Goal: Information Seeking & Learning: Learn about a topic

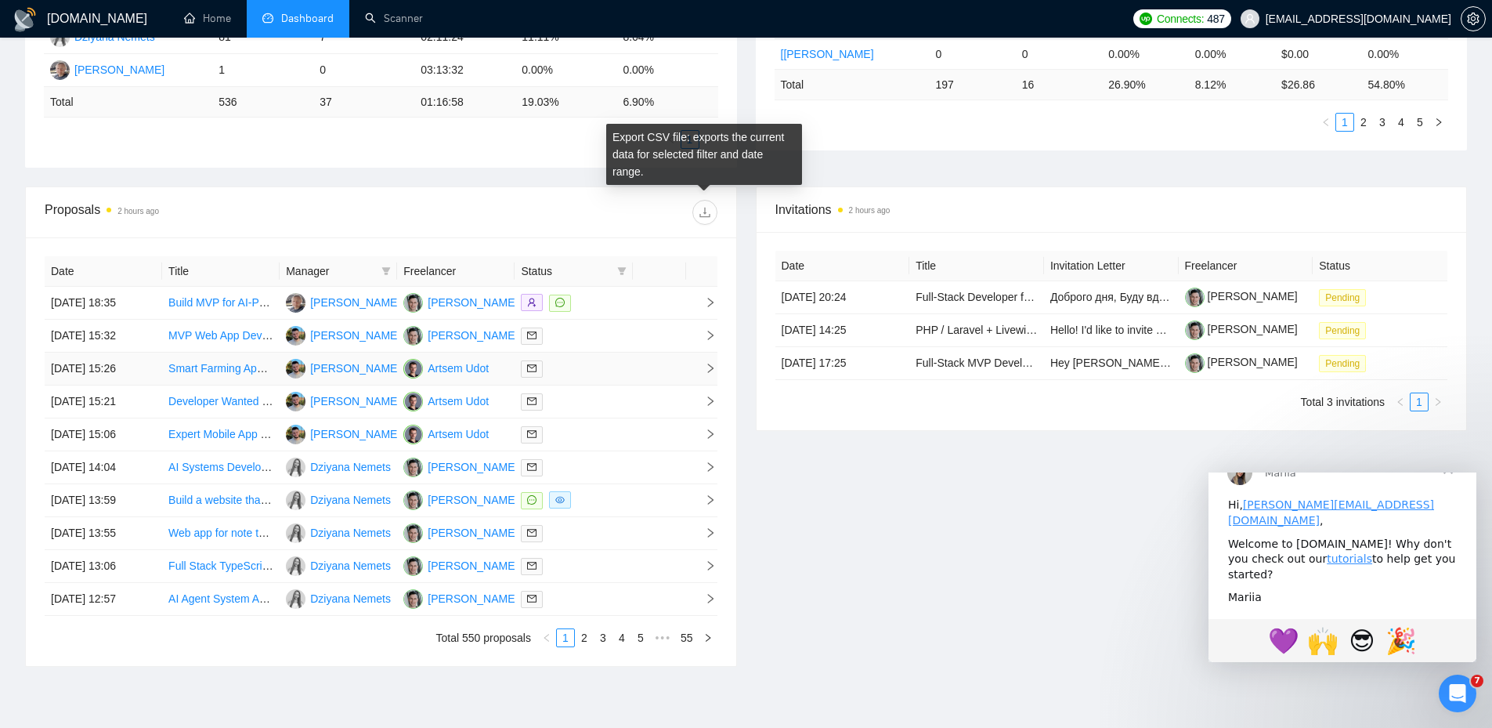
scroll to position [531, 0]
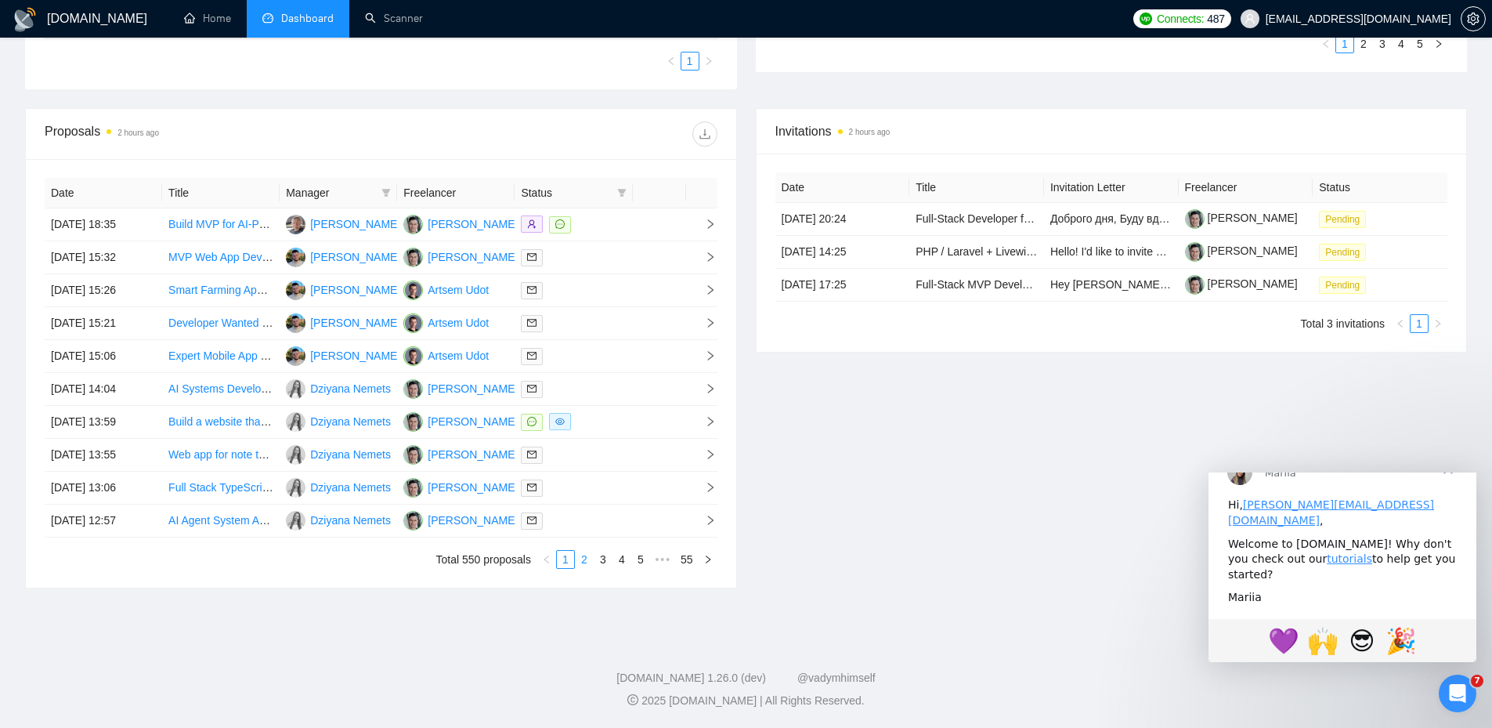
click at [588, 558] on link "2" at bounding box center [584, 559] width 17 height 17
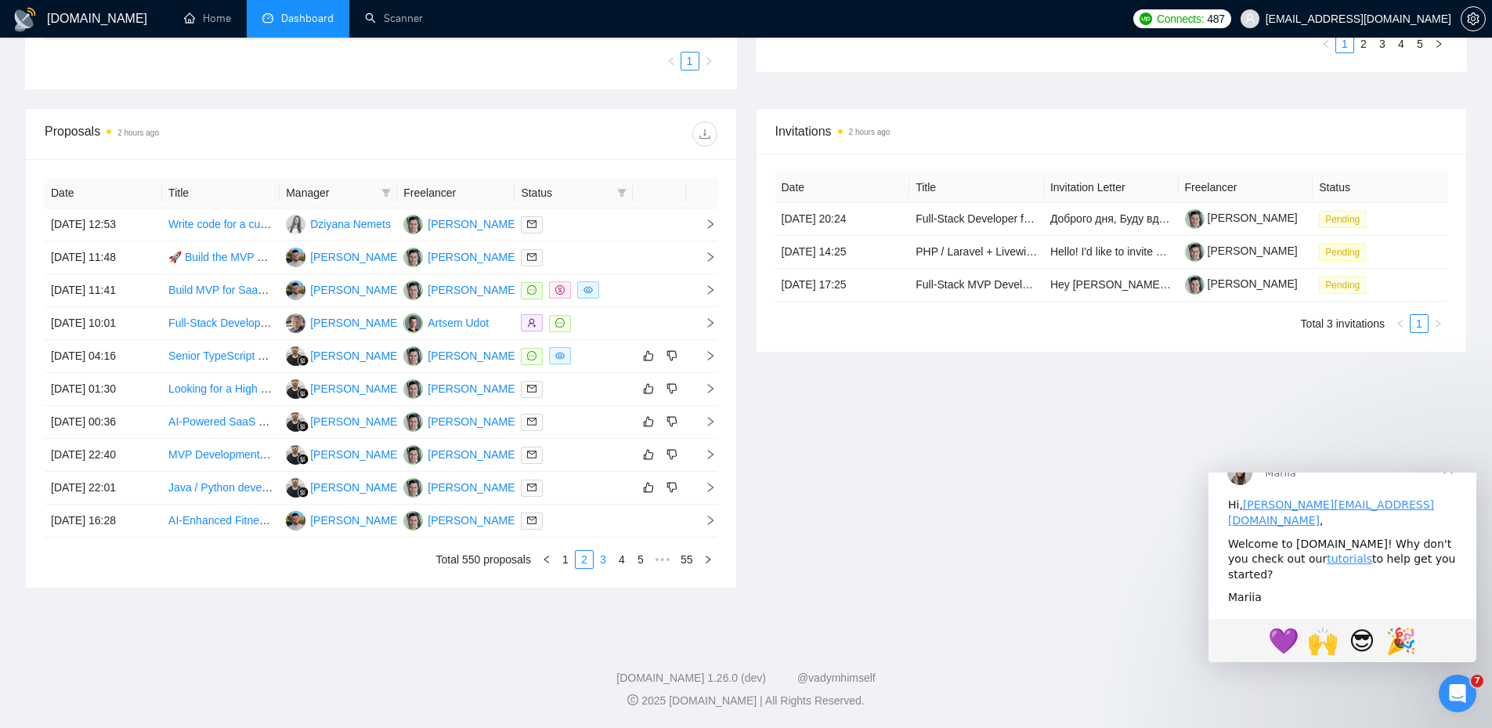
click at [598, 562] on link "3" at bounding box center [602, 559] width 17 height 17
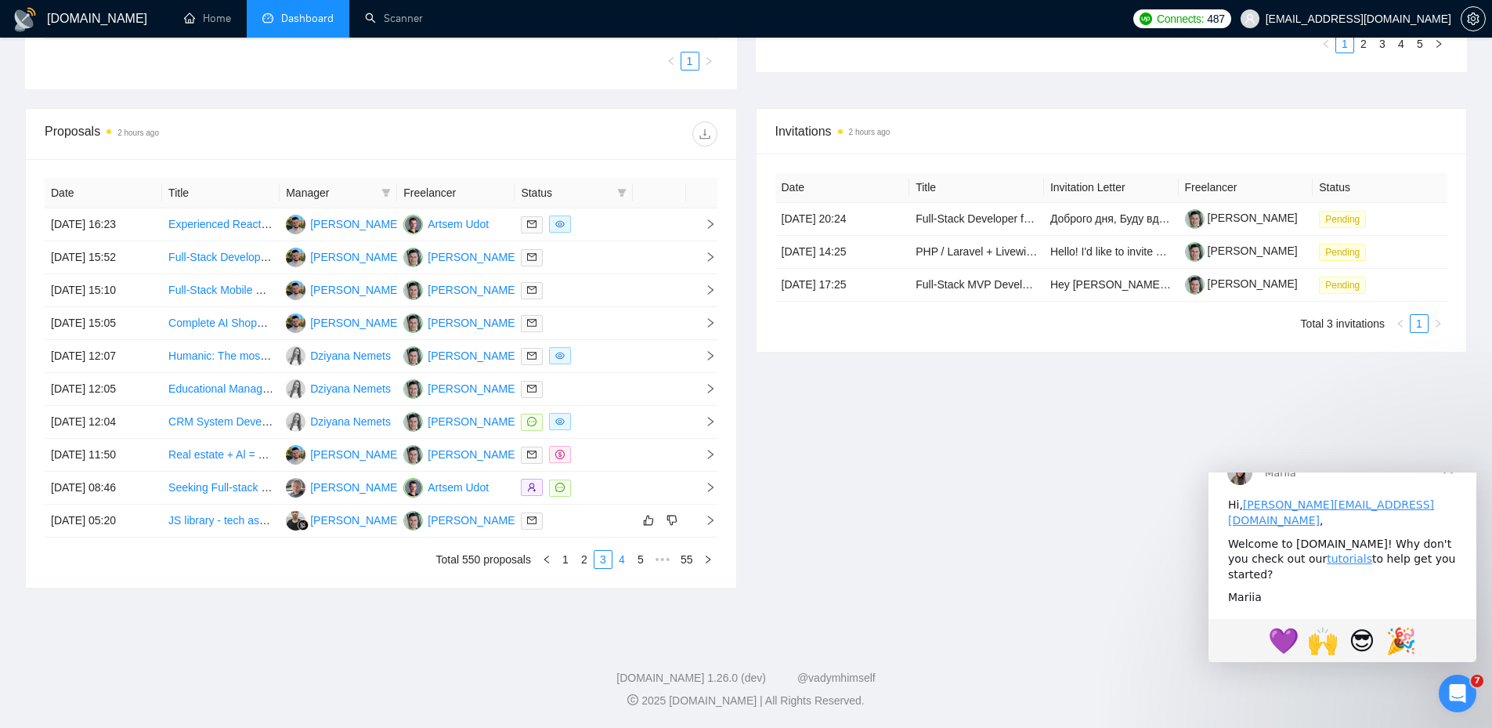
click at [620, 559] on link "4" at bounding box center [621, 559] width 17 height 17
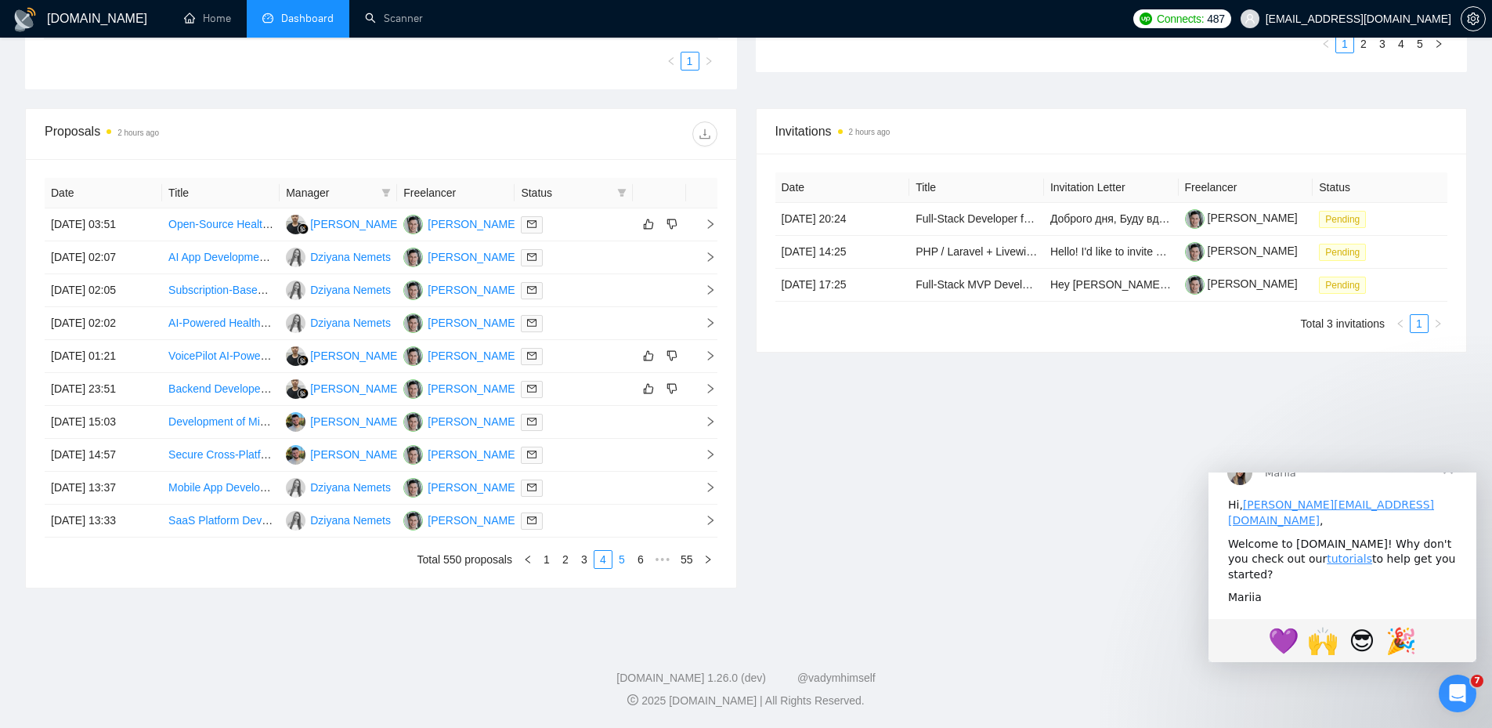
click at [626, 559] on link "5" at bounding box center [621, 559] width 17 height 17
click at [520, 557] on link "1" at bounding box center [521, 559] width 17 height 17
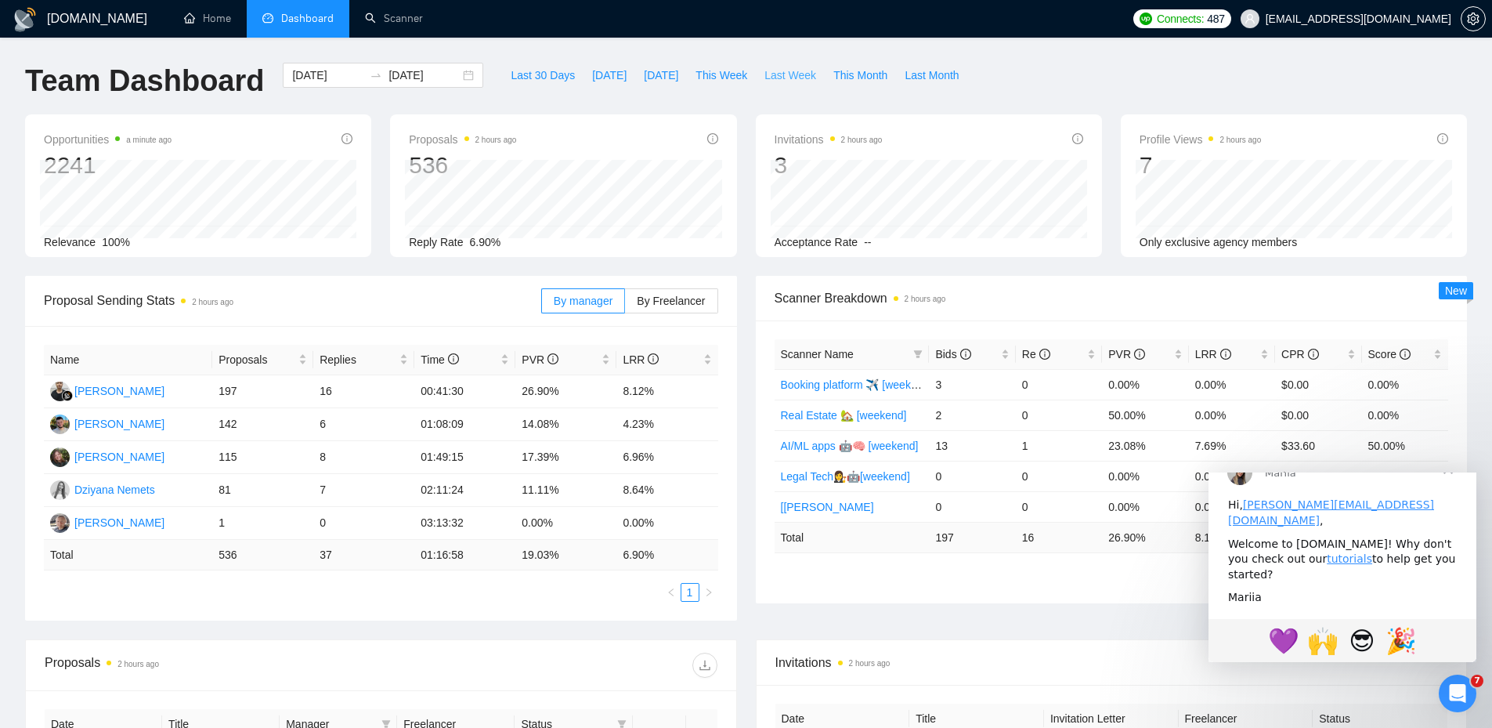
click at [785, 75] on span "Last Week" at bounding box center [790, 75] width 52 height 17
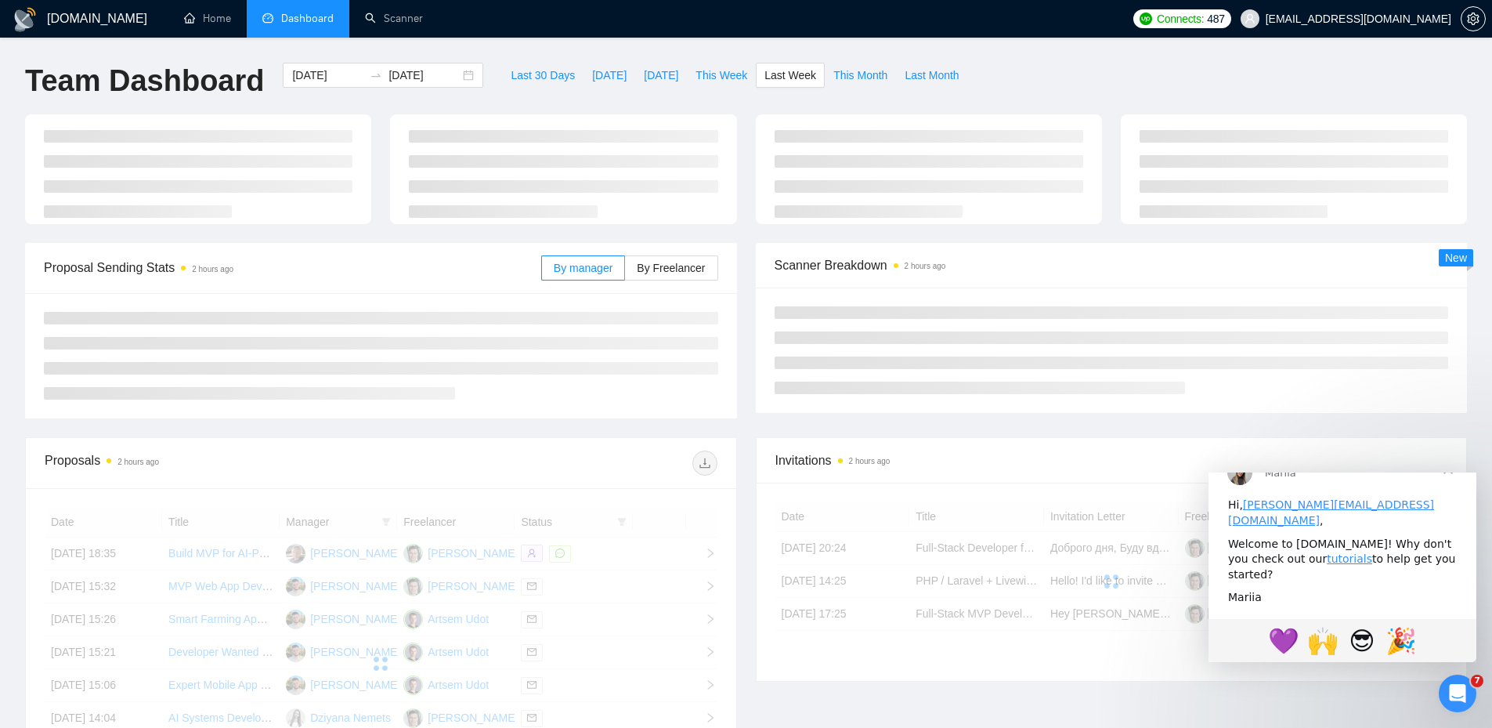
type input "[DATE]"
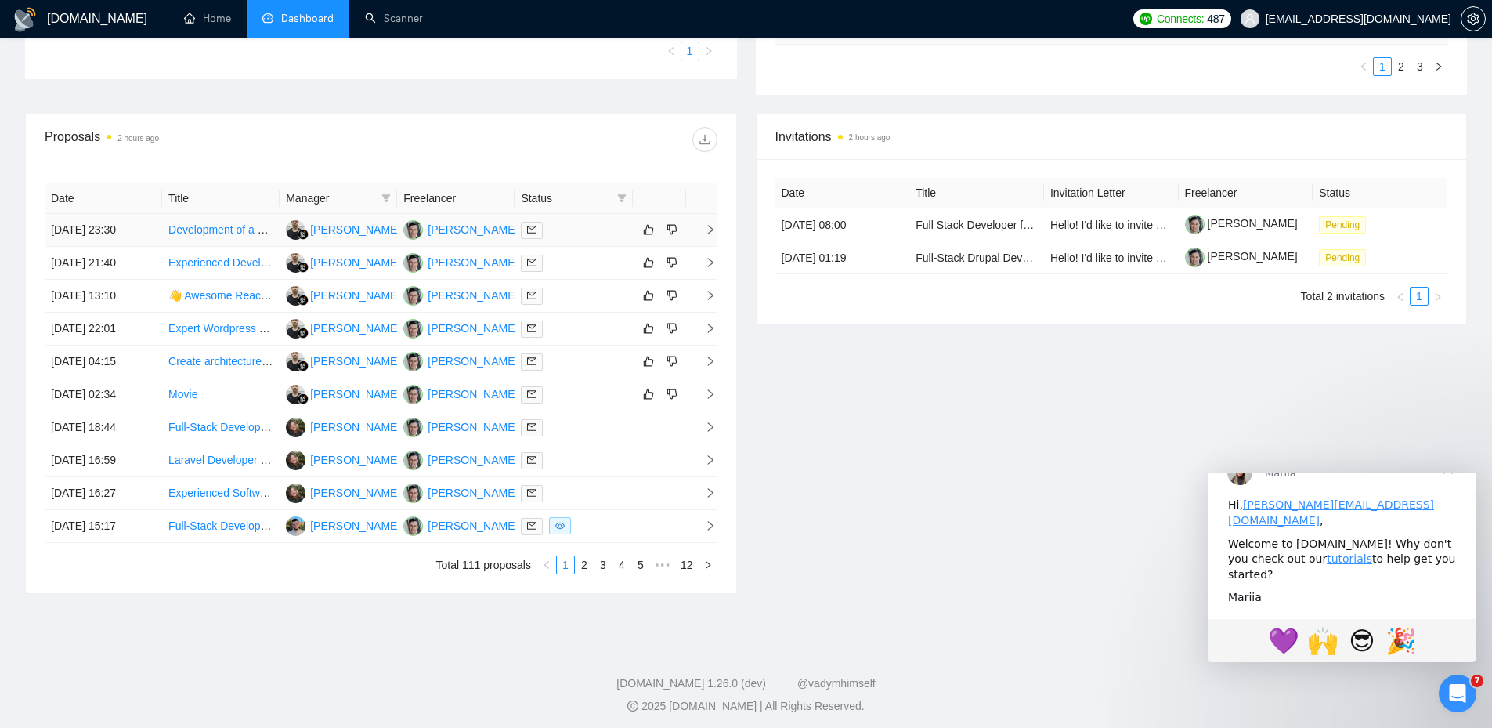
scroll to position [514, 0]
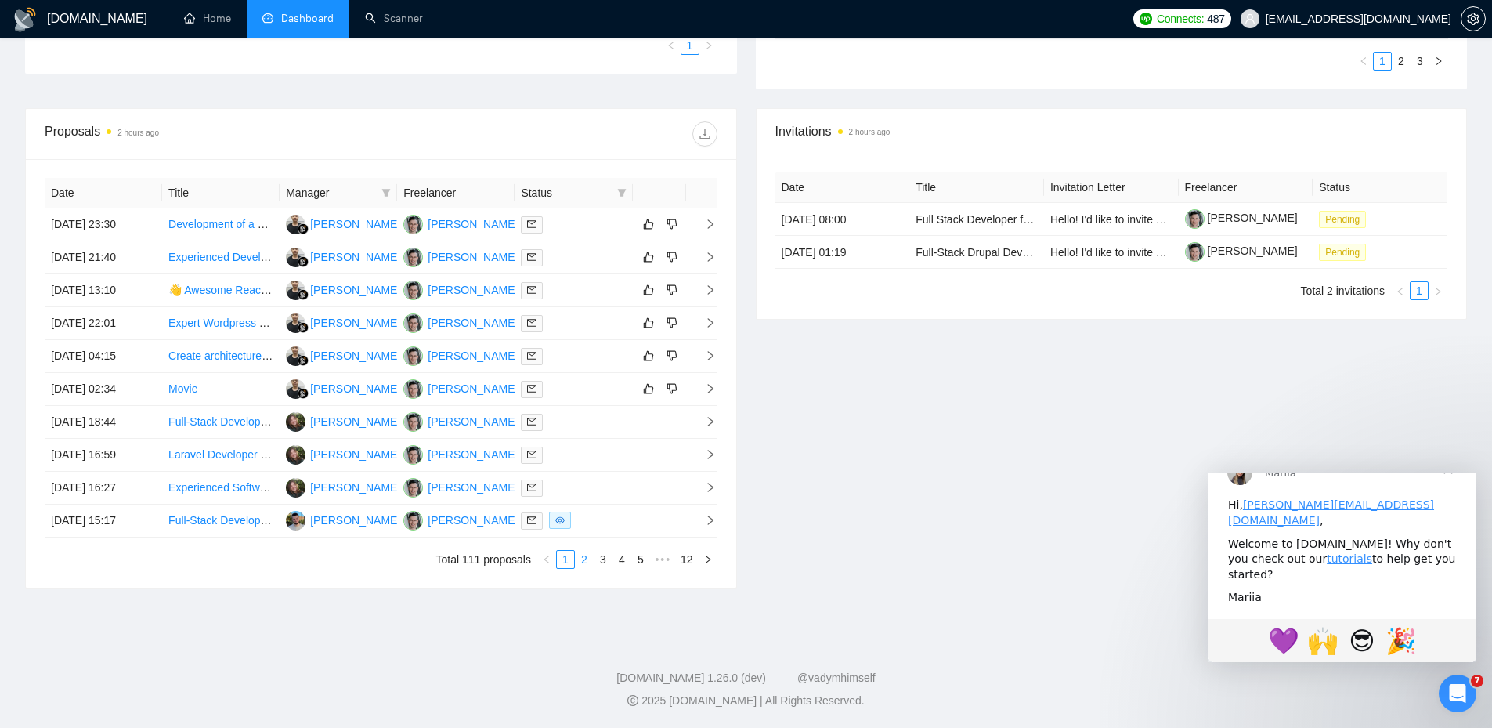
click at [586, 560] on link "2" at bounding box center [584, 559] width 17 height 17
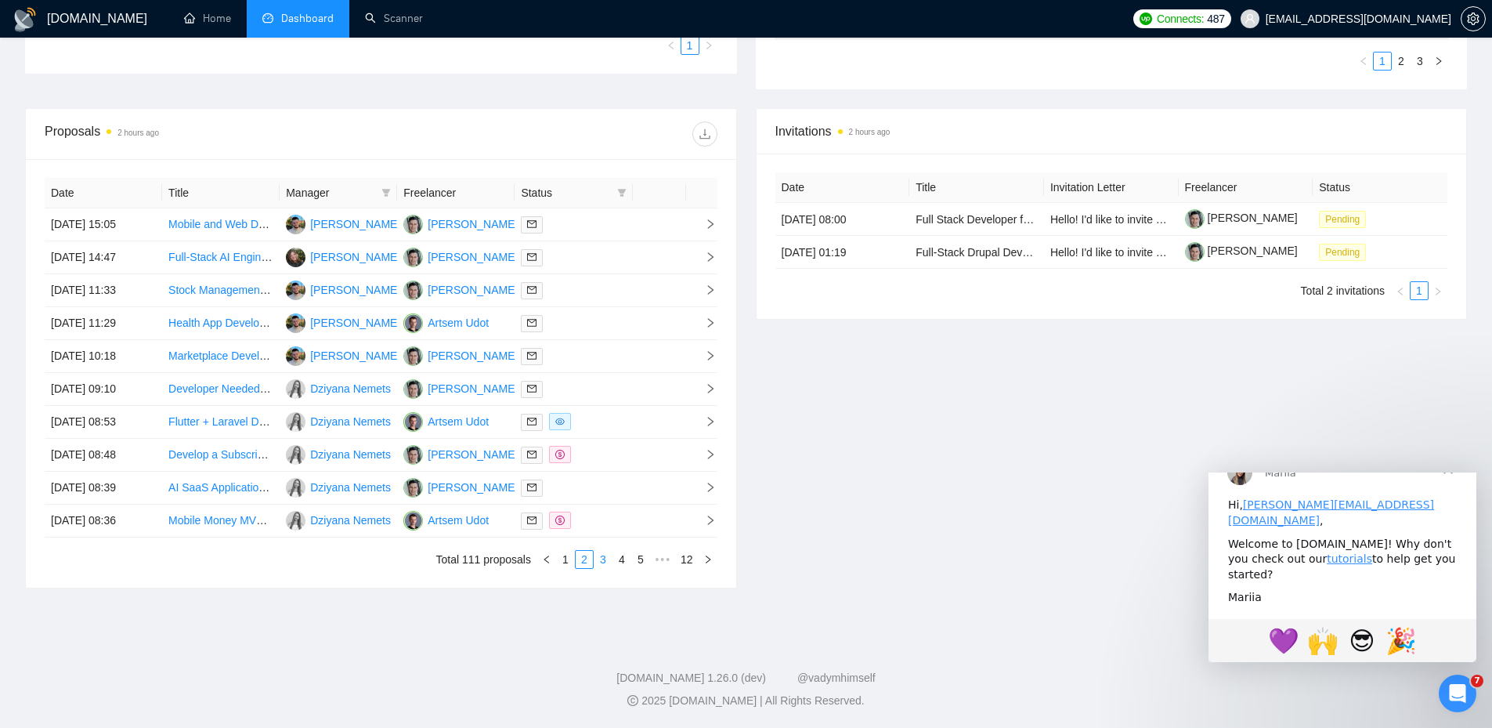
click at [605, 560] on link "3" at bounding box center [602, 559] width 17 height 17
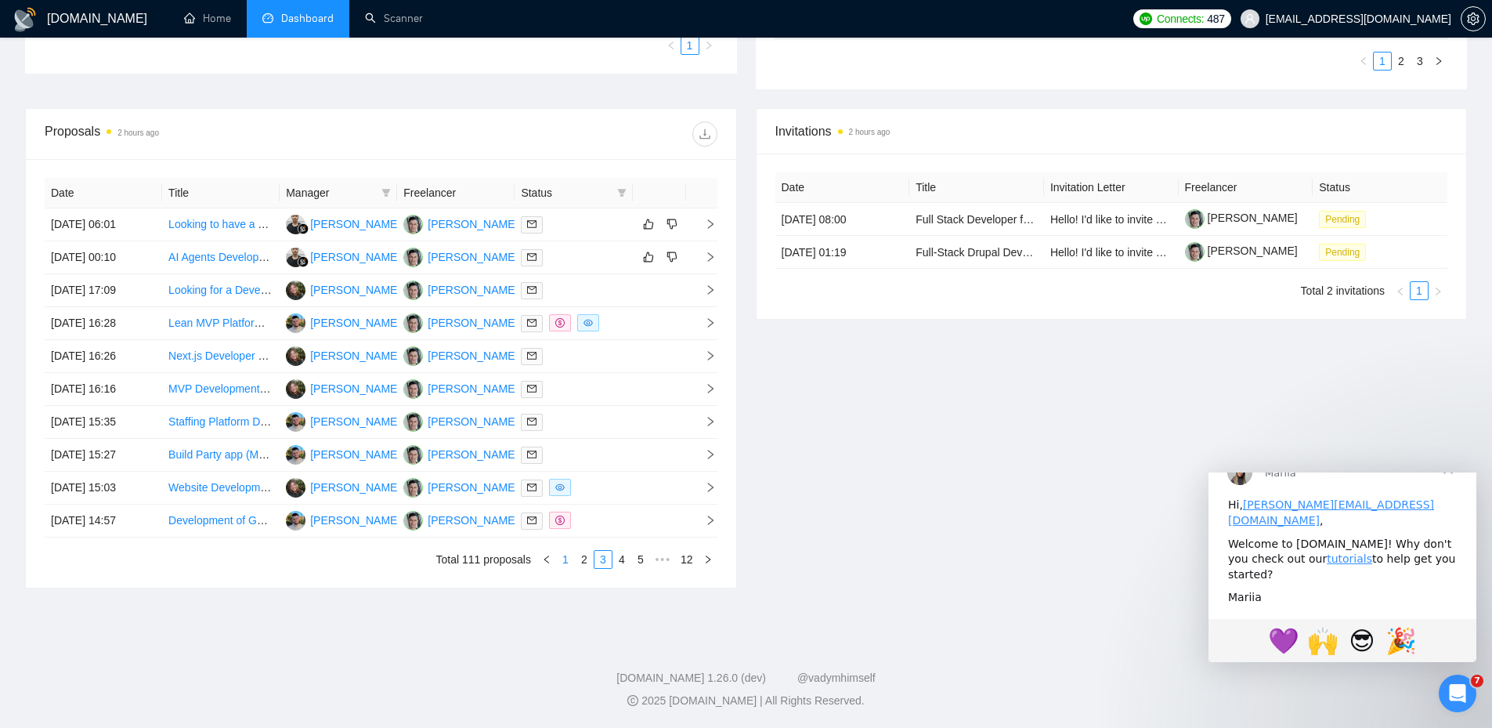
click at [570, 562] on link "1" at bounding box center [565, 559] width 17 height 17
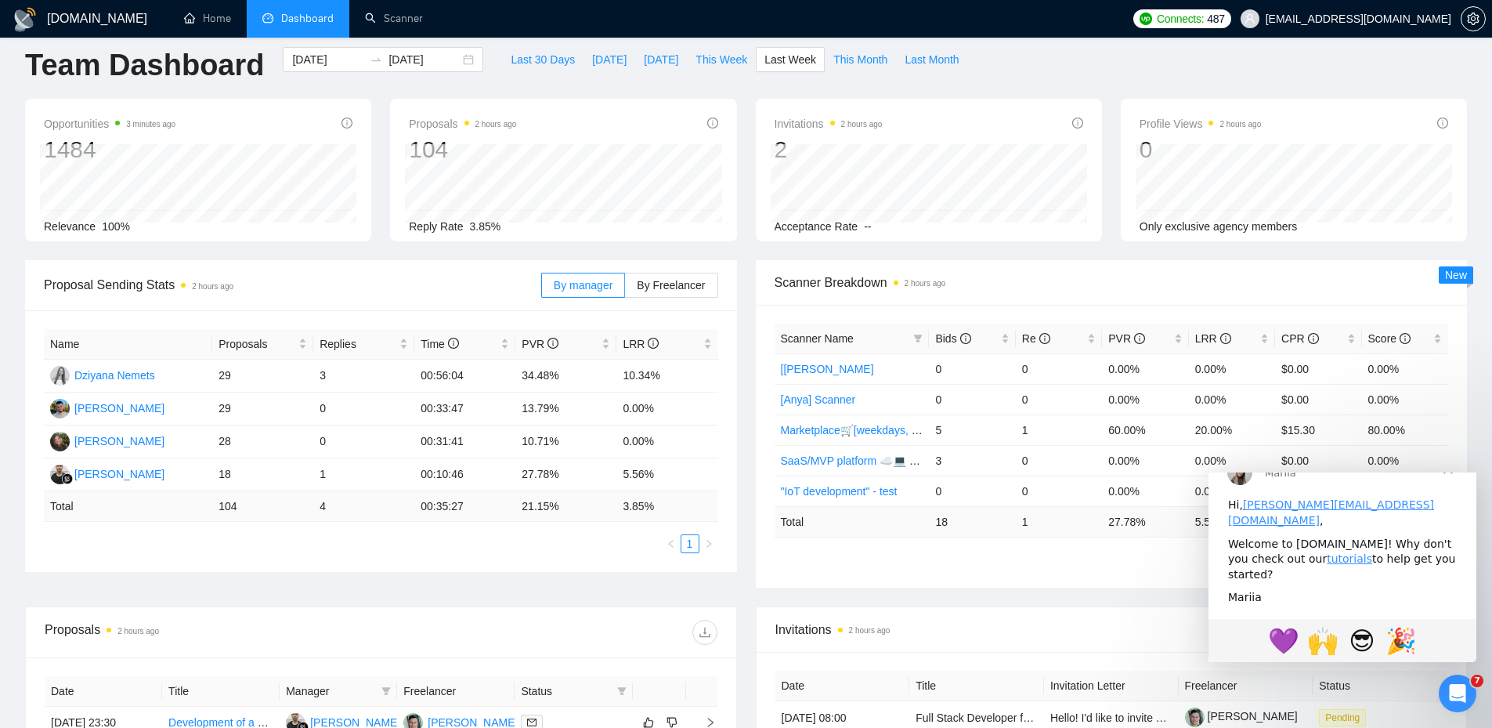
scroll to position [0, 0]
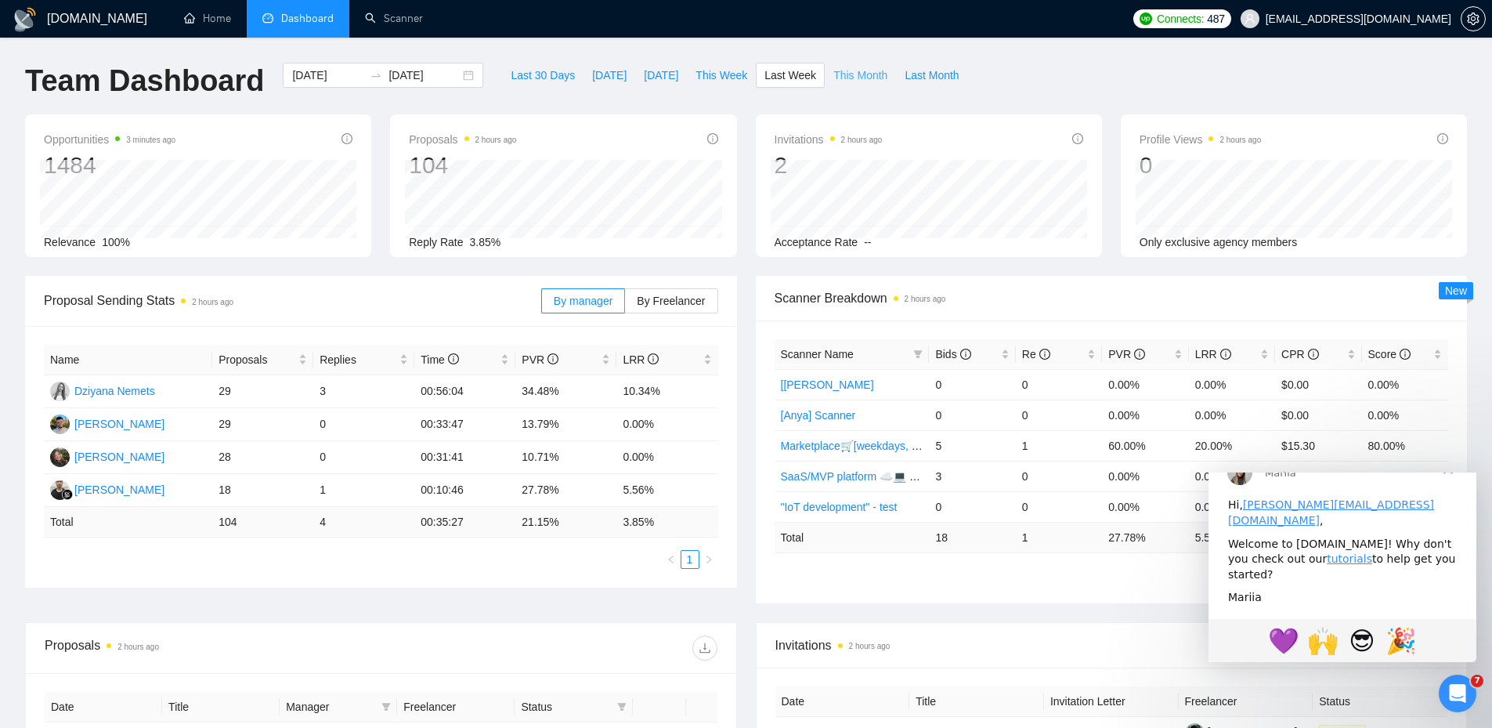
click at [841, 74] on span "This Month" at bounding box center [860, 75] width 54 height 17
type input "[DATE]"
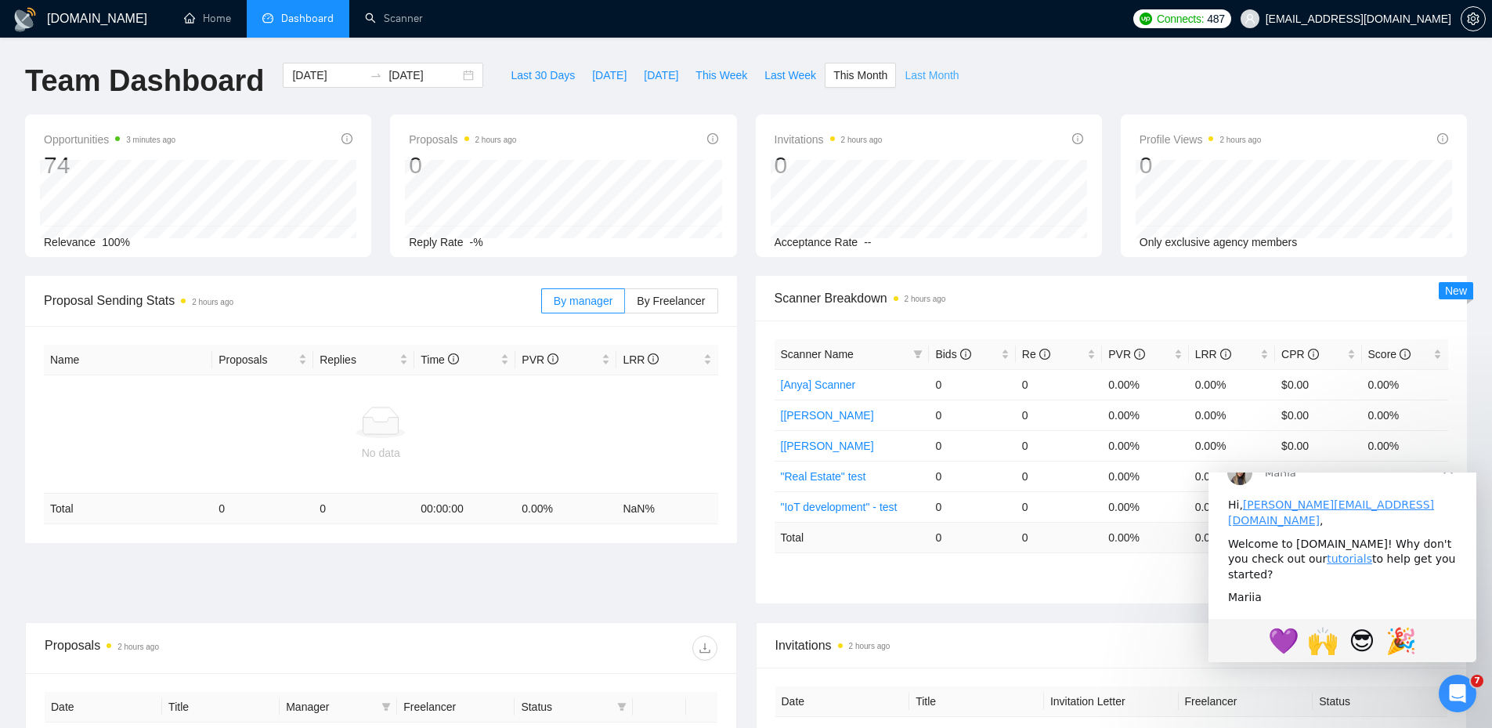
click at [920, 67] on span "Last Month" at bounding box center [932, 75] width 54 height 17
type input "[DATE]"
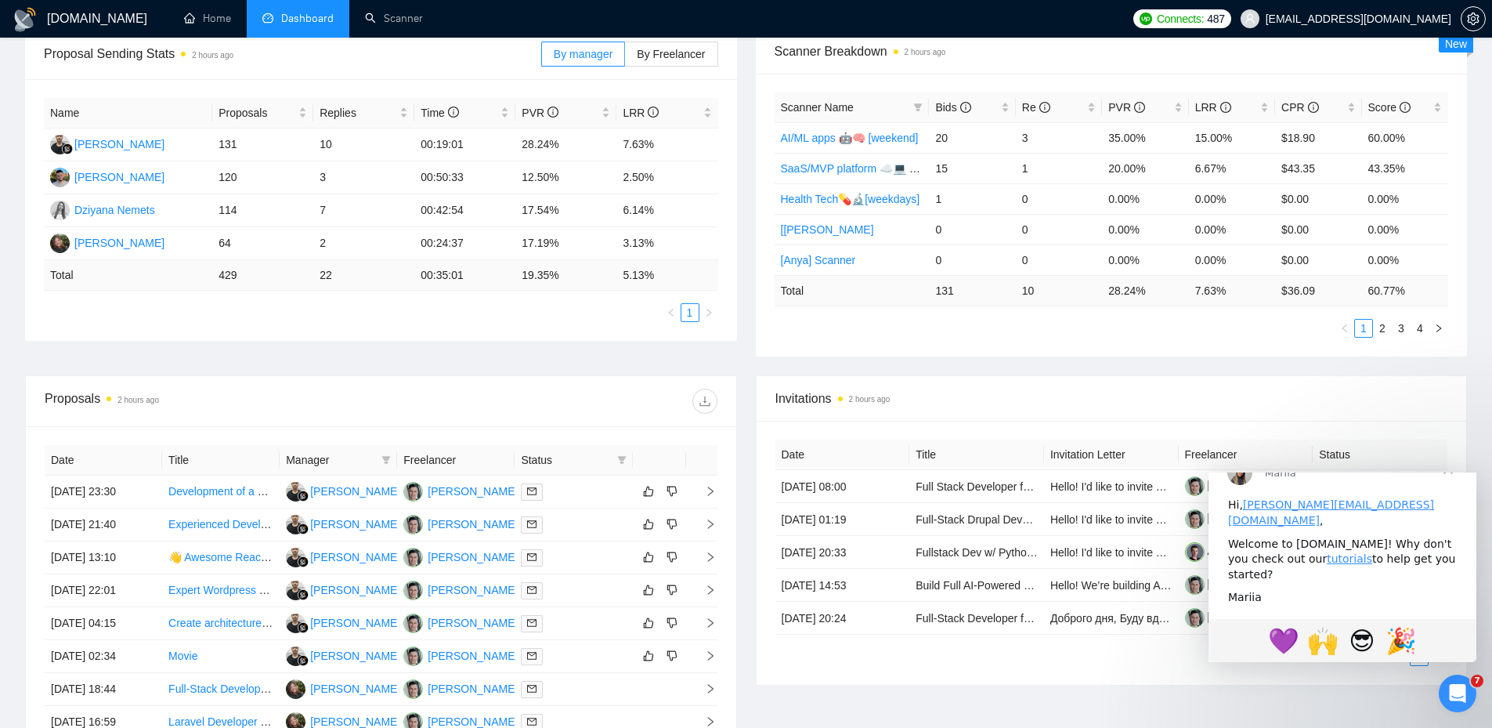
scroll to position [211, 0]
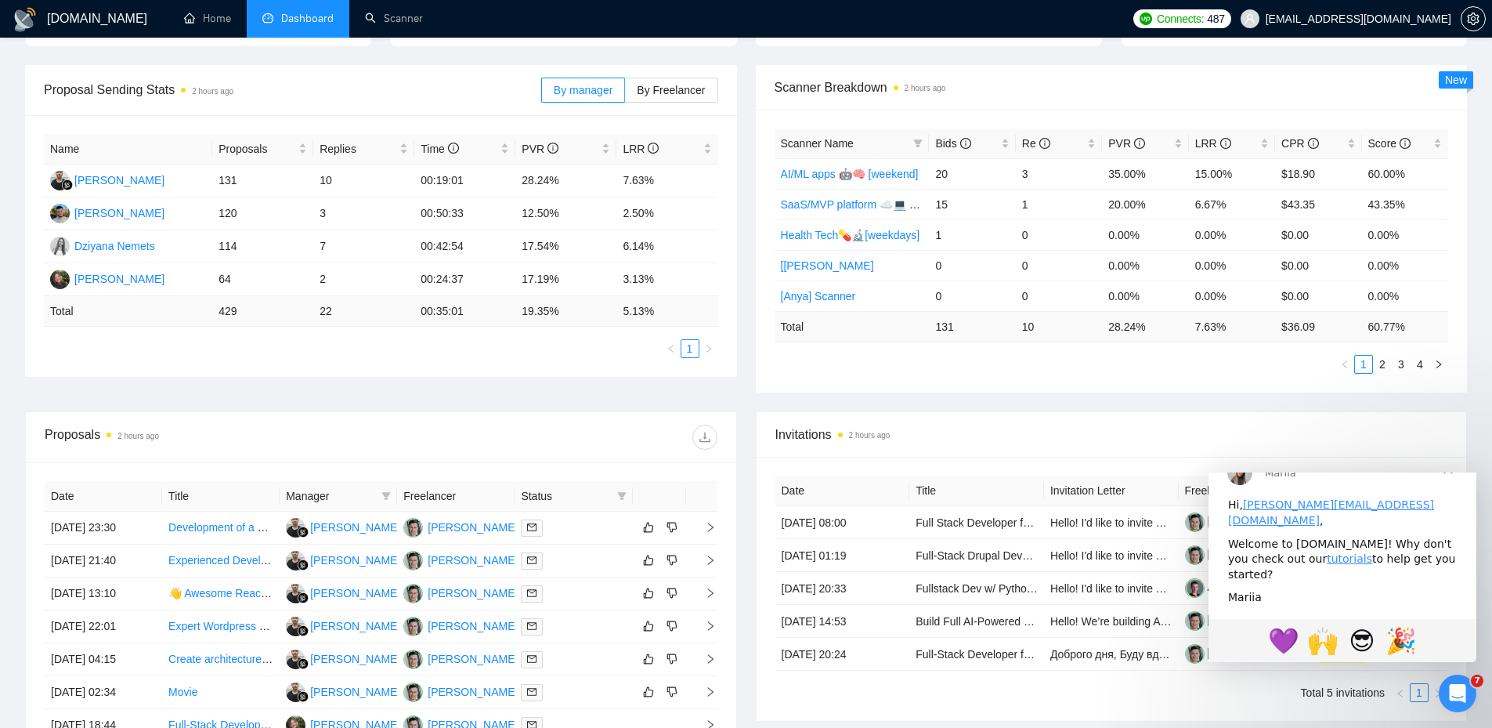
click at [472, 364] on div "Name Proposals Replies Time PVR LRR [PERSON_NAME] 131 10 00:19:01 28.24% 7.63% …" at bounding box center [381, 246] width 712 height 262
click at [735, 358] on div "Name Proposals Replies Time PVR LRR [PERSON_NAME] 131 10 00:19:01 28.24% 7.63% …" at bounding box center [381, 246] width 712 height 262
click at [1455, 493] on span "Закрыть" at bounding box center [1448, 468] width 56 height 56
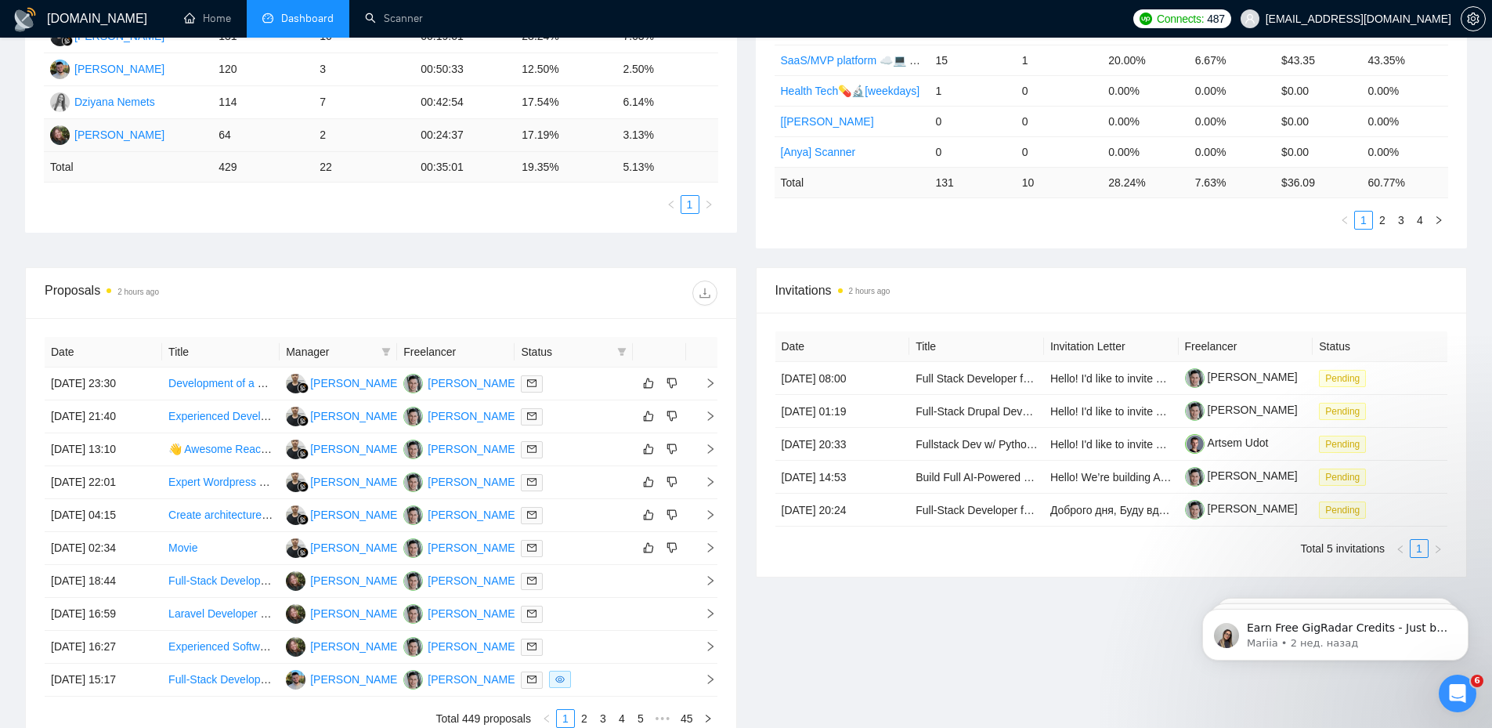
scroll to position [367, 0]
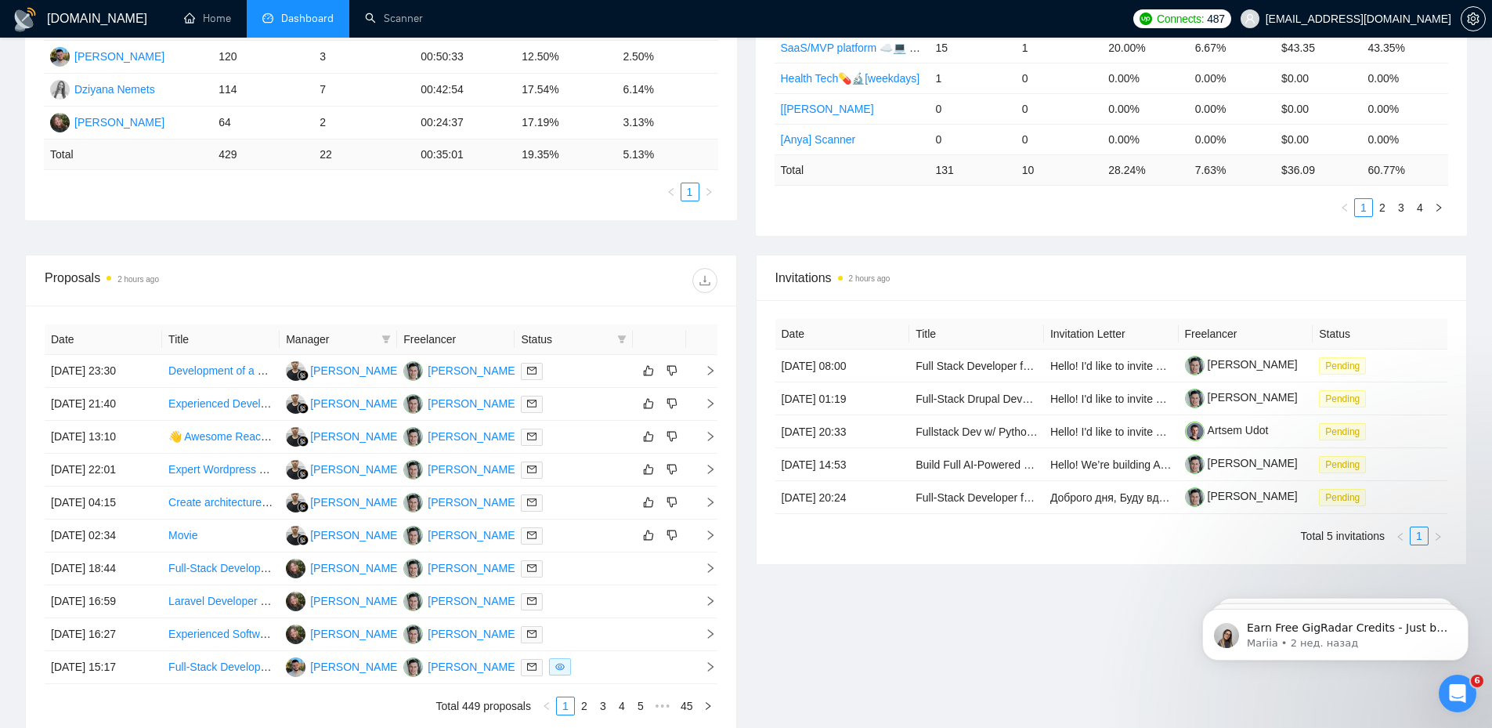
click at [573, 342] on span "Status" at bounding box center [565, 338] width 89 height 17
click at [624, 335] on icon "filter" at bounding box center [621, 338] width 9 height 9
click at [587, 396] on span "Sent" at bounding box center [581, 393] width 75 height 17
drag, startPoint x: 573, startPoint y: 398, endPoint x: 568, endPoint y: 359, distance: 39.5
click at [573, 395] on span "Sent" at bounding box center [571, 394] width 29 height 13
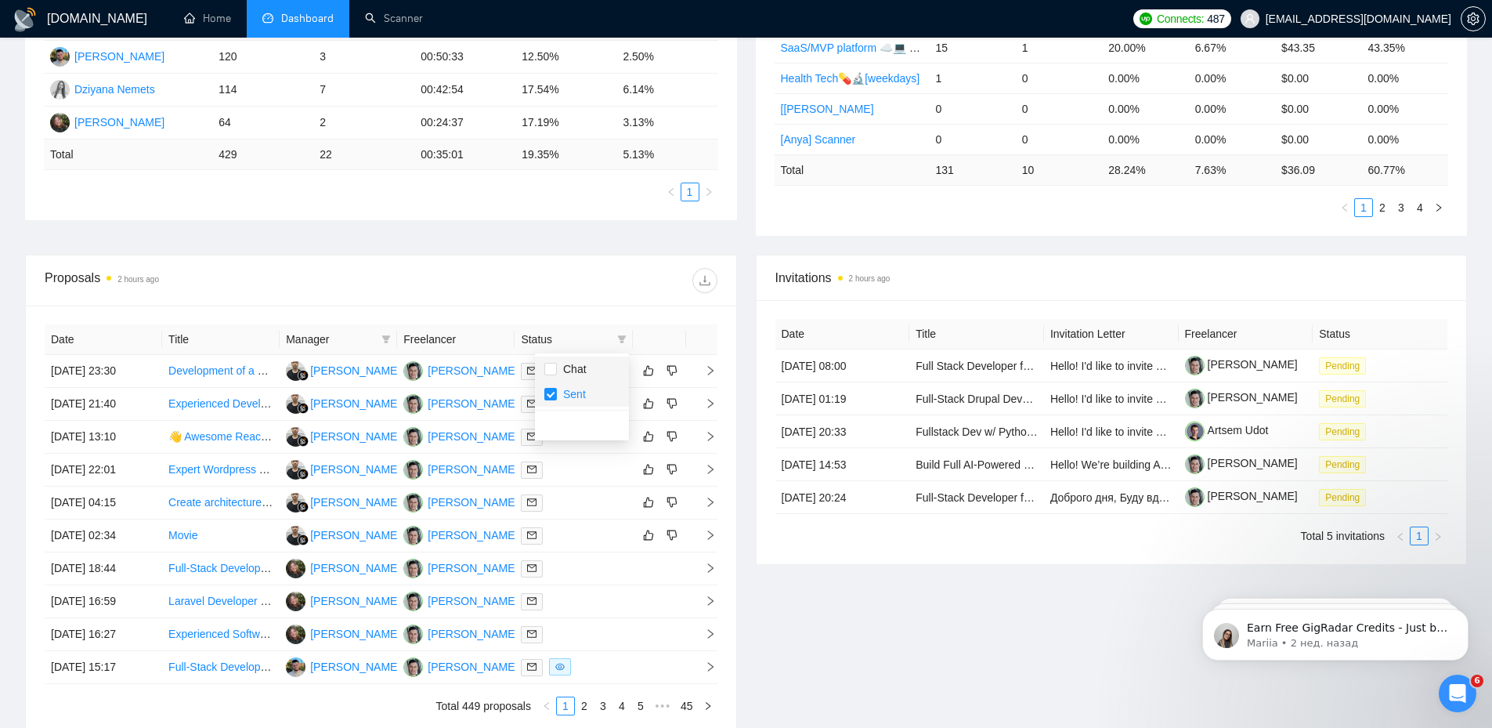
checkbox input "false"
click at [568, 359] on li "Chat" at bounding box center [582, 368] width 94 height 25
checkbox input "true"
click at [590, 291] on div at bounding box center [549, 280] width 336 height 25
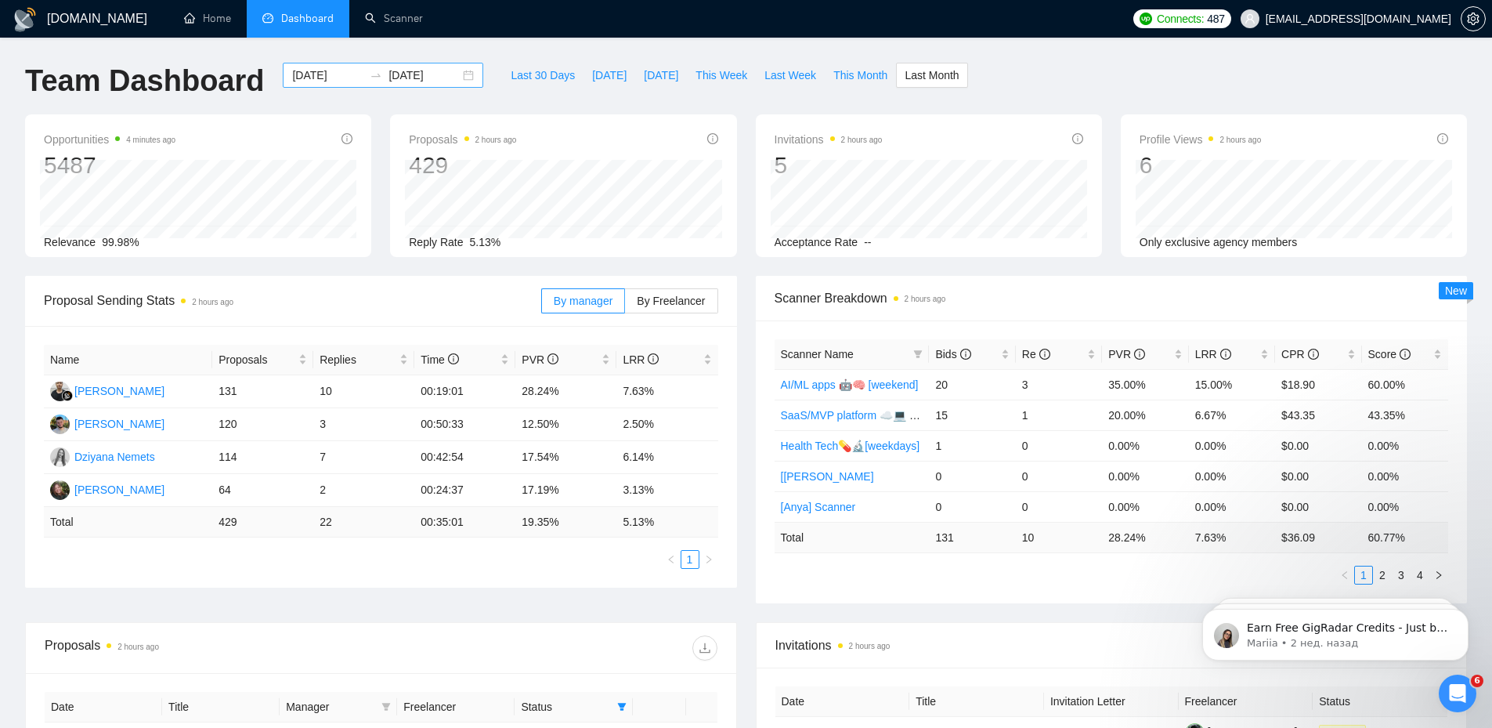
click at [457, 71] on div "[DATE] [DATE]" at bounding box center [383, 75] width 200 height 25
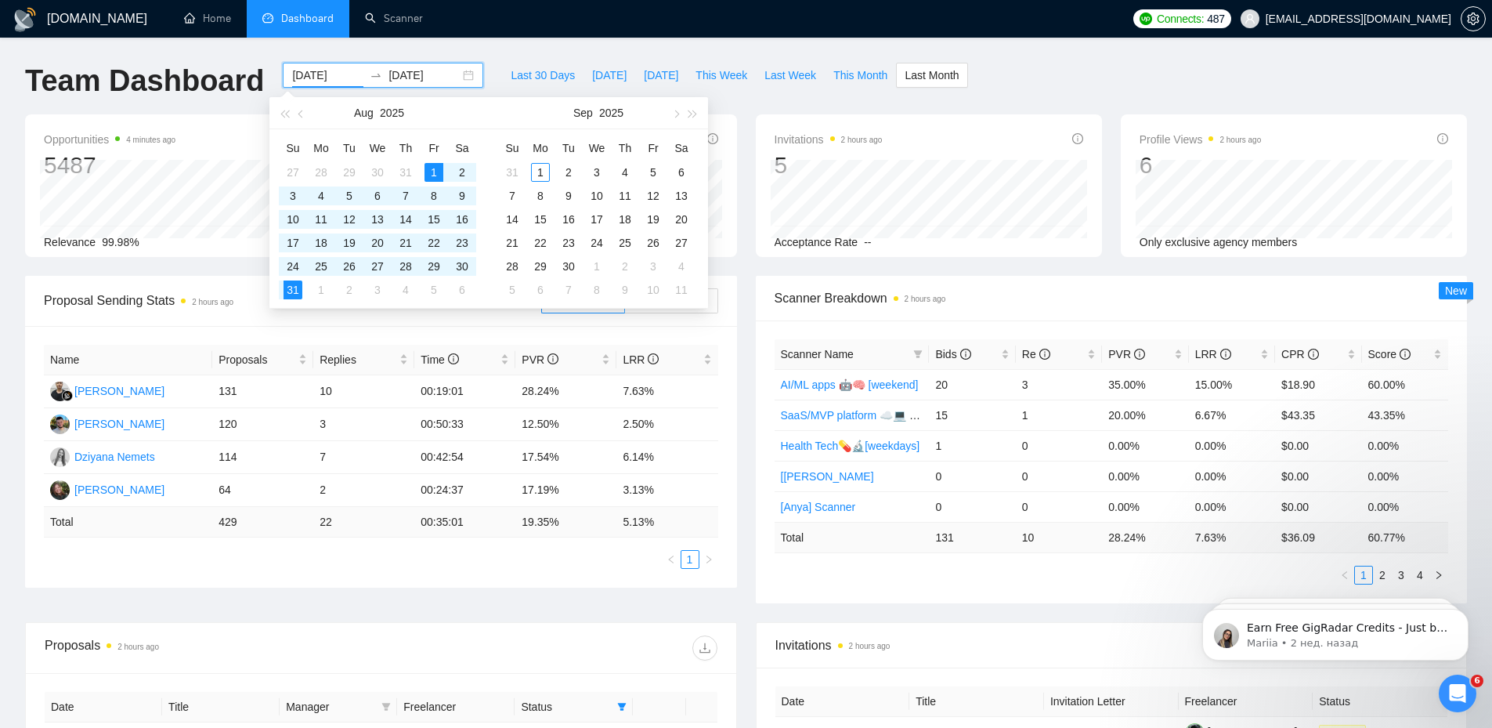
click at [457, 75] on div "[DATE] [DATE]" at bounding box center [383, 75] width 200 height 25
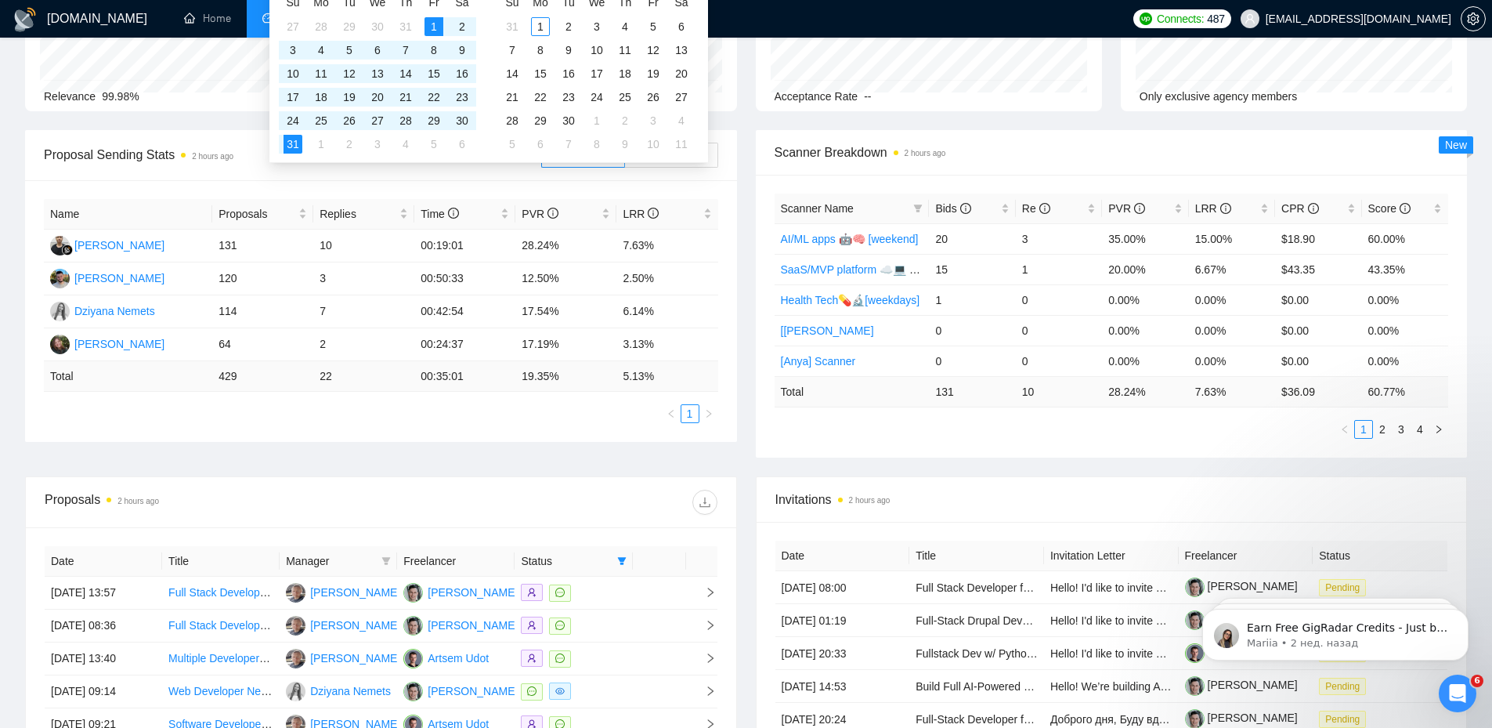
type input "[DATE]"
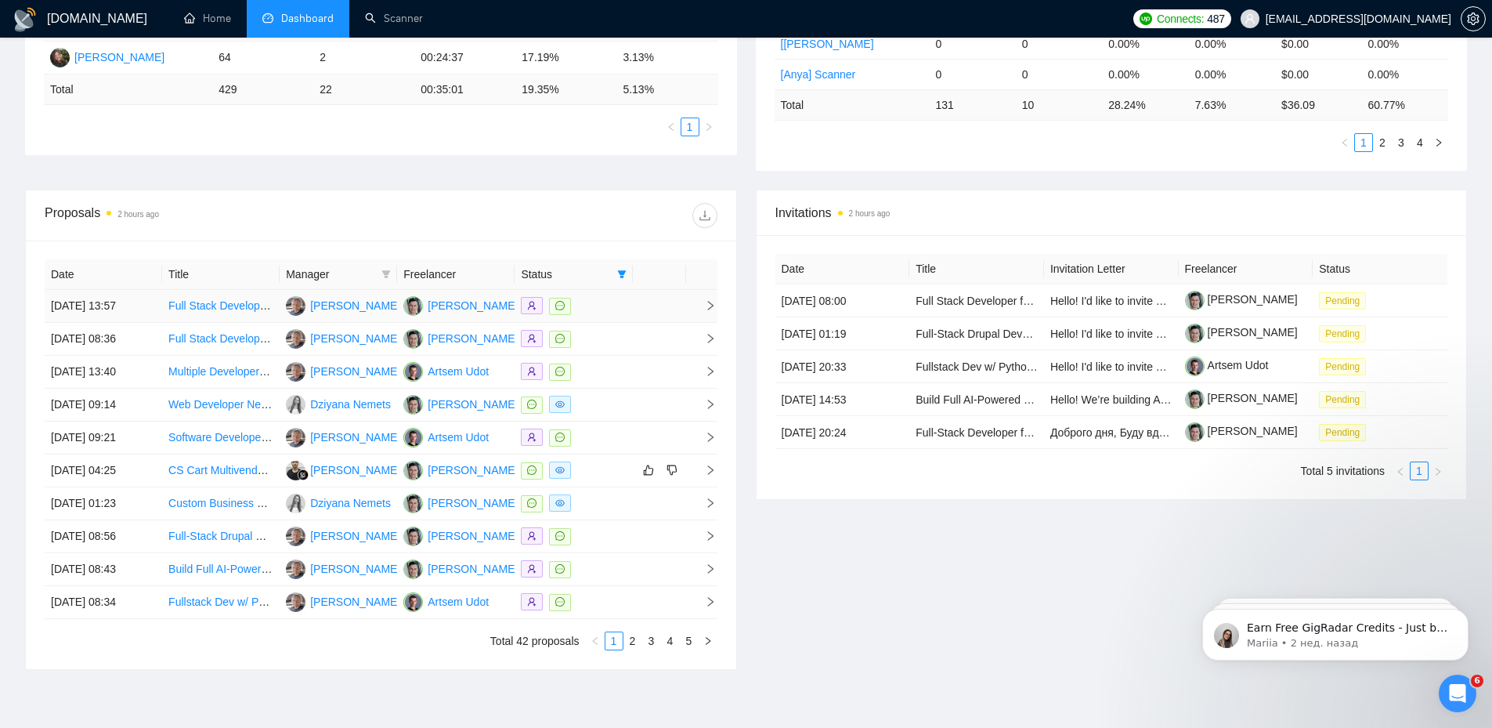
scroll to position [470, 0]
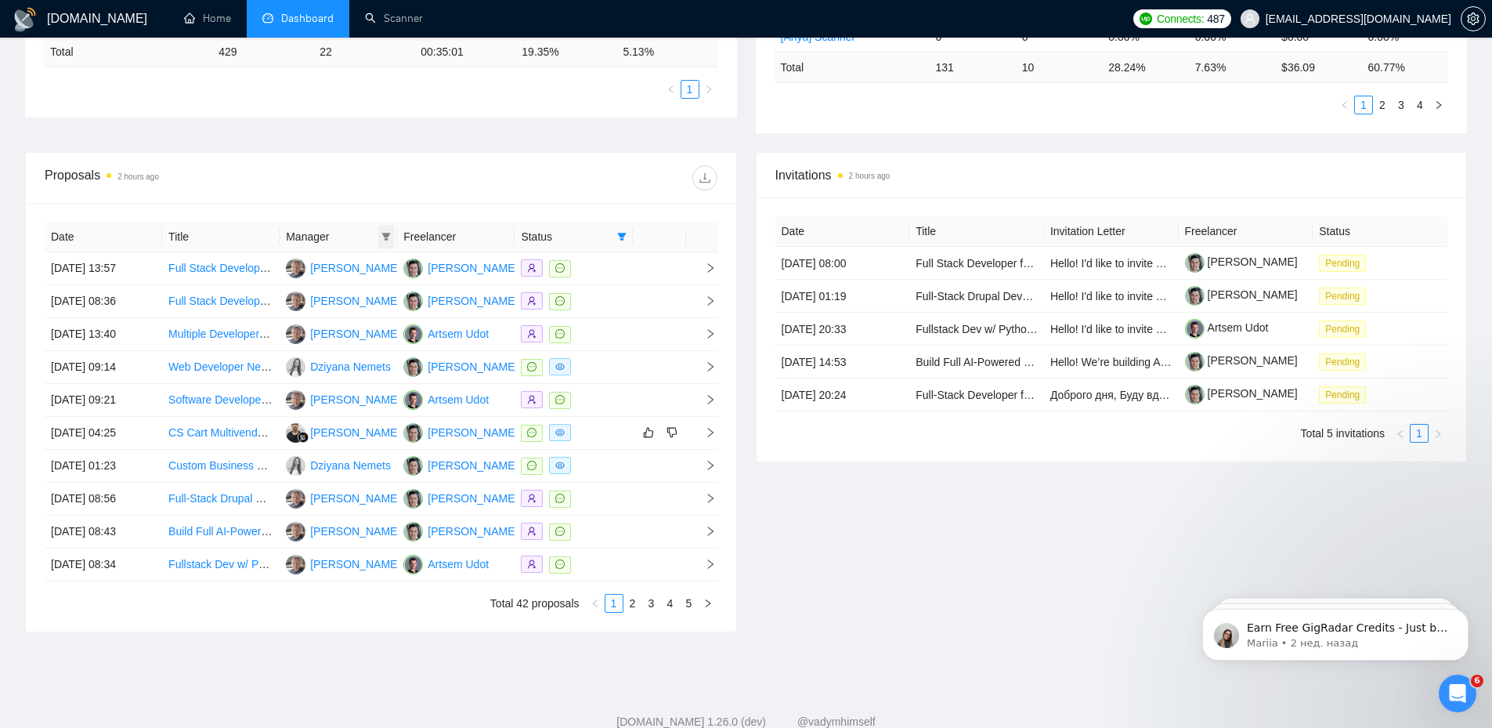
click at [388, 235] on icon "filter" at bounding box center [386, 237] width 9 height 8
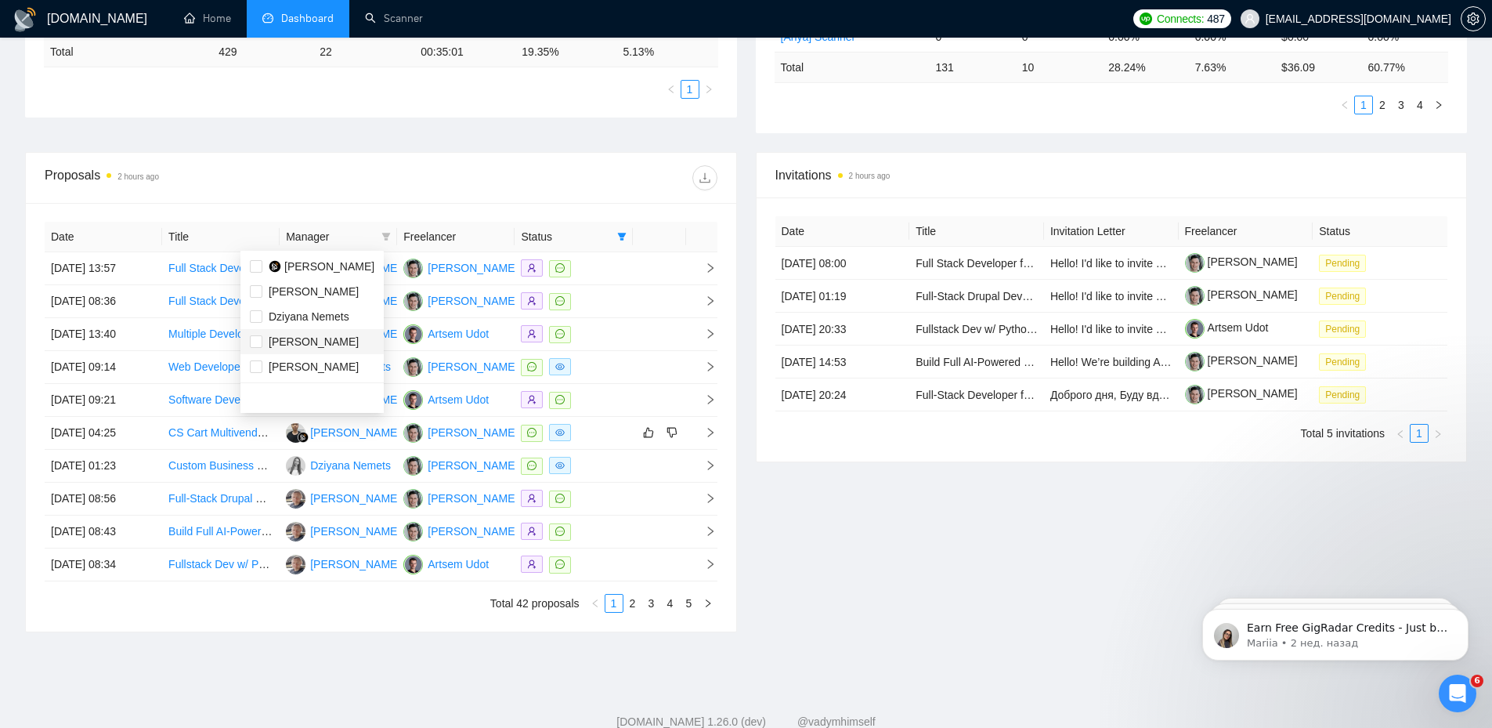
click at [325, 345] on span "[PERSON_NAME]" at bounding box center [314, 341] width 90 height 13
checkbox input "true"
click at [384, 197] on div "Proposals 2 hours ago" at bounding box center [381, 178] width 673 height 50
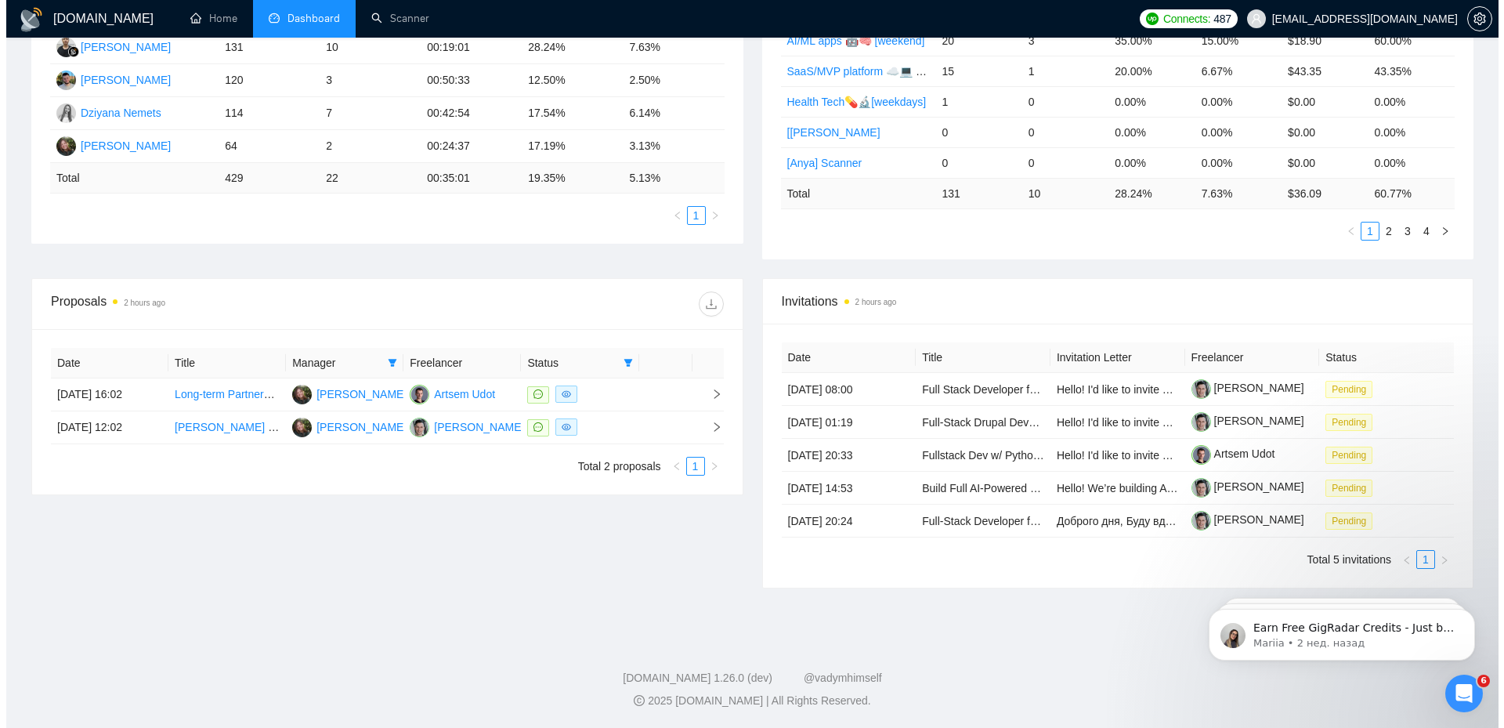
scroll to position [344, 0]
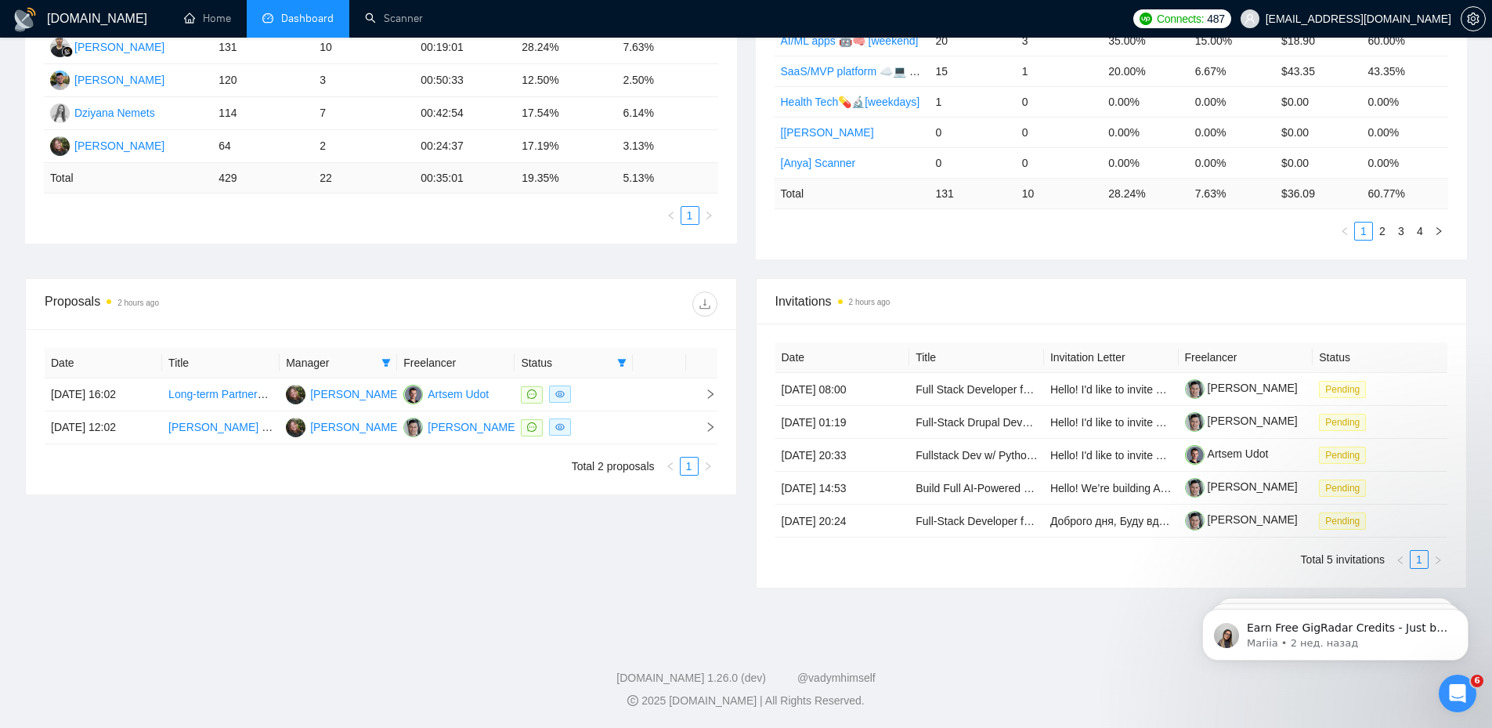
click at [328, 362] on span "Manager" at bounding box center [330, 362] width 89 height 17
click at [356, 362] on span "Manager" at bounding box center [330, 362] width 89 height 17
click at [710, 395] on icon "right" at bounding box center [709, 393] width 5 height 9
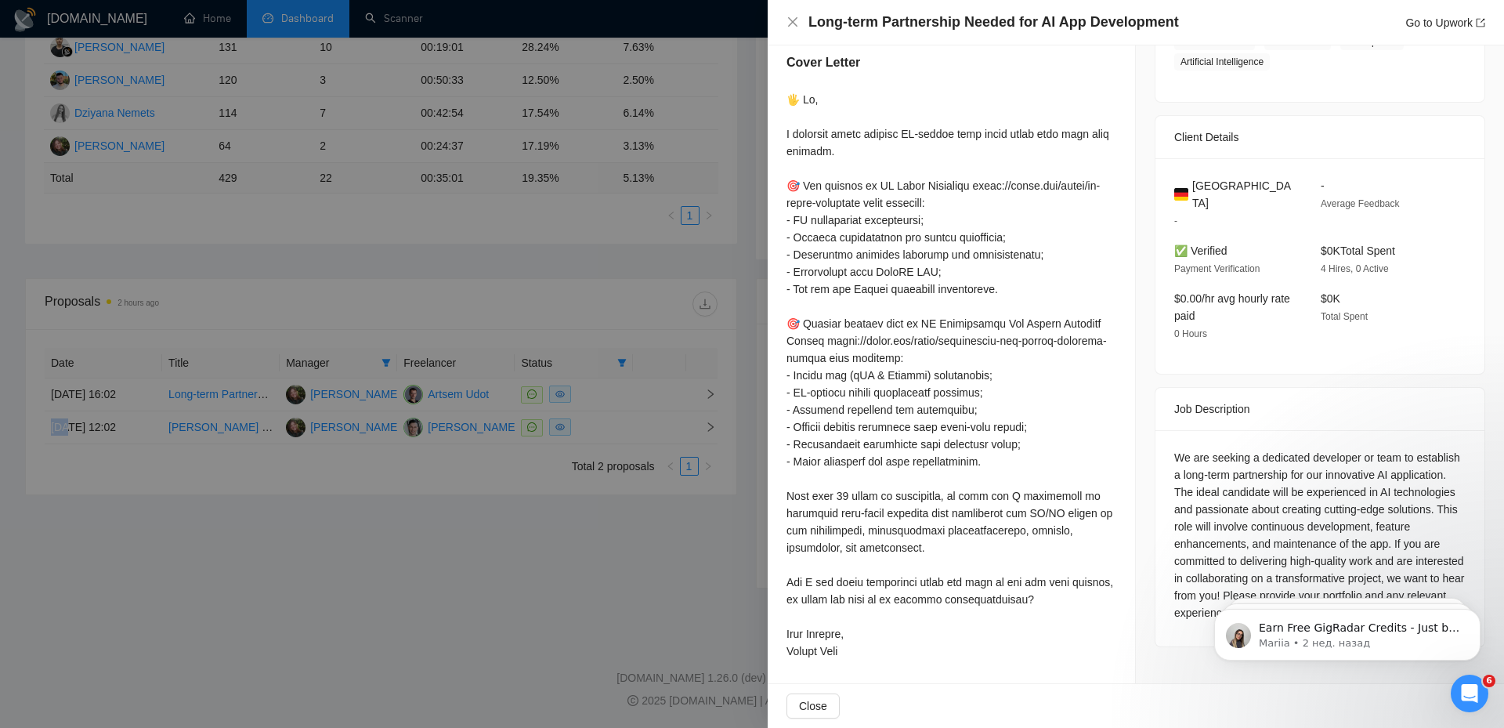
scroll to position [316, 0]
click at [485, 515] on div at bounding box center [752, 364] width 1504 height 728
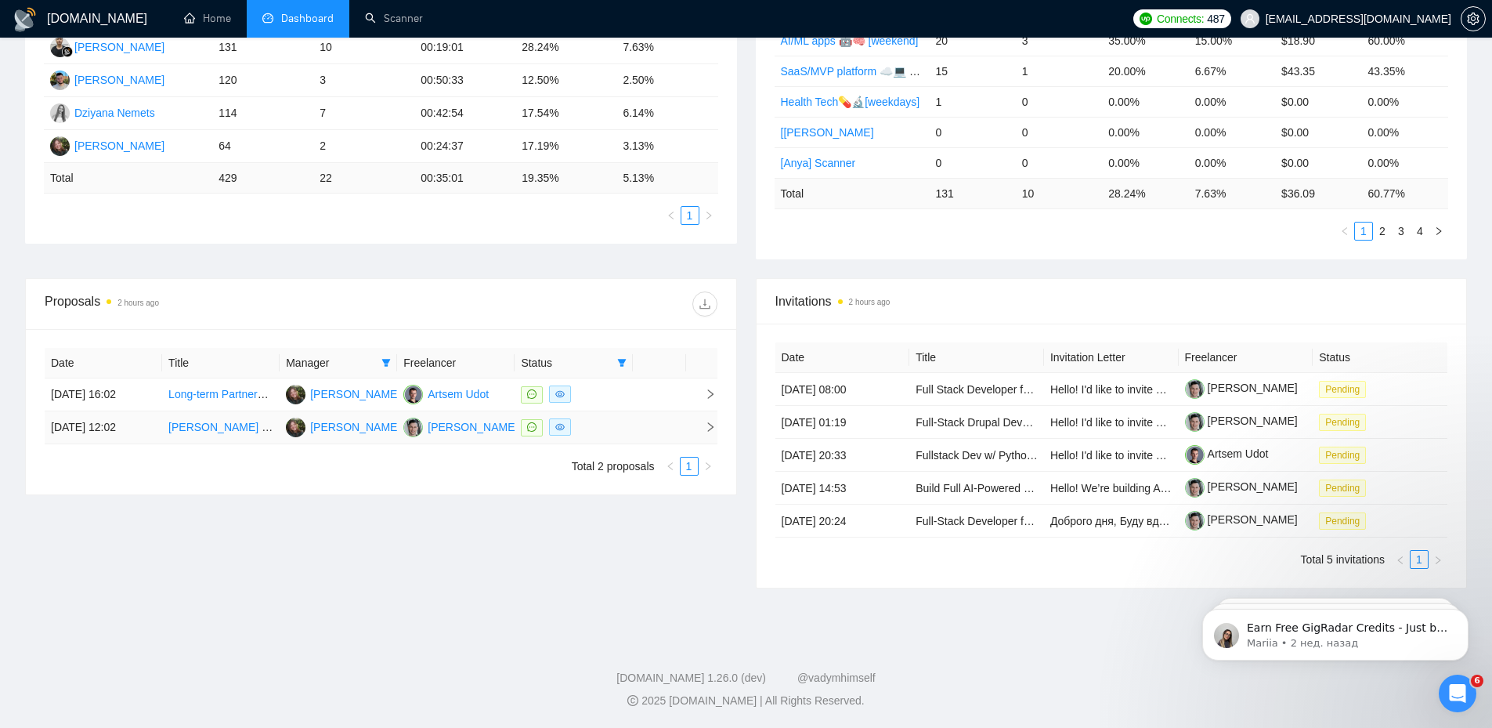
click at [716, 427] on td at bounding box center [701, 427] width 31 height 33
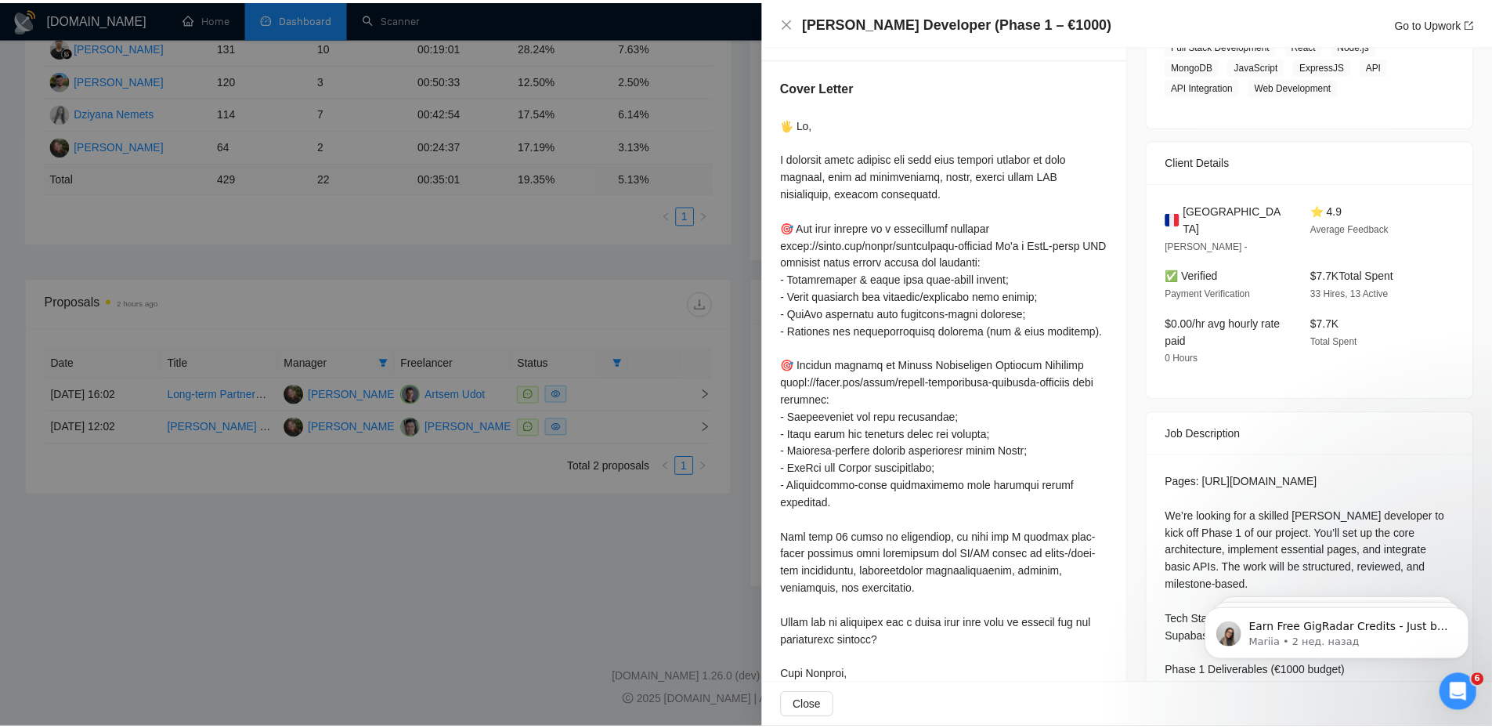
scroll to position [0, 0]
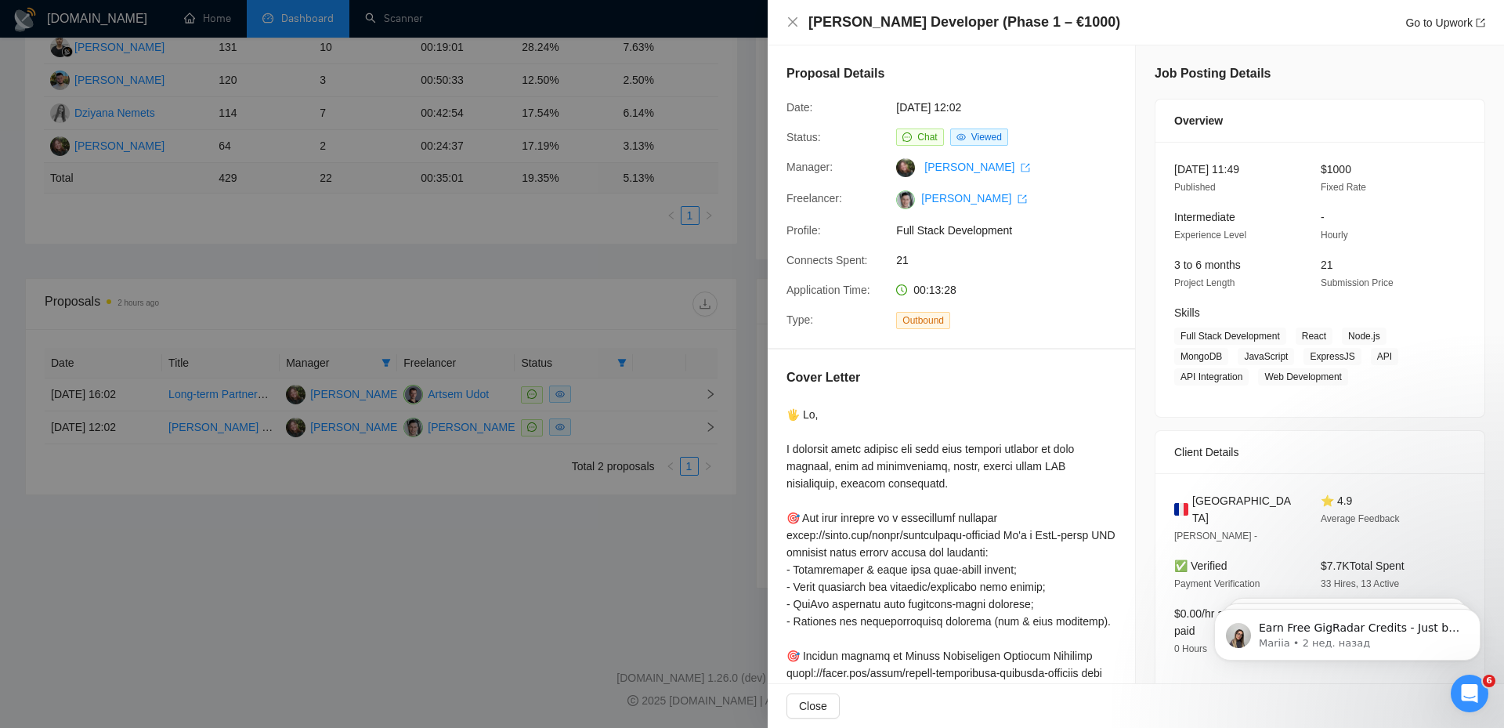
click at [598, 286] on div at bounding box center [752, 364] width 1504 height 728
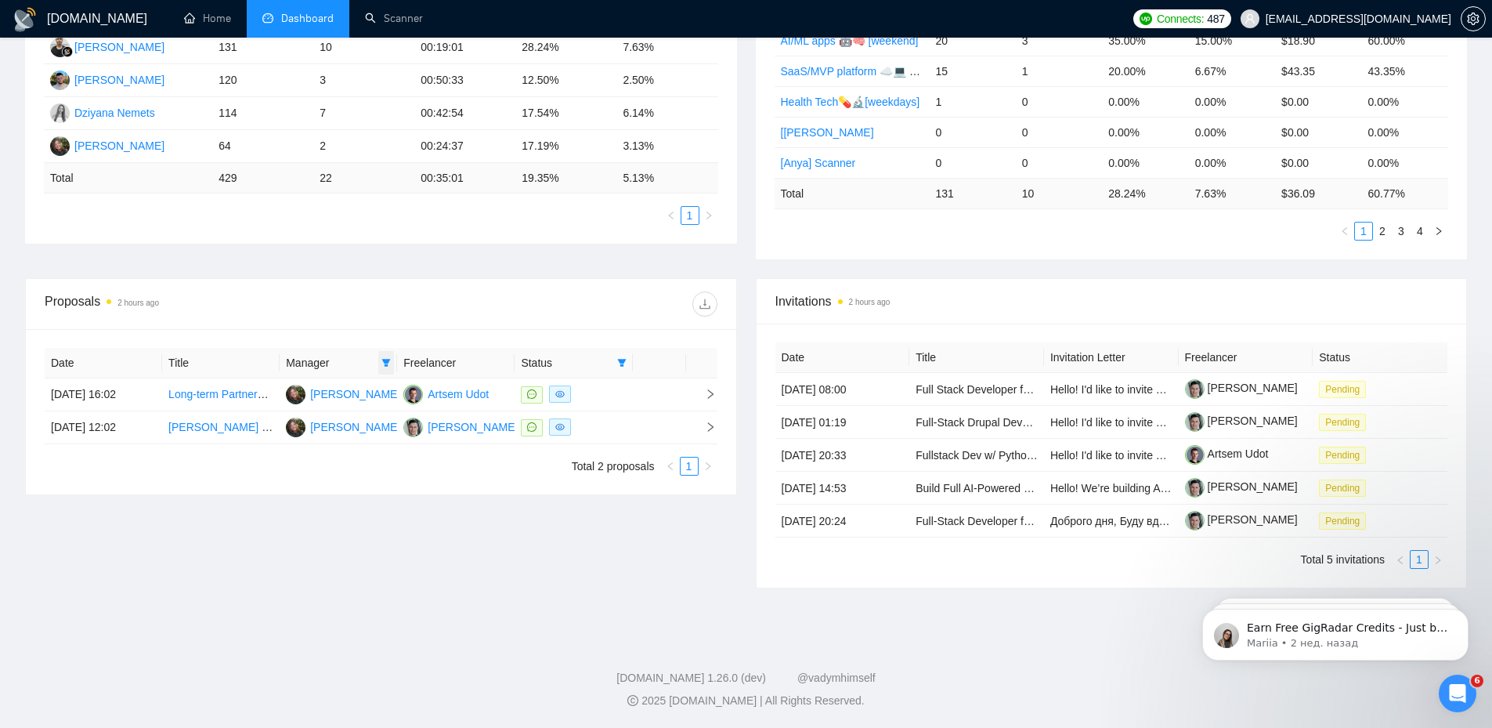
click at [380, 365] on span at bounding box center [386, 362] width 16 height 23
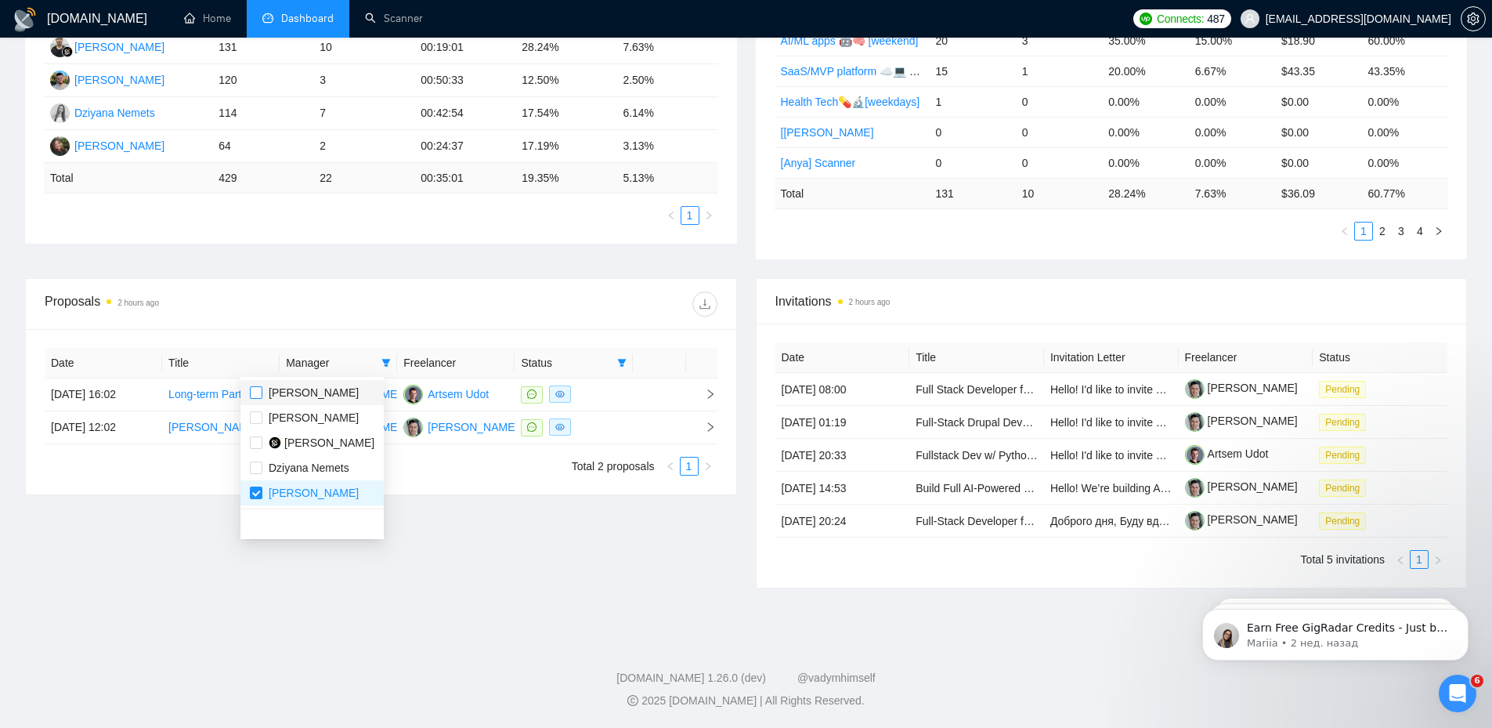
click at [257, 399] on label at bounding box center [256, 392] width 13 height 17
click at [257, 399] on input "checkbox" at bounding box center [256, 392] width 13 height 13
checkbox input "false"
click at [259, 442] on input "checkbox" at bounding box center [256, 442] width 13 height 13
checkbox input "true"
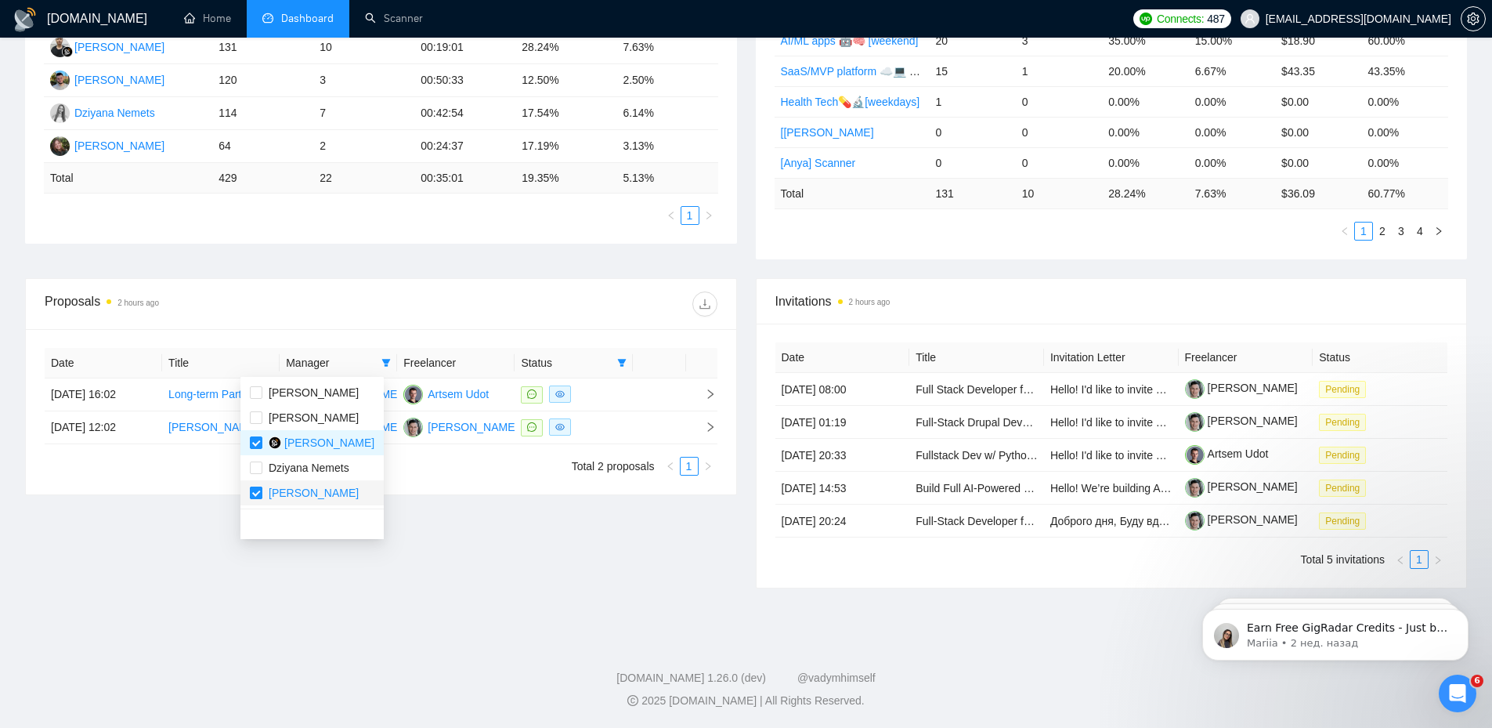
click at [260, 497] on input "checkbox" at bounding box center [256, 492] width 13 height 13
checkbox input "false"
click at [277, 304] on div "Proposals 2 hours ago" at bounding box center [213, 303] width 336 height 25
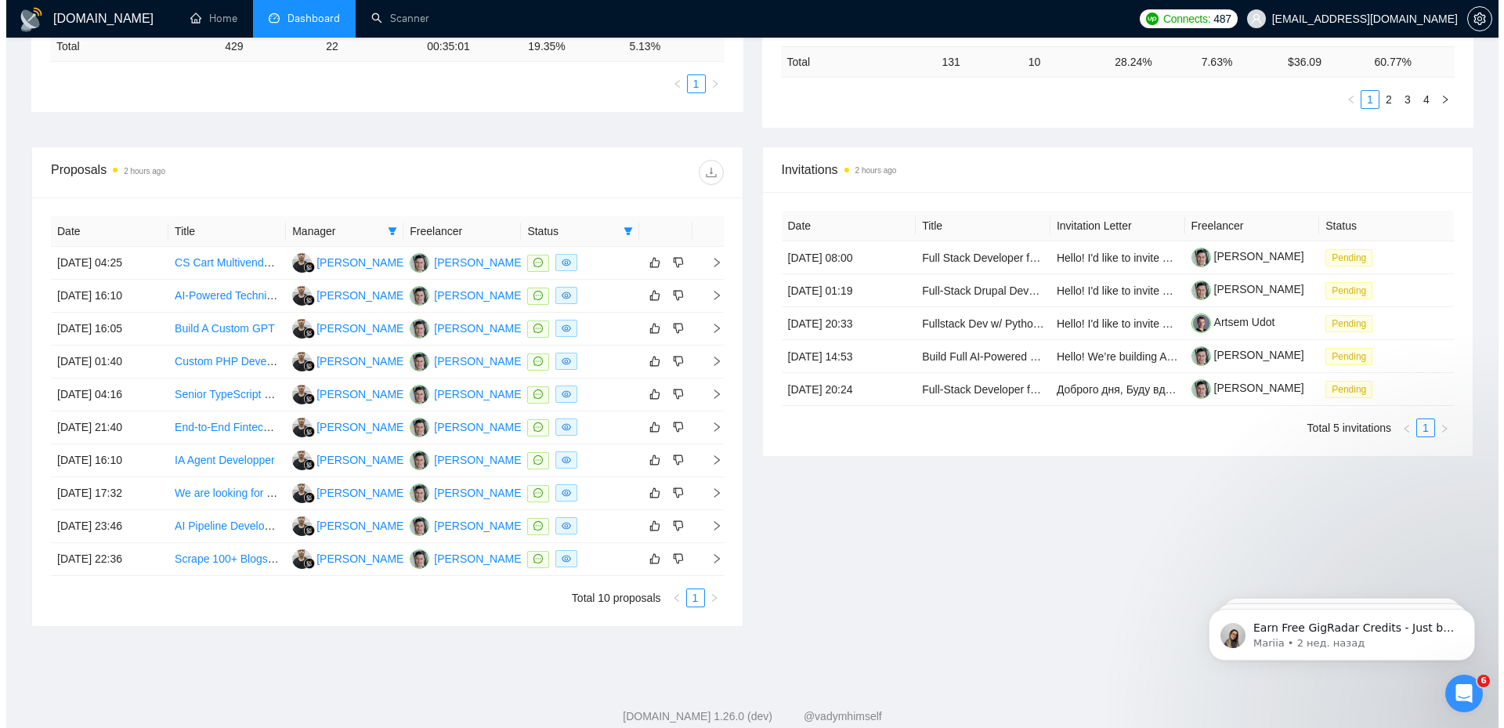
scroll to position [514, 0]
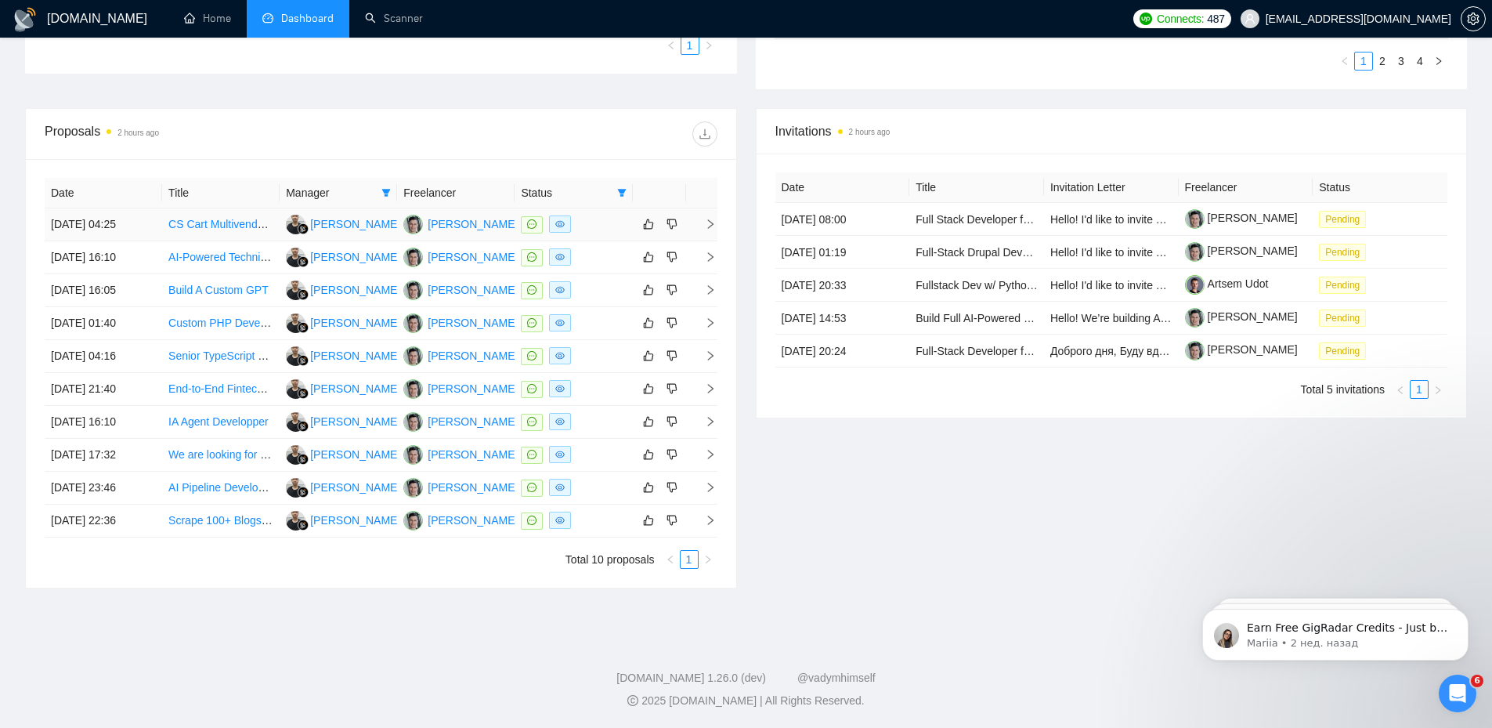
click at [710, 215] on td at bounding box center [701, 224] width 31 height 33
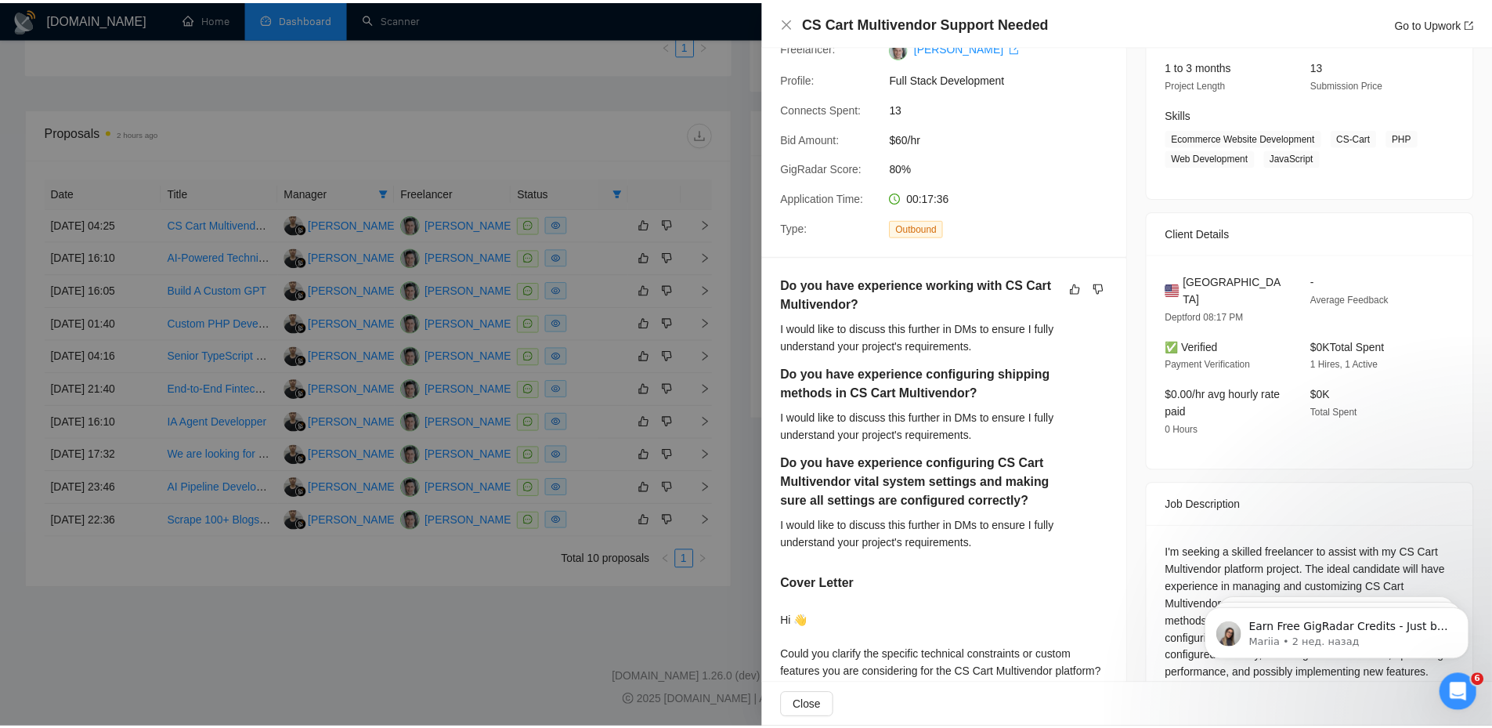
scroll to position [157, 0]
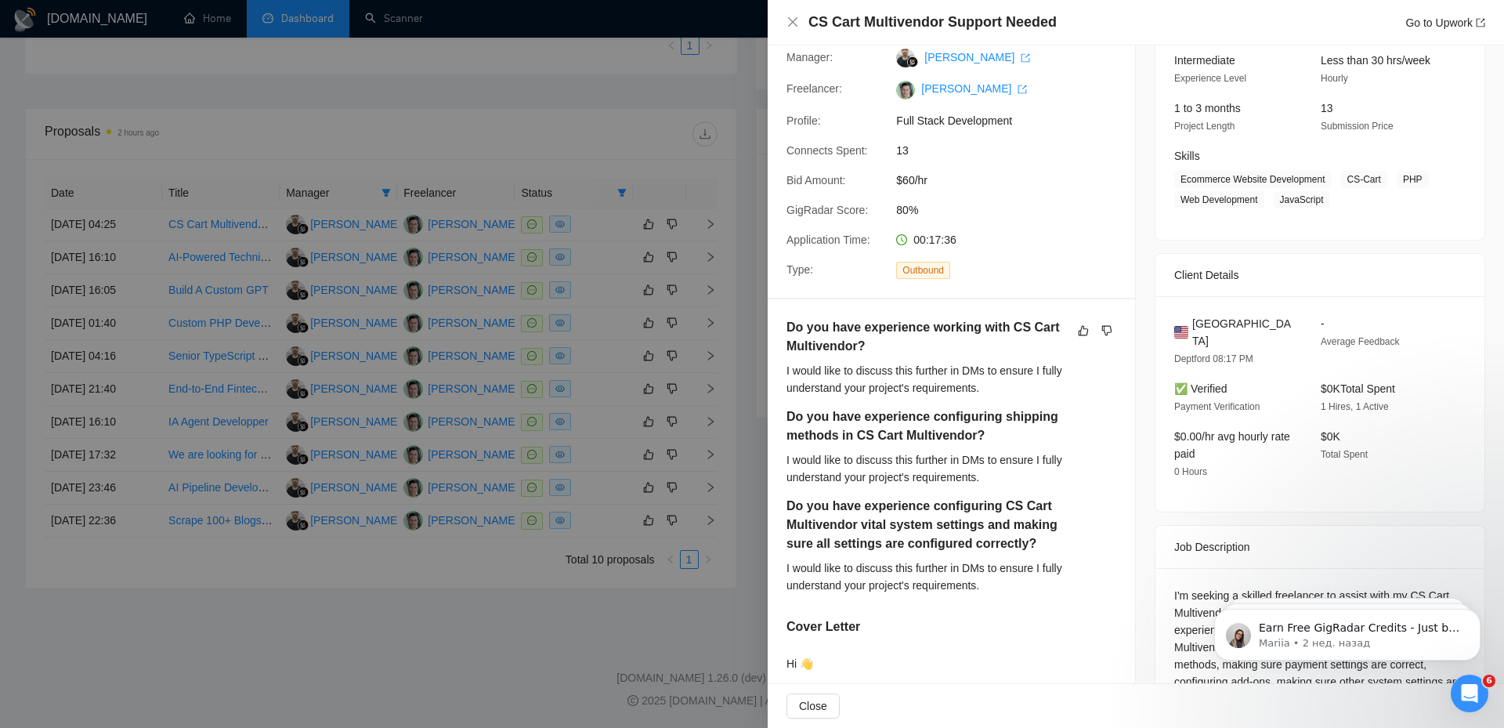
click at [709, 169] on div at bounding box center [752, 364] width 1504 height 728
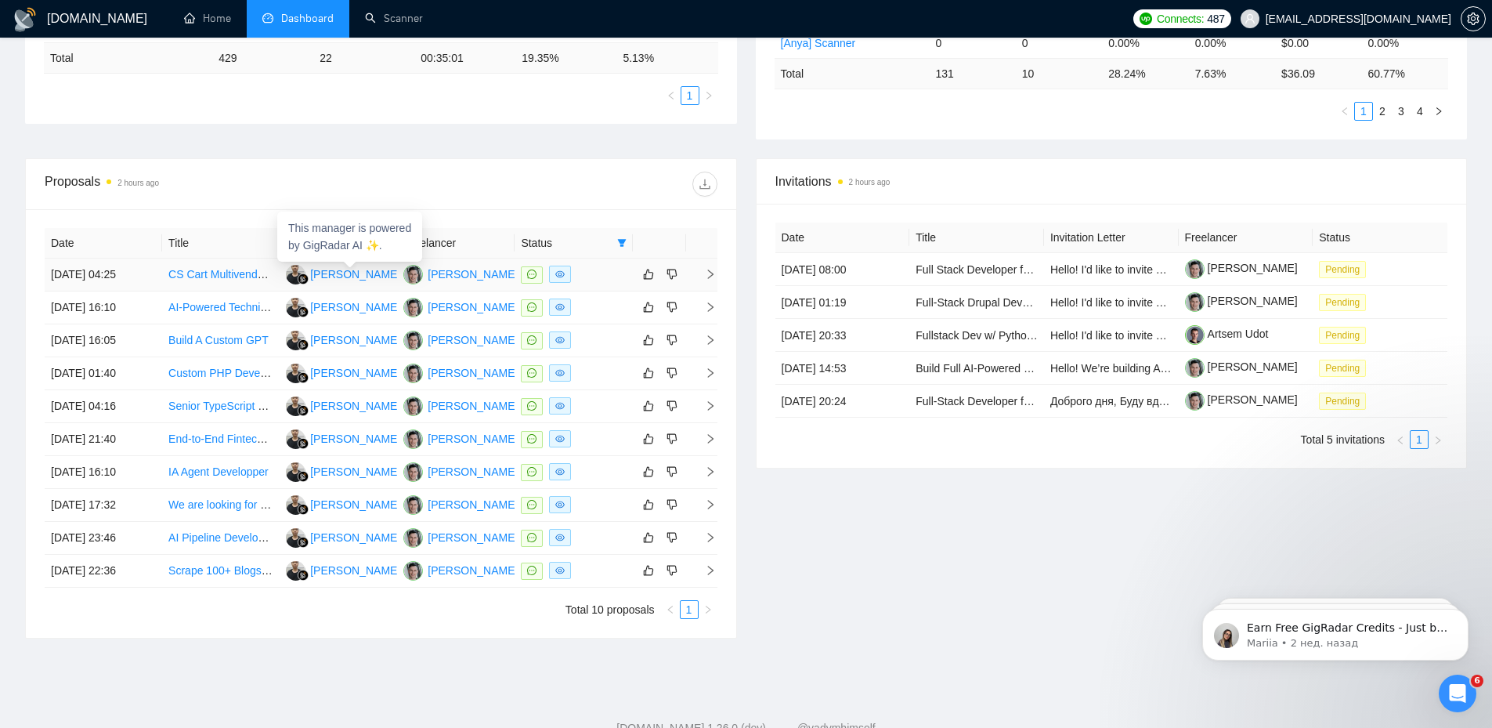
scroll to position [435, 0]
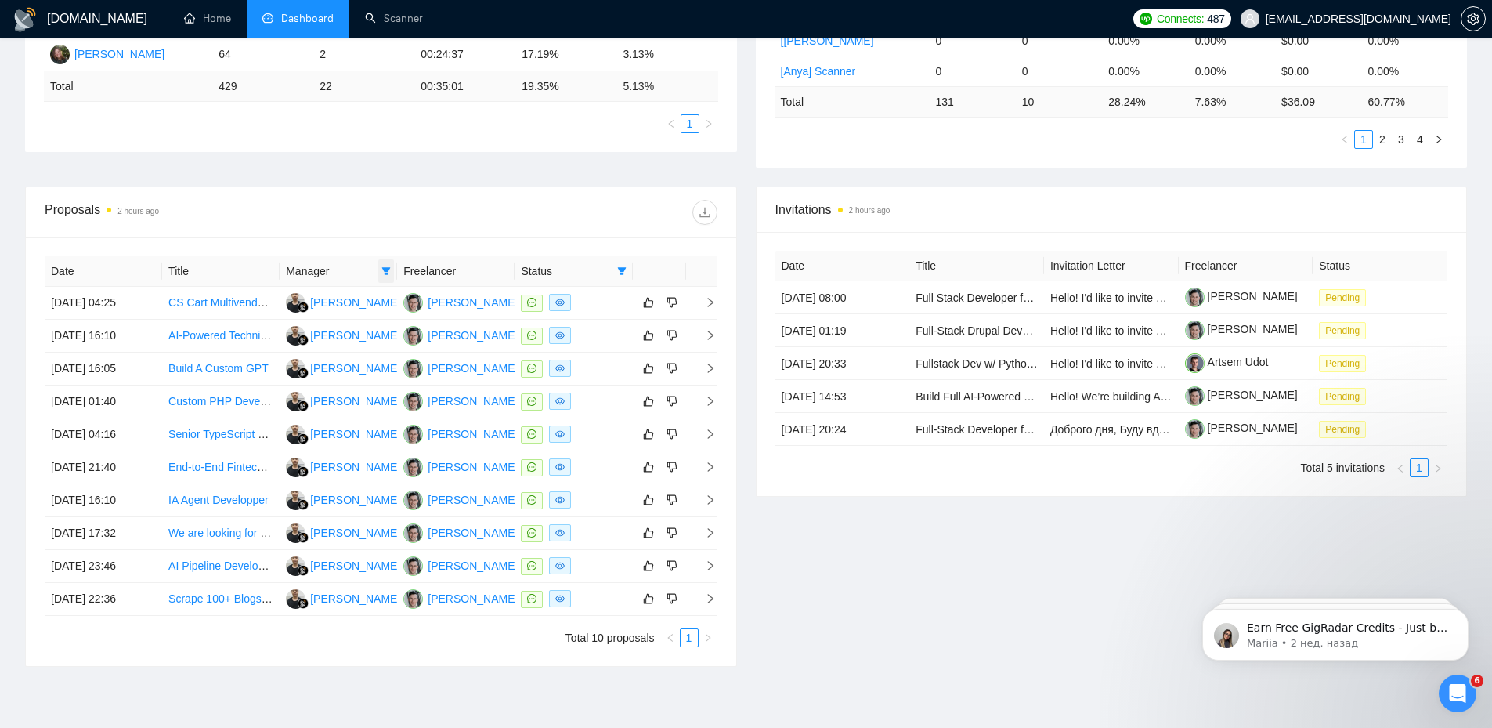
click at [388, 268] on icon "filter" at bounding box center [386, 271] width 9 height 8
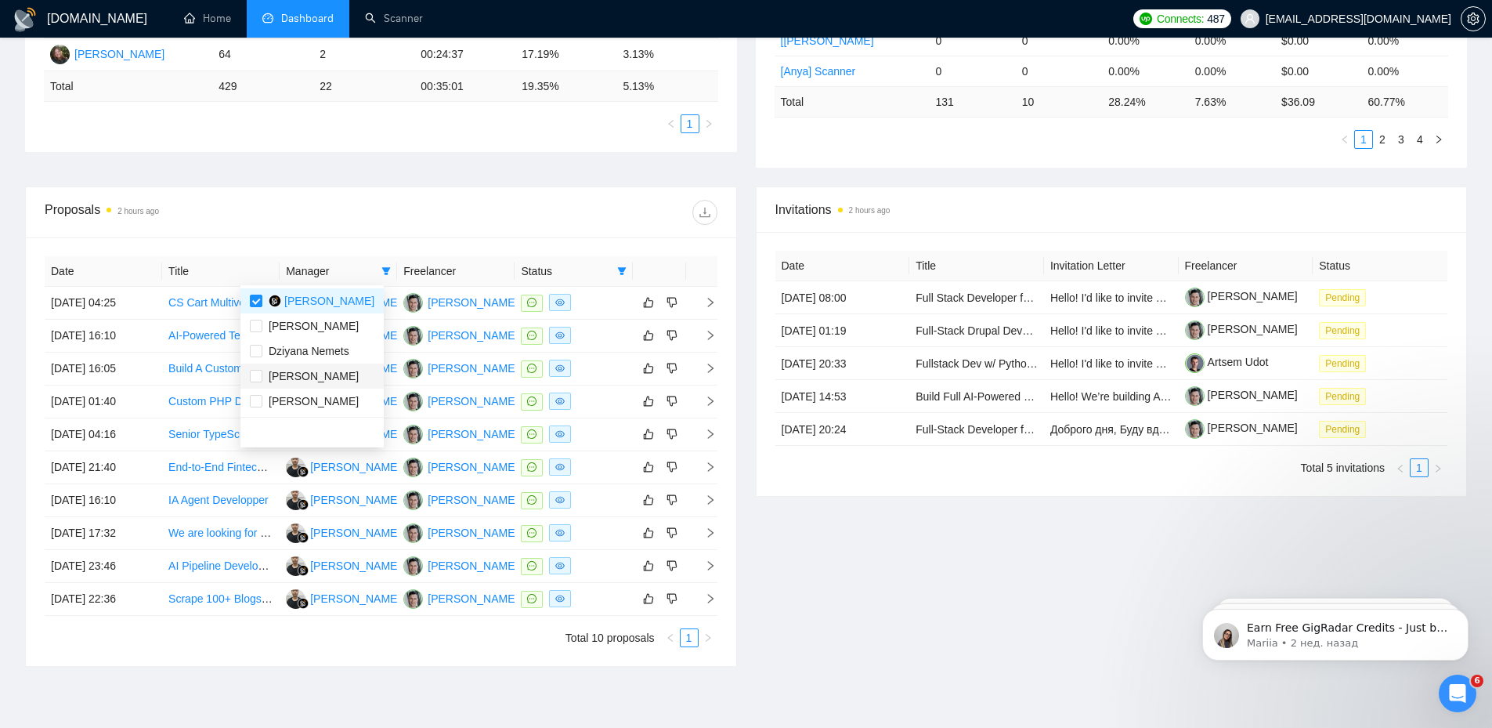
click at [296, 372] on span "[PERSON_NAME]" at bounding box center [314, 376] width 90 height 13
checkbox input "true"
click at [315, 302] on span "[PERSON_NAME]" at bounding box center [329, 300] width 90 height 13
checkbox input "false"
click at [352, 218] on div "Proposals 2 hours ago" at bounding box center [213, 212] width 336 height 25
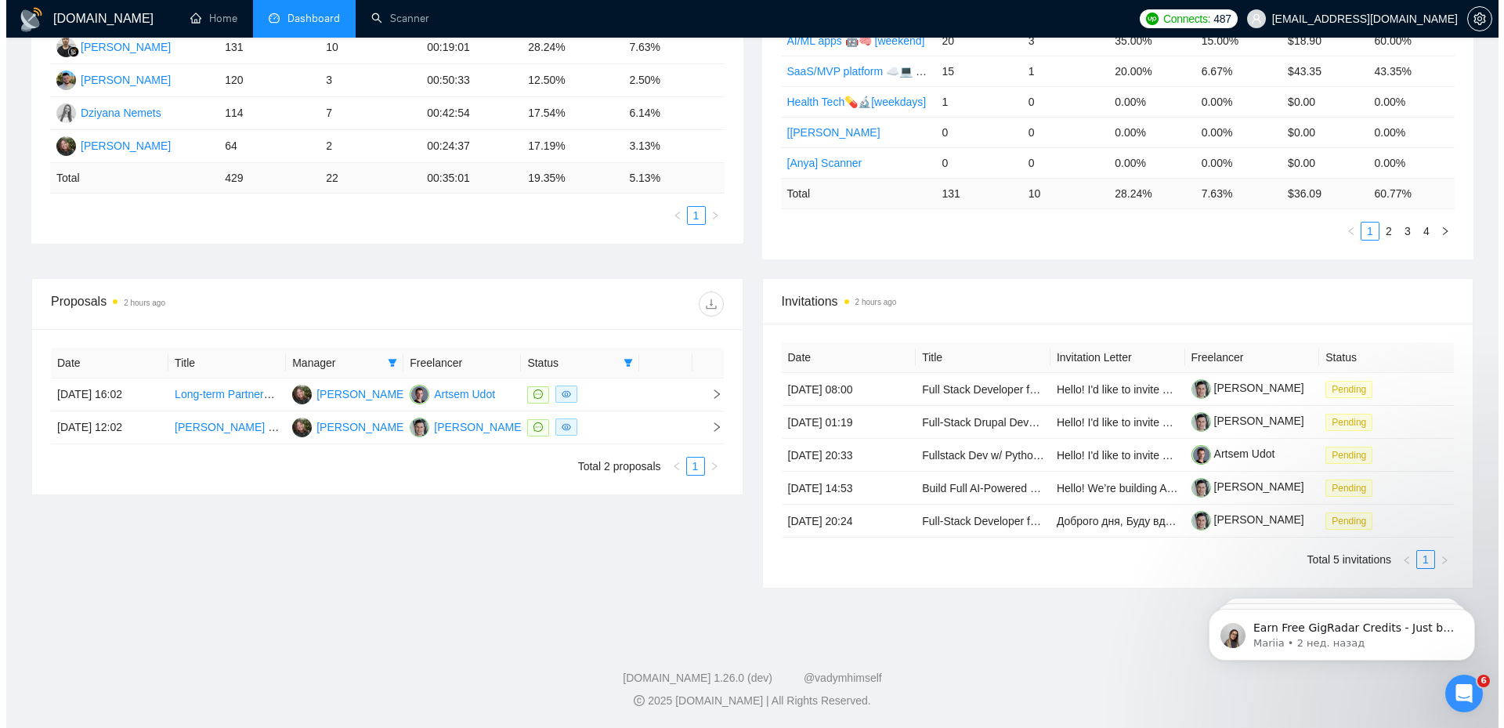
scroll to position [344, 0]
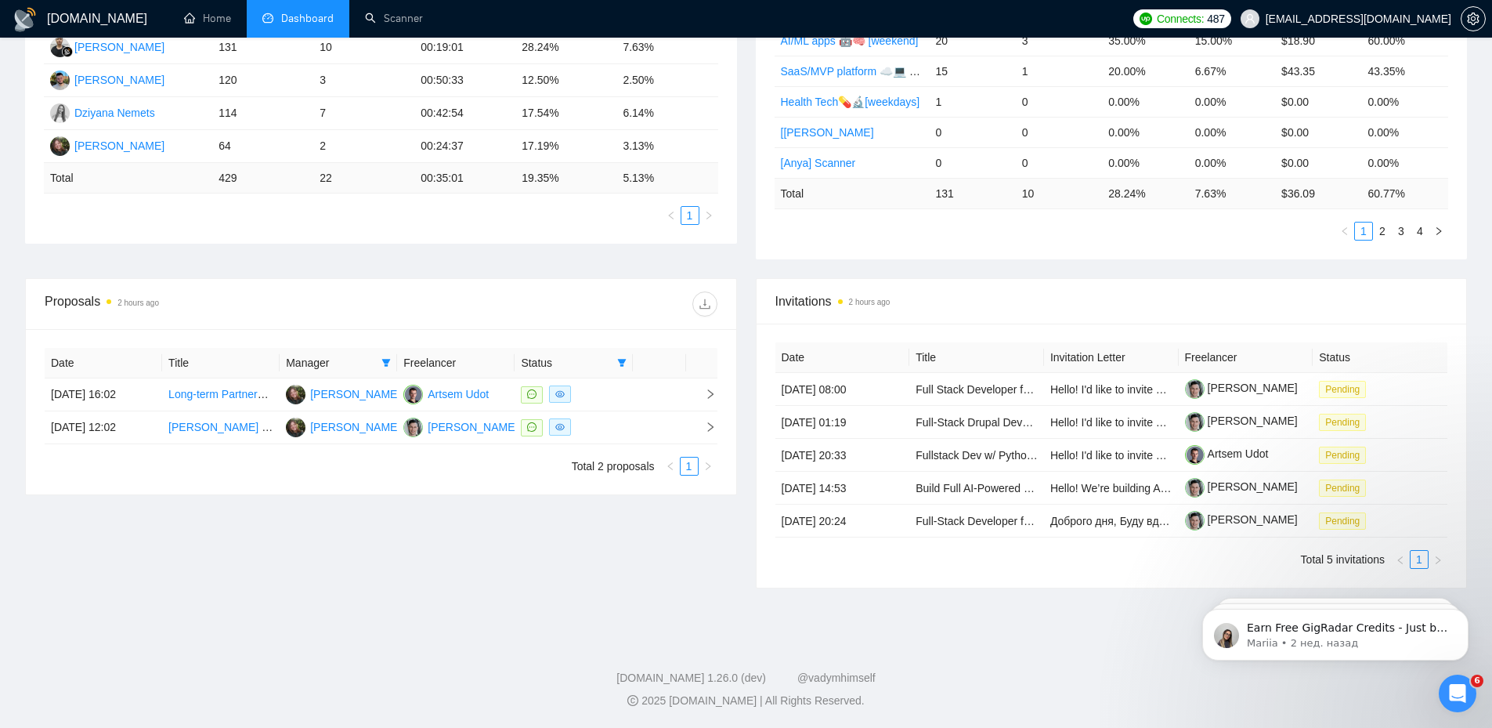
click at [376, 363] on div "Manager" at bounding box center [338, 362] width 105 height 17
click at [386, 360] on icon "filter" at bounding box center [386, 363] width 9 height 8
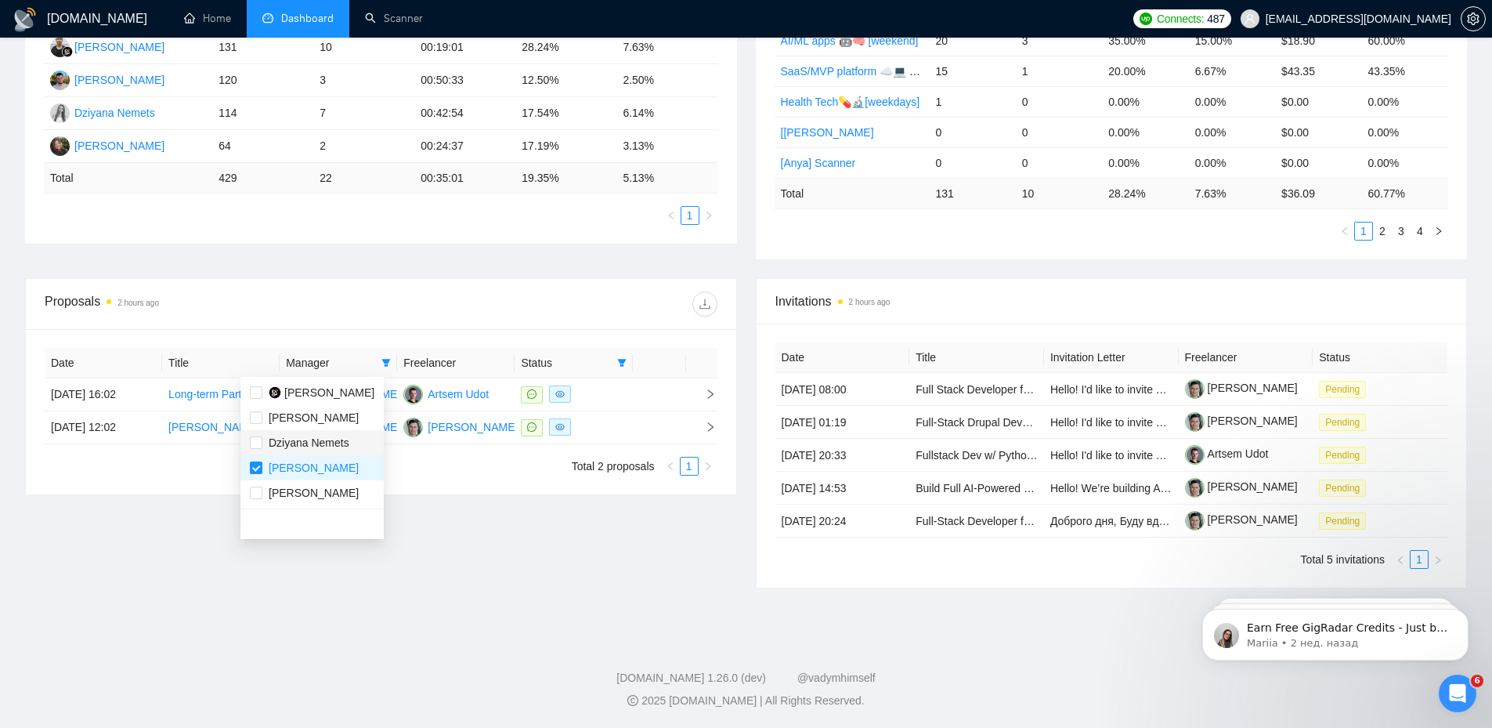
click at [285, 446] on span "Dziyana Nemets" at bounding box center [309, 442] width 81 height 13
checkbox input "true"
click at [287, 474] on span "[PERSON_NAME]" at bounding box center [314, 467] width 90 height 13
checkbox input "false"
click at [406, 302] on div at bounding box center [549, 303] width 336 height 25
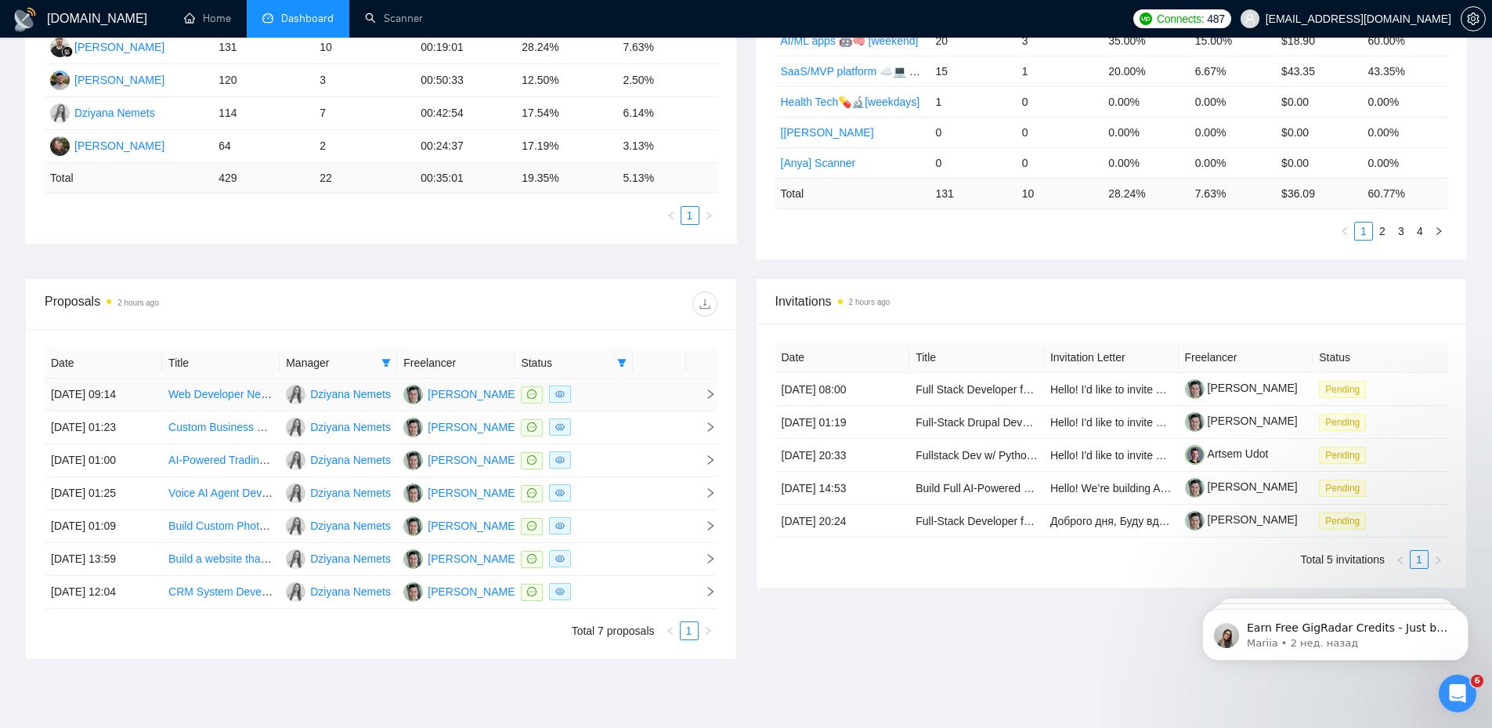
click at [710, 395] on icon "right" at bounding box center [710, 393] width 11 height 11
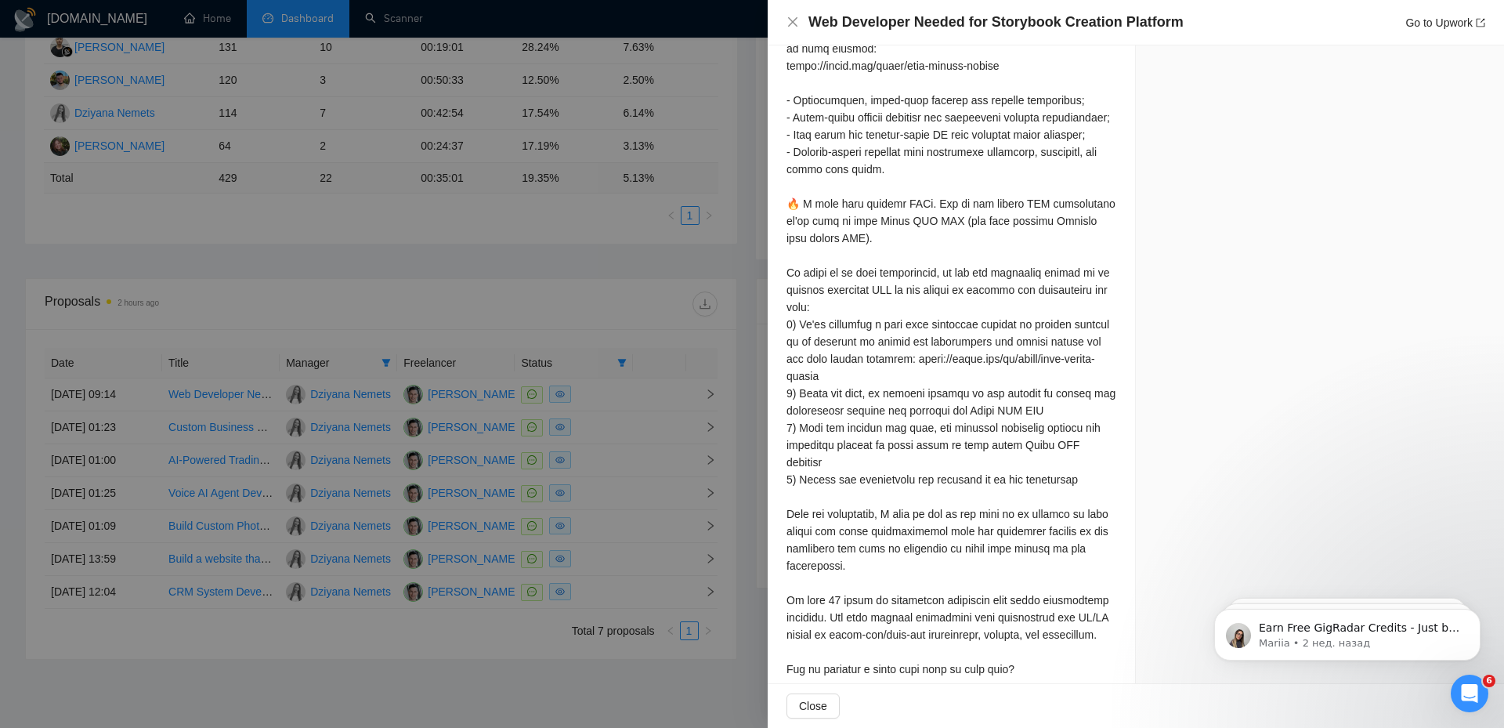
scroll to position [1194, 0]
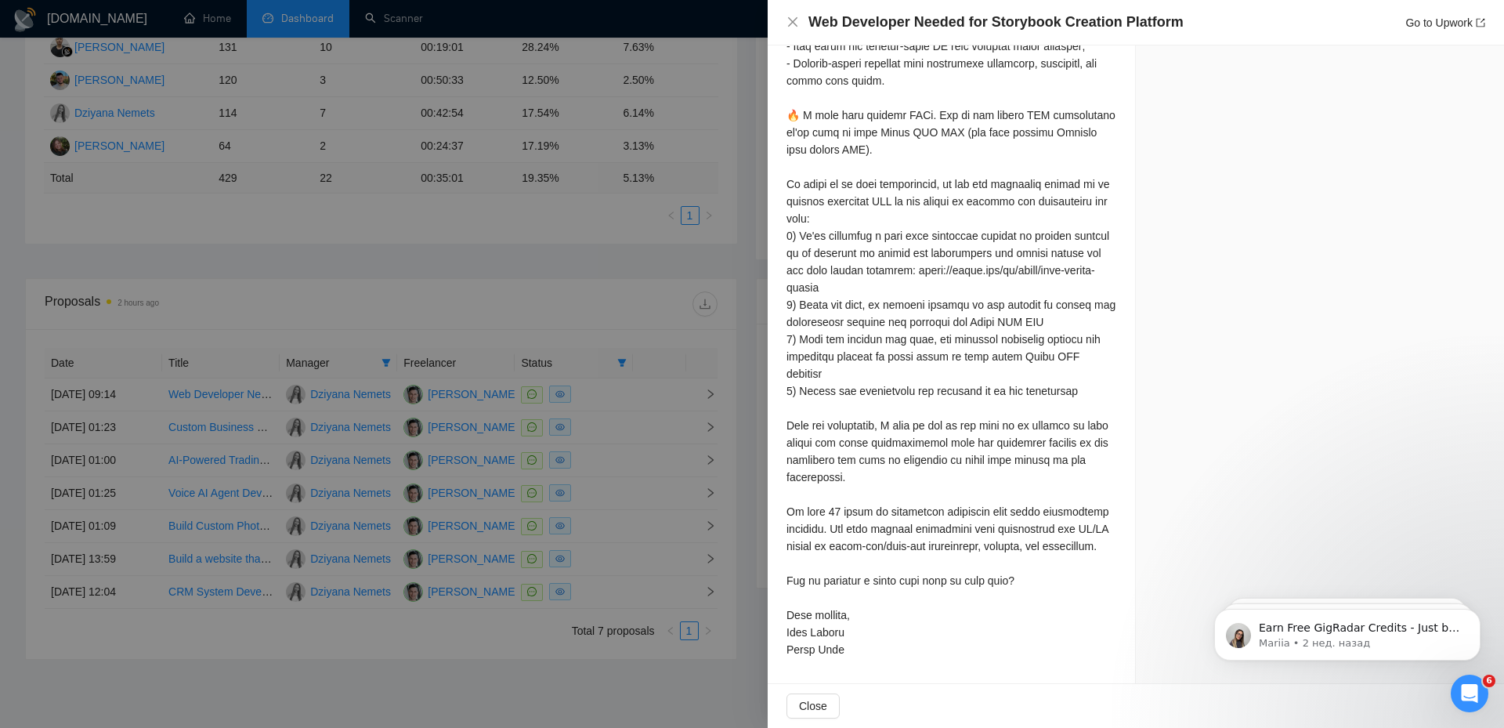
click at [647, 408] on div at bounding box center [752, 364] width 1504 height 728
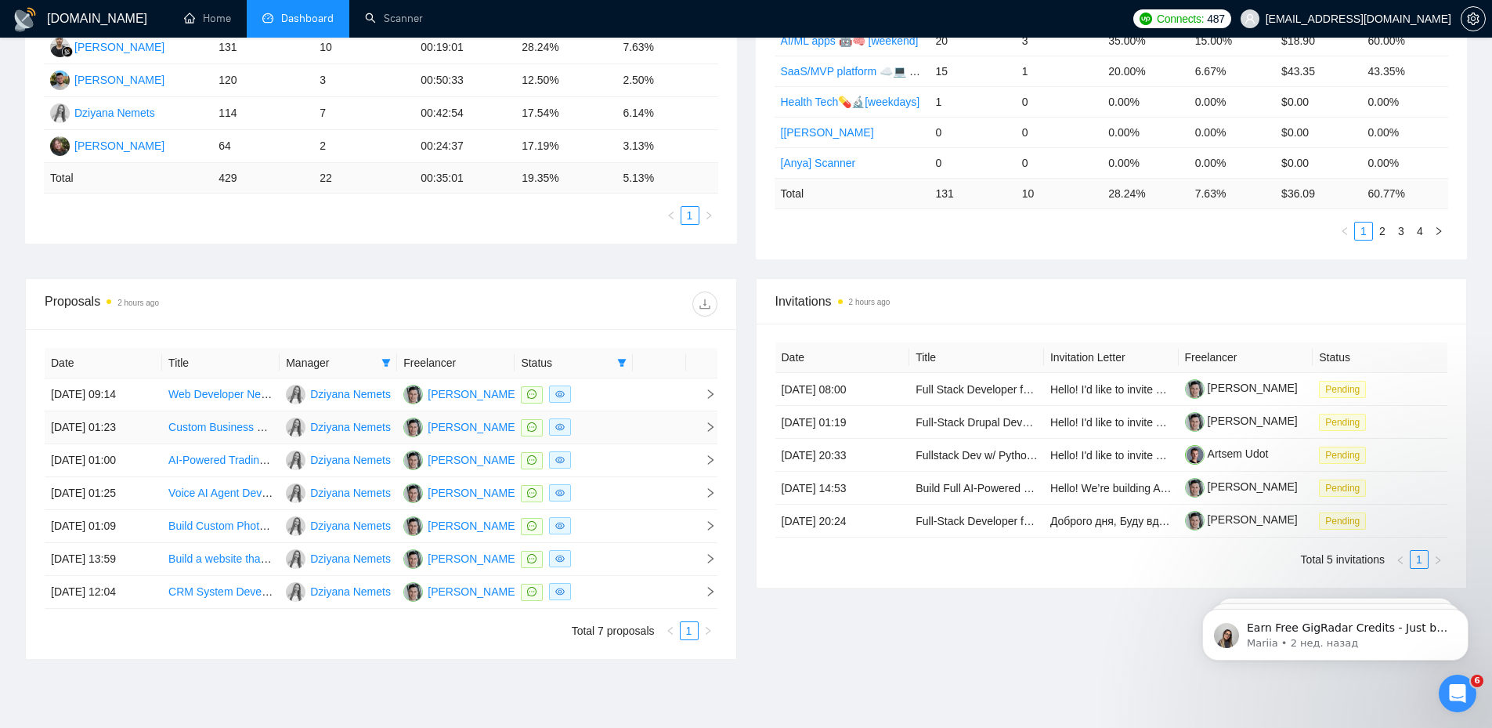
click at [710, 427] on icon "right" at bounding box center [710, 426] width 11 height 11
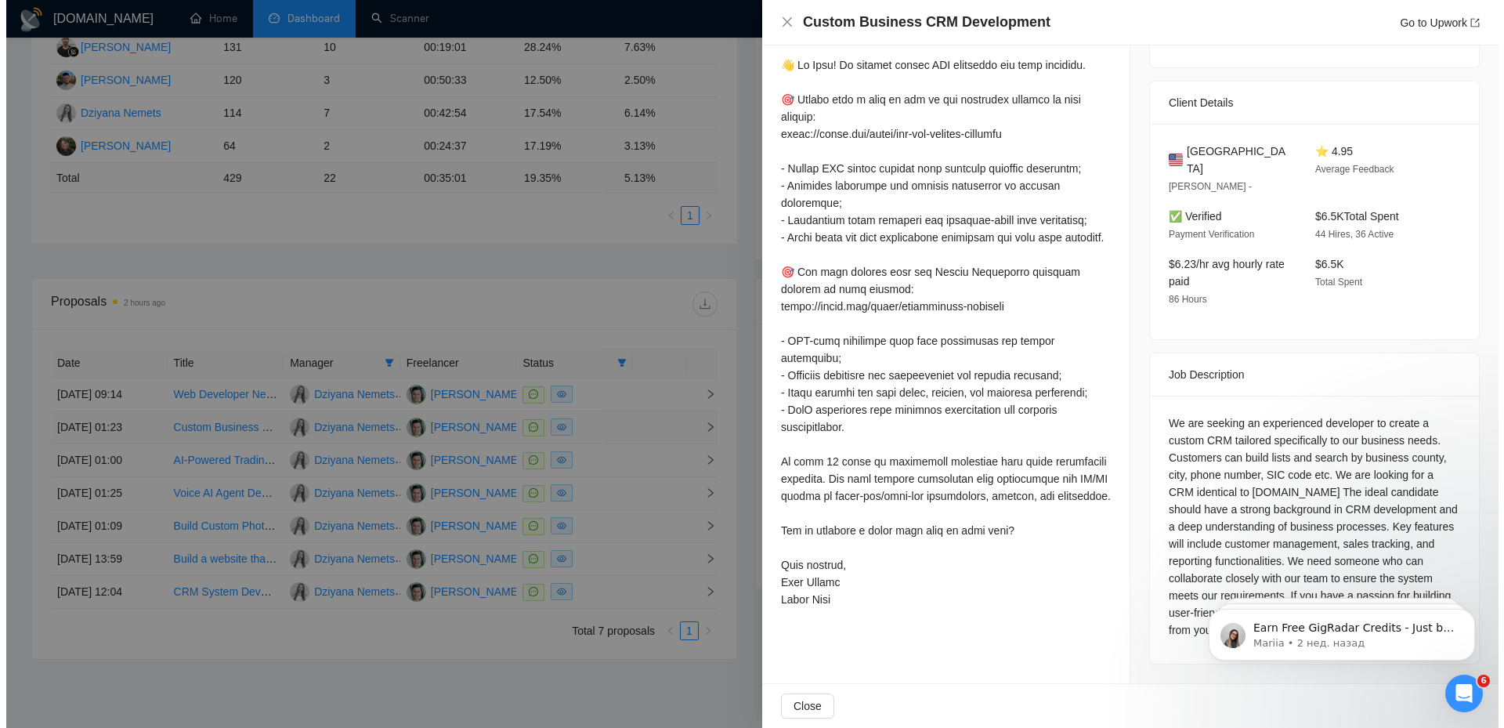
scroll to position [327, 0]
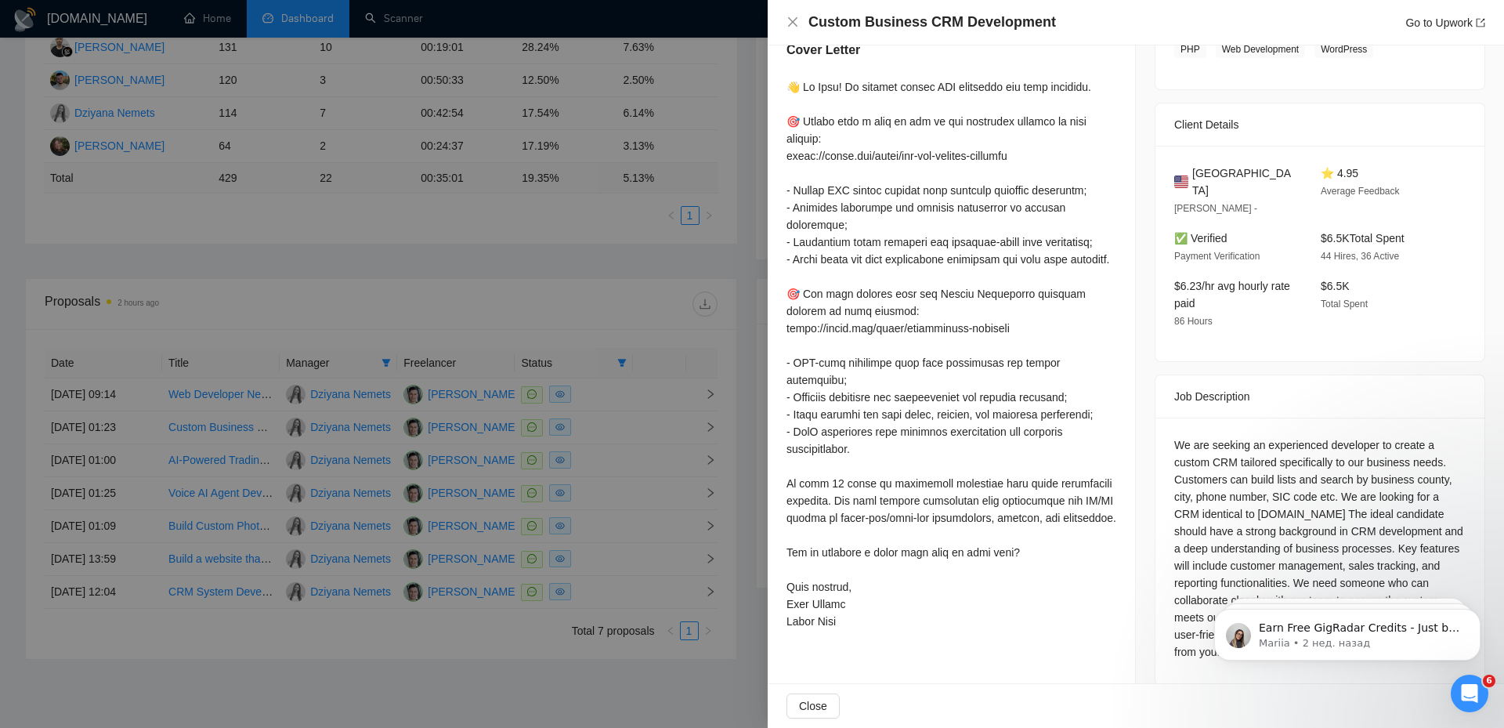
click at [727, 369] on div at bounding box center [752, 364] width 1504 height 728
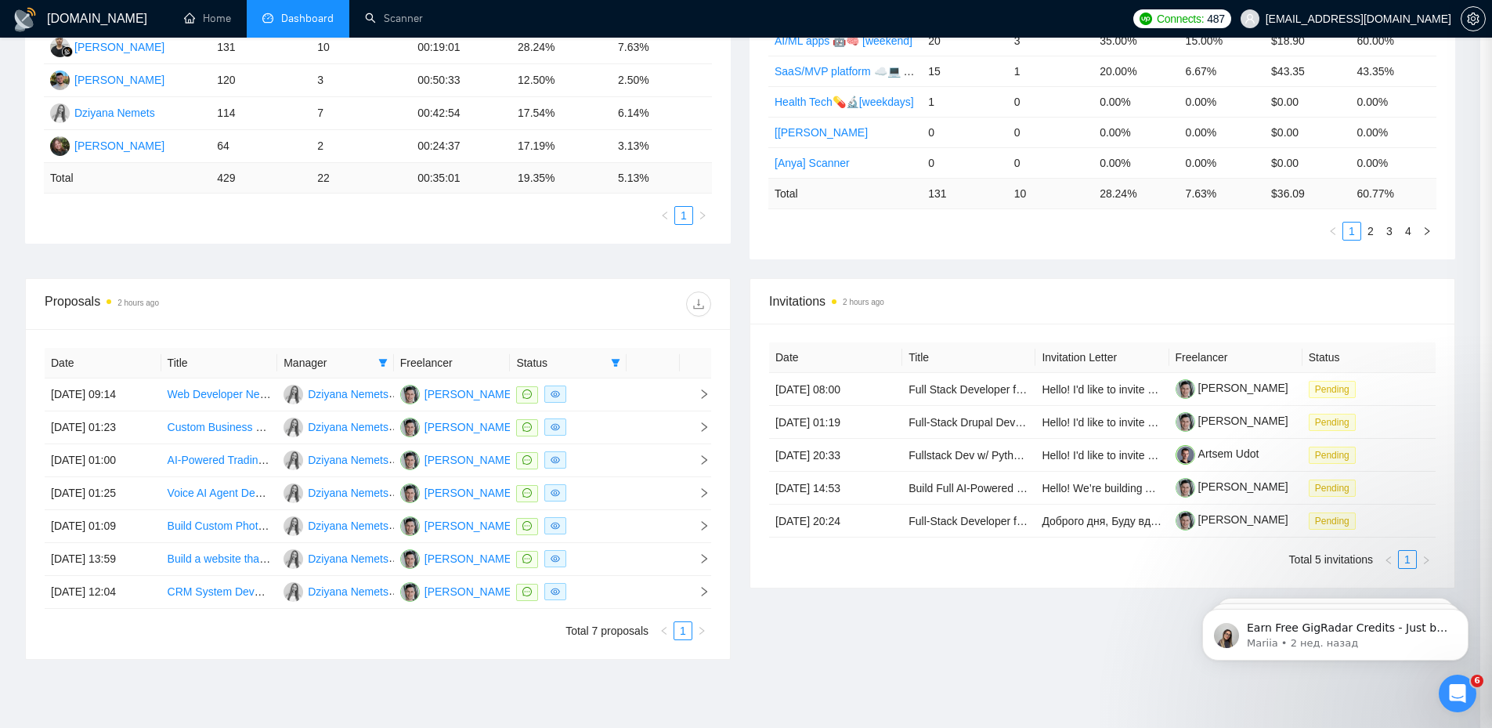
click at [710, 387] on td at bounding box center [695, 394] width 31 height 33
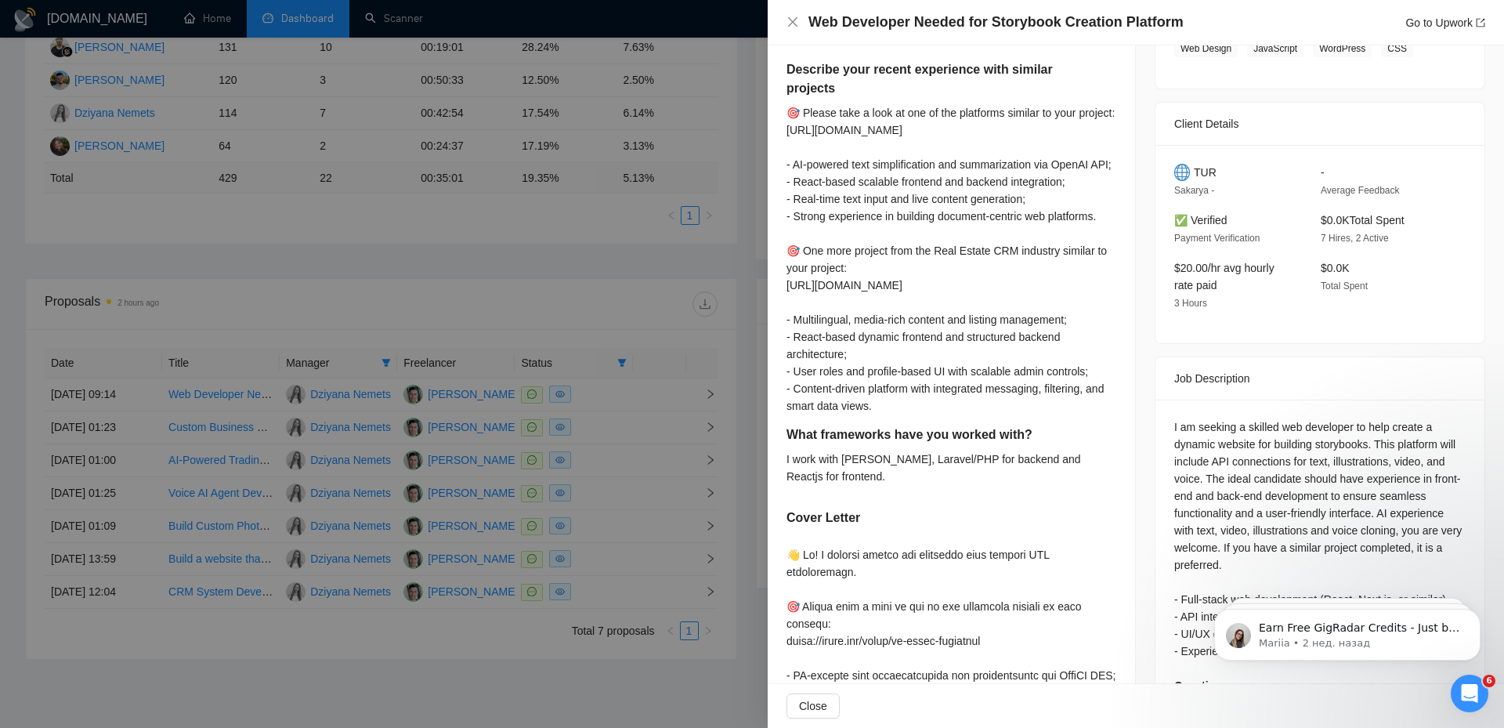
scroll to position [406, 0]
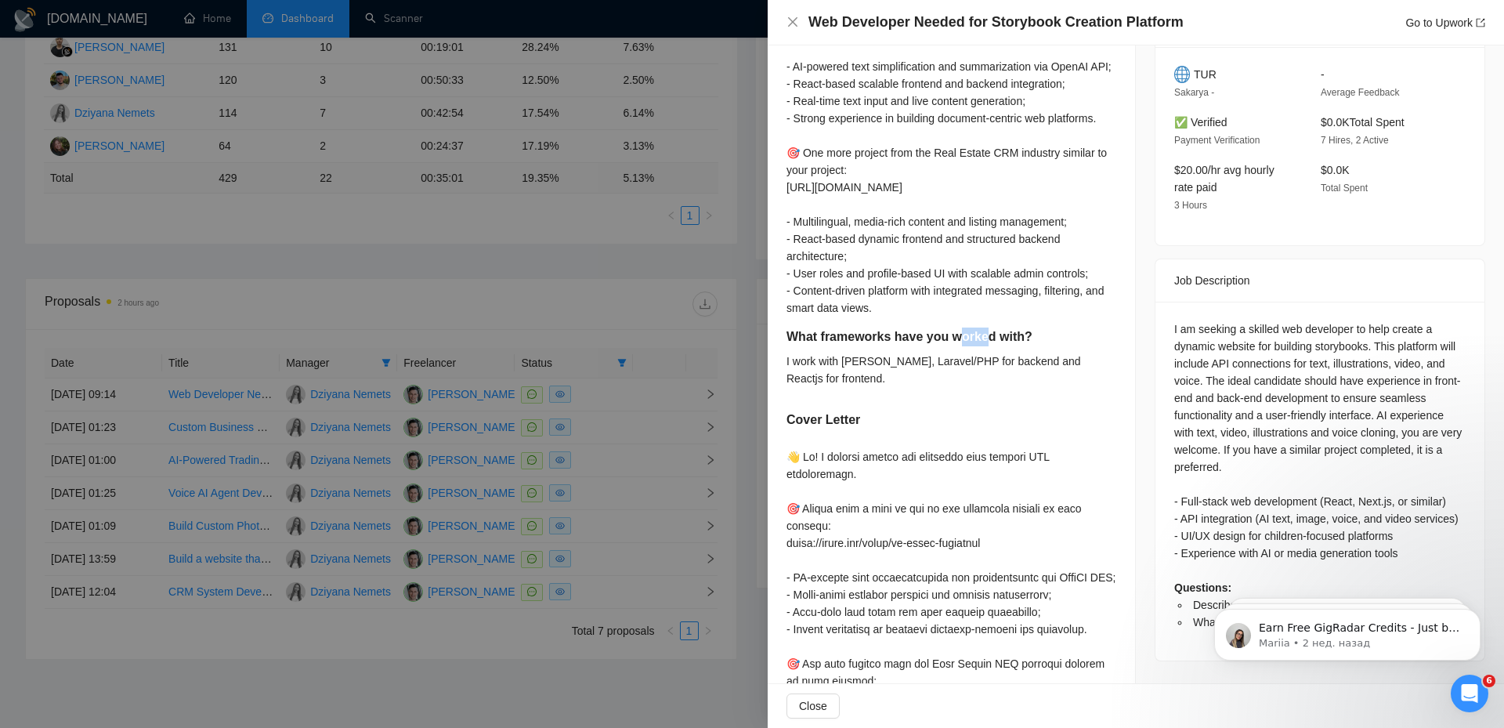
click at [1001, 346] on h5 "What frameworks have you worked with?" at bounding box center [926, 336] width 280 height 19
click at [1060, 346] on h5 "What frameworks have you worked with?" at bounding box center [926, 336] width 280 height 19
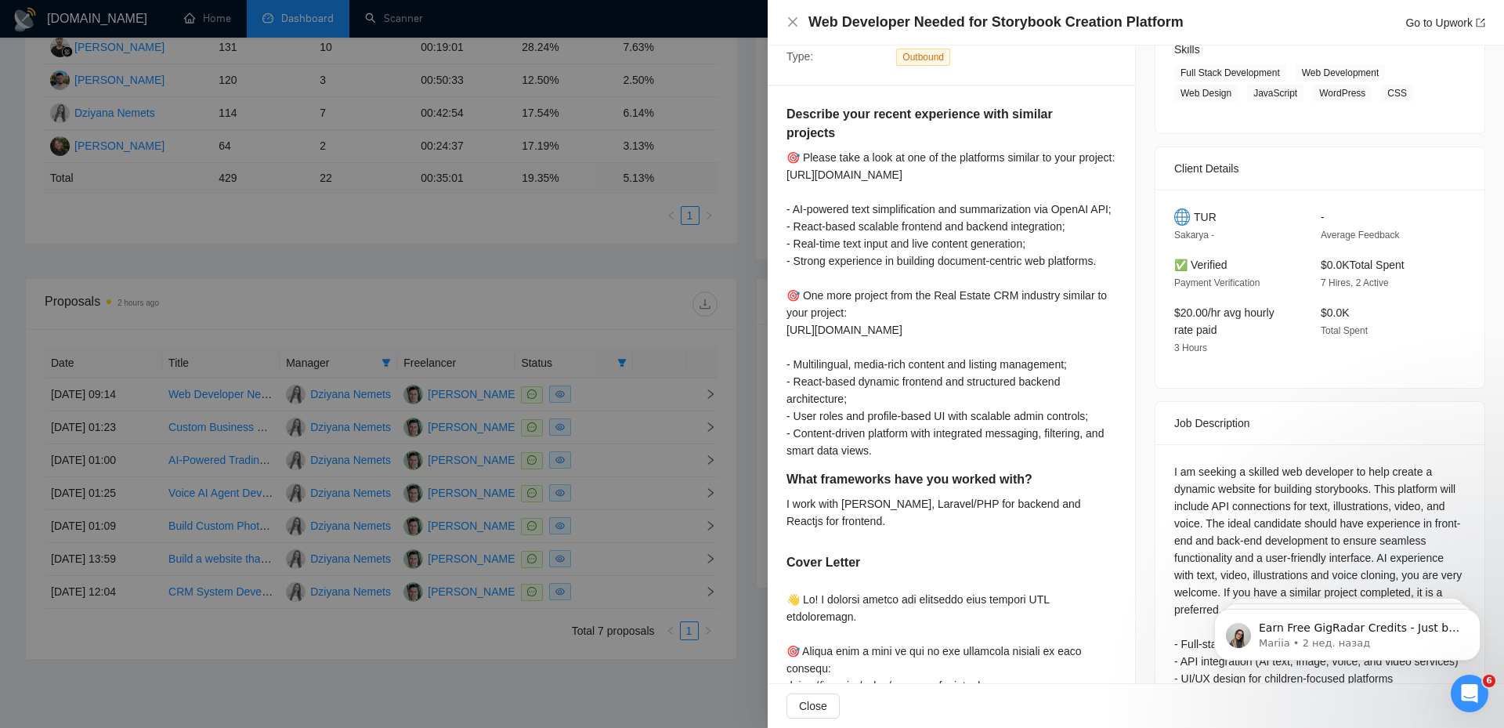
scroll to position [249, 0]
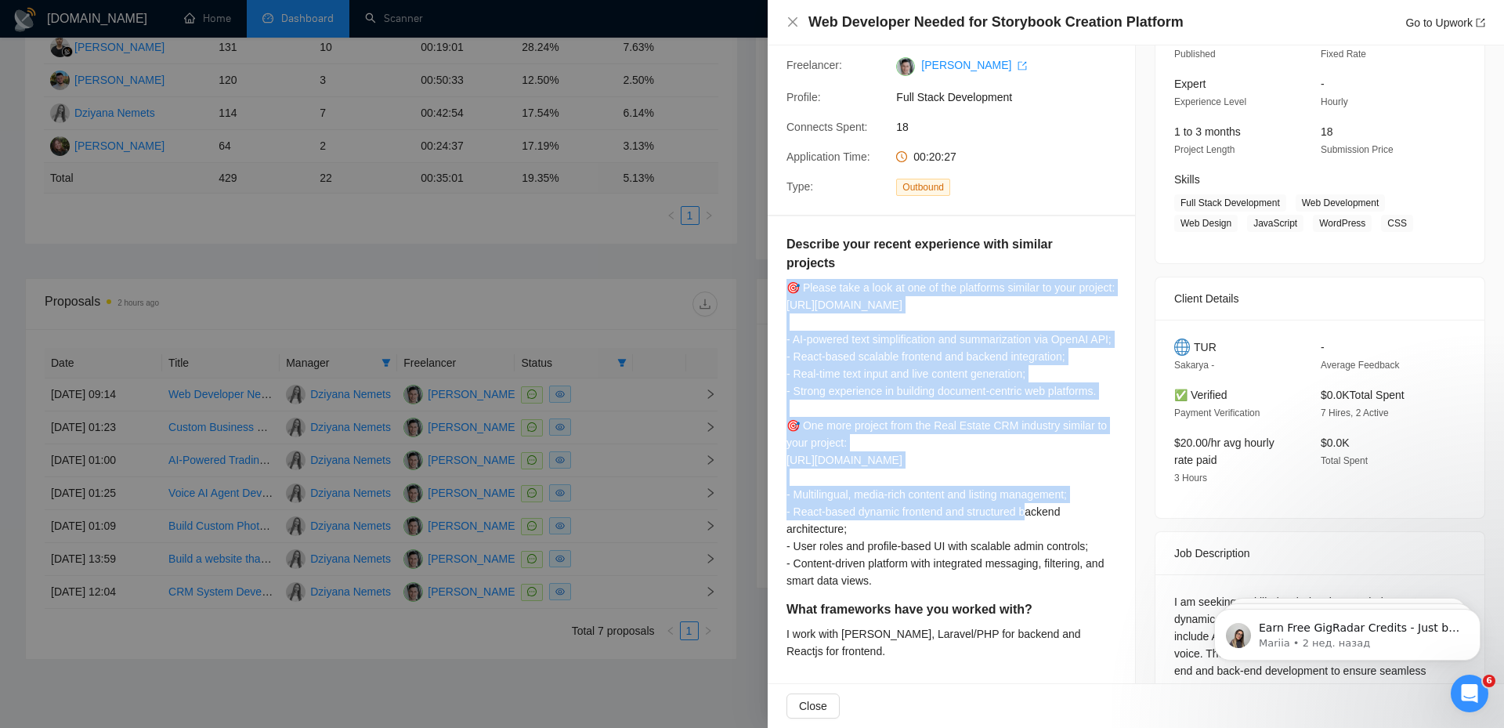
scroll to position [171, 0]
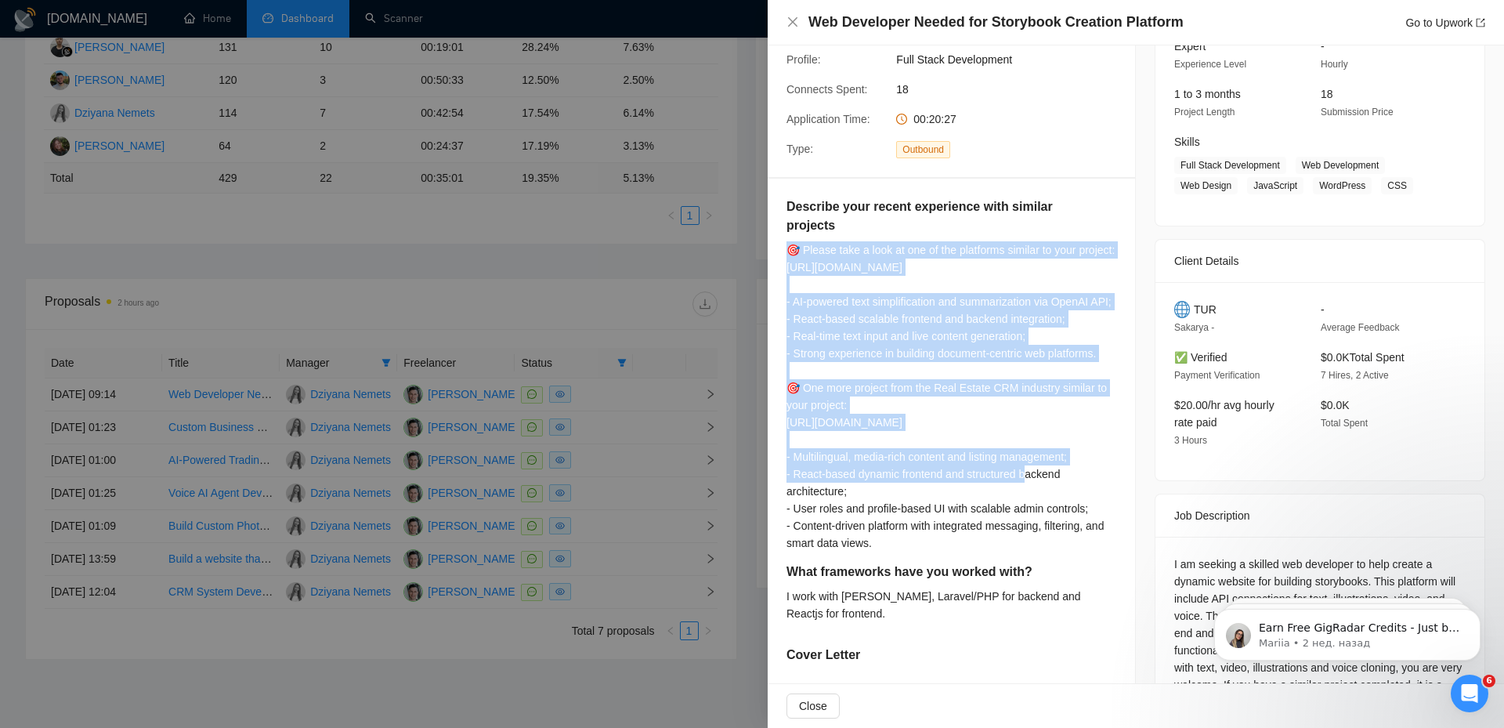
drag, startPoint x: 1112, startPoint y: 302, endPoint x: 1093, endPoint y: 586, distance: 284.9
click at [1093, 562] on div "Describe your recent experience with similar projects 🎯 Please take a look at o…" at bounding box center [951, 379] width 330 height 365
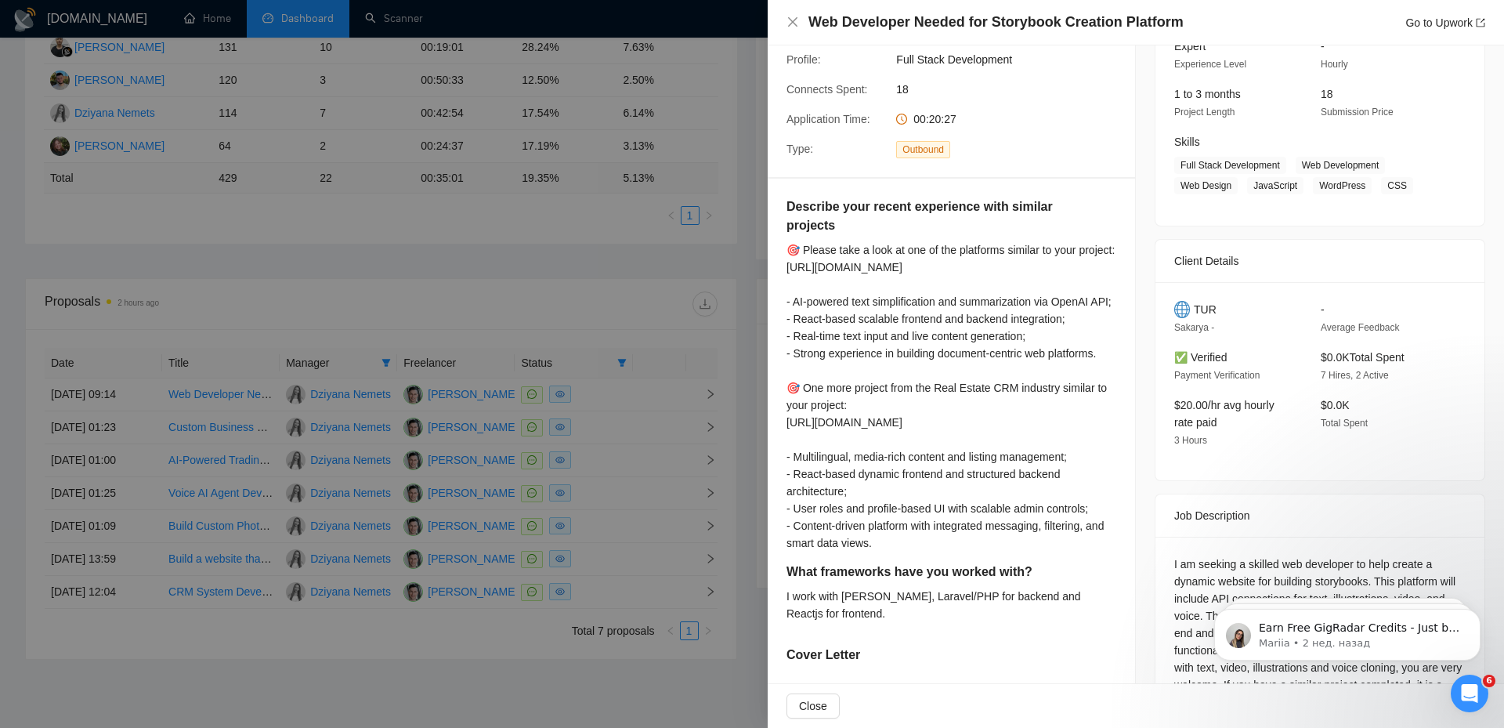
drag, startPoint x: 907, startPoint y: 580, endPoint x: 769, endPoint y: 198, distance: 406.3
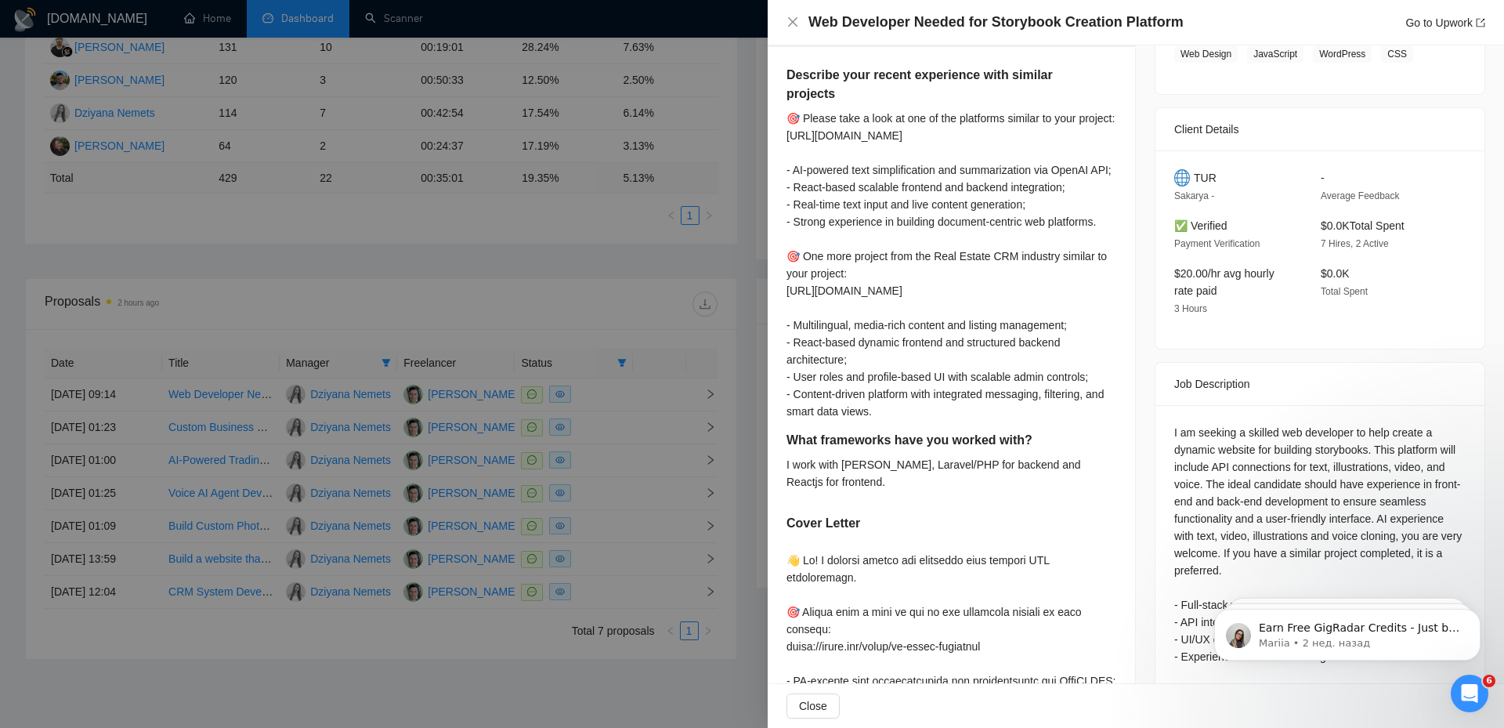
scroll to position [327, 0]
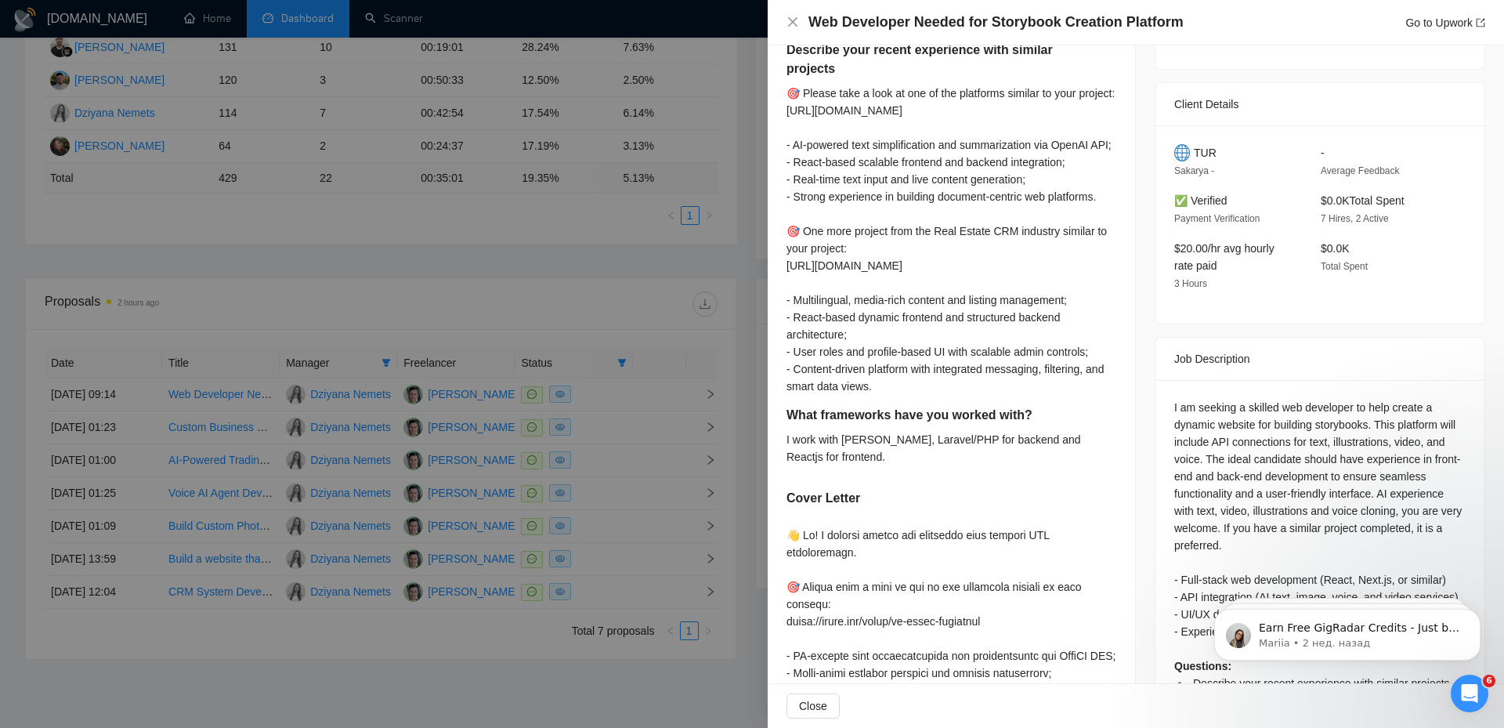
click at [1081, 395] on div "🎯 Please take a look at one of the platforms similar to your project: [URL][DOM…" at bounding box center [951, 240] width 330 height 310
drag, startPoint x: 1038, startPoint y: 446, endPoint x: 773, endPoint y: 433, distance: 265.0
click at [790, 424] on h5 "What frameworks have you worked with?" at bounding box center [926, 415] width 280 height 19
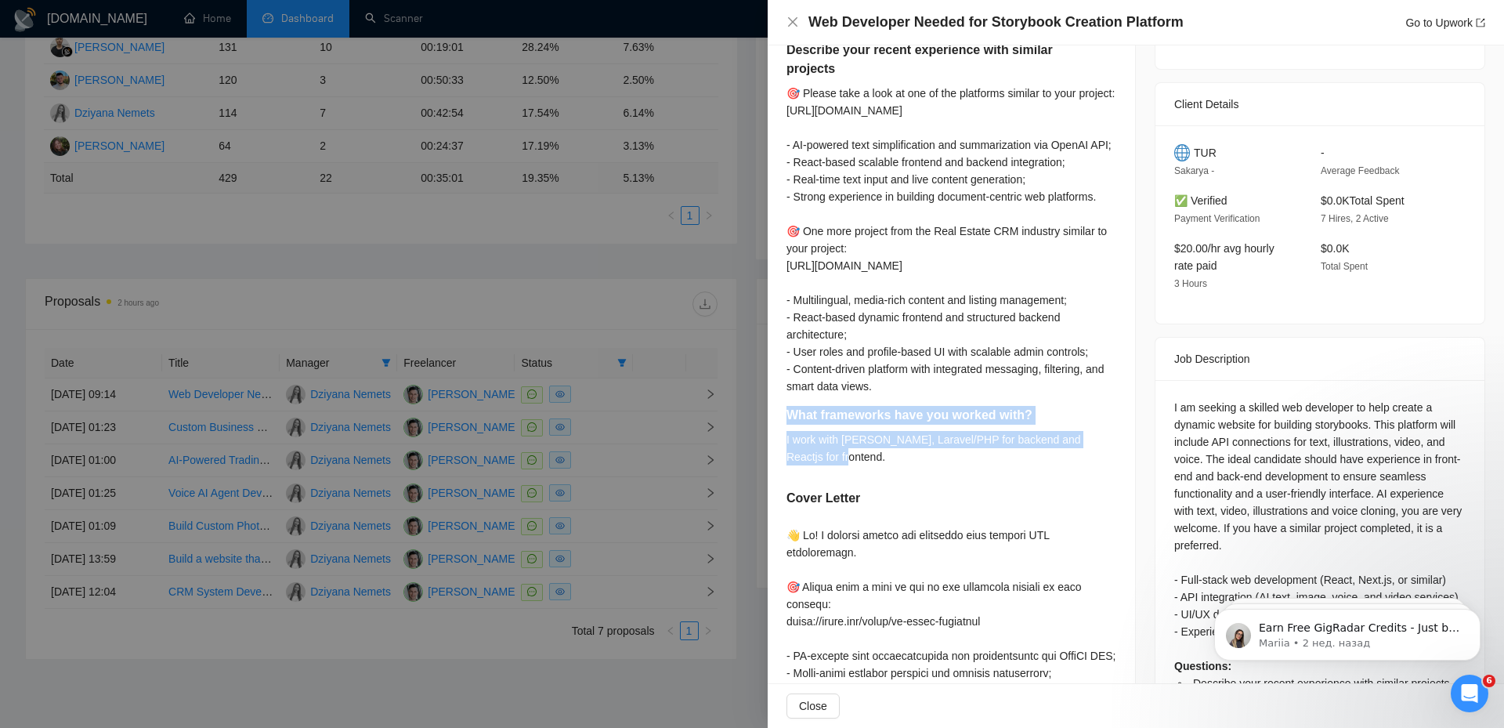
drag, startPoint x: 784, startPoint y: 446, endPoint x: 893, endPoint y: 485, distance: 115.4
click at [893, 465] on div "I work with [PERSON_NAME], Laravel/PHP for backend and Reactjs for frontend." at bounding box center [951, 448] width 330 height 34
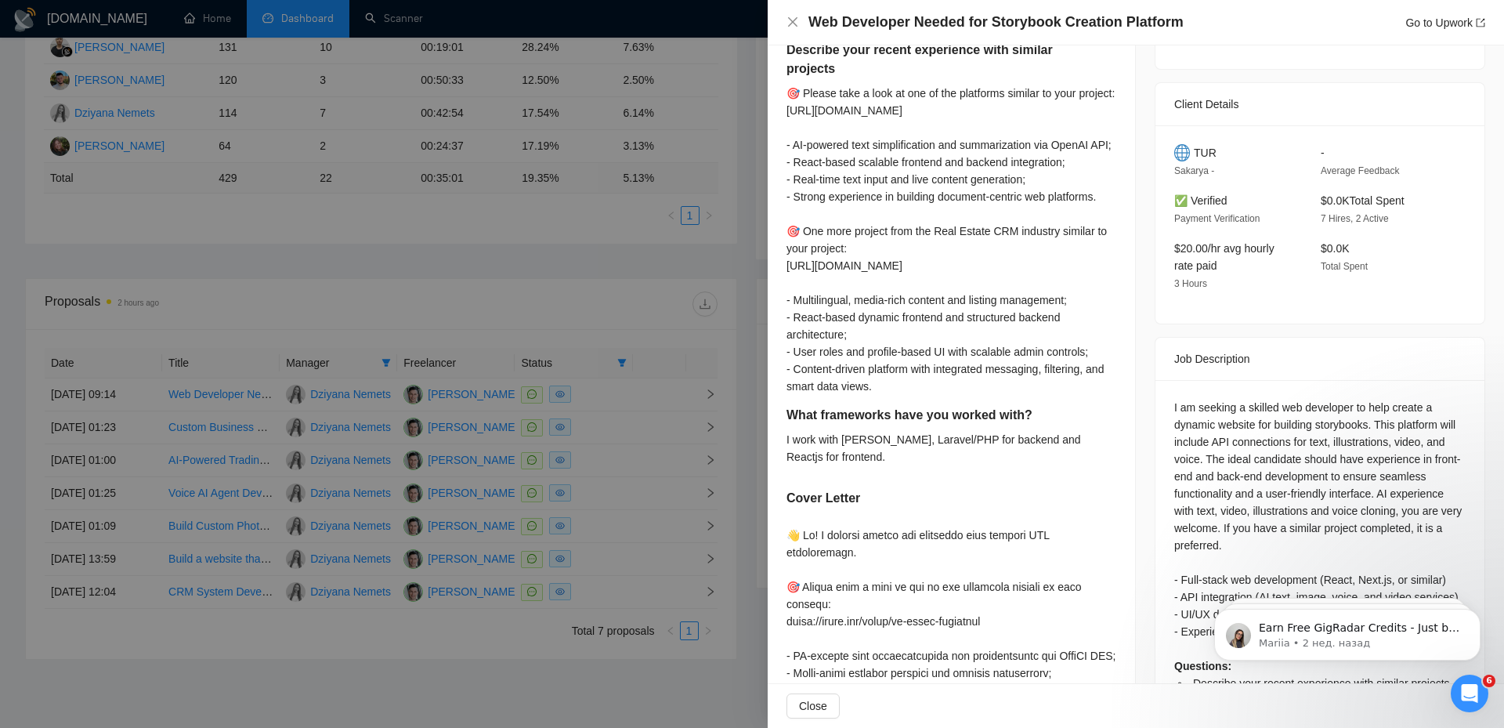
click at [791, 424] on h5 "What frameworks have you worked with?" at bounding box center [926, 415] width 280 height 19
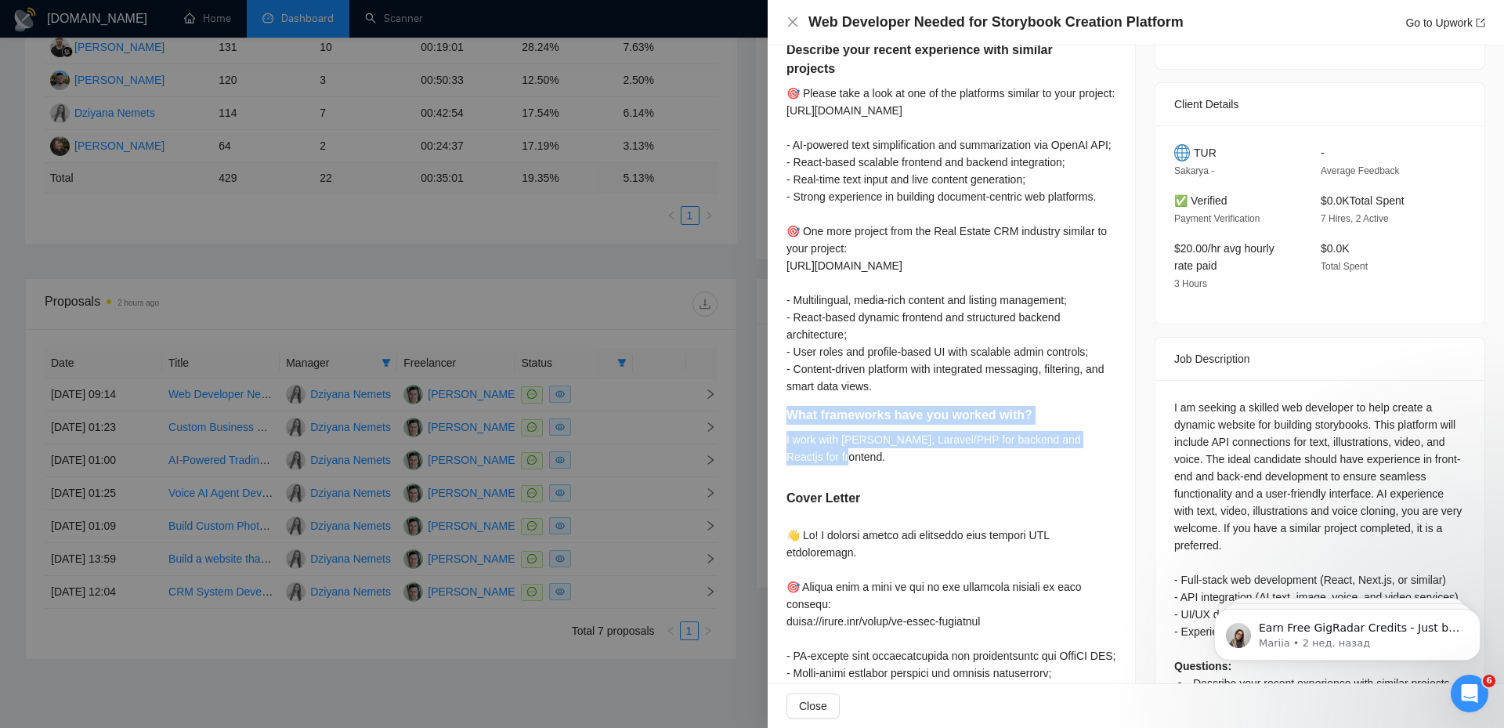
drag, startPoint x: 791, startPoint y: 449, endPoint x: 874, endPoint y: 484, distance: 90.2
click at [874, 476] on div "What frameworks have you worked with? I work with [PERSON_NAME], Laravel/PHP fo…" at bounding box center [951, 441] width 330 height 70
click at [874, 465] on div "I work with [PERSON_NAME], Laravel/PHP for backend and Reactjs for frontend." at bounding box center [951, 448] width 330 height 34
drag, startPoint x: 788, startPoint y: 451, endPoint x: 892, endPoint y: 499, distance: 114.6
click at [892, 476] on div "What frameworks have you worked with? I work with [PERSON_NAME], Laravel/PHP fo…" at bounding box center [951, 441] width 330 height 70
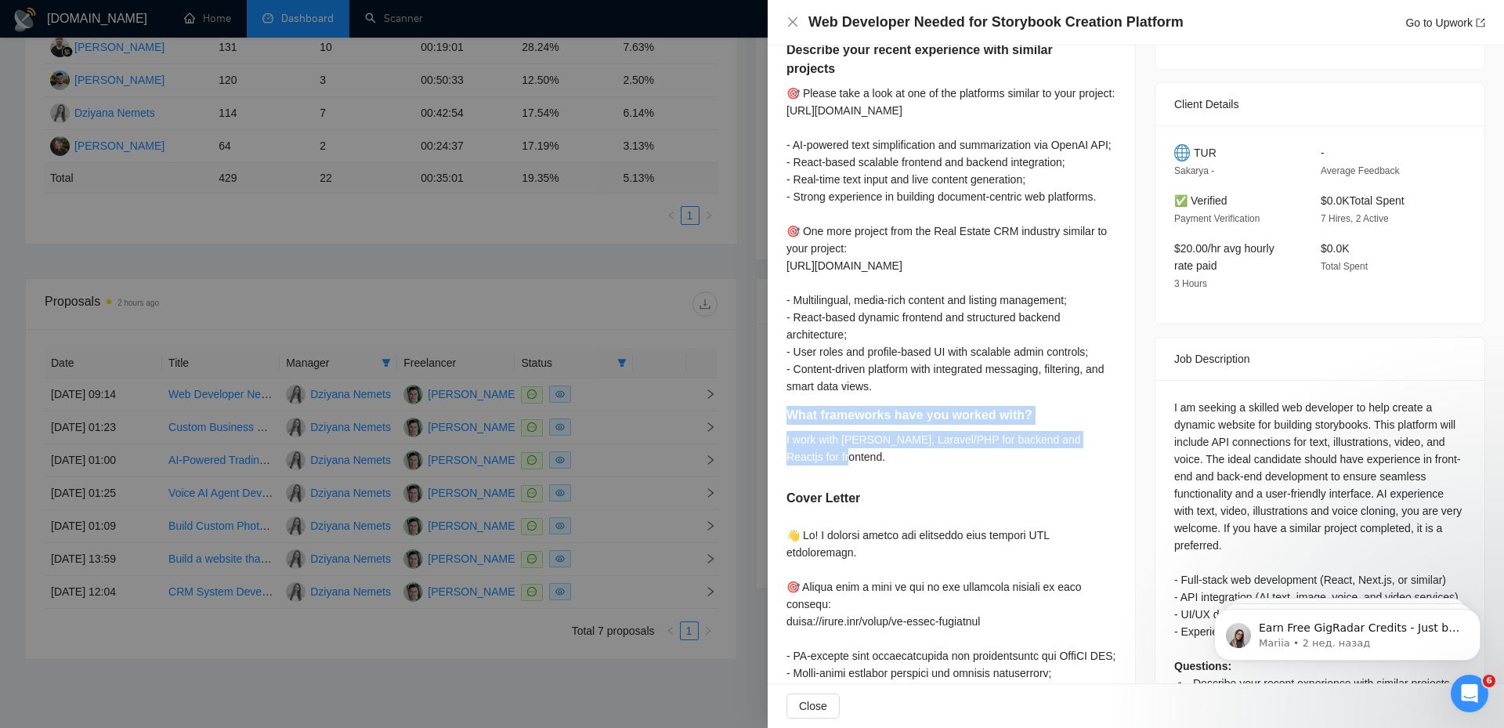
click at [891, 465] on div "I work with [PERSON_NAME], Laravel/PHP for backend and Reactjs for frontend." at bounding box center [951, 448] width 330 height 34
drag, startPoint x: 843, startPoint y: 485, endPoint x: 778, endPoint y: 450, distance: 72.9
click at [880, 431] on div "What frameworks have you worked with?" at bounding box center [951, 418] width 330 height 25
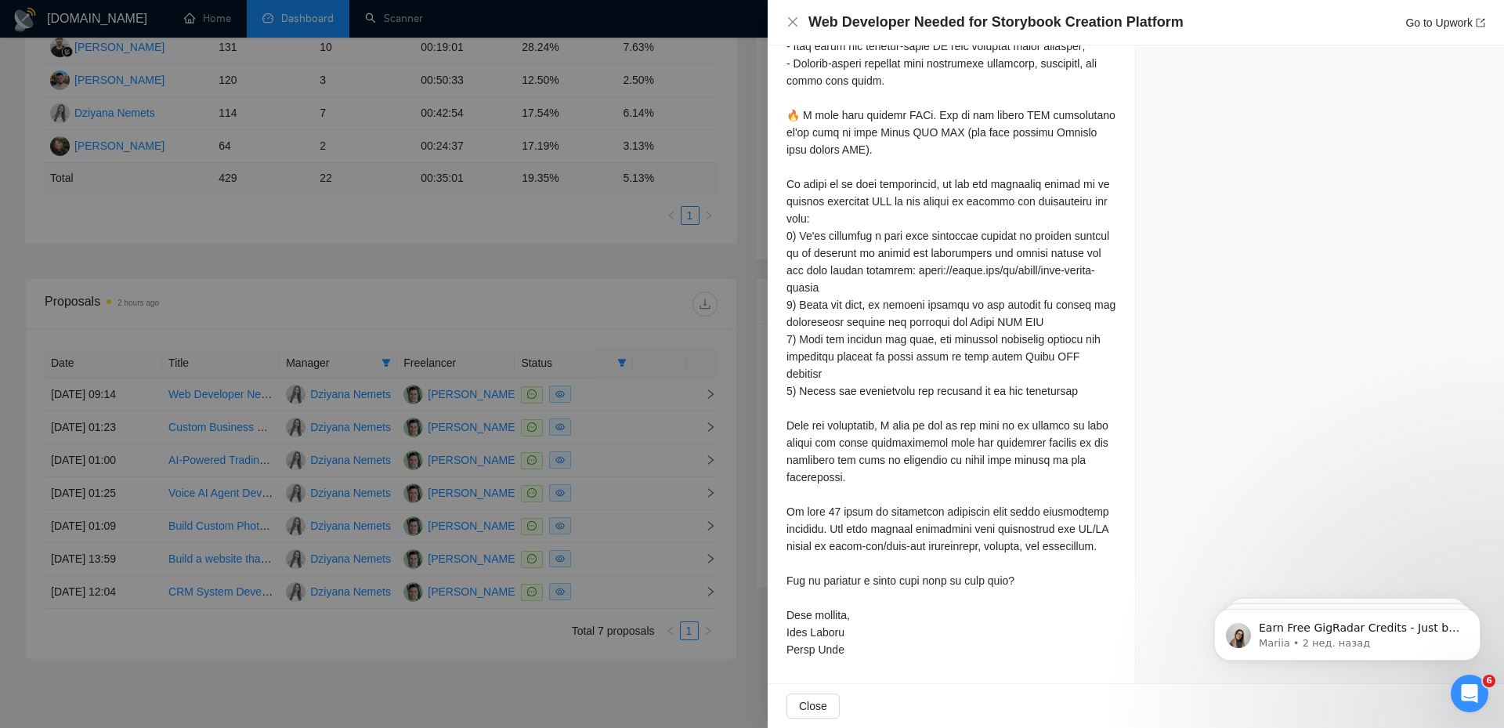
scroll to position [1194, 0]
click at [417, 219] on div at bounding box center [752, 364] width 1504 height 728
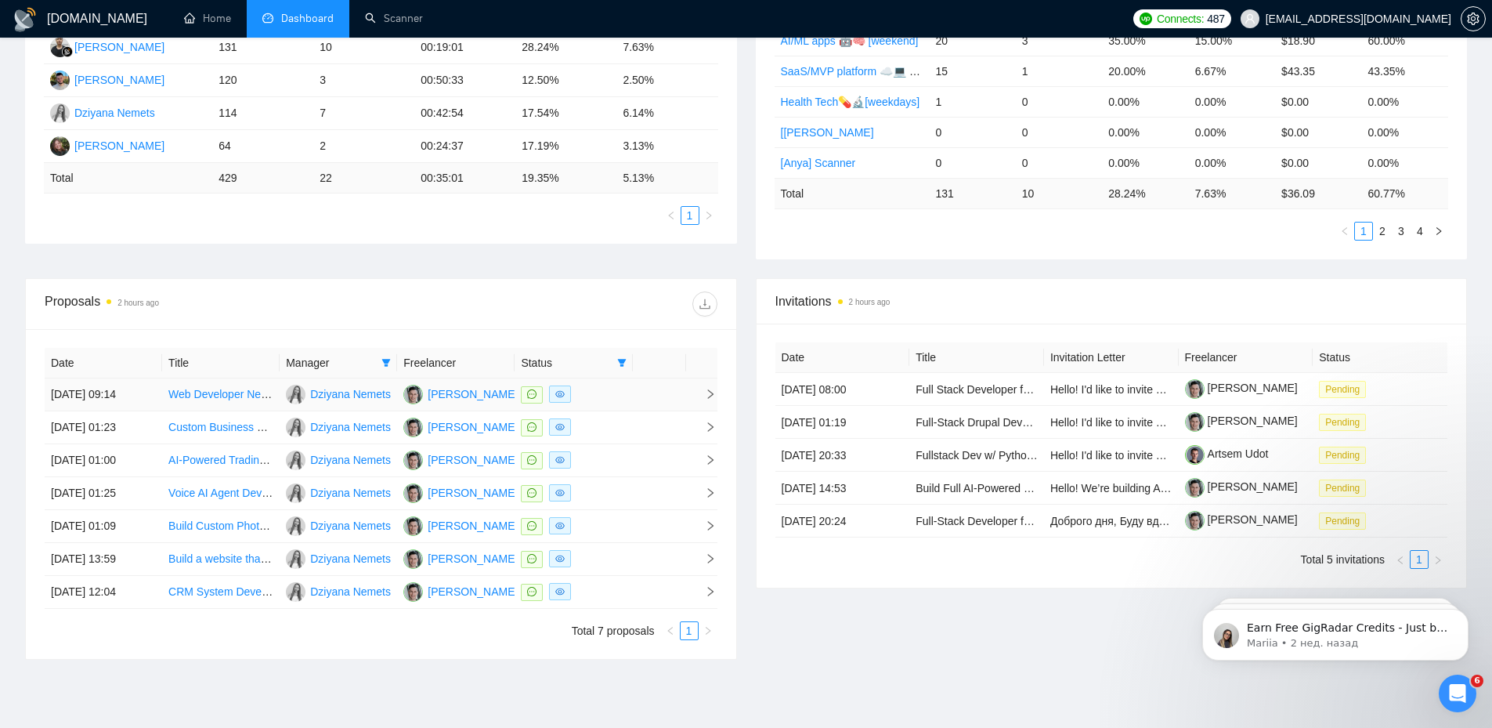
click at [707, 404] on td at bounding box center [701, 394] width 31 height 33
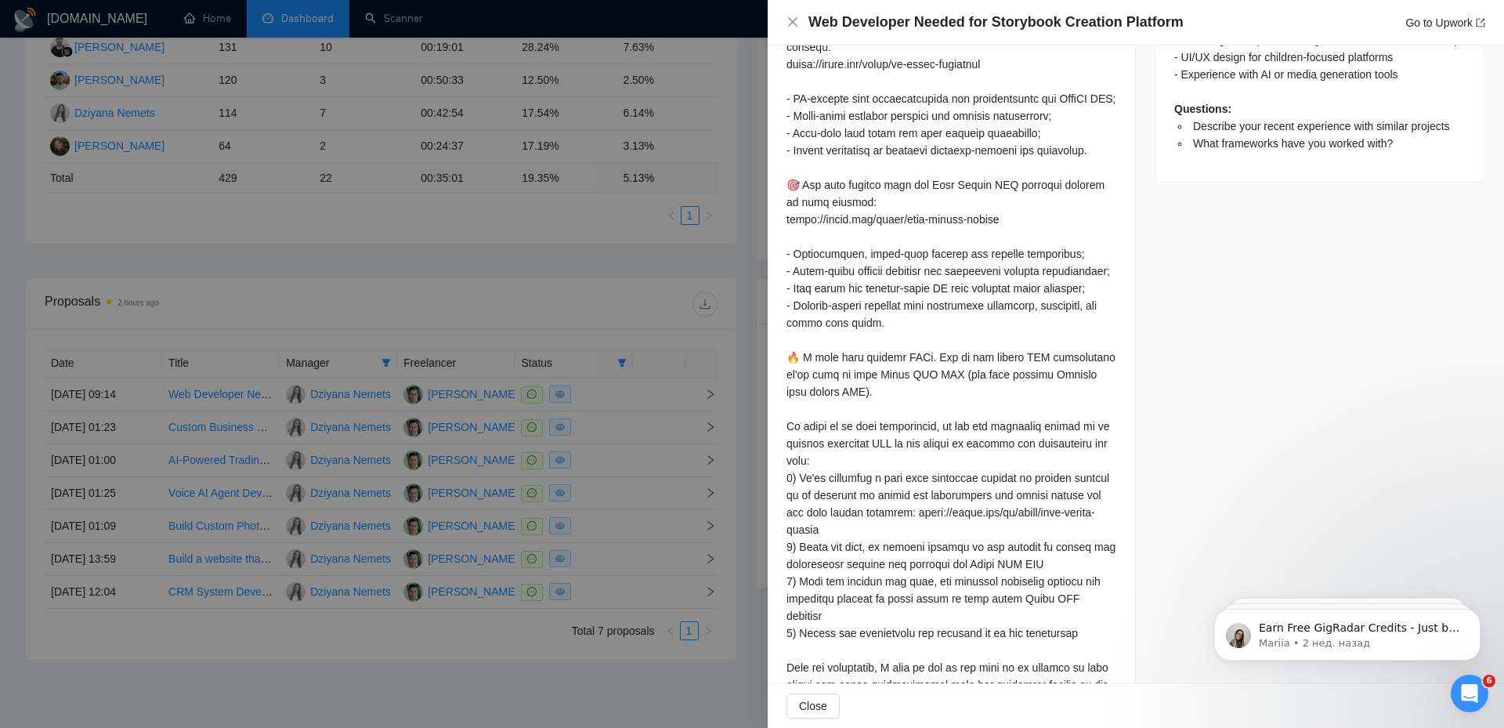
scroll to position [803, 0]
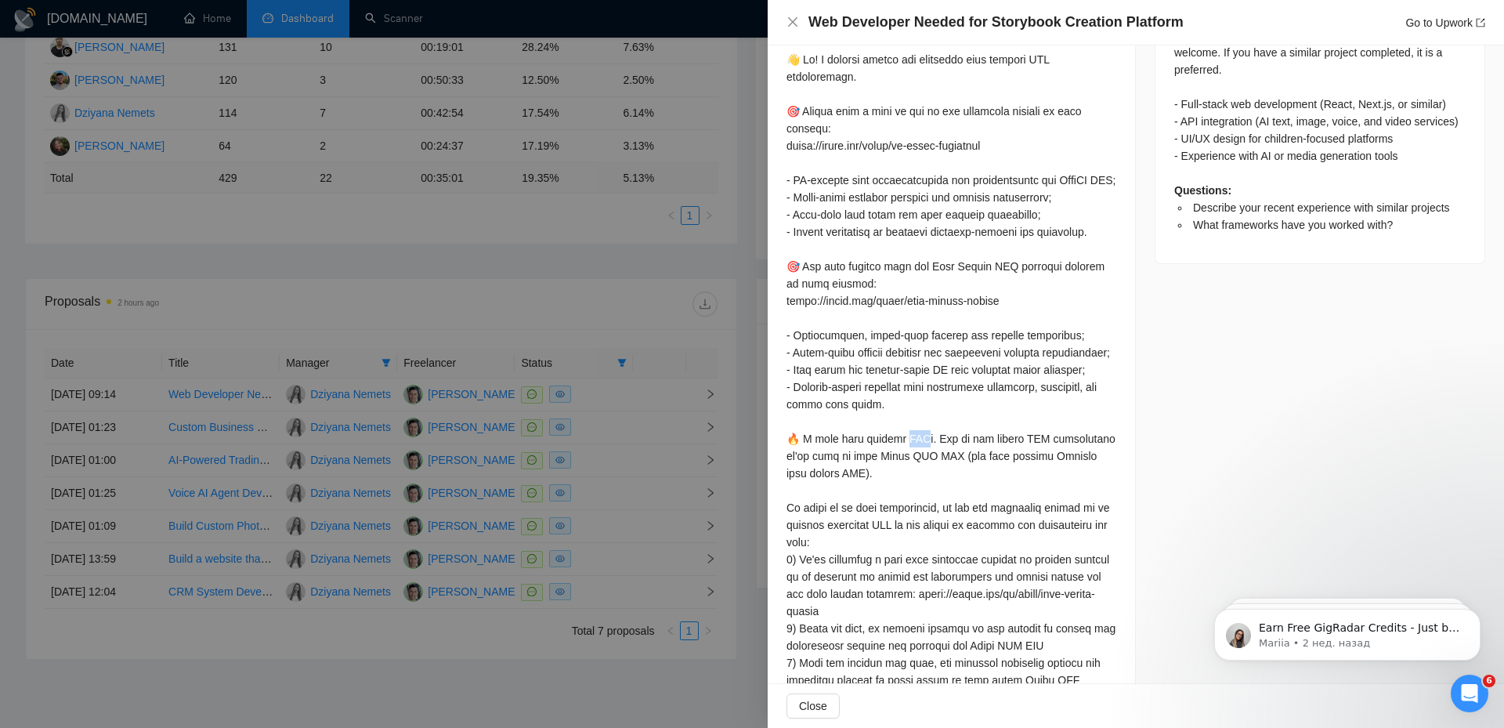
drag, startPoint x: 900, startPoint y: 505, endPoint x: 918, endPoint y: 510, distance: 18.6
click at [918, 510] on div at bounding box center [951, 516] width 330 height 930
copy div ". O"
click at [1024, 198] on div at bounding box center [951, 516] width 330 height 930
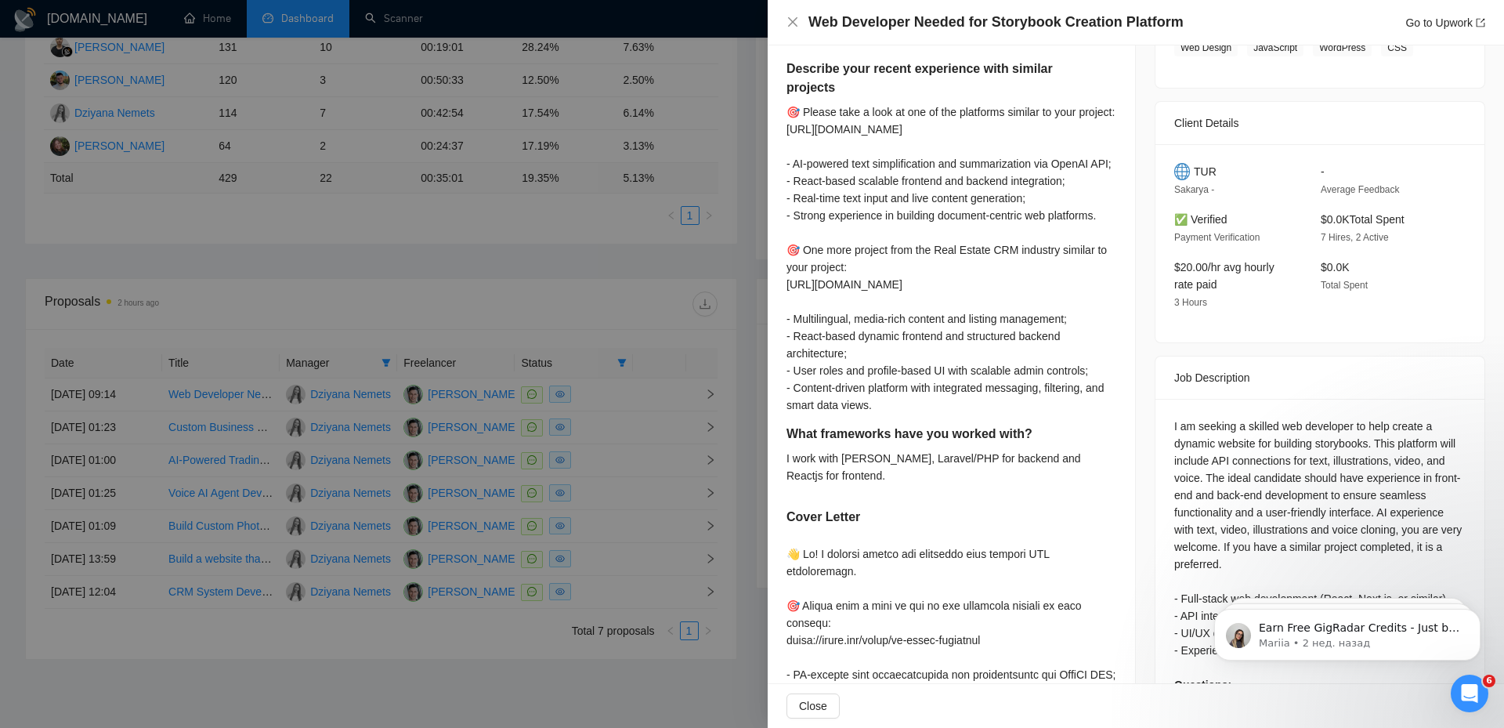
scroll to position [392, 0]
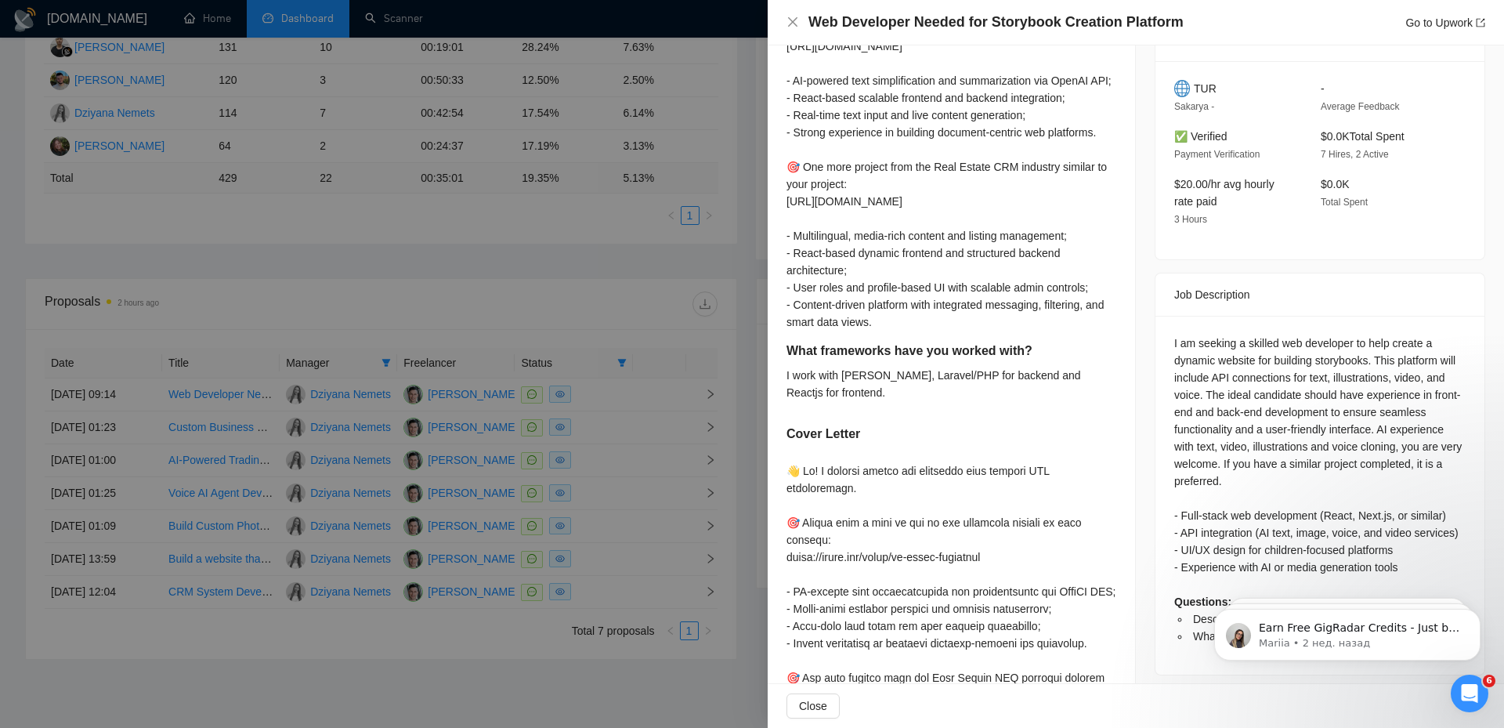
click at [944, 450] on div "Cover Letter" at bounding box center [951, 436] width 330 height 25
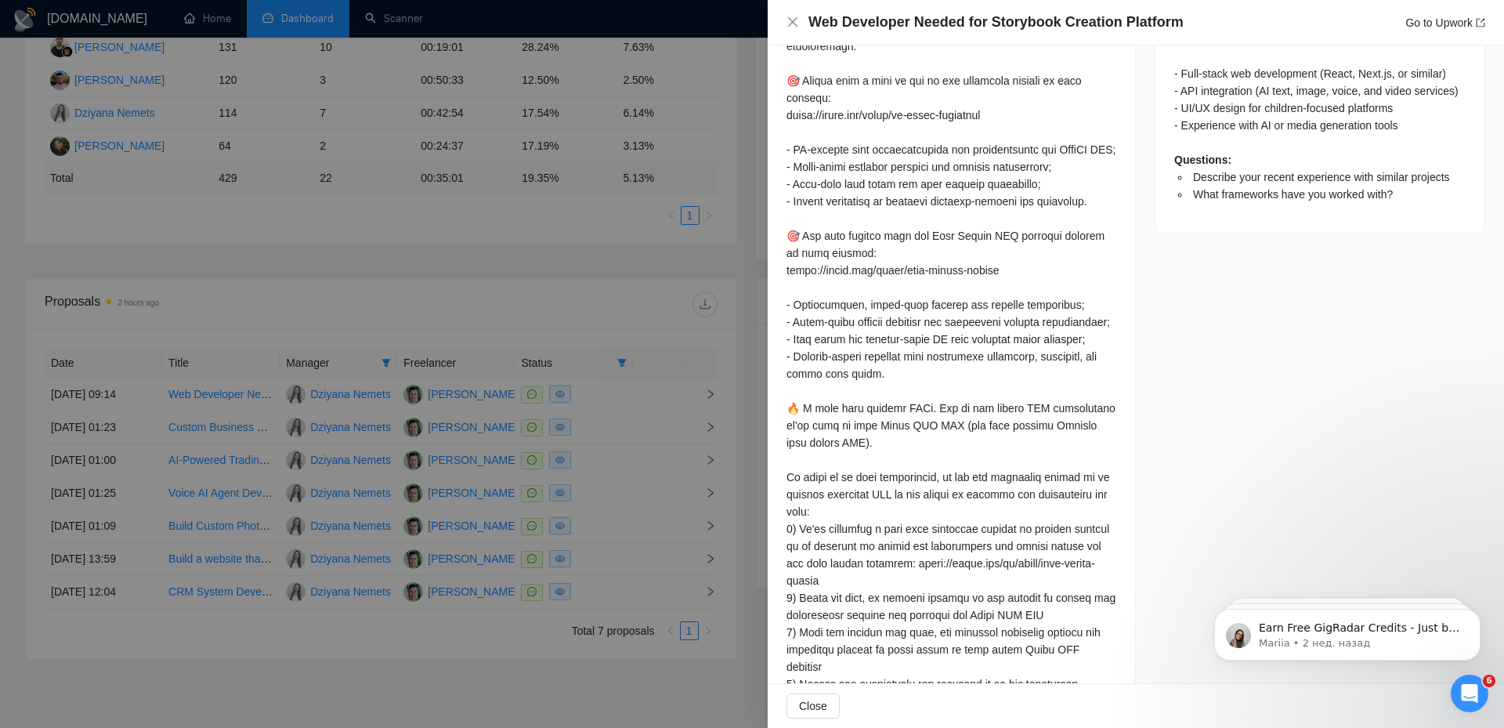
scroll to position [861, 0]
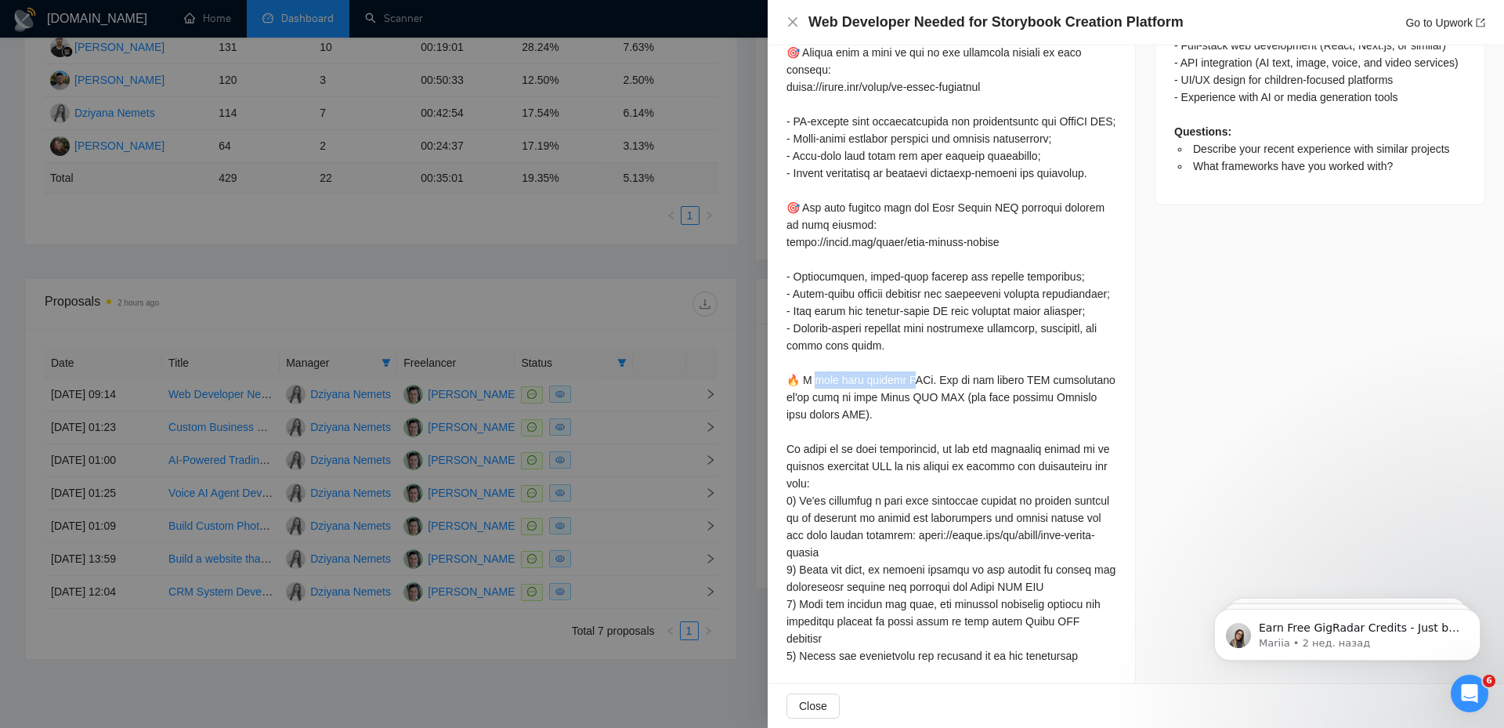
drag, startPoint x: 811, startPoint y: 450, endPoint x: 908, endPoint y: 446, distance: 98.0
click at [908, 446] on div at bounding box center [951, 457] width 330 height 930
click at [1047, 459] on div at bounding box center [951, 457] width 330 height 930
click at [1050, 457] on div at bounding box center [951, 457] width 330 height 930
click at [1061, 468] on div at bounding box center [951, 457] width 330 height 930
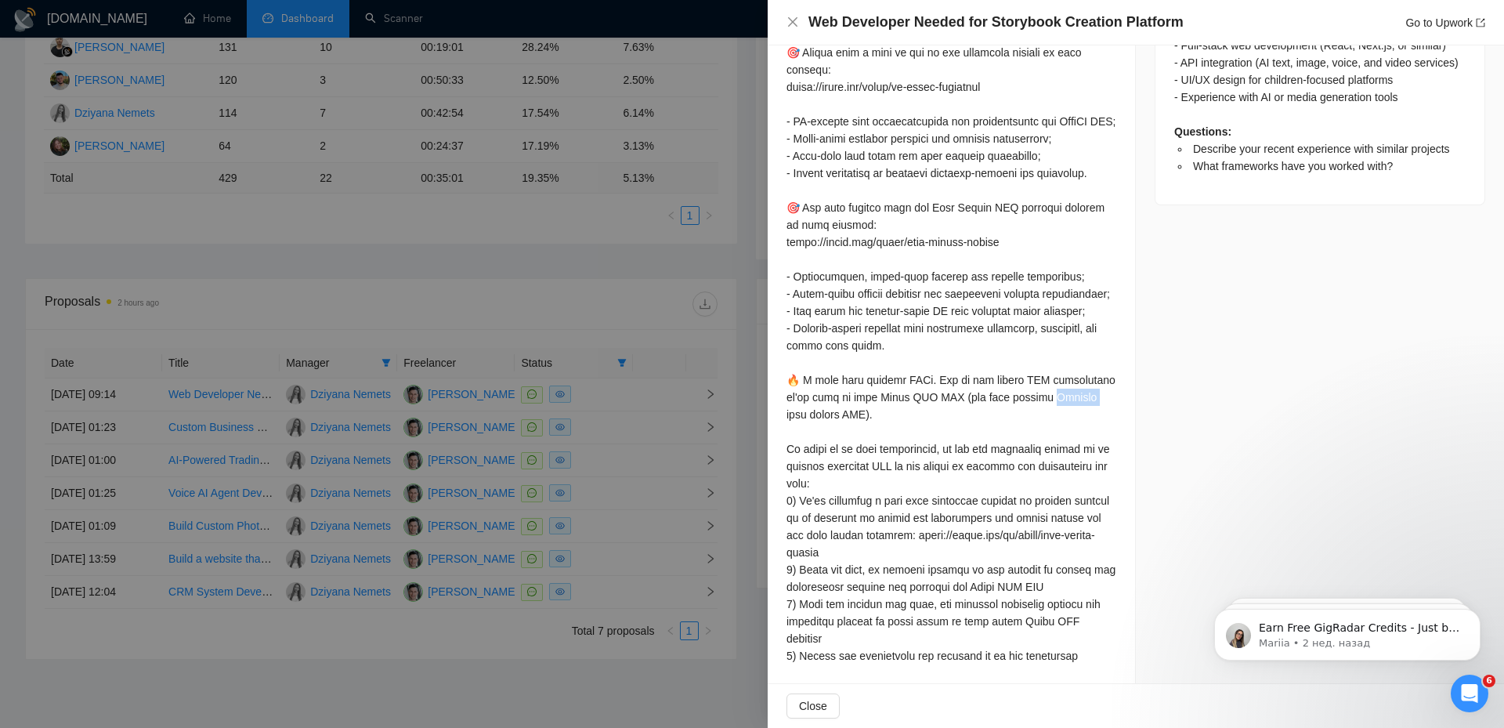
click at [1061, 468] on div at bounding box center [951, 457] width 330 height 930
copy div "ium real"
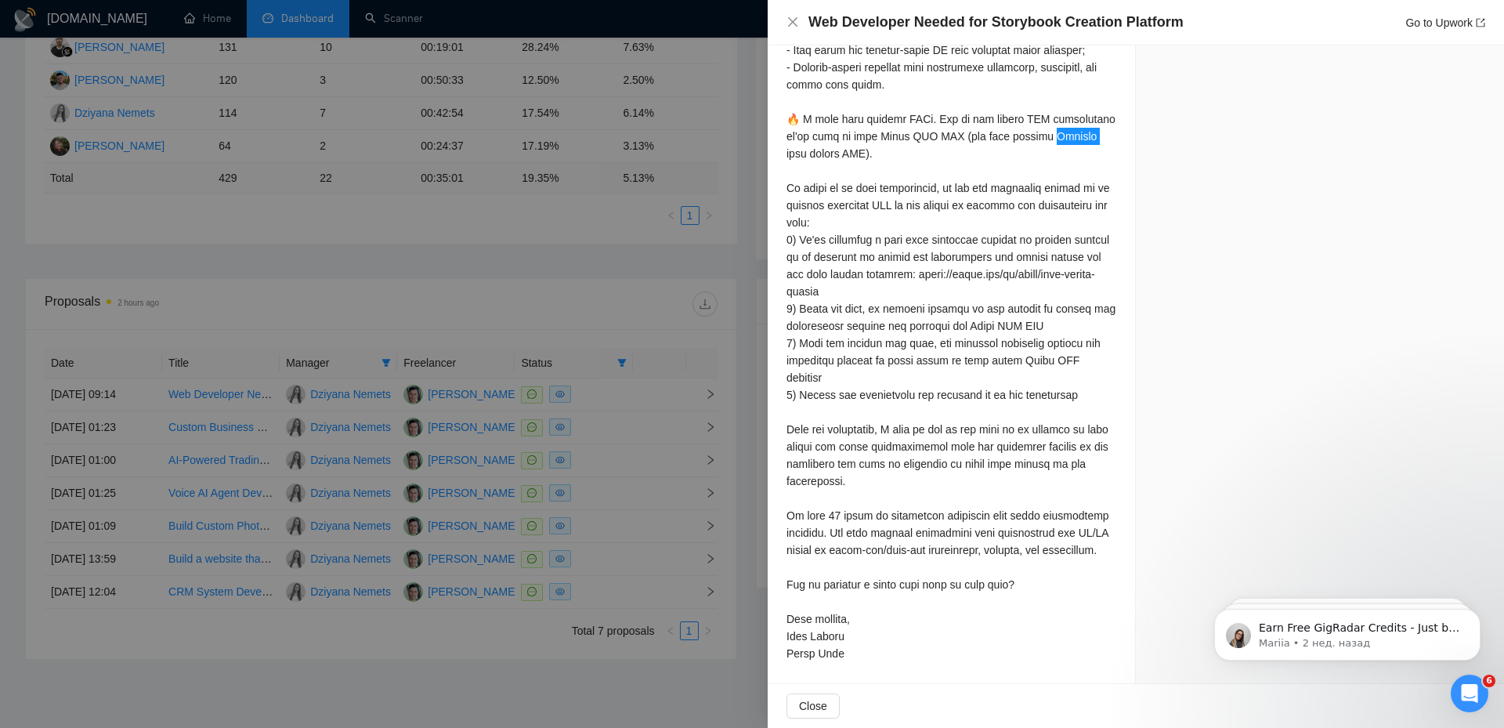
scroll to position [1096, 0]
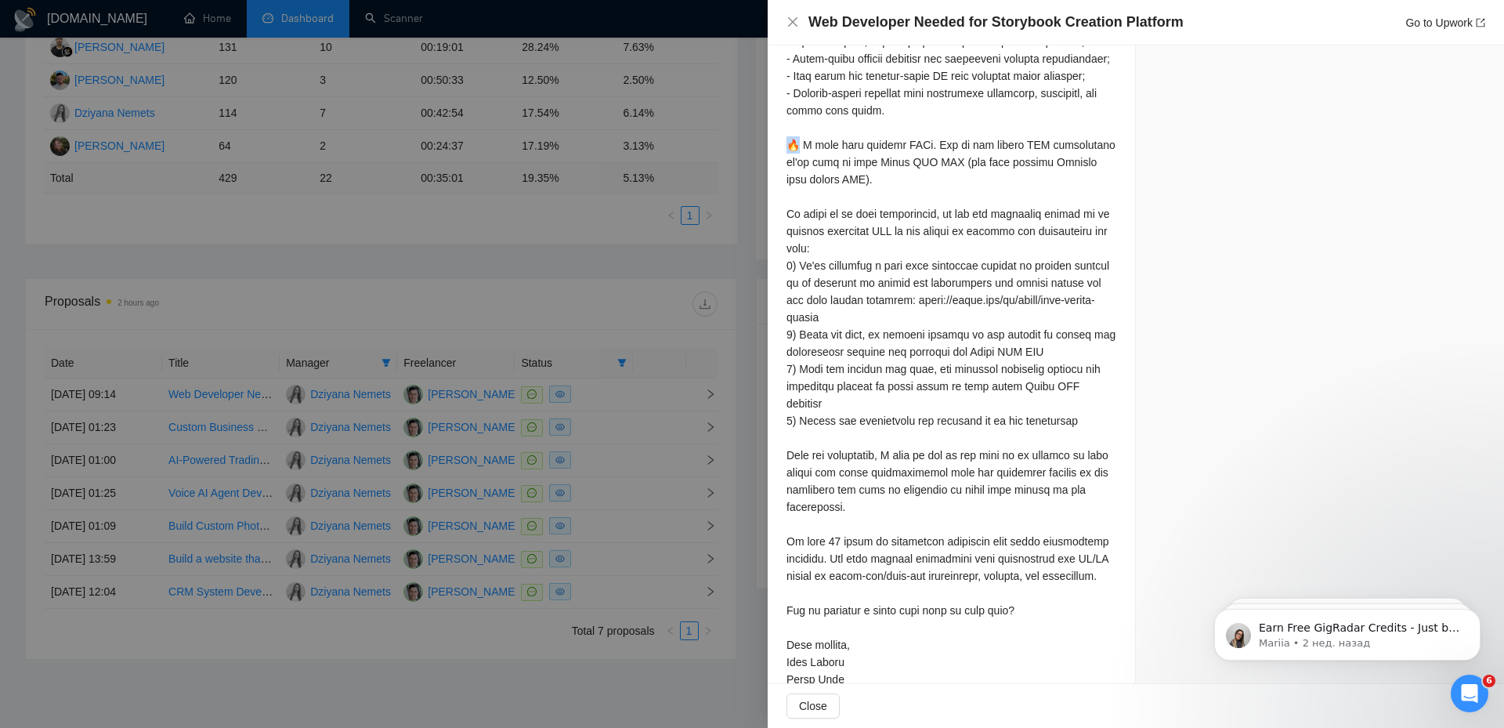
drag, startPoint x: 797, startPoint y: 211, endPoint x: 789, endPoint y: 213, distance: 8.0
click at [789, 213] on div at bounding box center [951, 222] width 330 height 930
copy div "w"
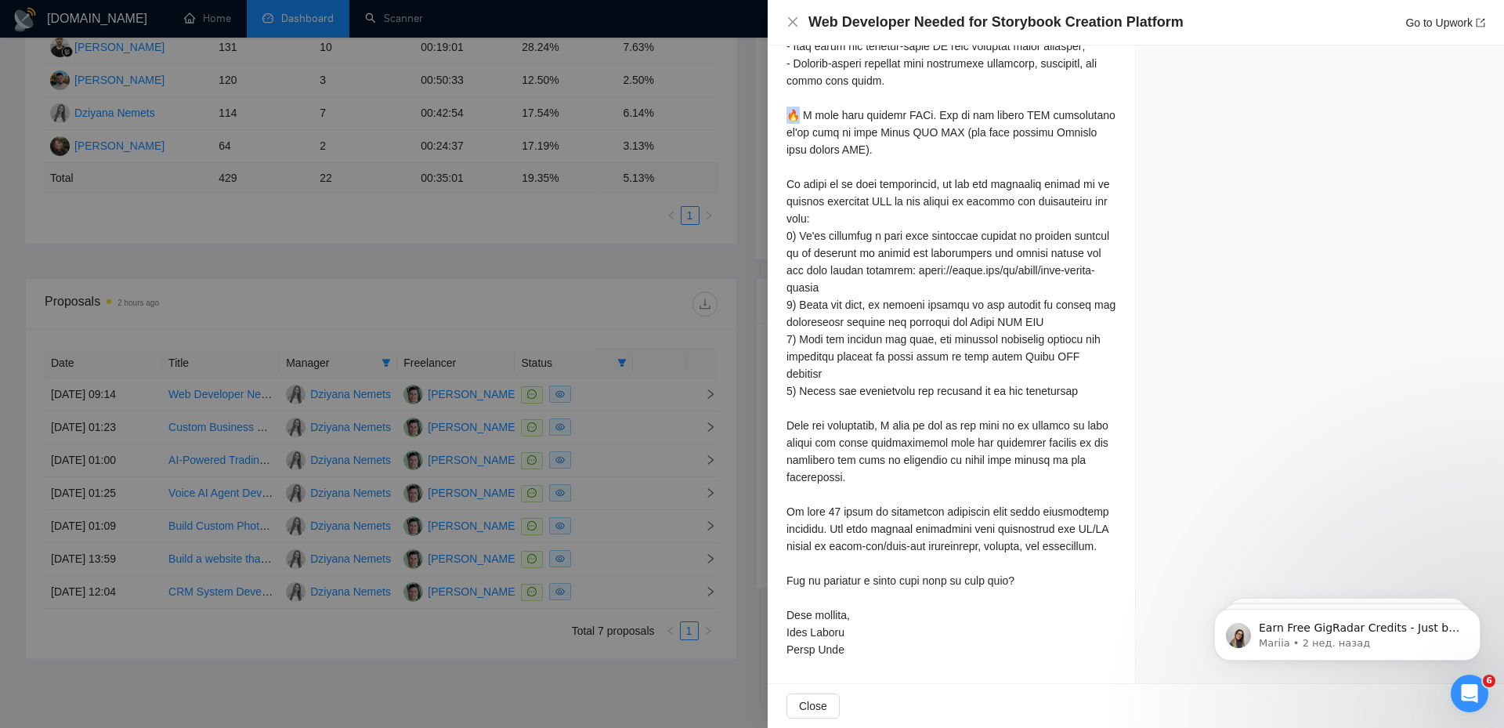
scroll to position [1175, 0]
click at [1081, 198] on div at bounding box center [951, 192] width 330 height 930
drag, startPoint x: 810, startPoint y: 501, endPoint x: 955, endPoint y: 495, distance: 145.8
click at [955, 495] on div at bounding box center [951, 192] width 330 height 930
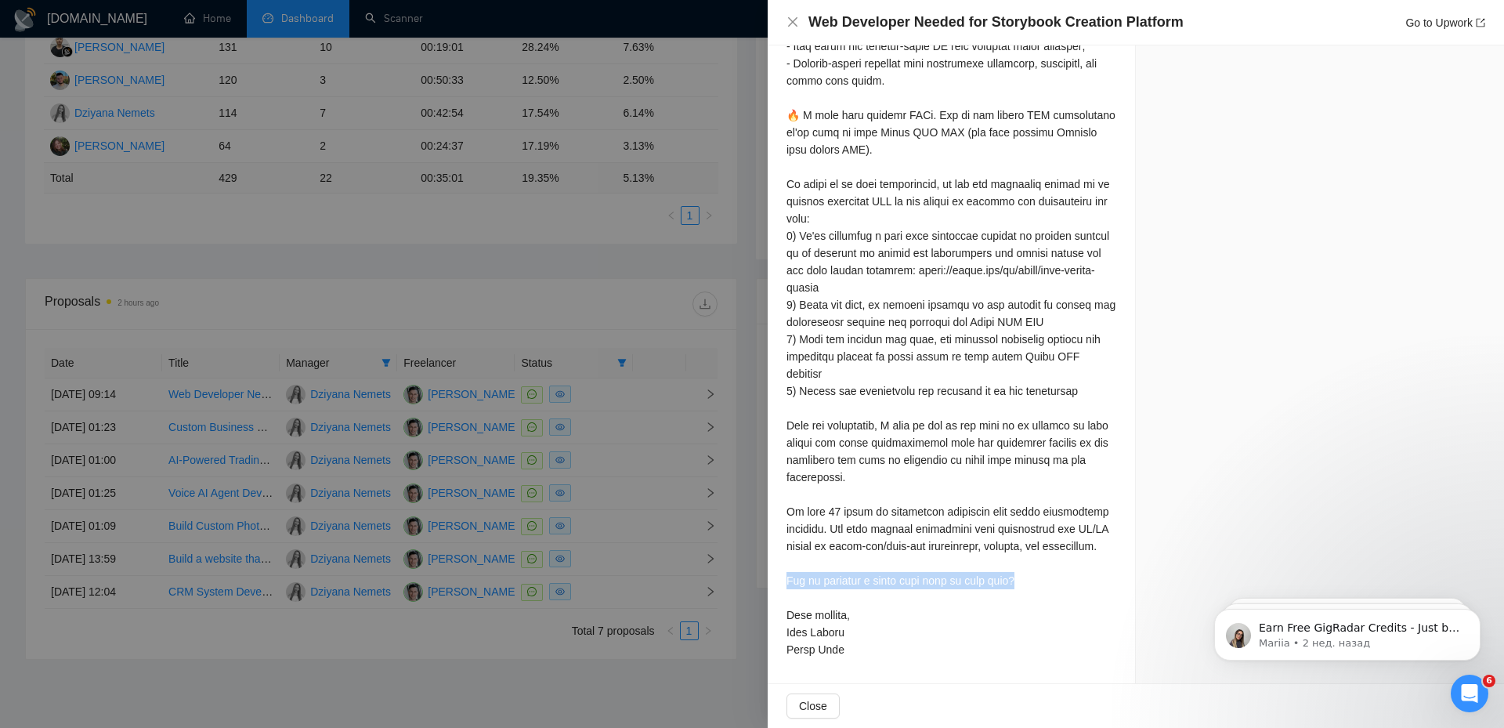
drag, startPoint x: 1019, startPoint y: 578, endPoint x: 776, endPoint y: 580, distance: 242.8
copy div "we schedule a quick call this or next week? Be"
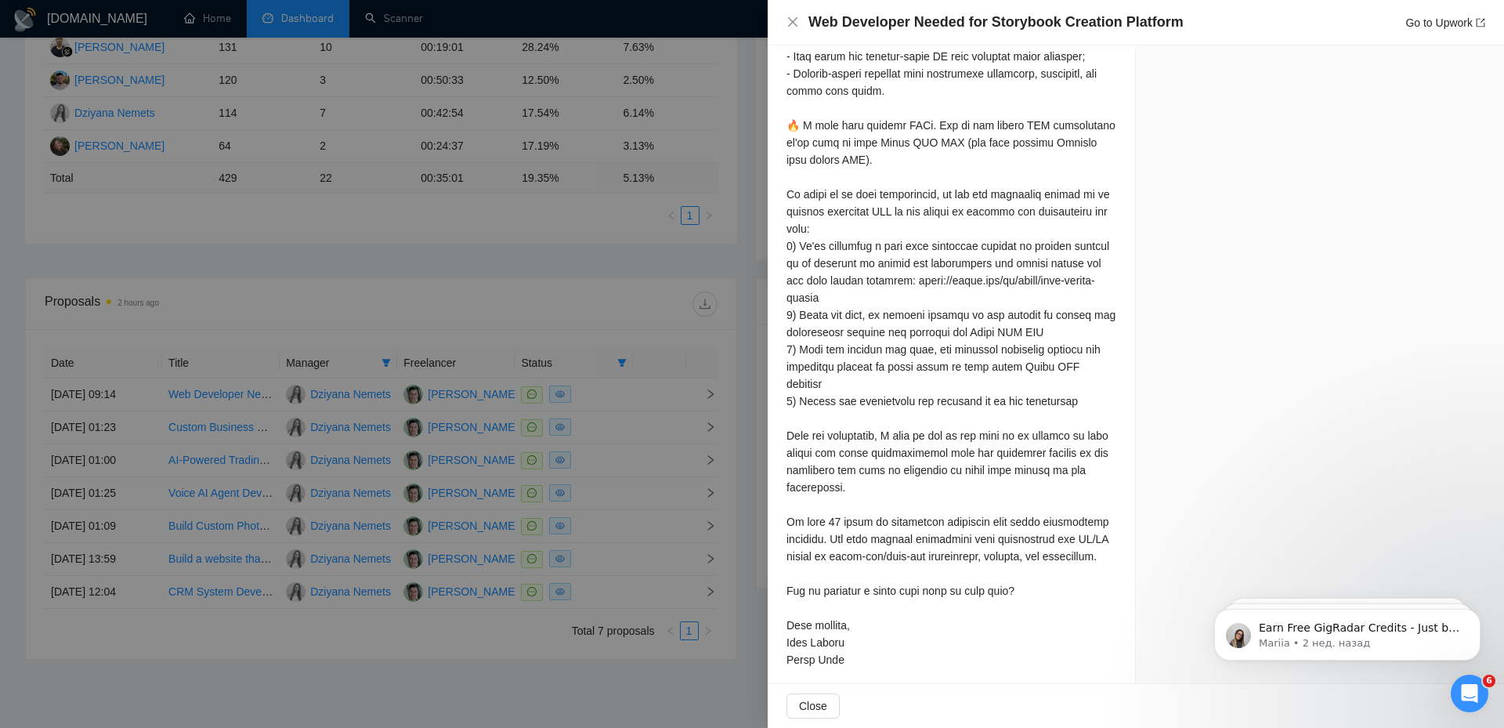
click at [983, 345] on div at bounding box center [951, 203] width 330 height 930
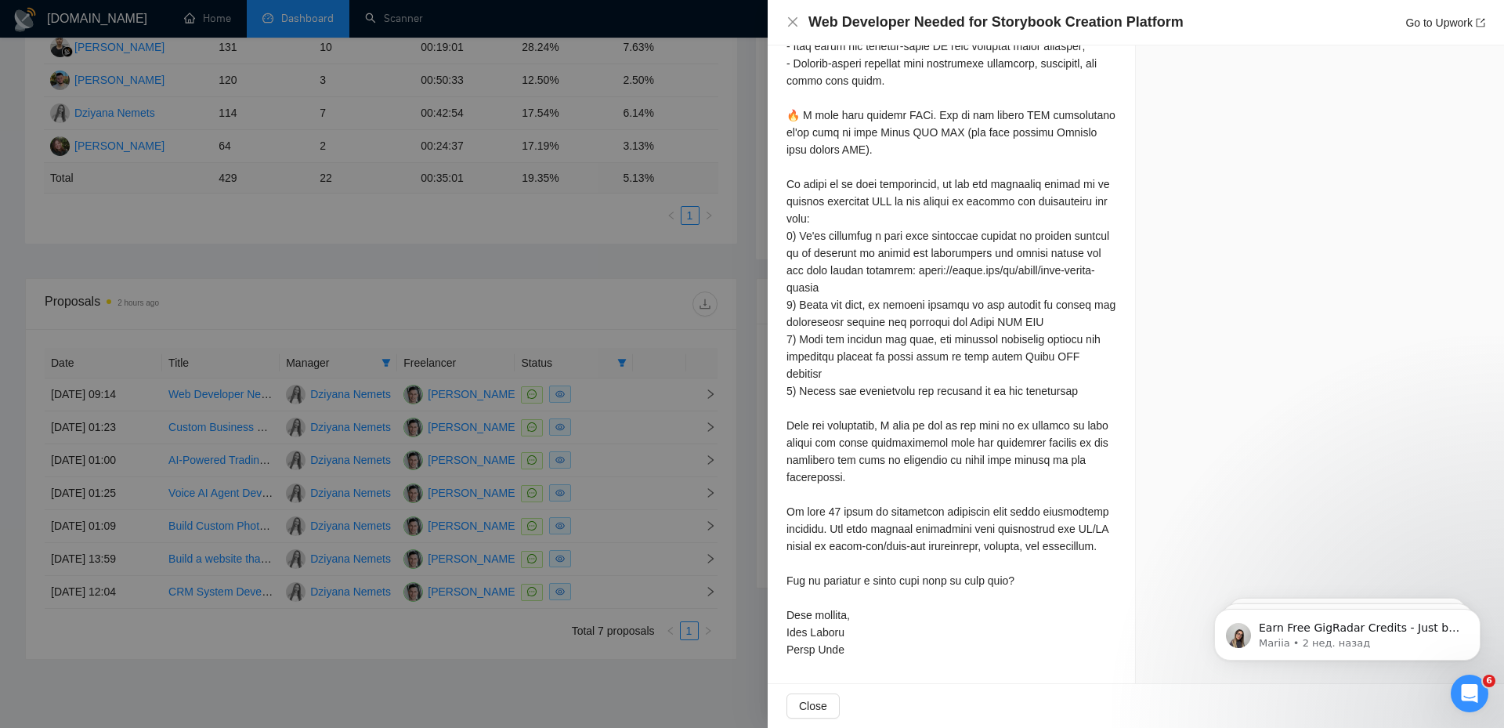
scroll to position [1194, 0]
drag, startPoint x: 1027, startPoint y: 595, endPoint x: 775, endPoint y: 586, distance: 252.3
copy div "we schedule a quick call this or next week? Bes"
click at [942, 492] on div at bounding box center [951, 192] width 330 height 930
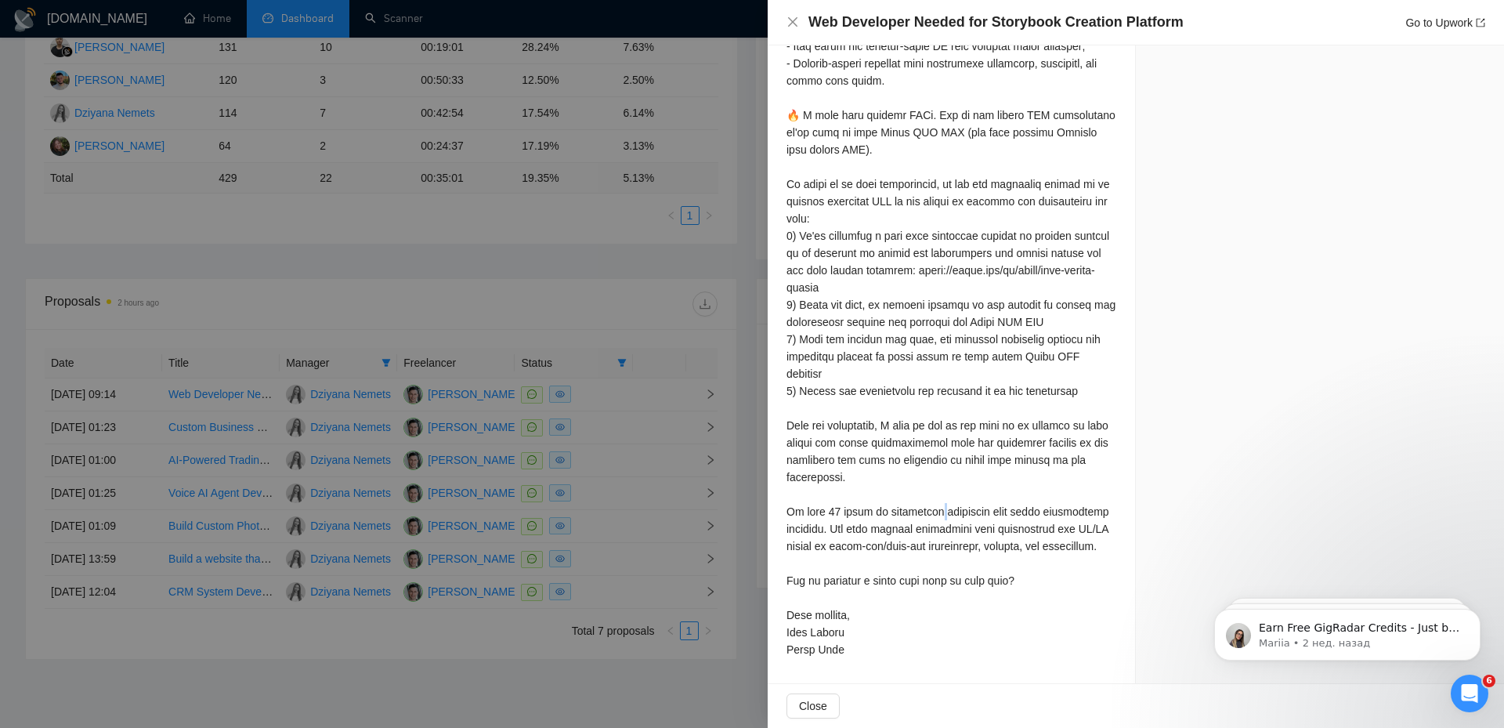
click at [941, 496] on div at bounding box center [951, 192] width 330 height 930
click at [939, 496] on div at bounding box center [951, 192] width 330 height 930
drag, startPoint x: 944, startPoint y: 493, endPoint x: 827, endPoint y: 512, distance: 118.3
click at [827, 512] on div at bounding box center [951, 192] width 330 height 930
copy div "iding full stack development services. Our"
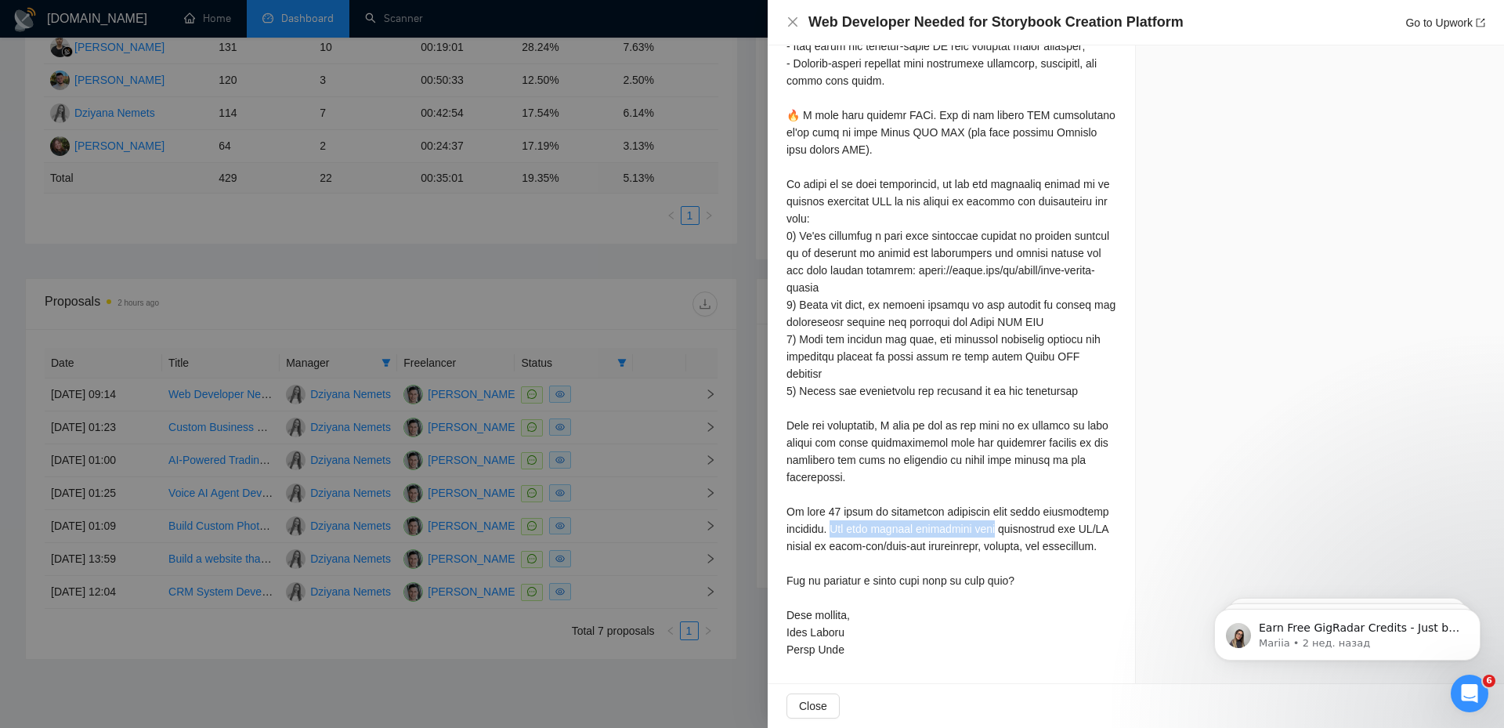
drag, startPoint x: 830, startPoint y: 512, endPoint x: 992, endPoint y: 516, distance: 162.2
click at [992, 516] on div at bounding box center [951, 192] width 330 height 930
copy div "team handles everything from wir"
drag, startPoint x: 796, startPoint y: 114, endPoint x: 788, endPoint y: 114, distance: 7.9
click at [788, 114] on div at bounding box center [951, 192] width 330 height 930
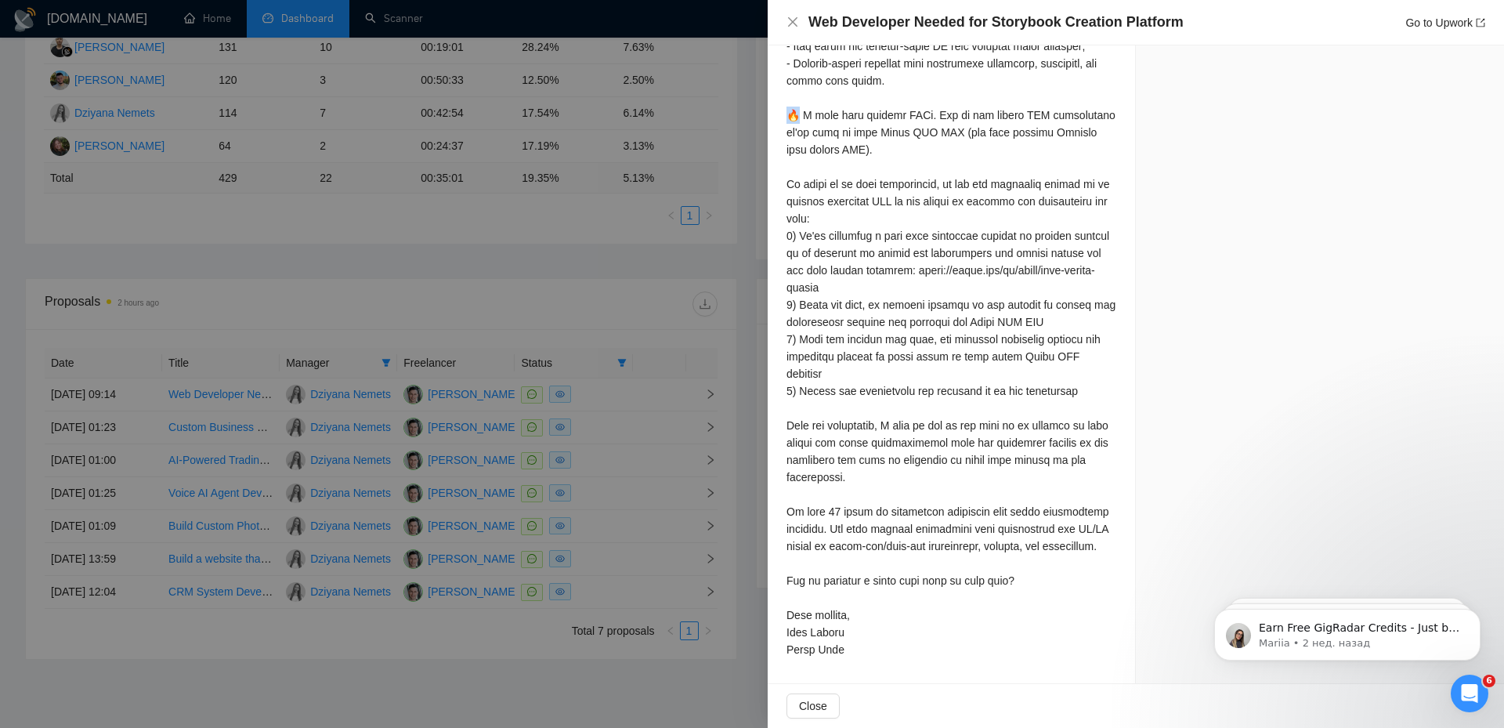
copy div "w"
drag, startPoint x: 844, startPoint y: 645, endPoint x: 787, endPoint y: 658, distance: 58.5
click at [787, 658] on div at bounding box center [951, 192] width 330 height 930
copy div "e Team"
click at [997, 409] on div at bounding box center [951, 192] width 330 height 930
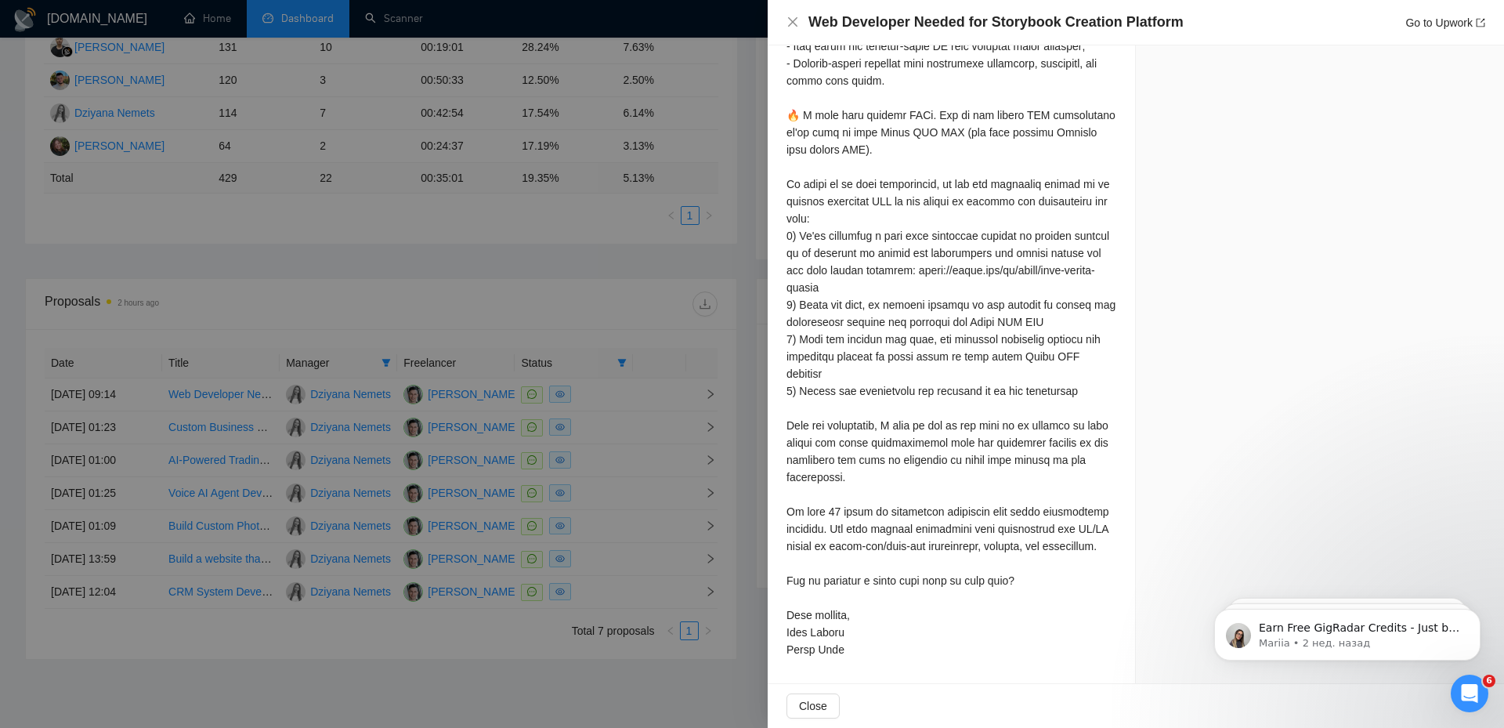
click at [659, 325] on div at bounding box center [752, 364] width 1504 height 728
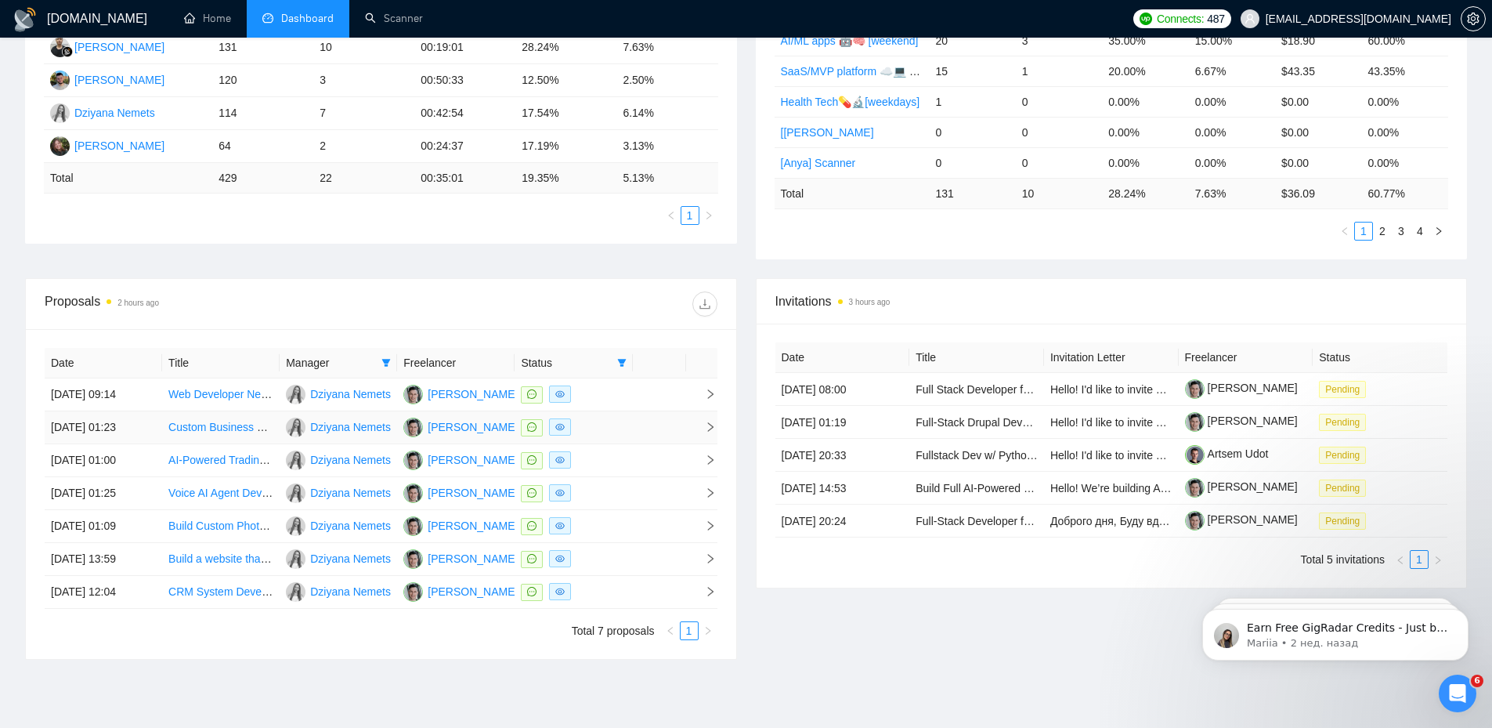
click at [717, 421] on td at bounding box center [701, 427] width 31 height 33
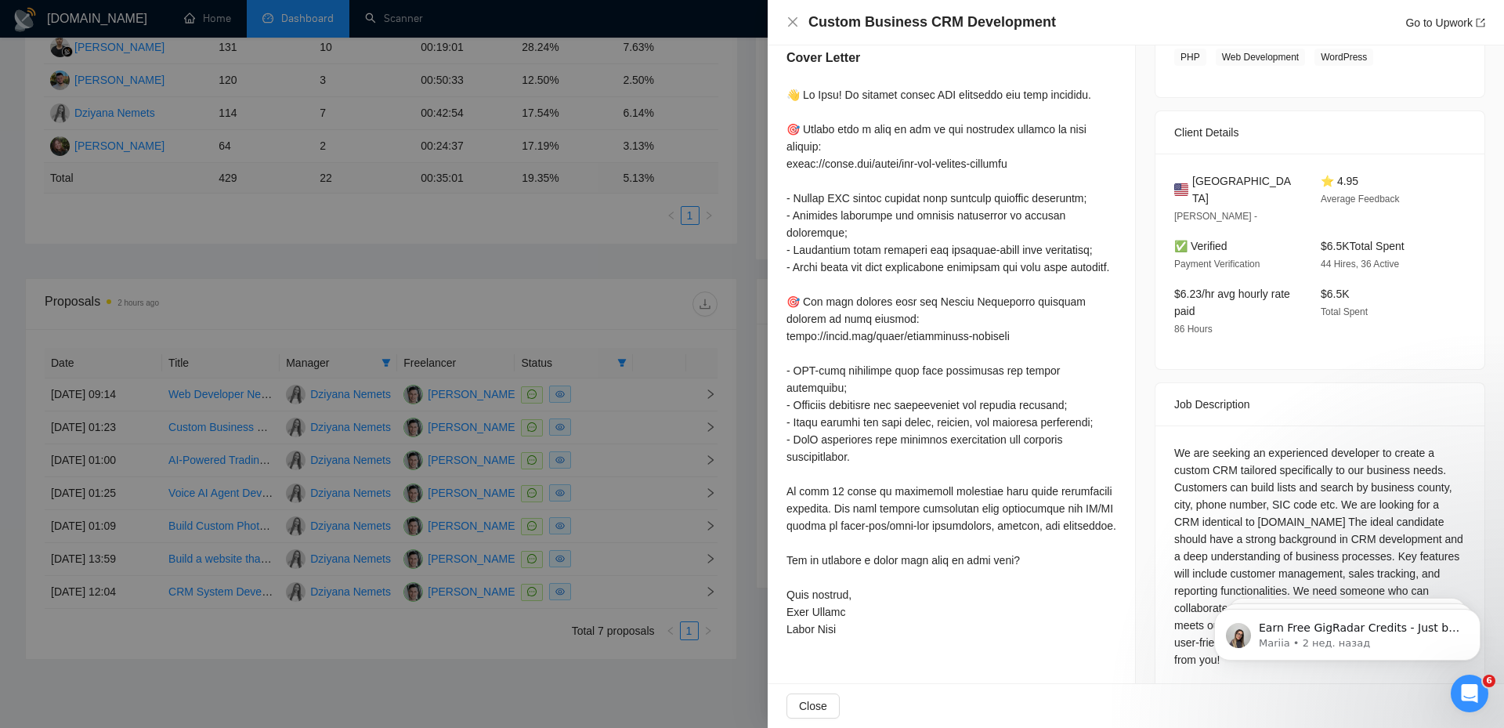
scroll to position [327, 0]
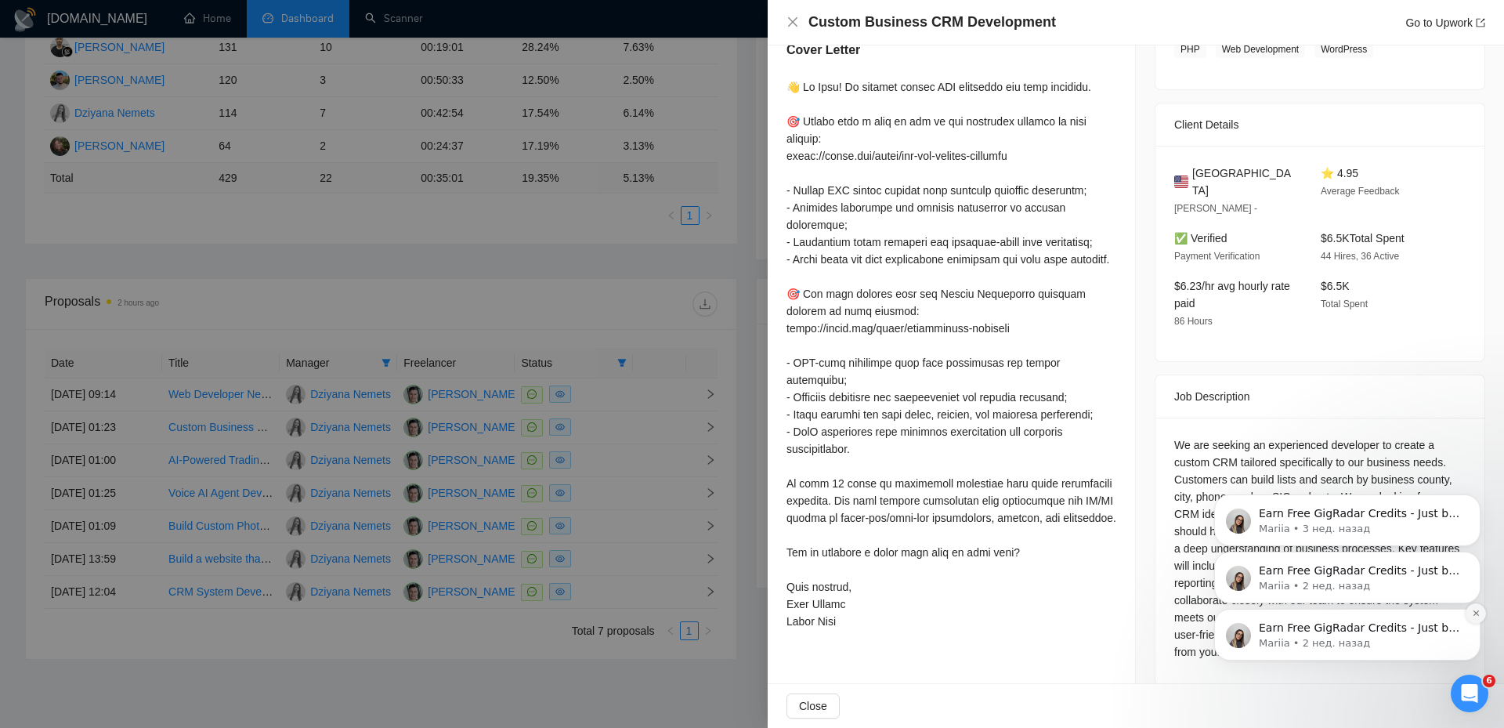
click at [1476, 612] on icon "Dismiss notification" at bounding box center [1474, 612] width 5 height 5
click at [1479, 611] on icon "Dismiss notification" at bounding box center [1475, 612] width 9 height 9
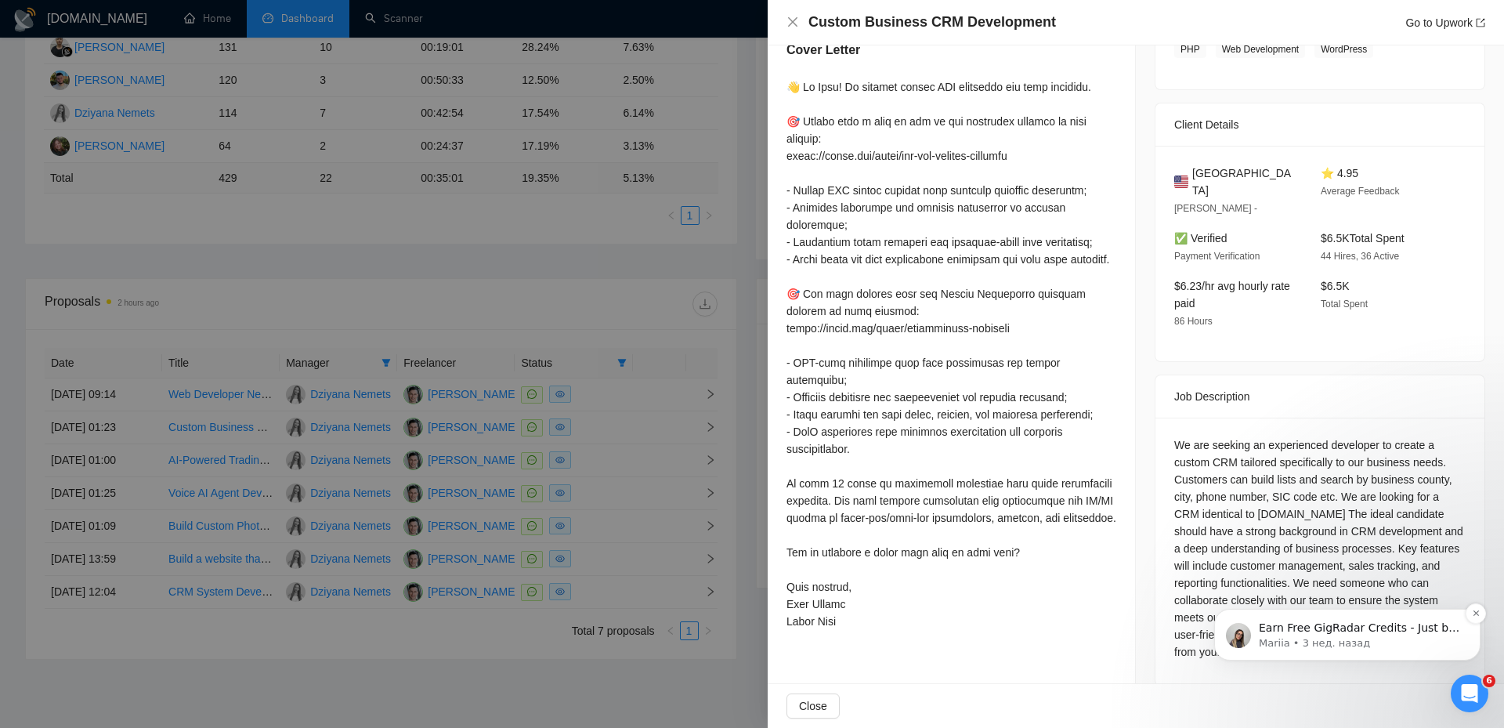
click at [1476, 612] on icon "Dismiss notification" at bounding box center [1475, 612] width 9 height 9
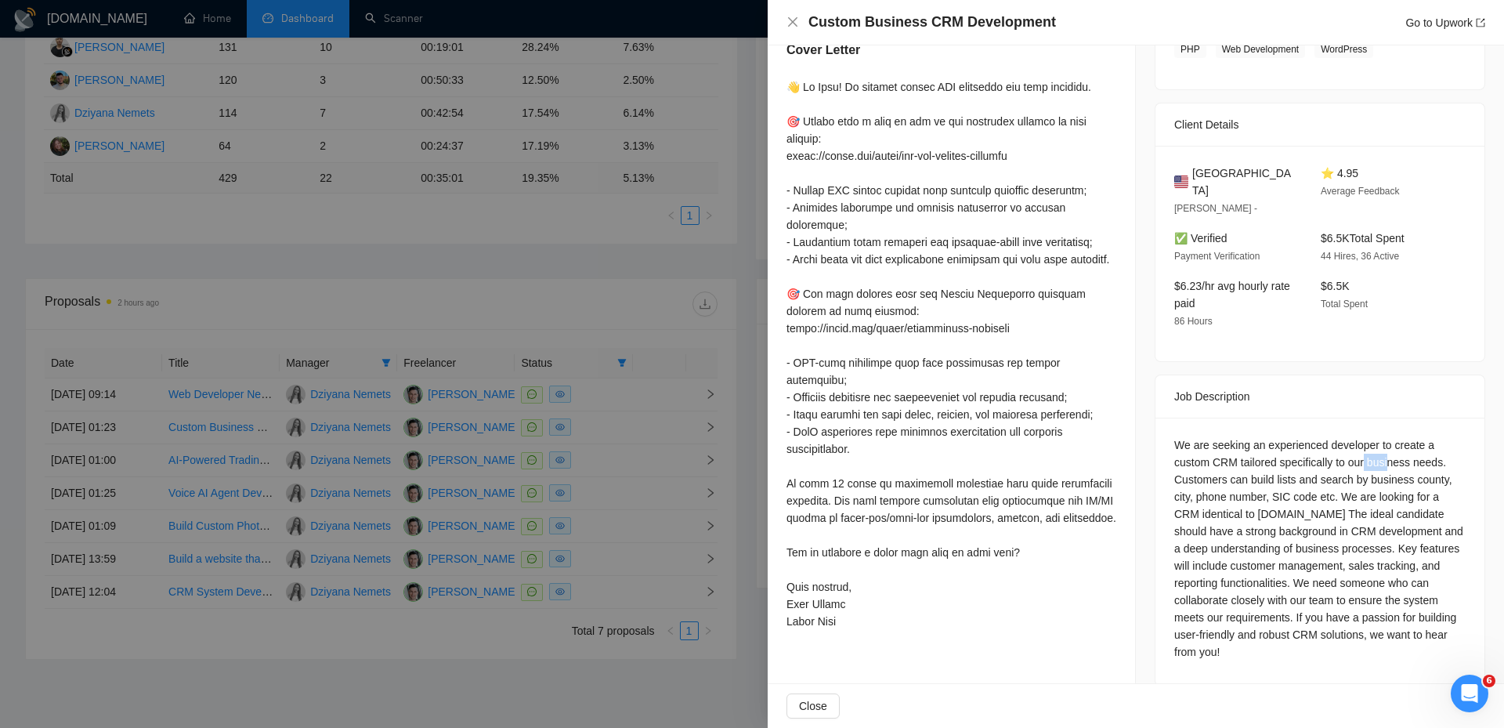
drag, startPoint x: 1359, startPoint y: 439, endPoint x: 1380, endPoint y: 439, distance: 21.1
click at [1380, 439] on div "We are seeking an experienced developer to create a custom CRM tailored specifi…" at bounding box center [1319, 548] width 291 height 224
click at [1409, 446] on div "We are seeking an experienced developer to create a custom CRM tailored specifi…" at bounding box center [1319, 548] width 291 height 224
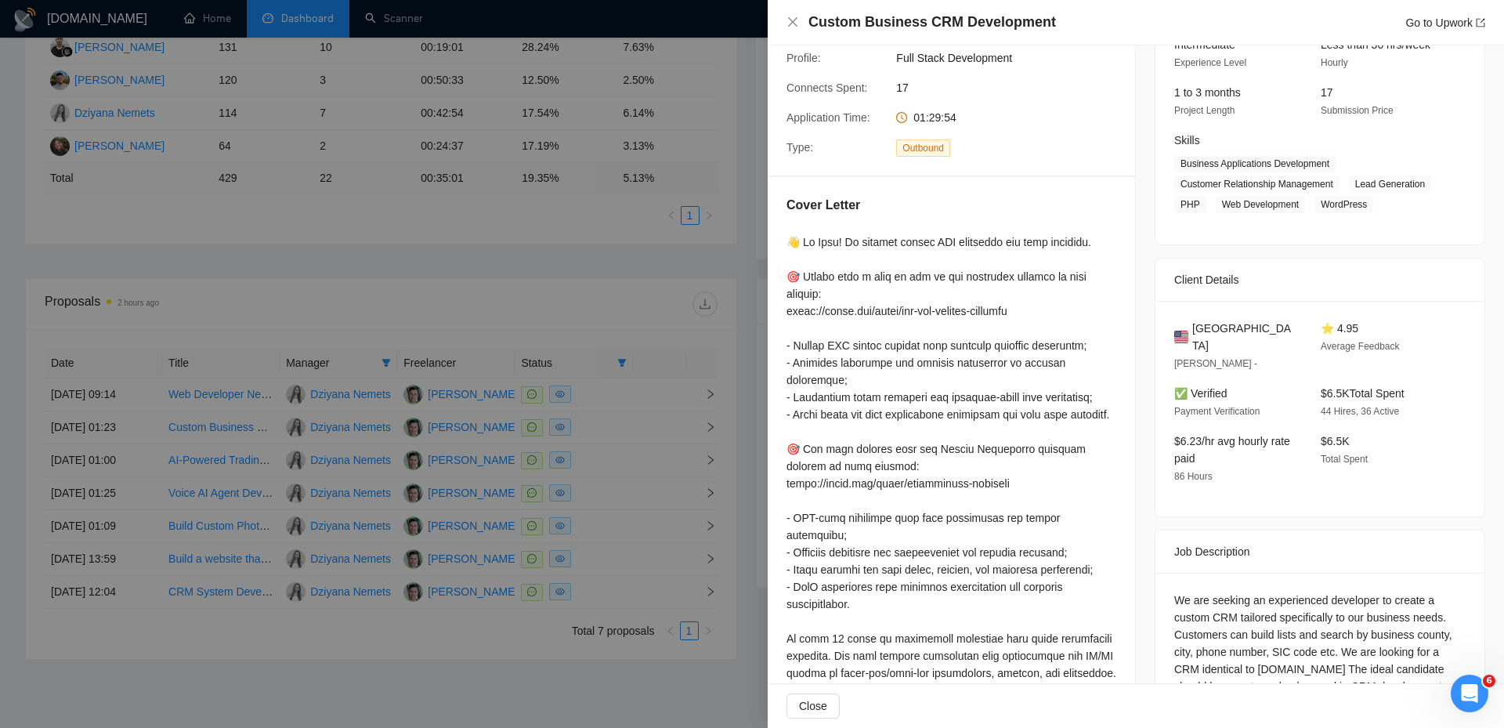
scroll to position [171, 0]
click at [1072, 248] on div at bounding box center [951, 510] width 330 height 551
copy div "usiness."
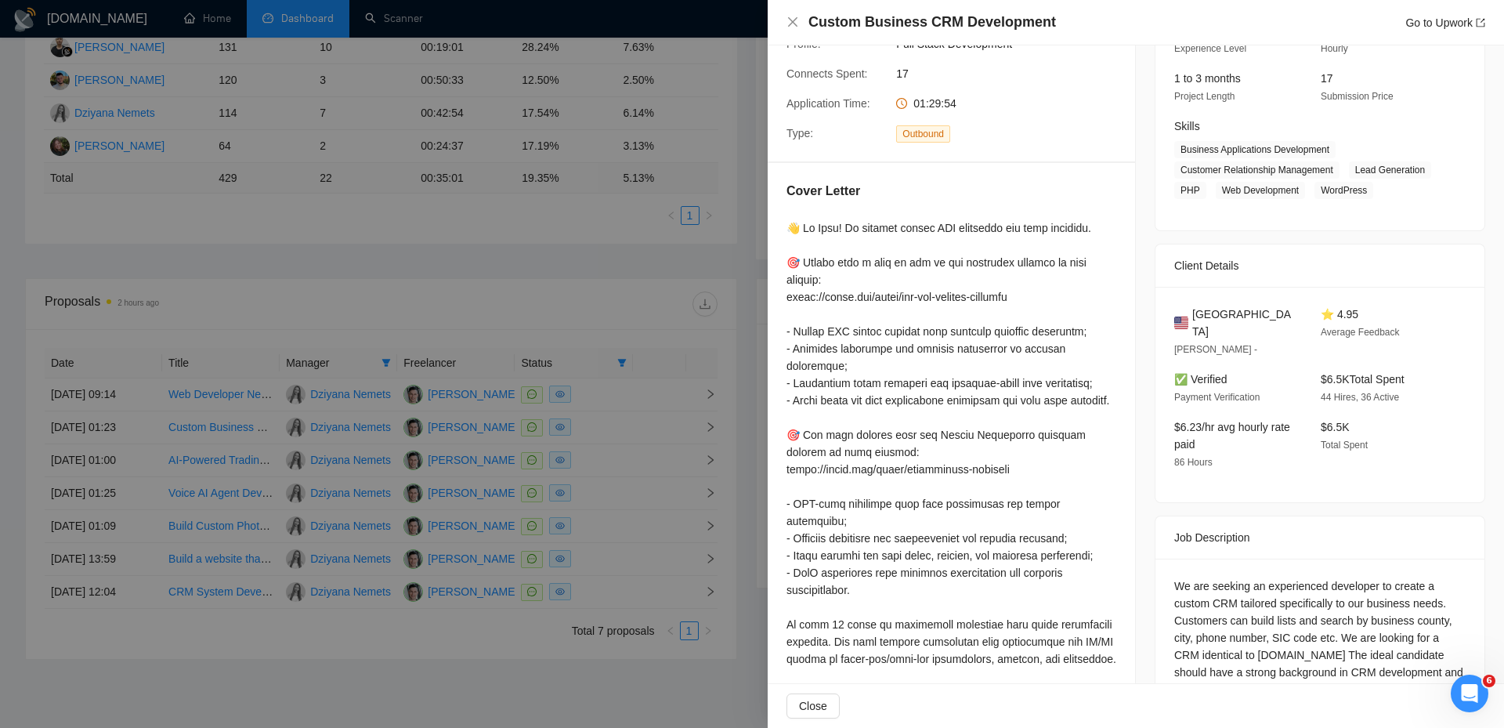
scroll to position [0, 0]
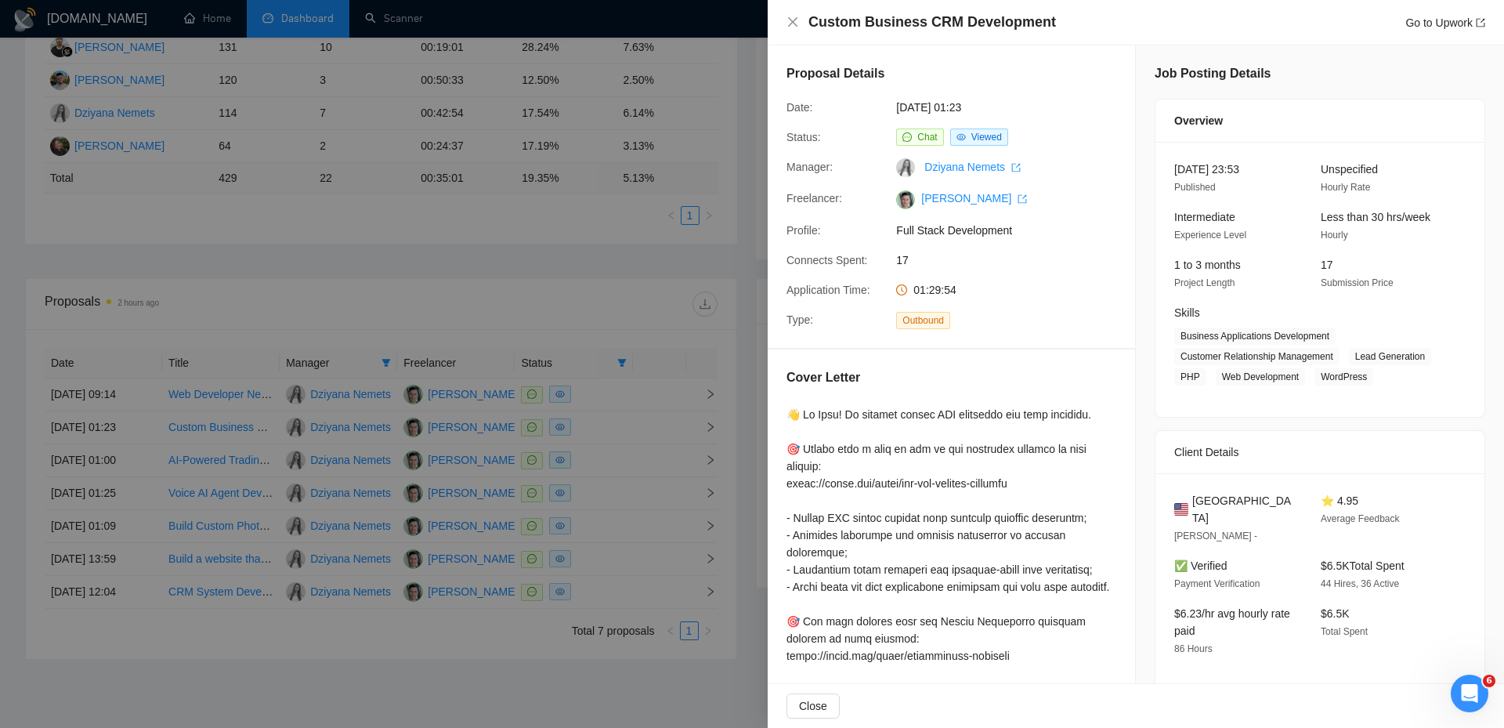
click at [466, 269] on div at bounding box center [752, 364] width 1504 height 728
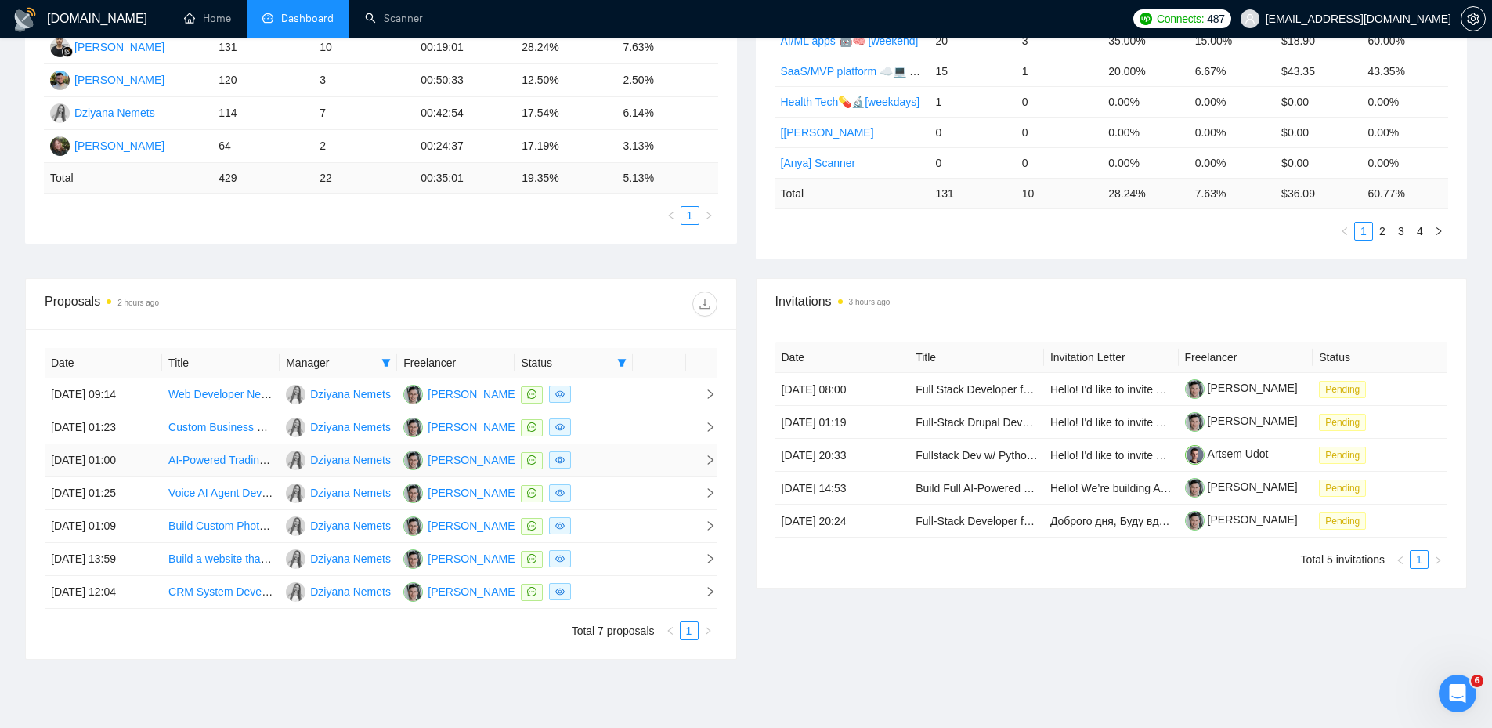
click at [598, 456] on div at bounding box center [573, 460] width 105 height 18
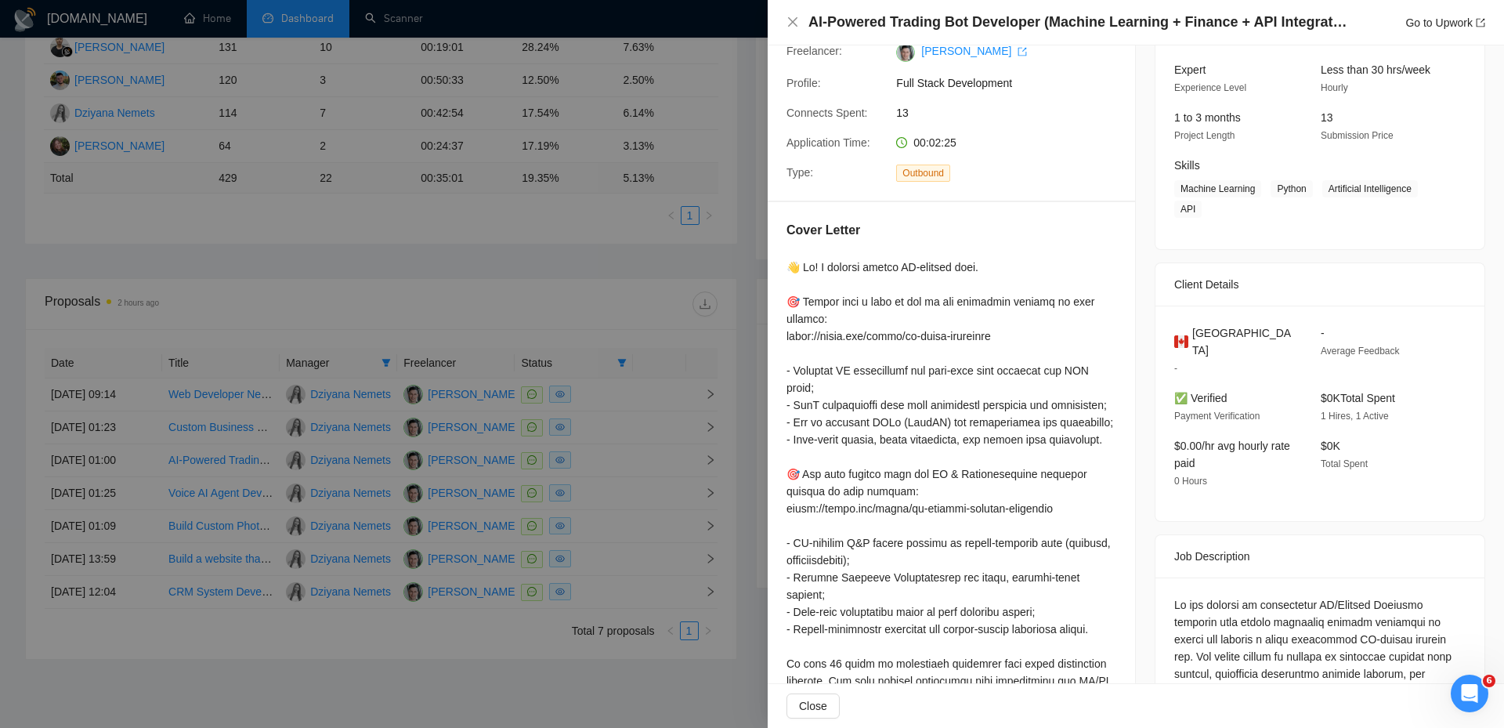
scroll to position [157, 0]
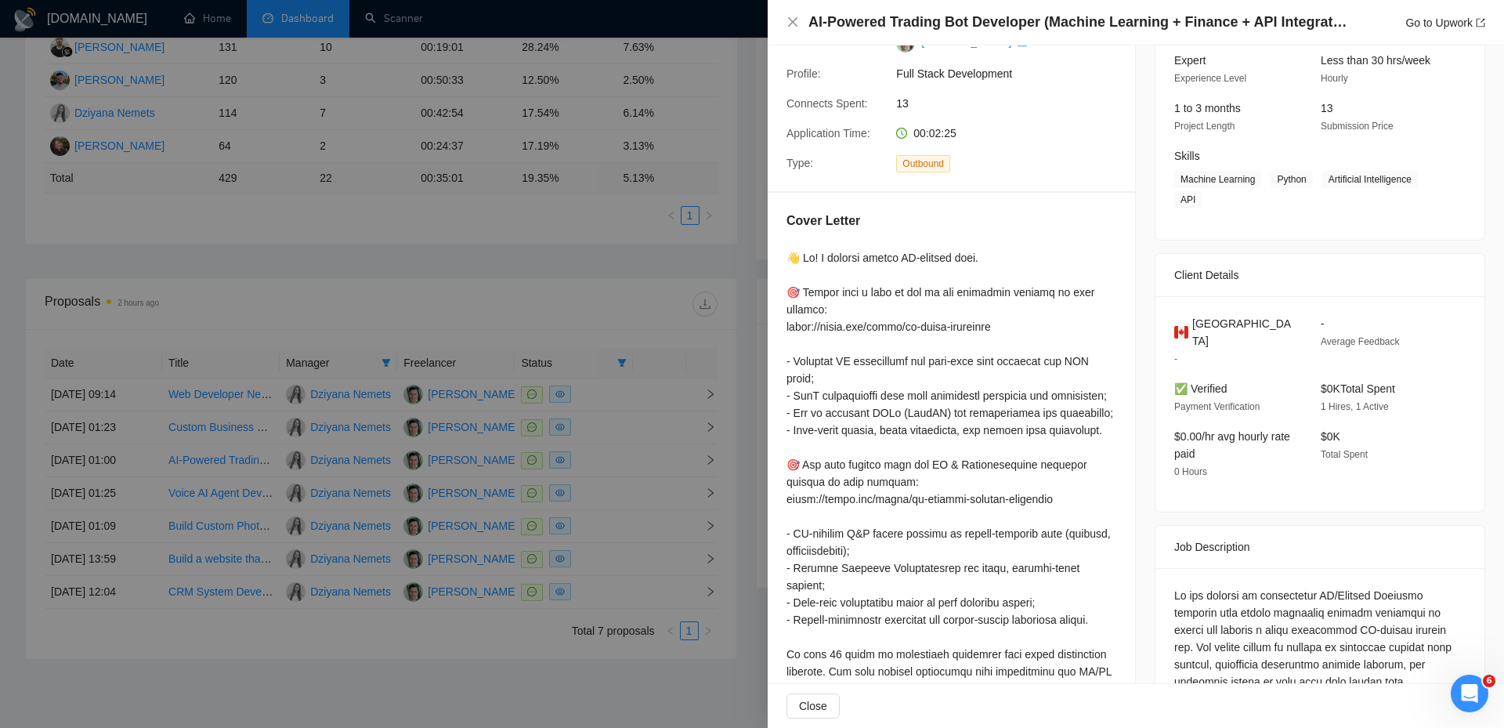
click at [626, 244] on div at bounding box center [752, 364] width 1504 height 728
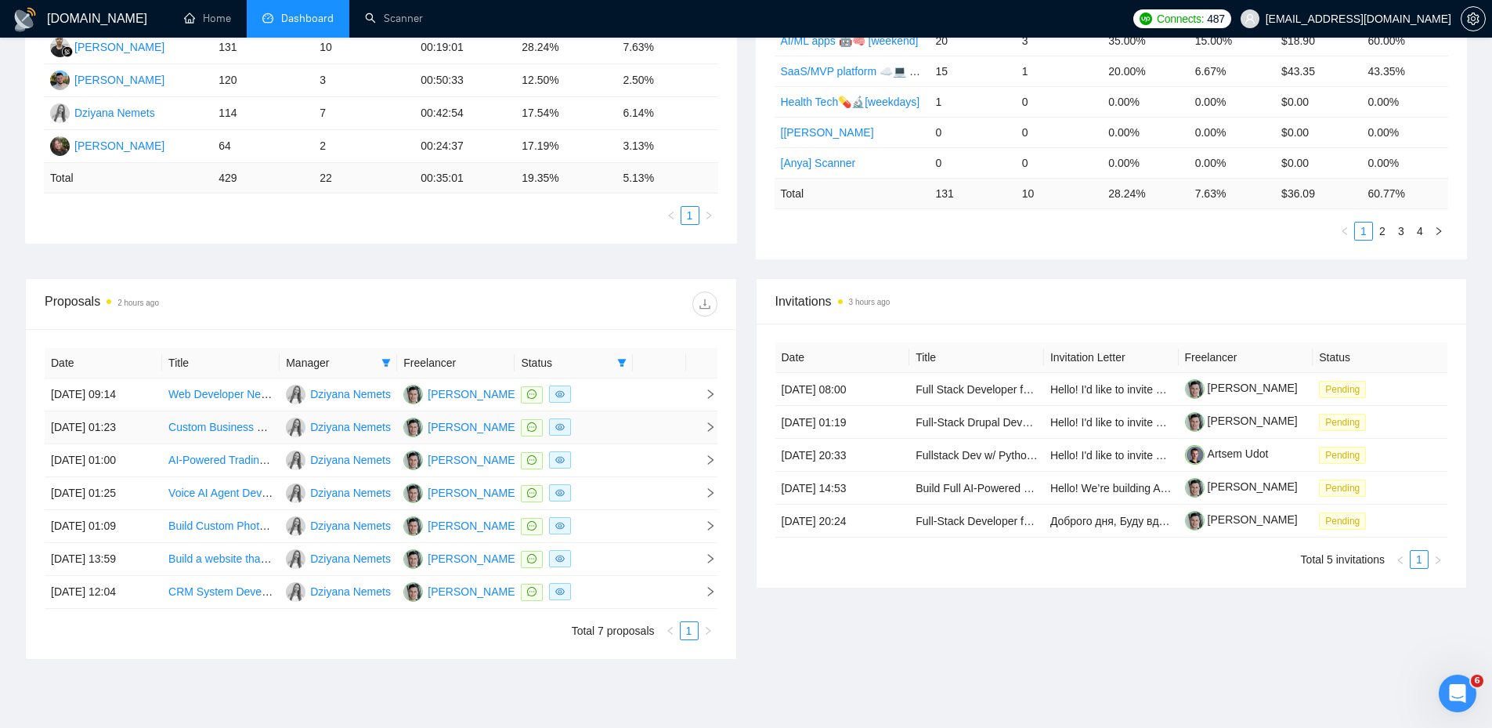
click at [702, 429] on span "right" at bounding box center [703, 426] width 23 height 11
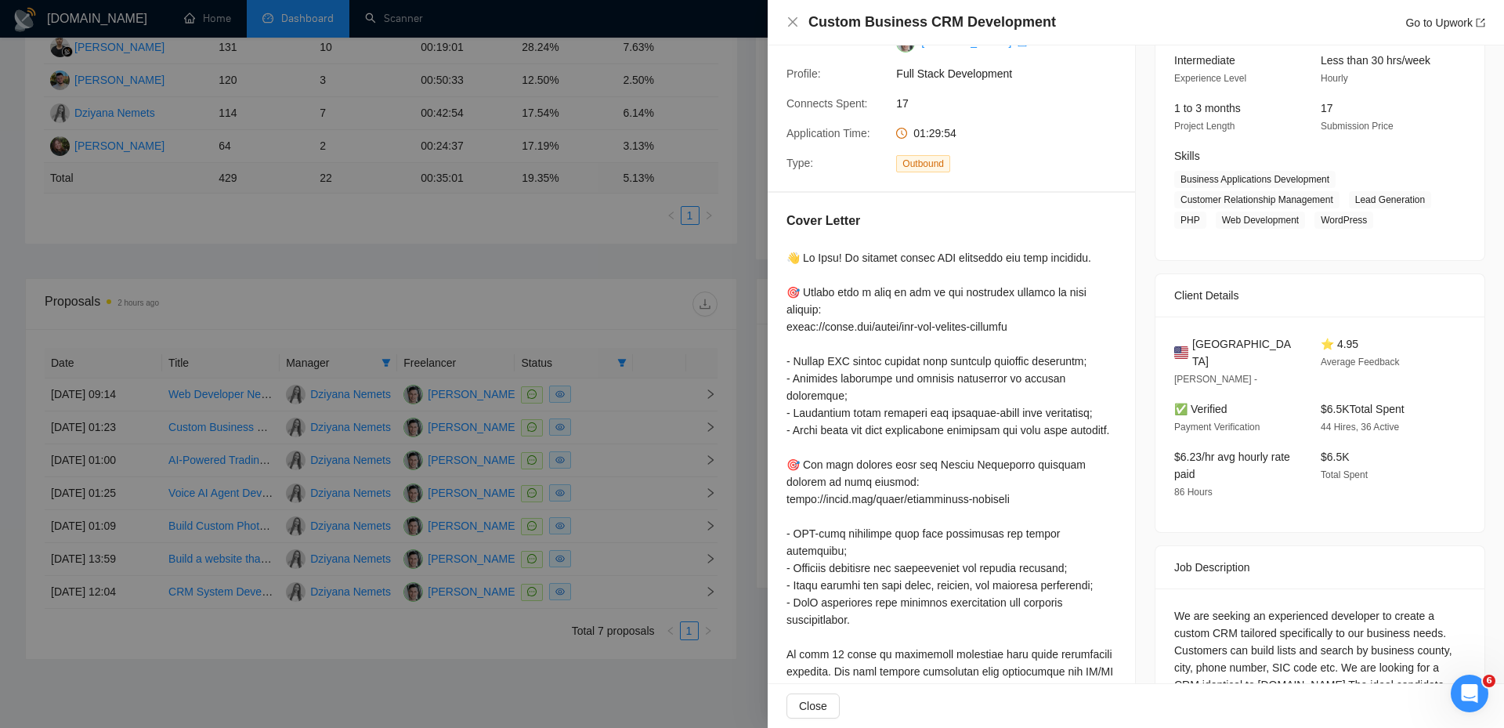
click at [752, 382] on div at bounding box center [752, 364] width 1504 height 728
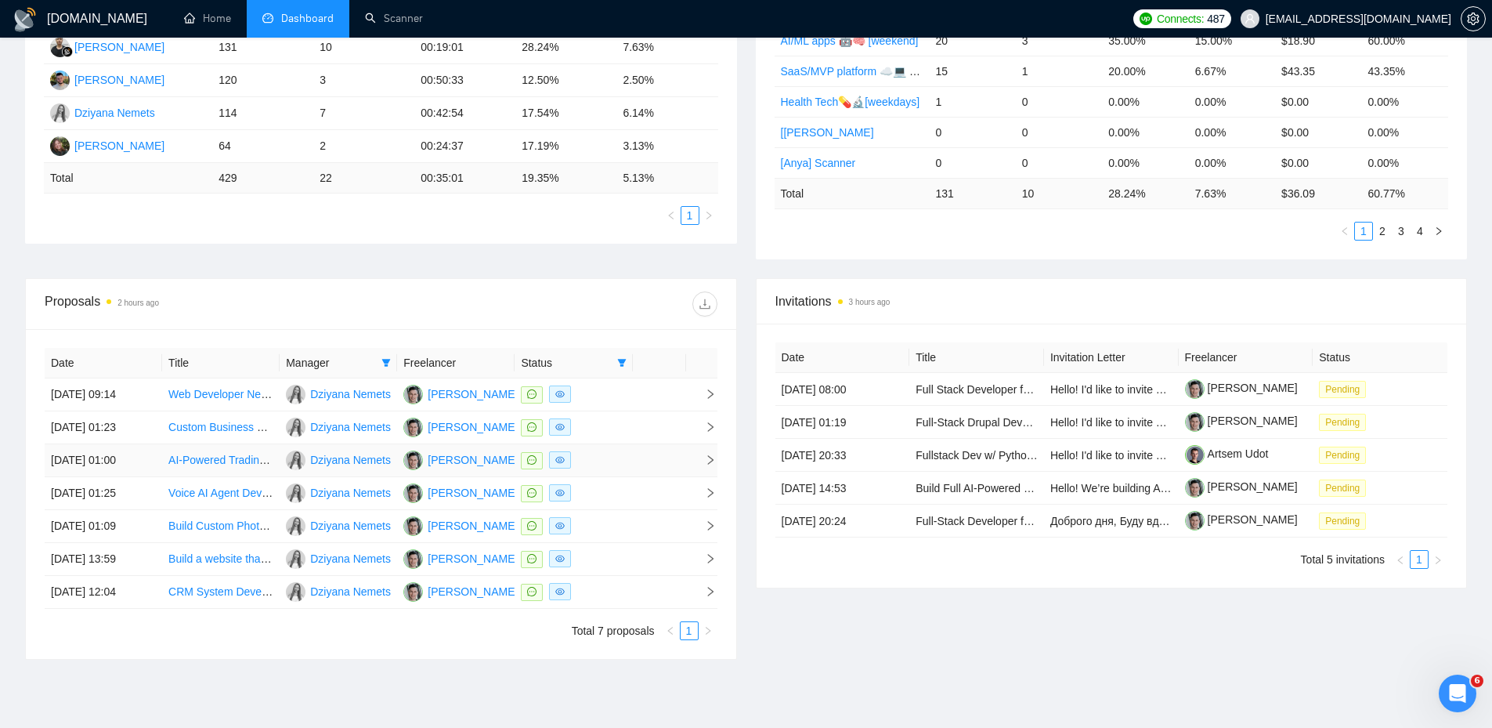
click at [708, 463] on icon "right" at bounding box center [709, 459] width 5 height 9
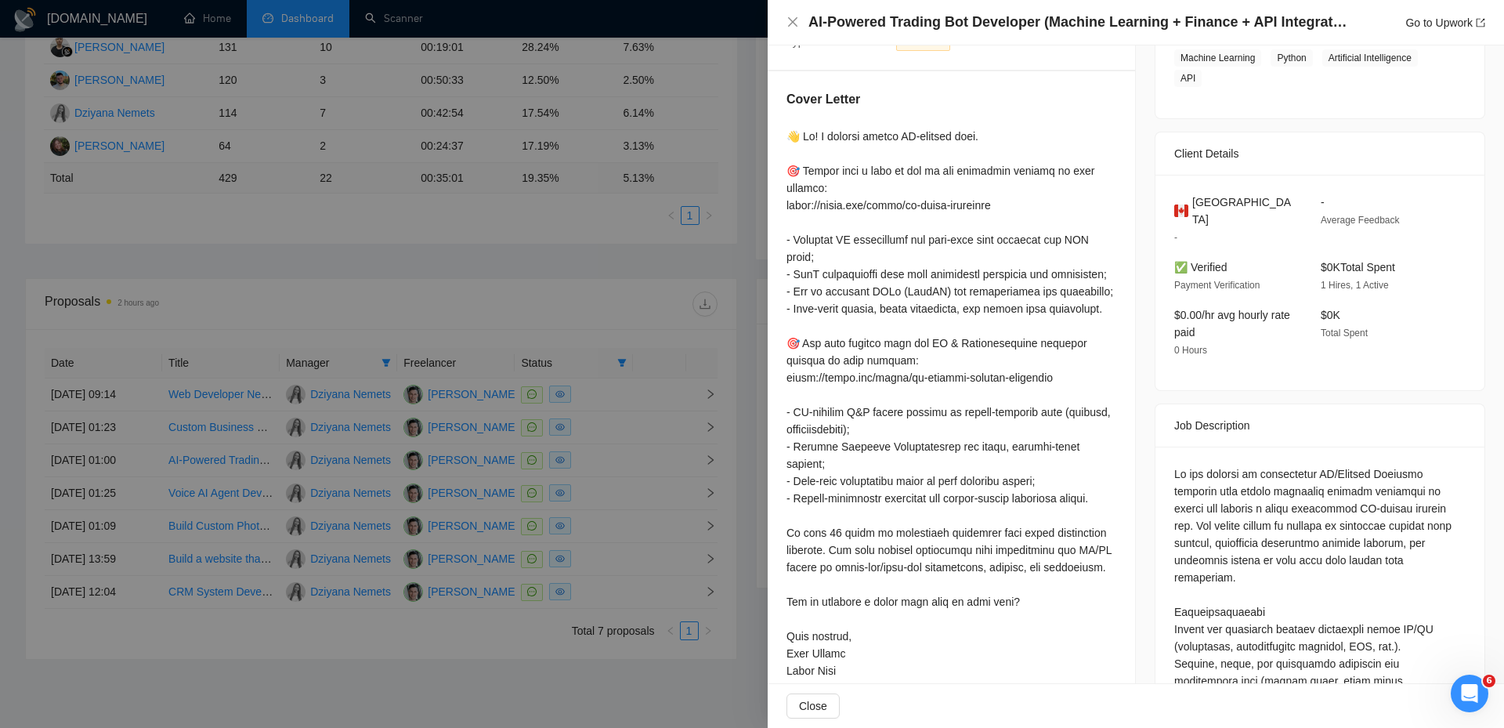
scroll to position [313, 0]
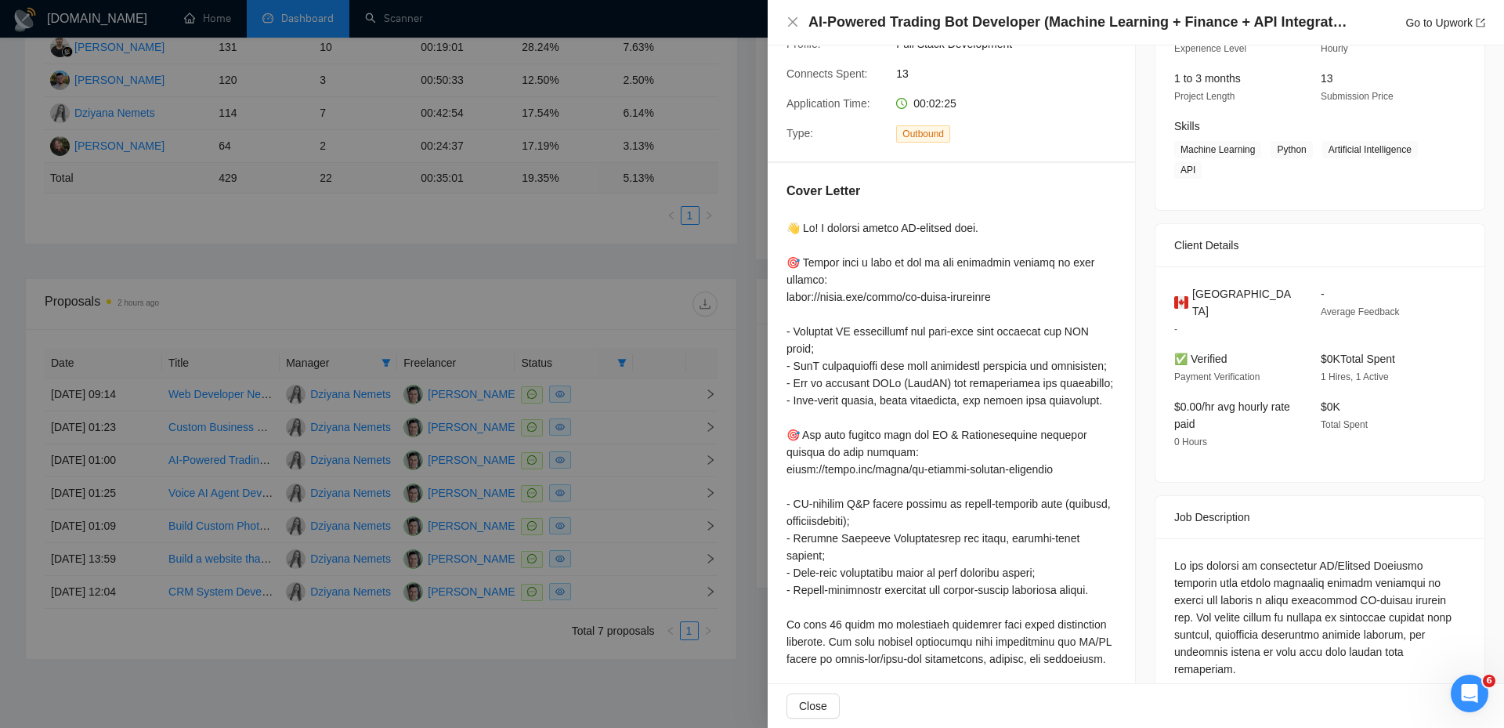
scroll to position [0, 0]
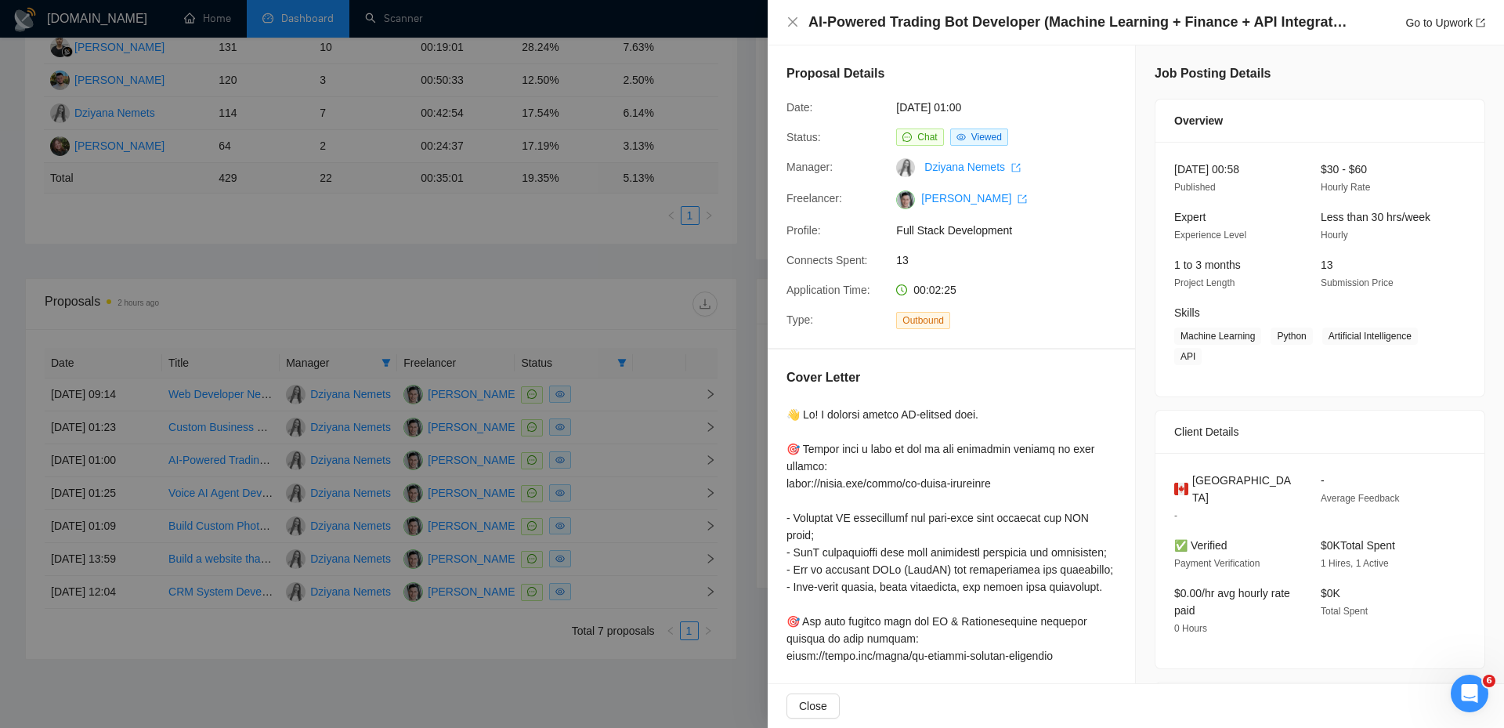
click at [679, 244] on div at bounding box center [752, 364] width 1504 height 728
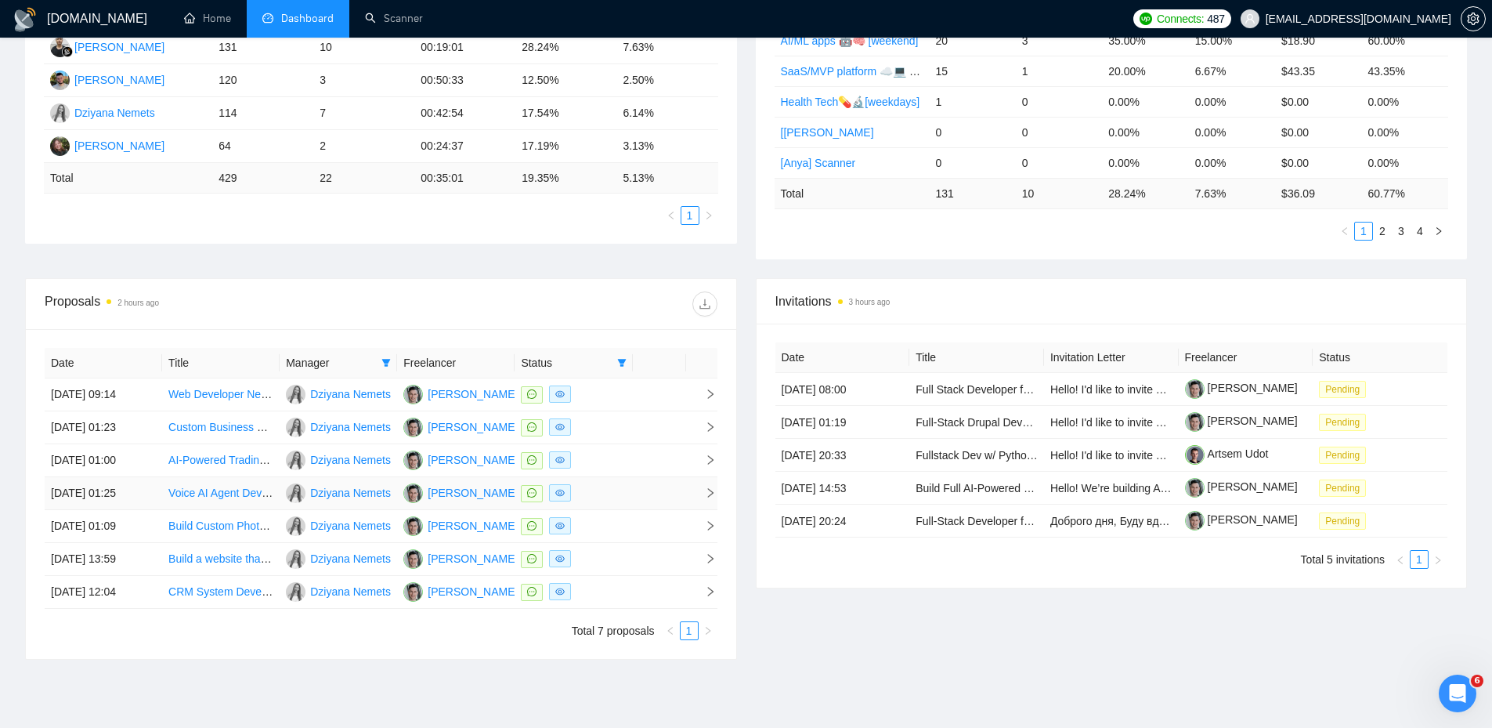
click at [706, 489] on icon "right" at bounding box center [710, 492] width 11 height 11
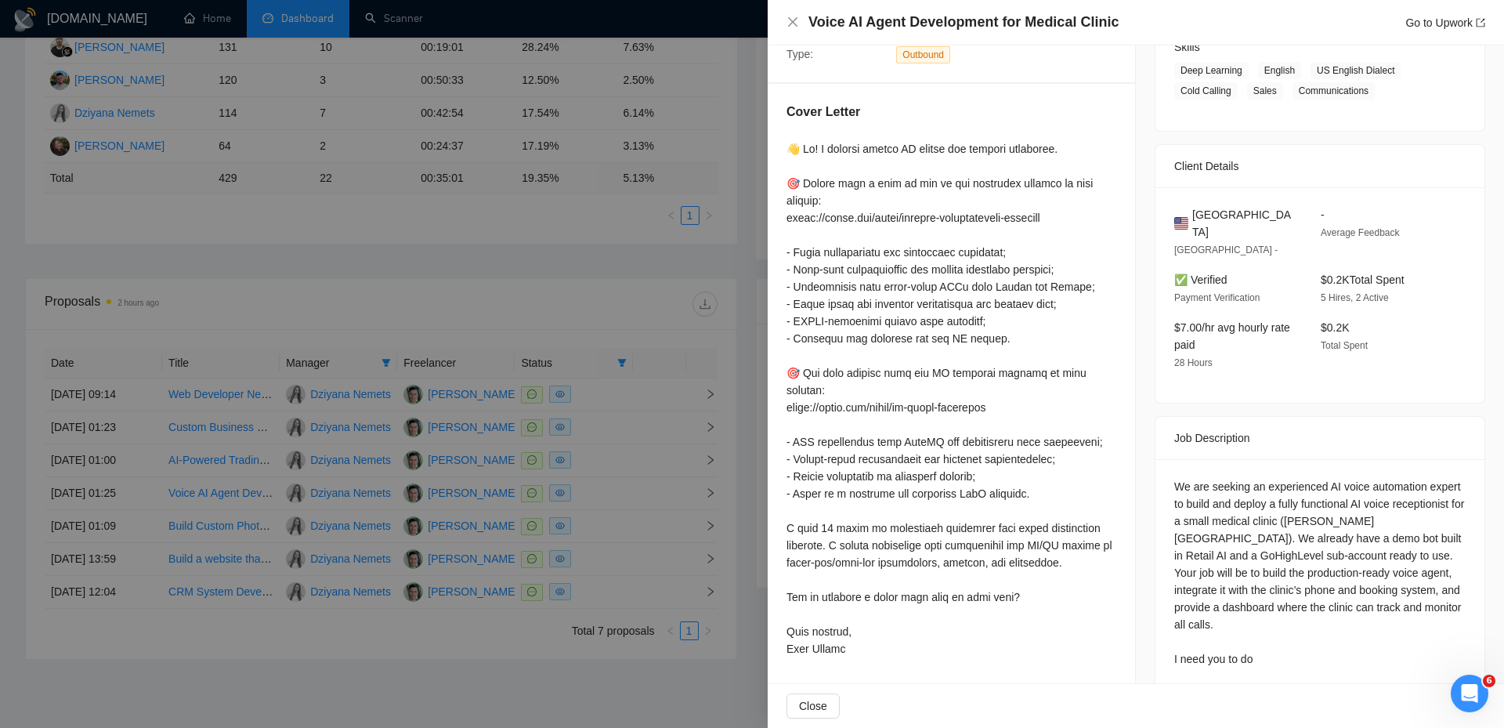
scroll to position [313, 0]
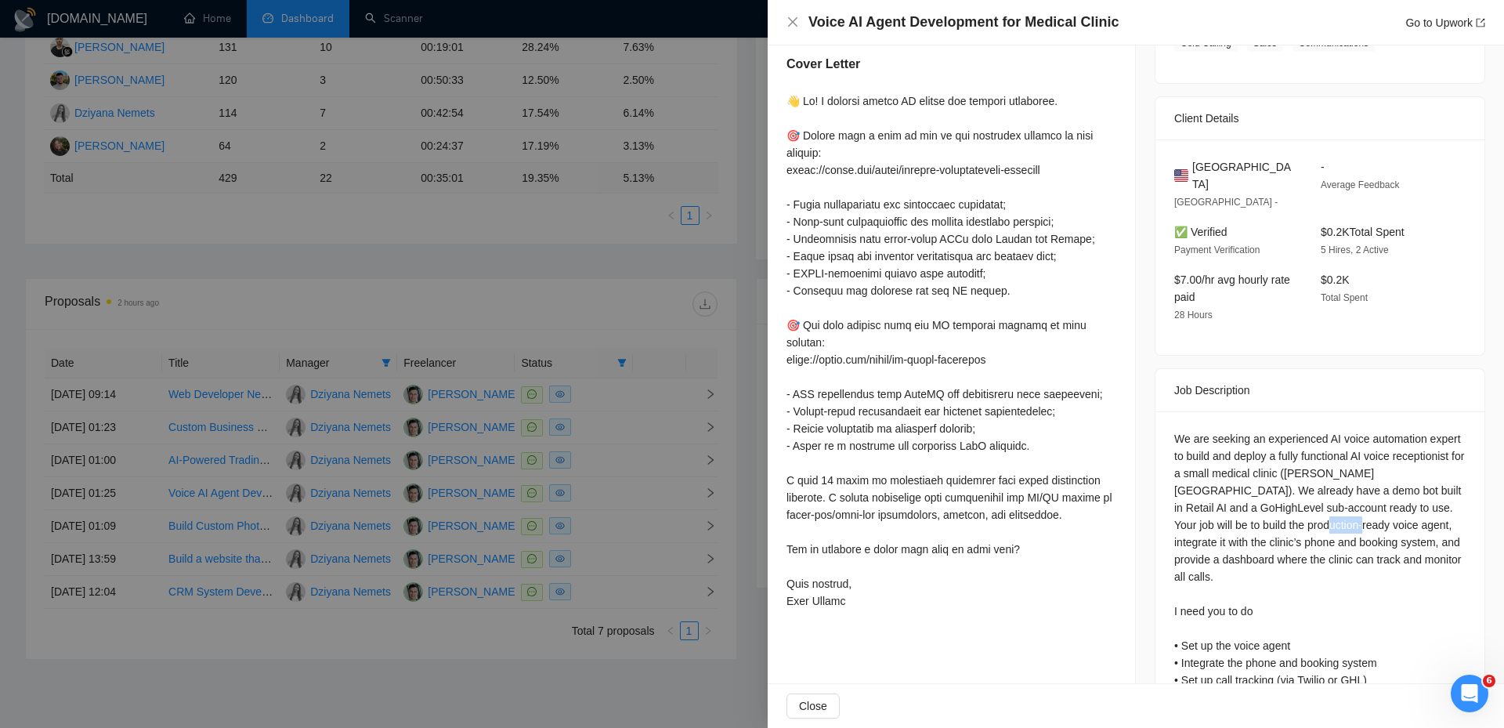
drag, startPoint x: 1290, startPoint y: 503, endPoint x: 1331, endPoint y: 497, distance: 41.1
click at [1329, 497] on div "We are seeking an experienced AI voice automation expert to build and deploy a …" at bounding box center [1319, 636] width 291 height 413
click at [1371, 501] on div "We are seeking an experienced AI voice automation expert to build and deploy a …" at bounding box center [1319, 636] width 291 height 413
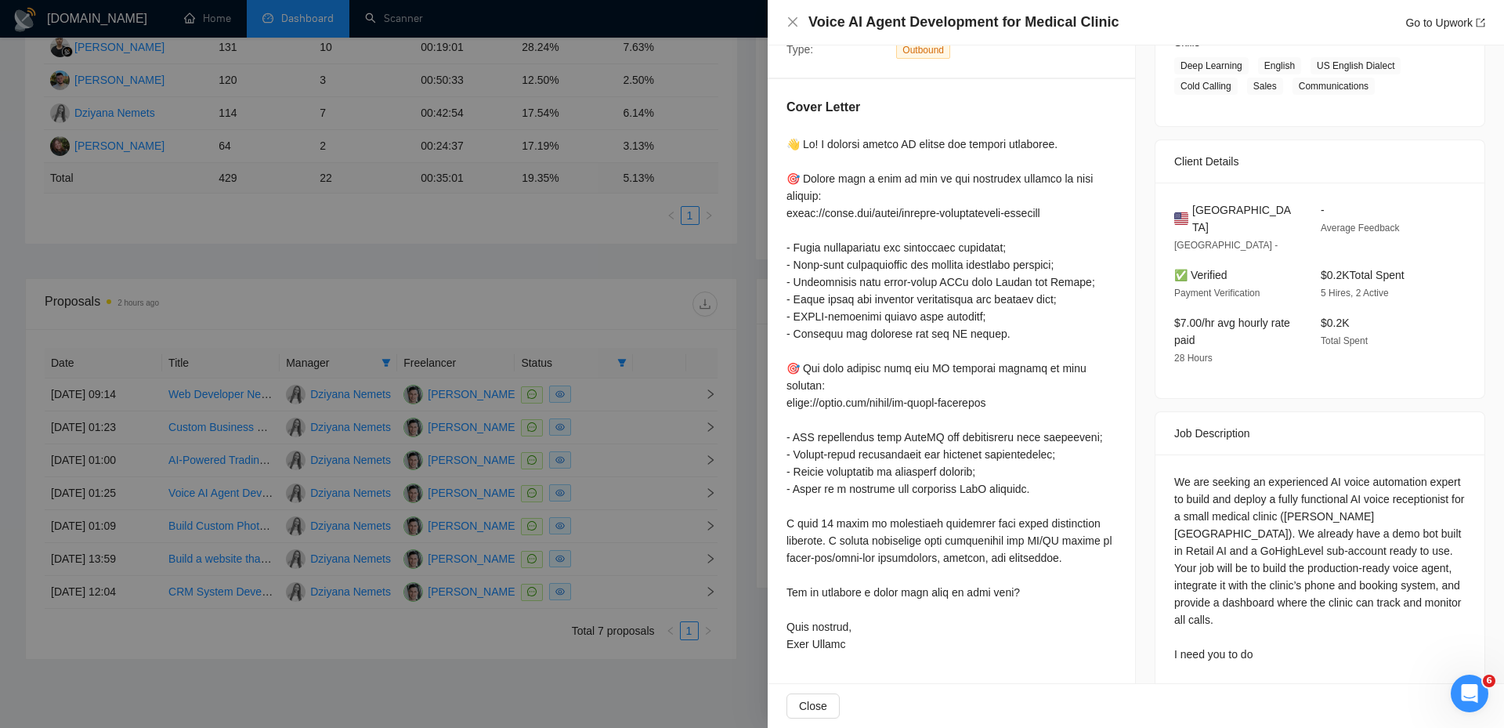
scroll to position [244, 0]
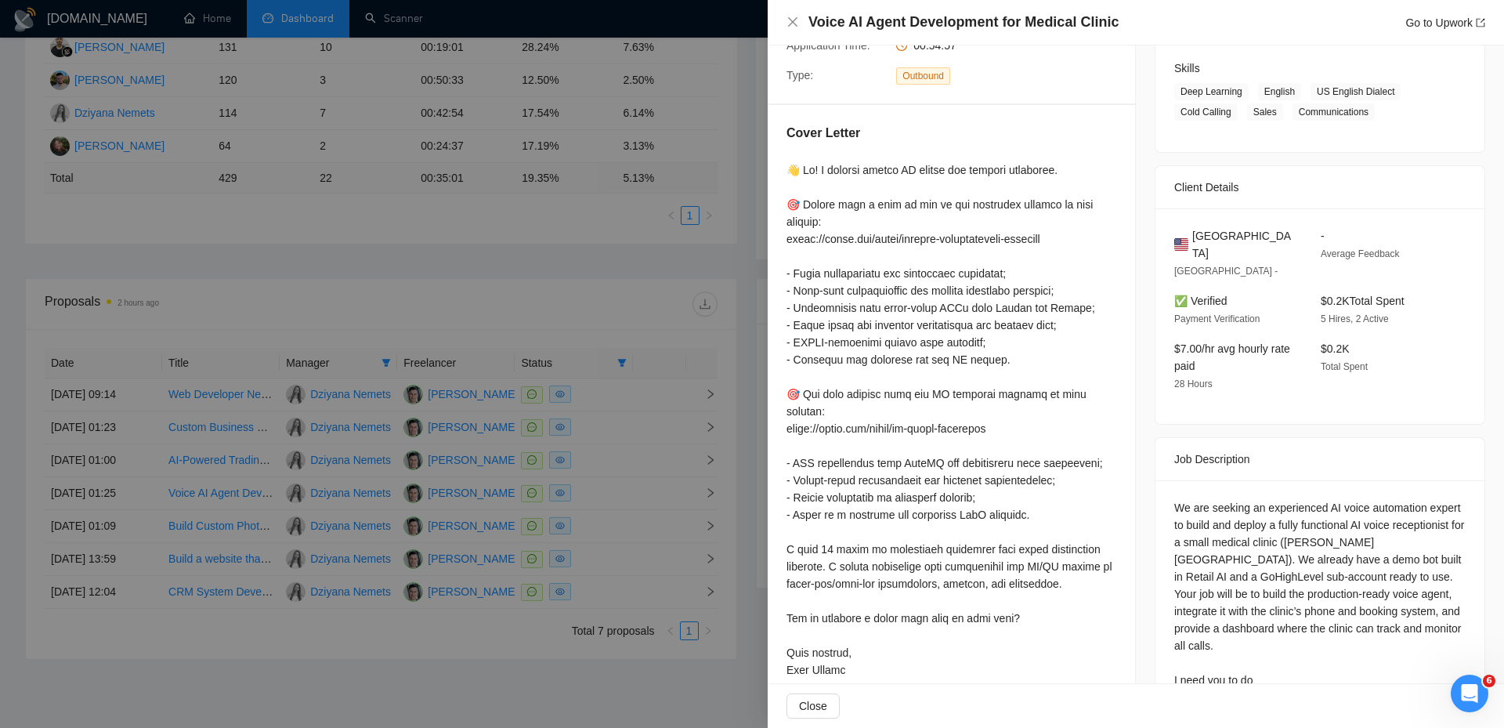
click at [688, 258] on div at bounding box center [752, 364] width 1504 height 728
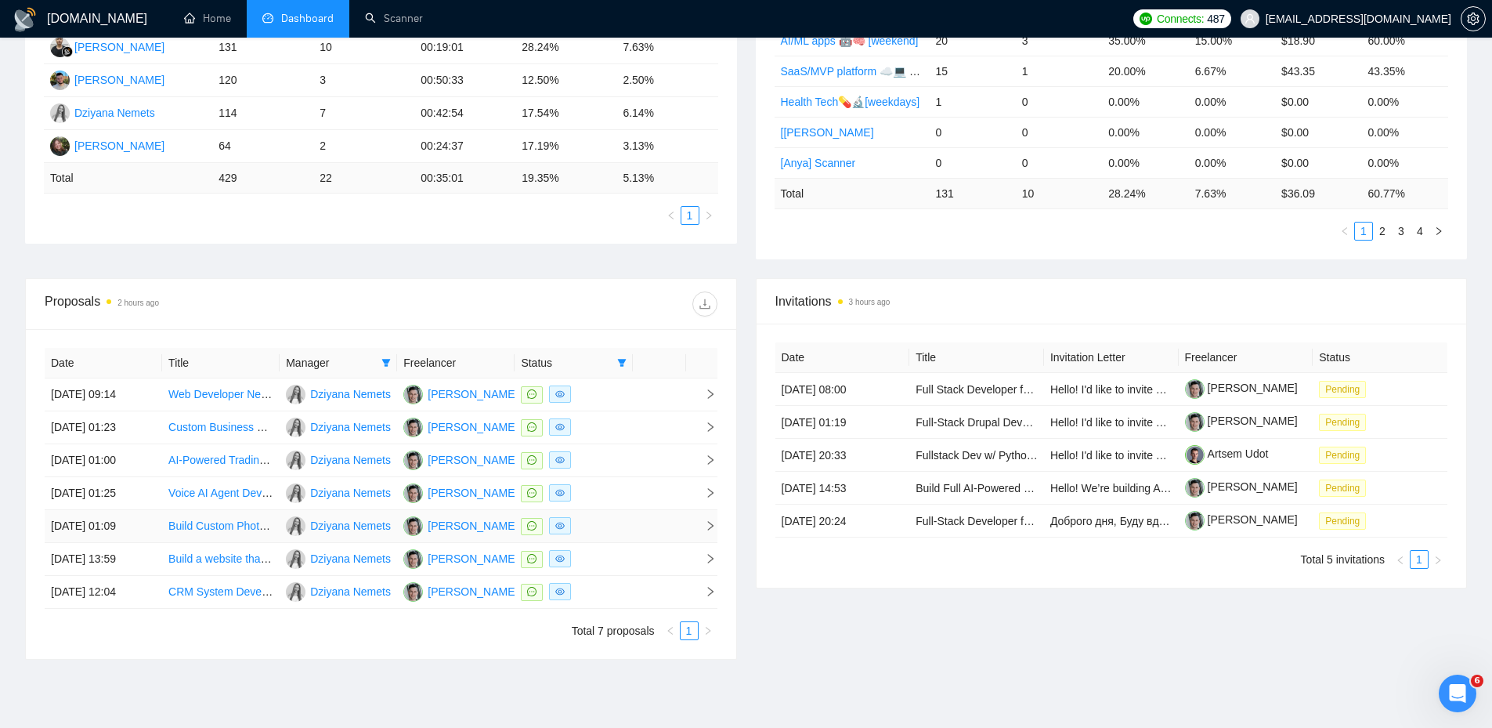
click at [708, 520] on icon "right" at bounding box center [710, 525] width 11 height 11
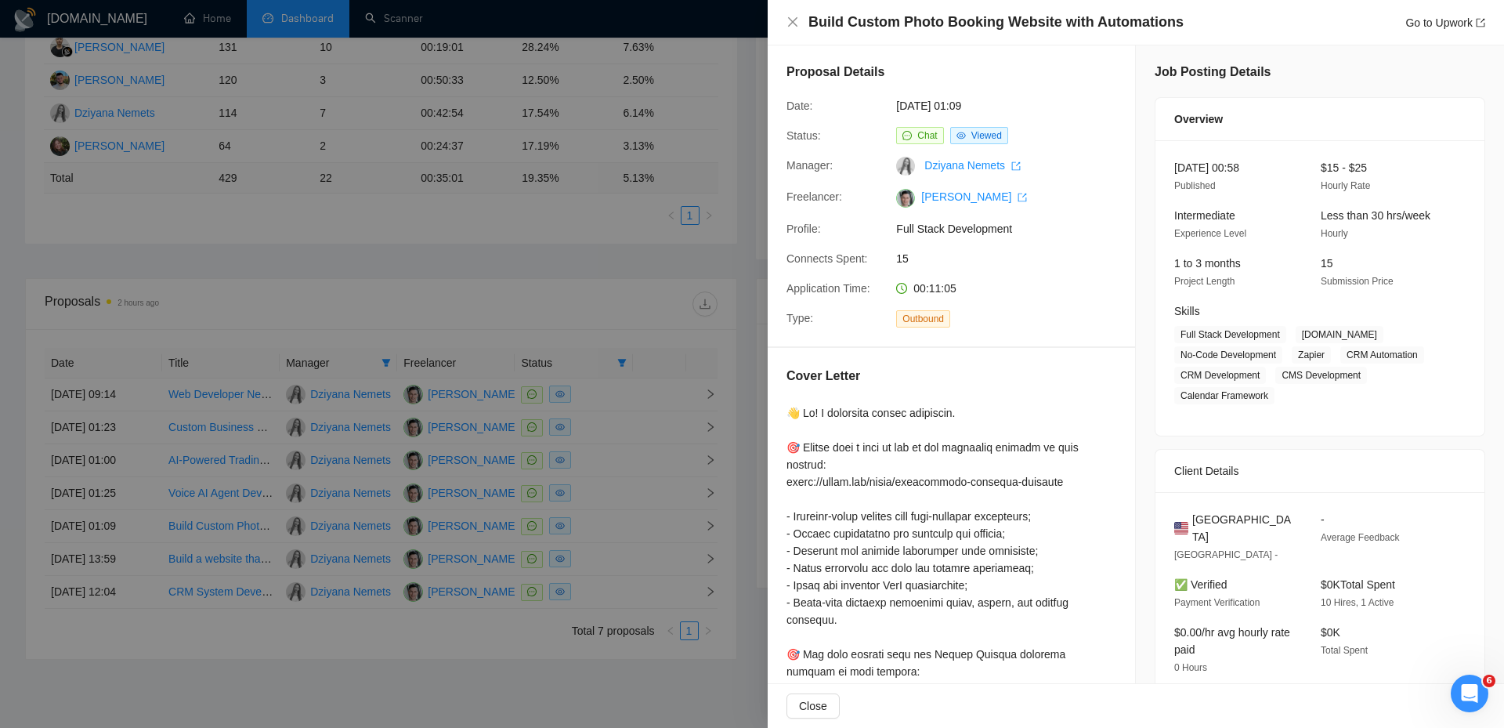
scroll to position [0, 0]
drag, startPoint x: 593, startPoint y: 315, endPoint x: 602, endPoint y: 327, distance: 15.0
click at [594, 316] on div at bounding box center [752, 364] width 1504 height 728
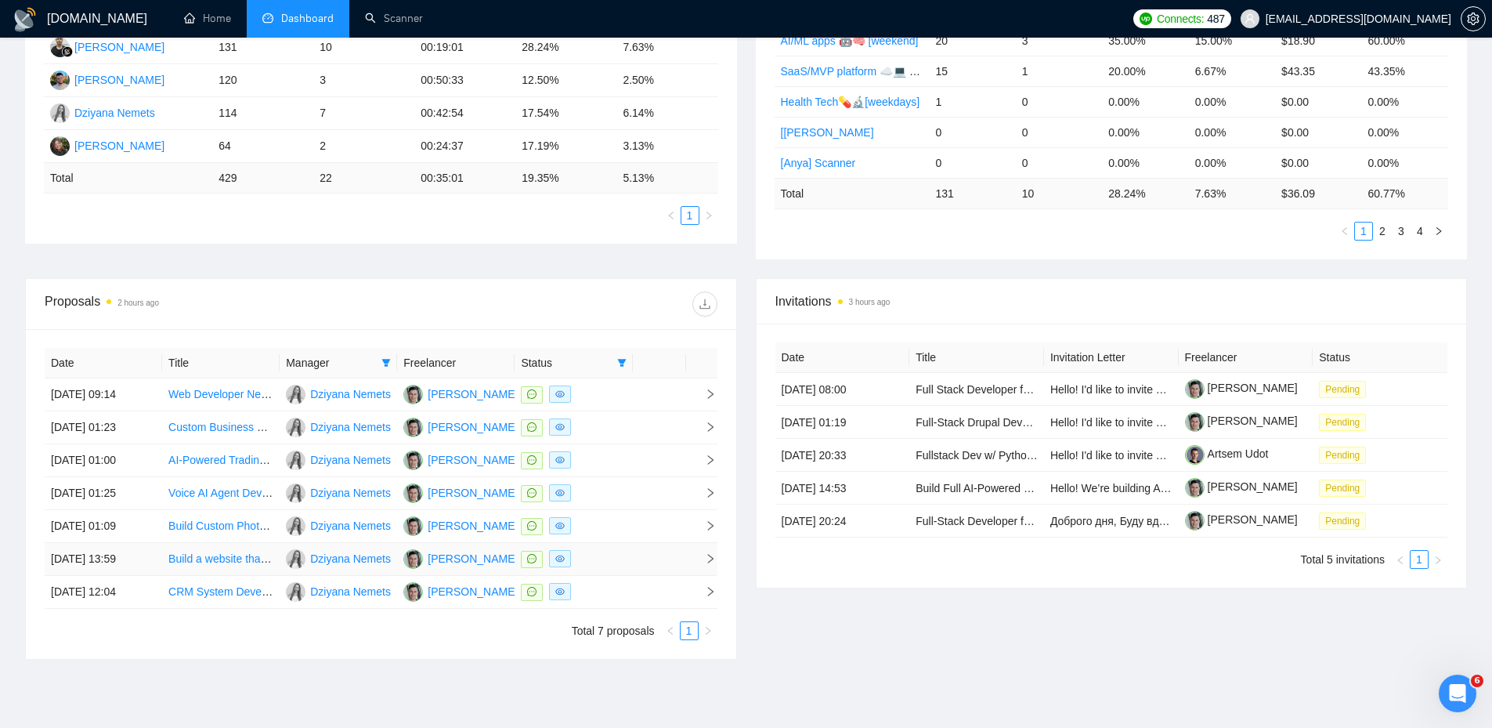
click at [710, 548] on td at bounding box center [701, 559] width 31 height 33
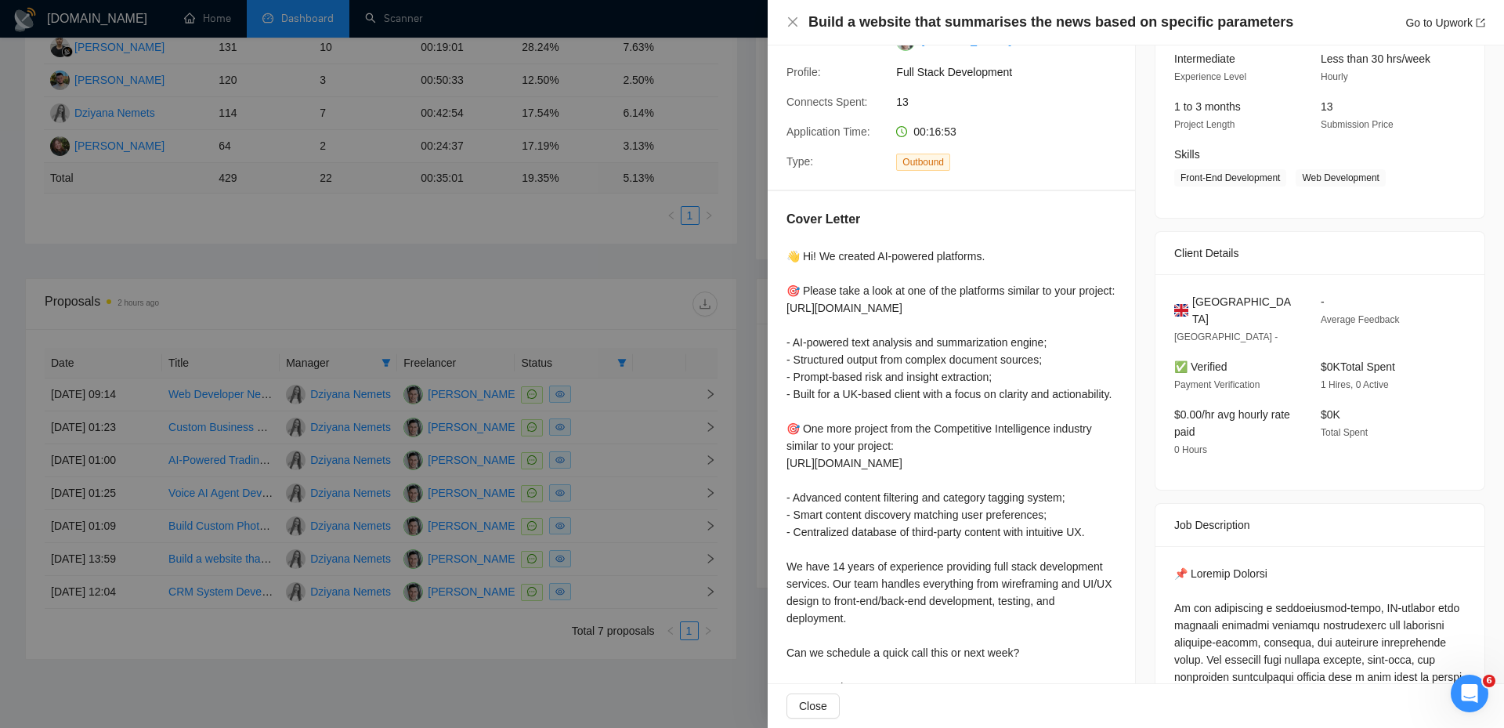
scroll to position [157, 0]
click at [596, 297] on div at bounding box center [752, 364] width 1504 height 728
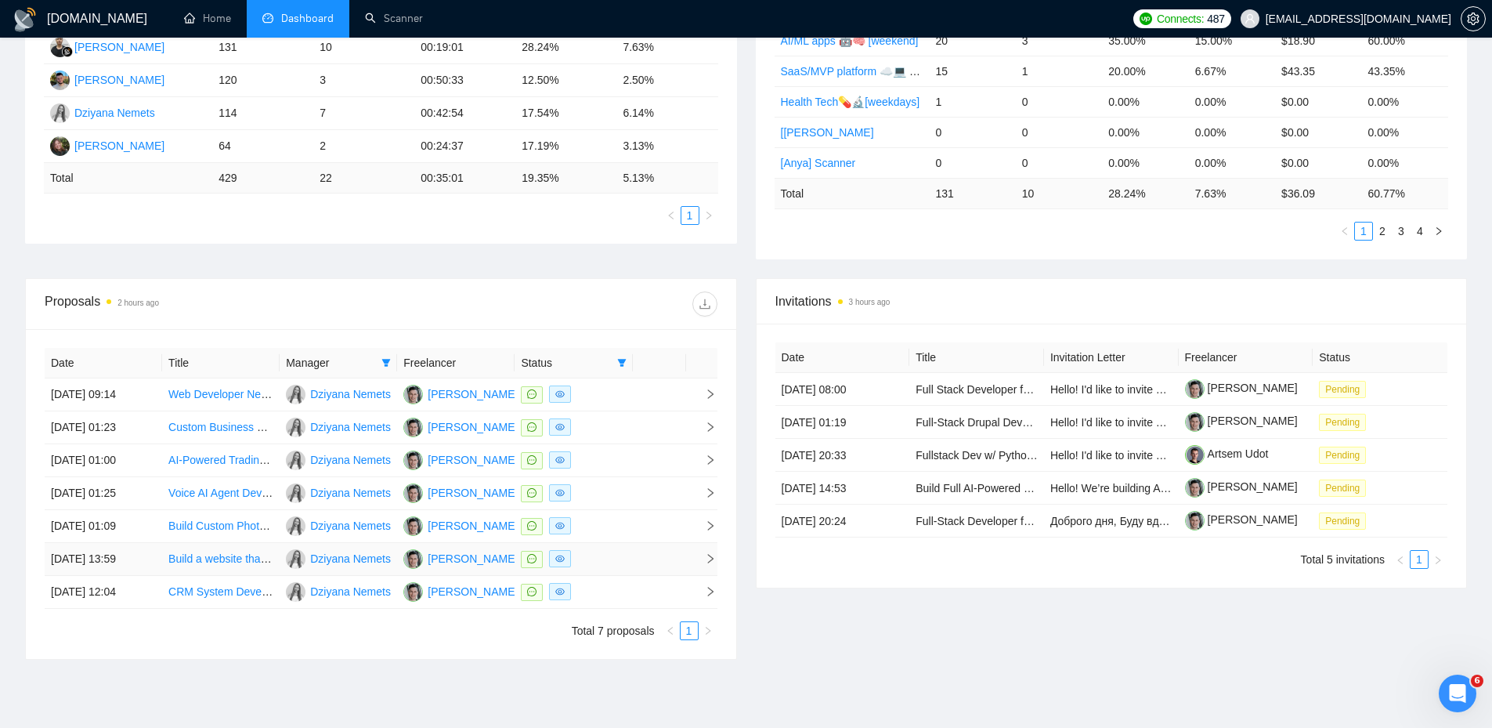
click at [720, 559] on div "Date Title Manager Freelancer Status [DATE] 09:14 Web Developer Needed for Stor…" at bounding box center [381, 494] width 710 height 330
click at [714, 559] on icon "right" at bounding box center [710, 558] width 11 height 11
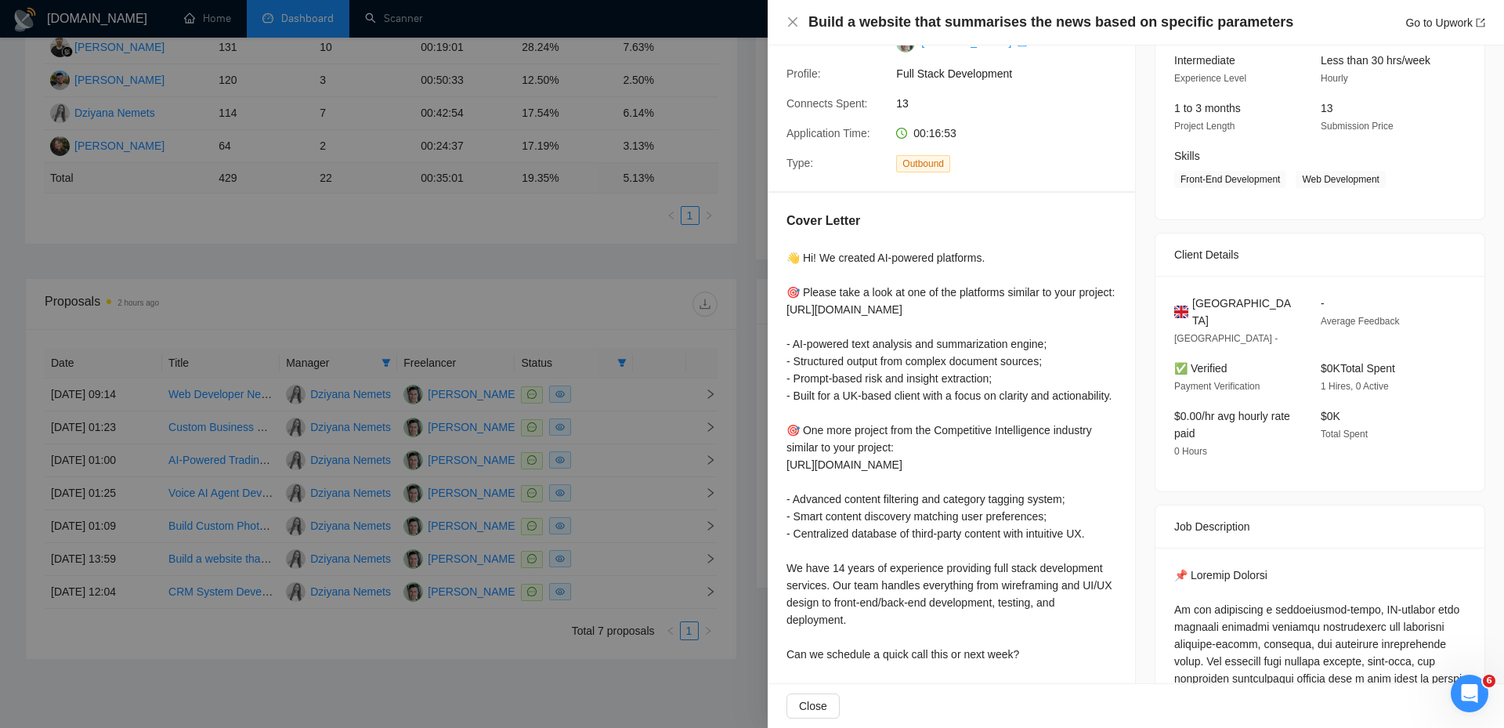
click at [460, 671] on div at bounding box center [752, 364] width 1504 height 728
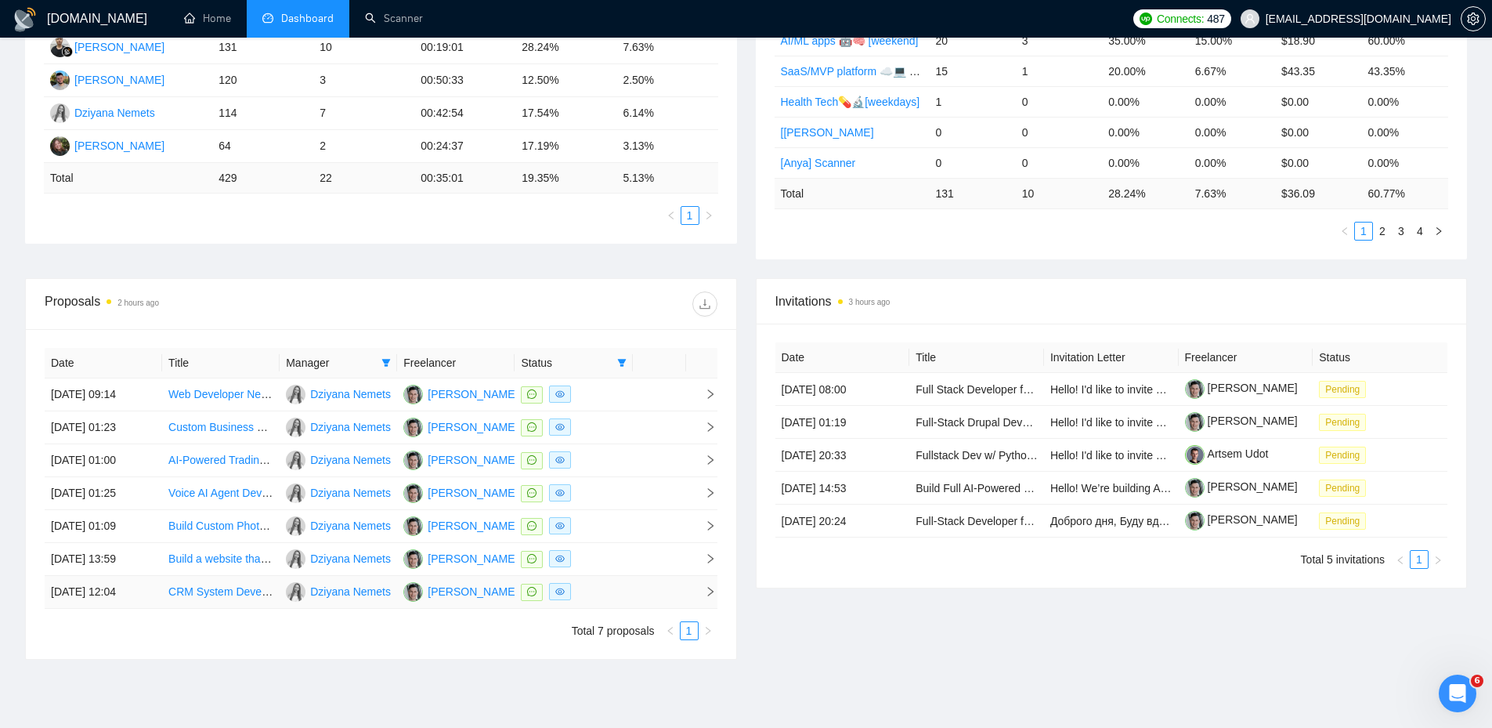
click at [706, 593] on icon "right" at bounding box center [710, 591] width 11 height 11
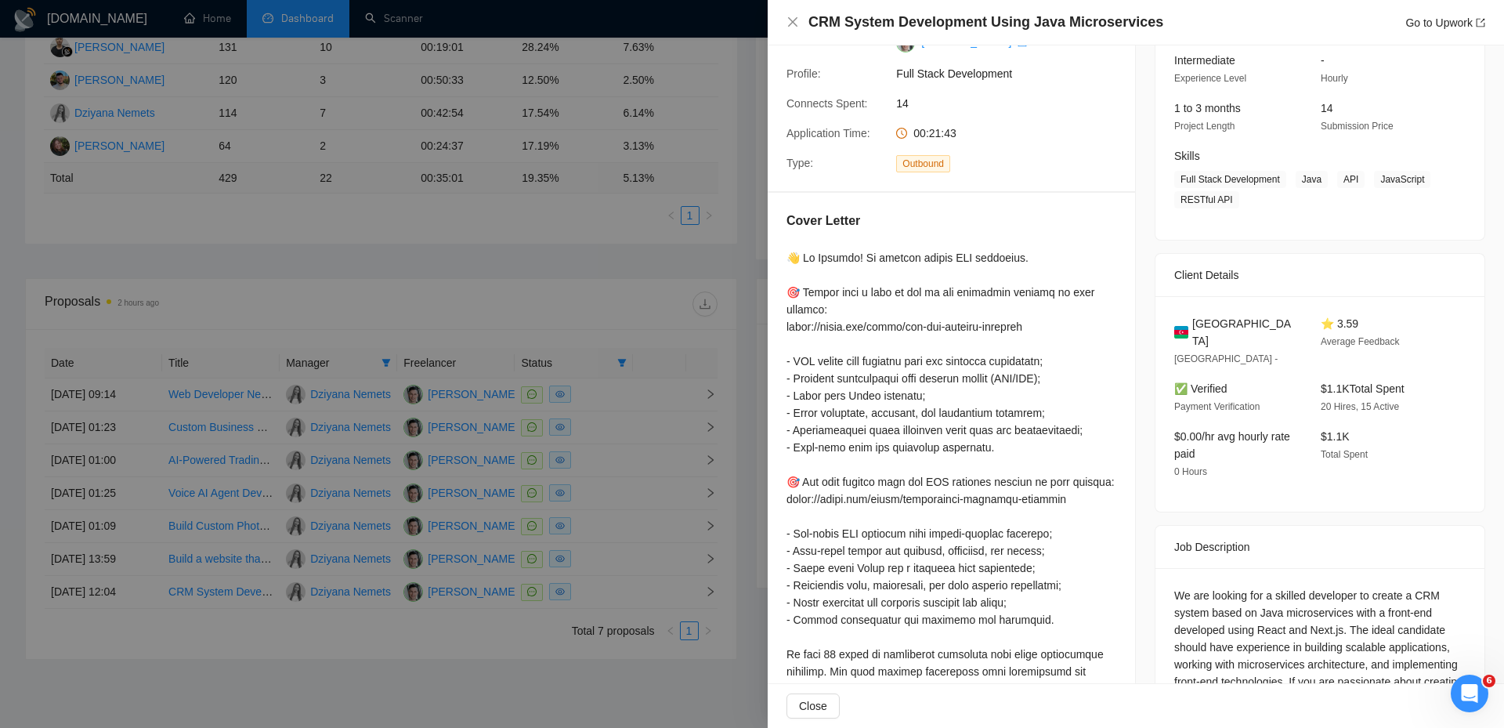
click at [720, 580] on div at bounding box center [752, 364] width 1504 height 728
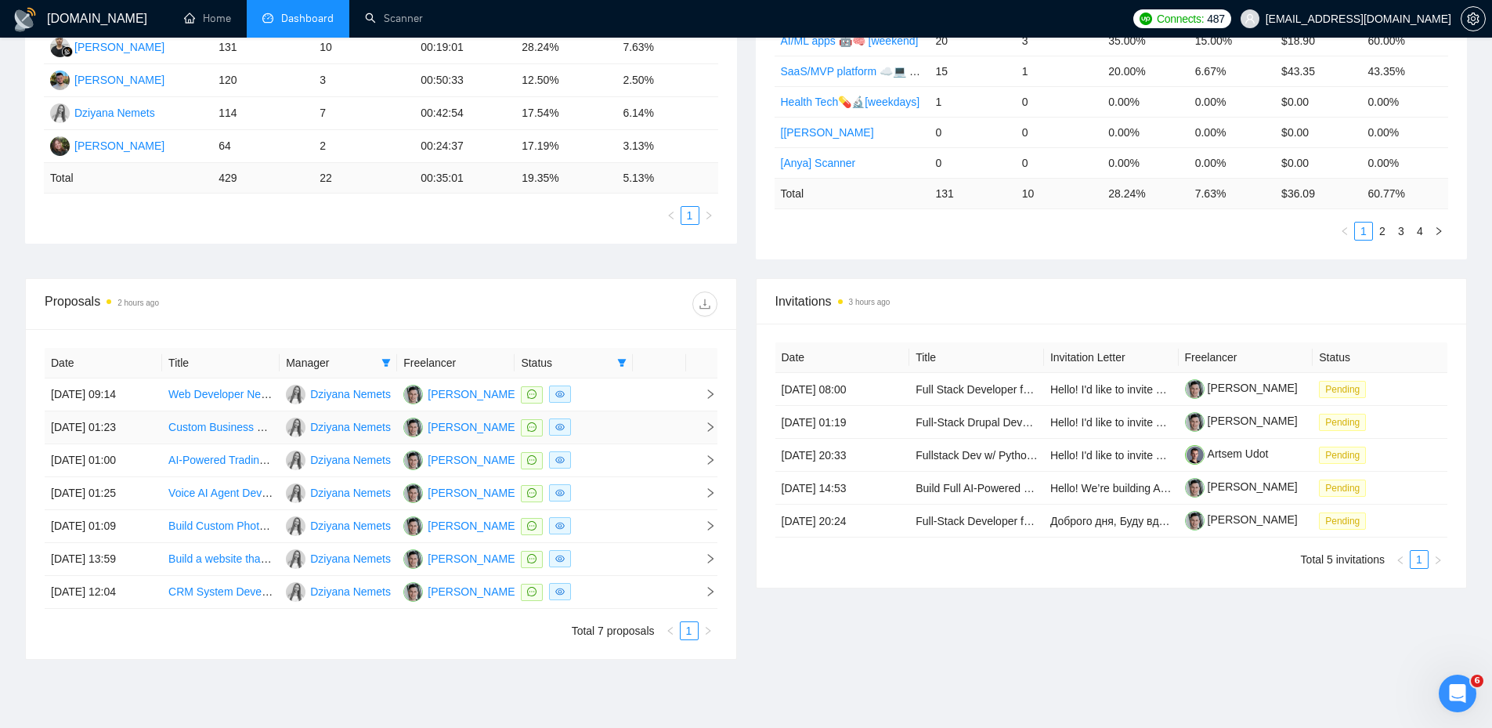
click at [710, 421] on td at bounding box center [701, 427] width 31 height 33
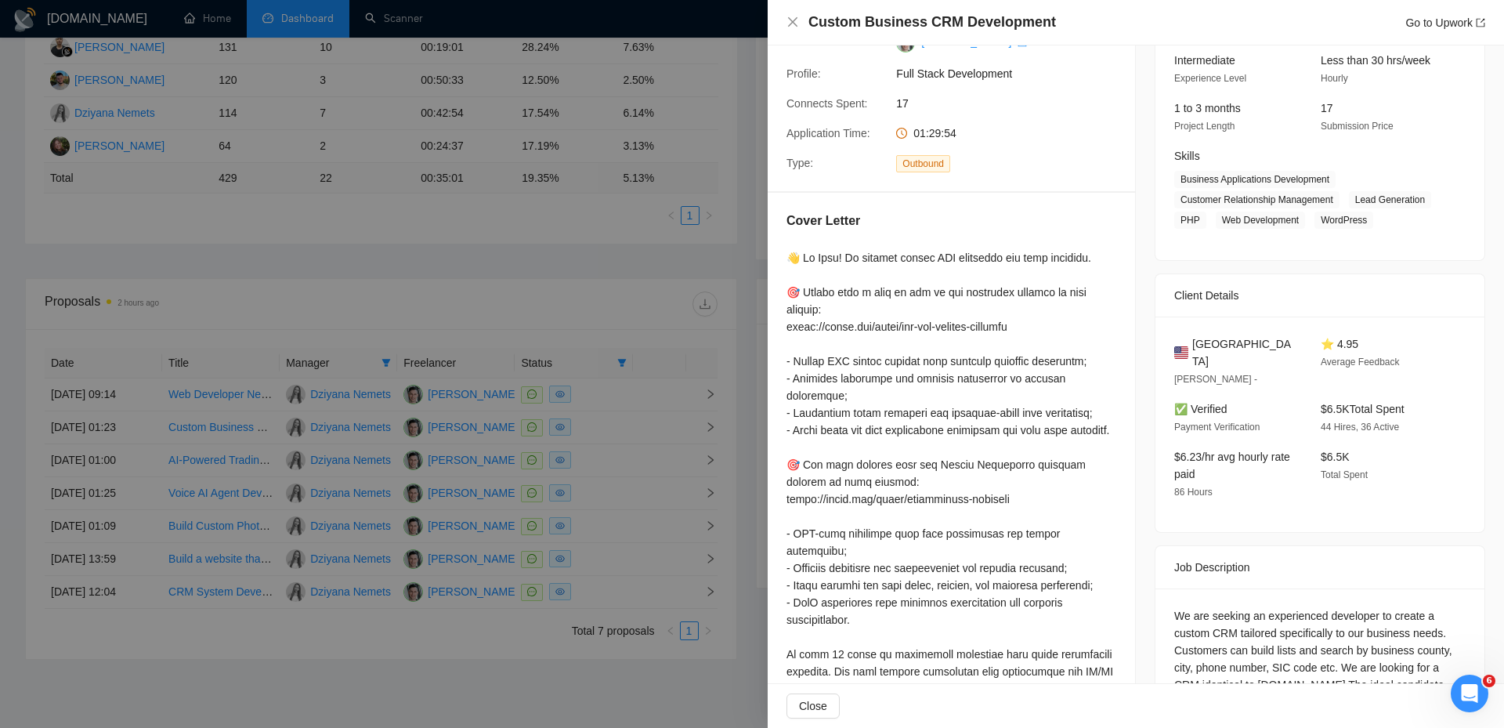
click at [707, 422] on div at bounding box center [752, 364] width 1504 height 728
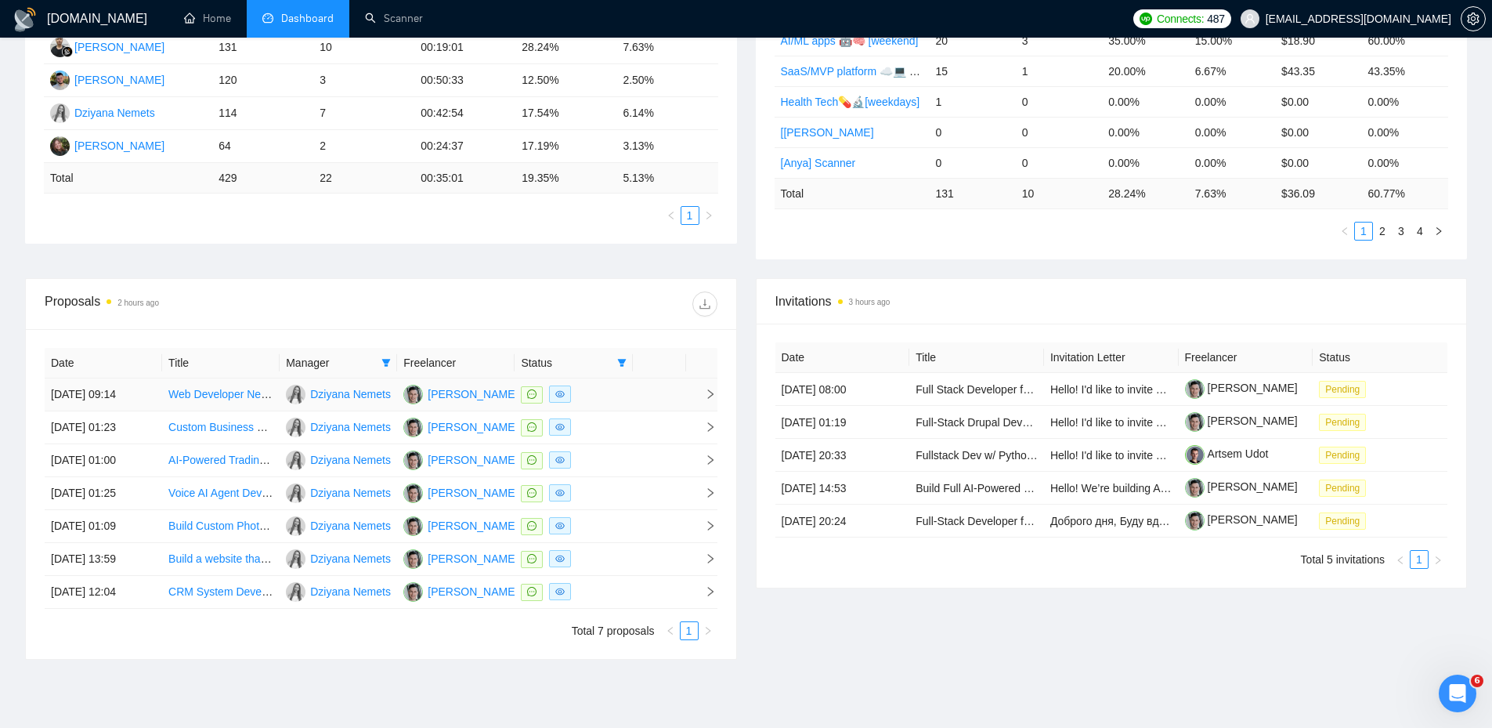
click at [707, 392] on icon "right" at bounding box center [710, 393] width 11 height 11
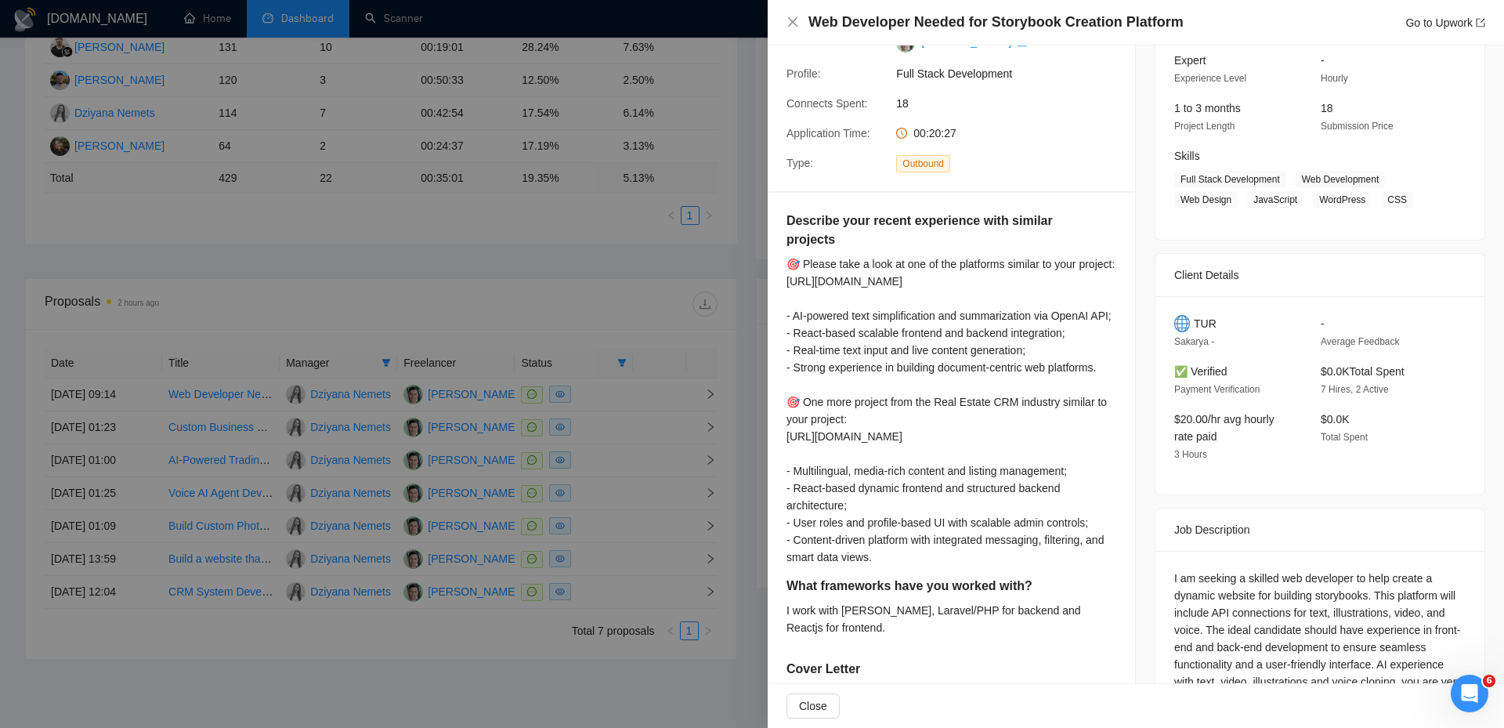
click at [684, 448] on div at bounding box center [752, 364] width 1504 height 728
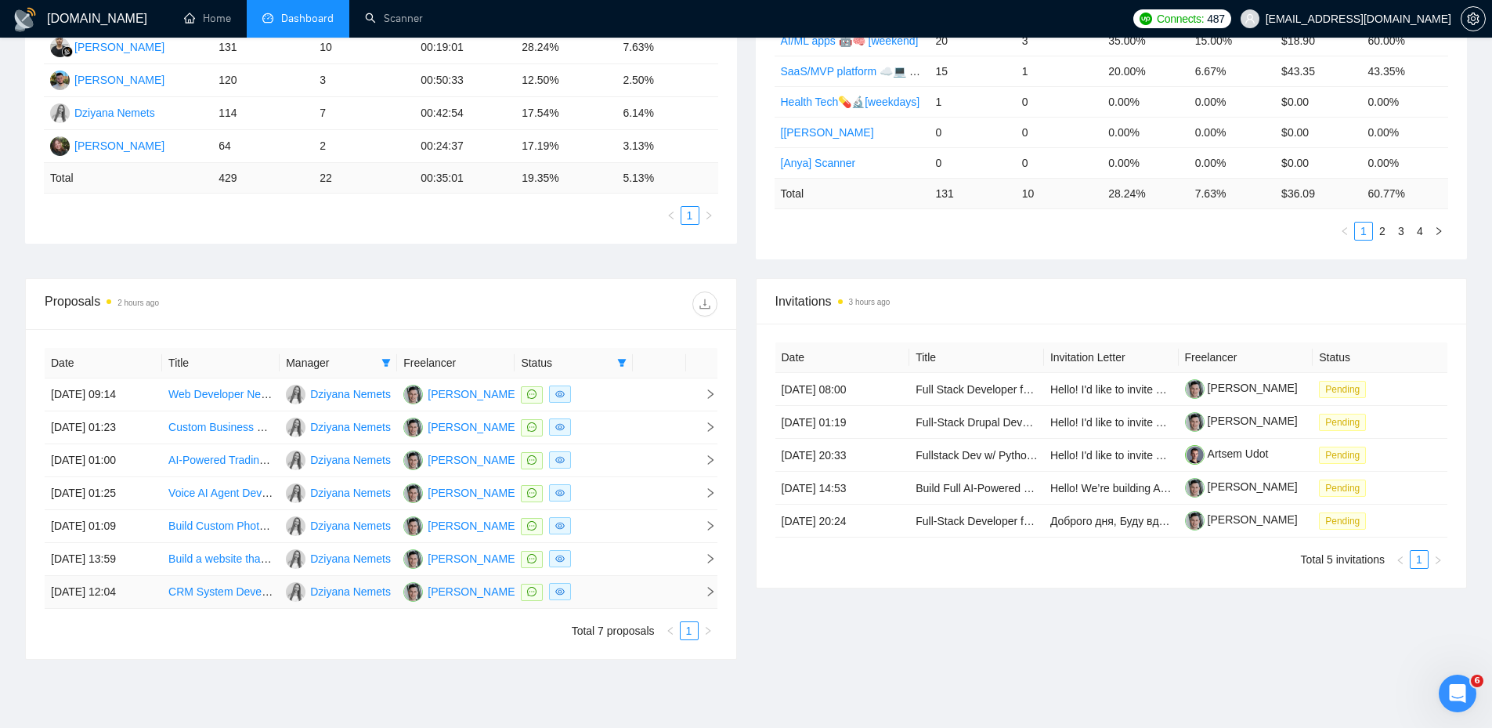
click at [706, 589] on icon "right" at bounding box center [710, 591] width 11 height 11
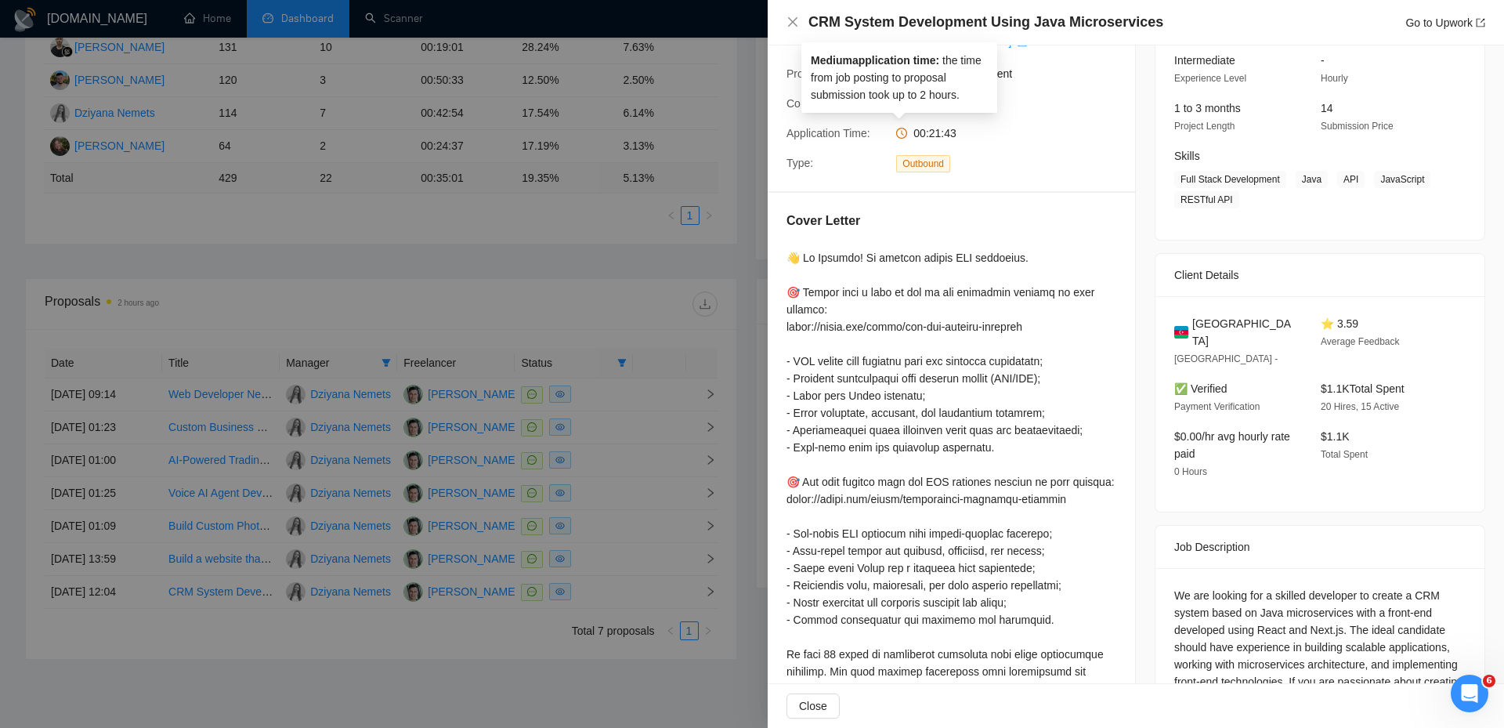
click at [893, 131] on div "00:21:43" at bounding box center [972, 133] width 165 height 17
drag, startPoint x: 902, startPoint y: 130, endPoint x: 892, endPoint y: 132, distance: 10.4
click at [892, 132] on div "00:21:43" at bounding box center [972, 133] width 165 height 17
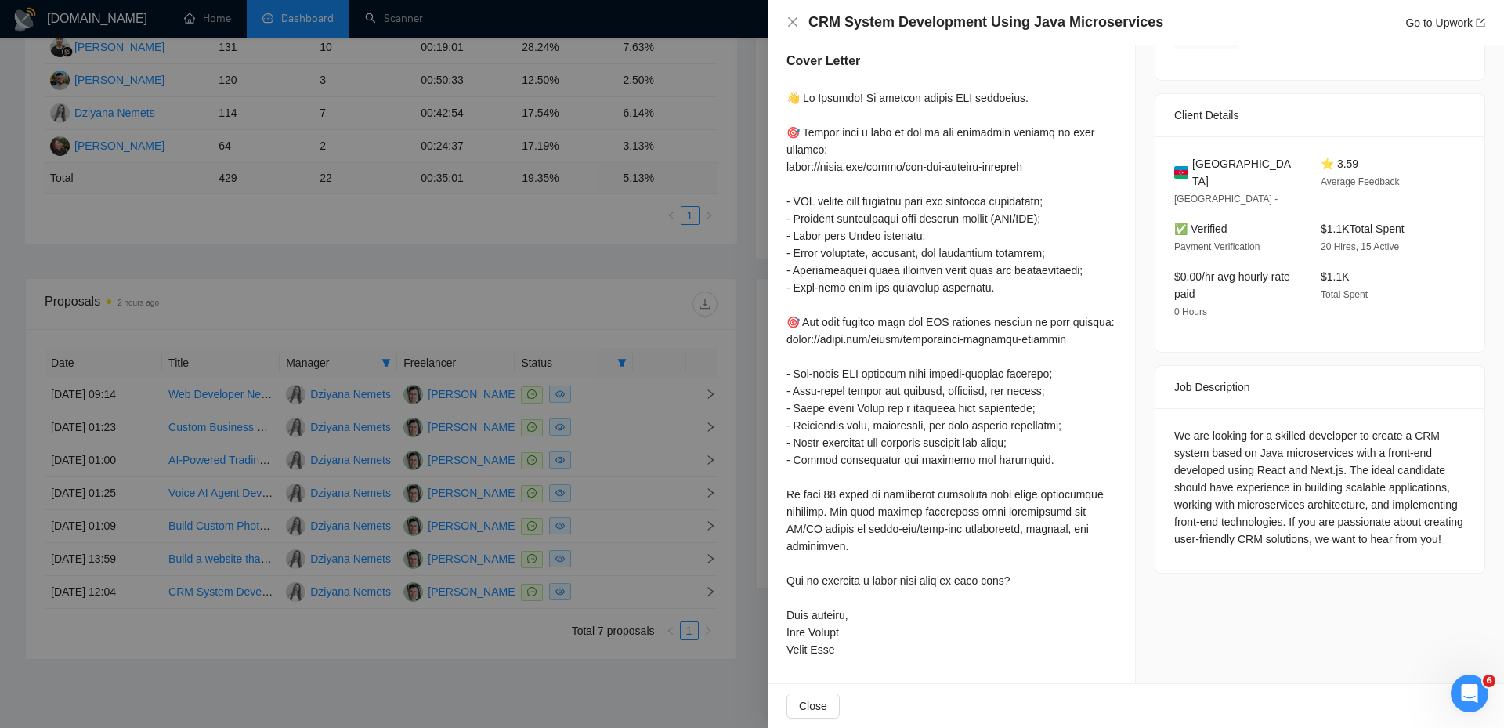
scroll to position [350, 0]
click at [309, 251] on div at bounding box center [752, 364] width 1504 height 728
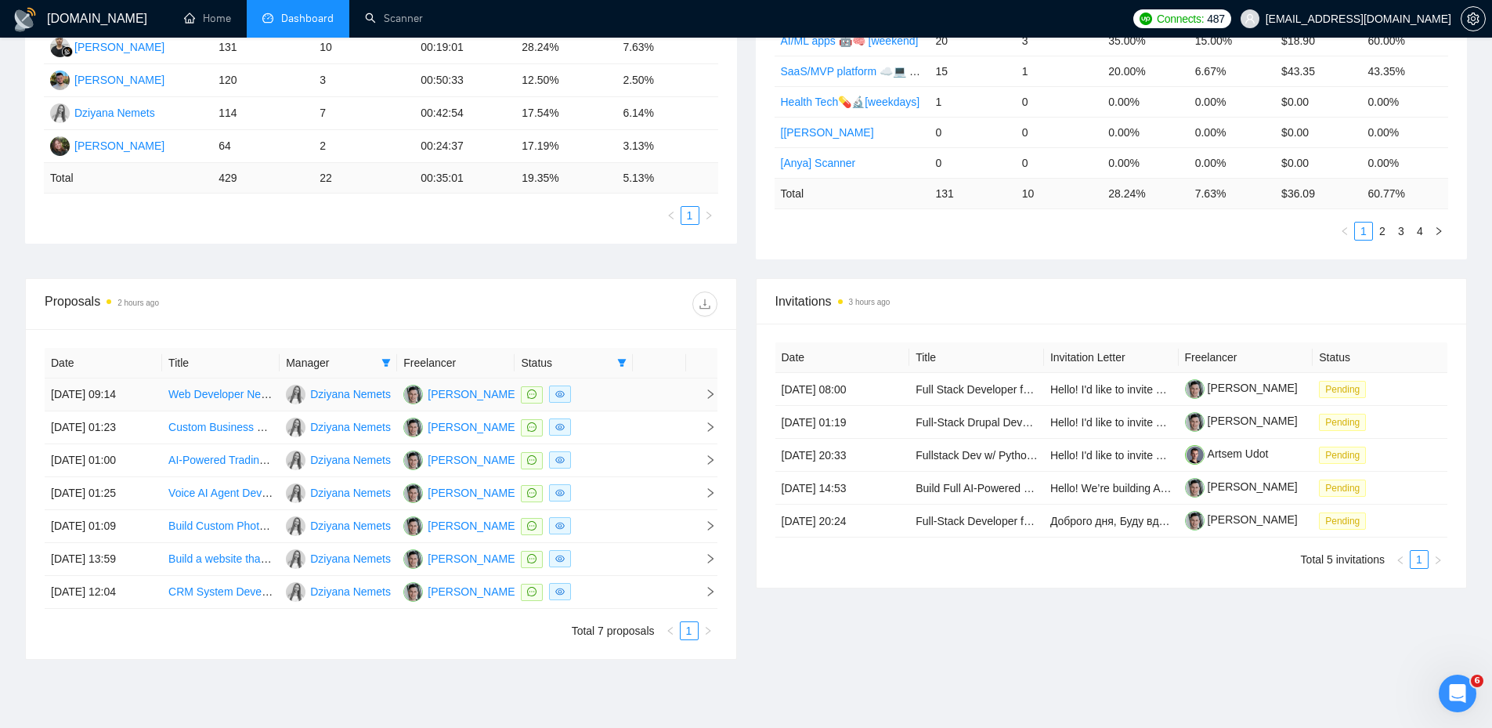
click at [693, 389] on span "right" at bounding box center [703, 393] width 23 height 11
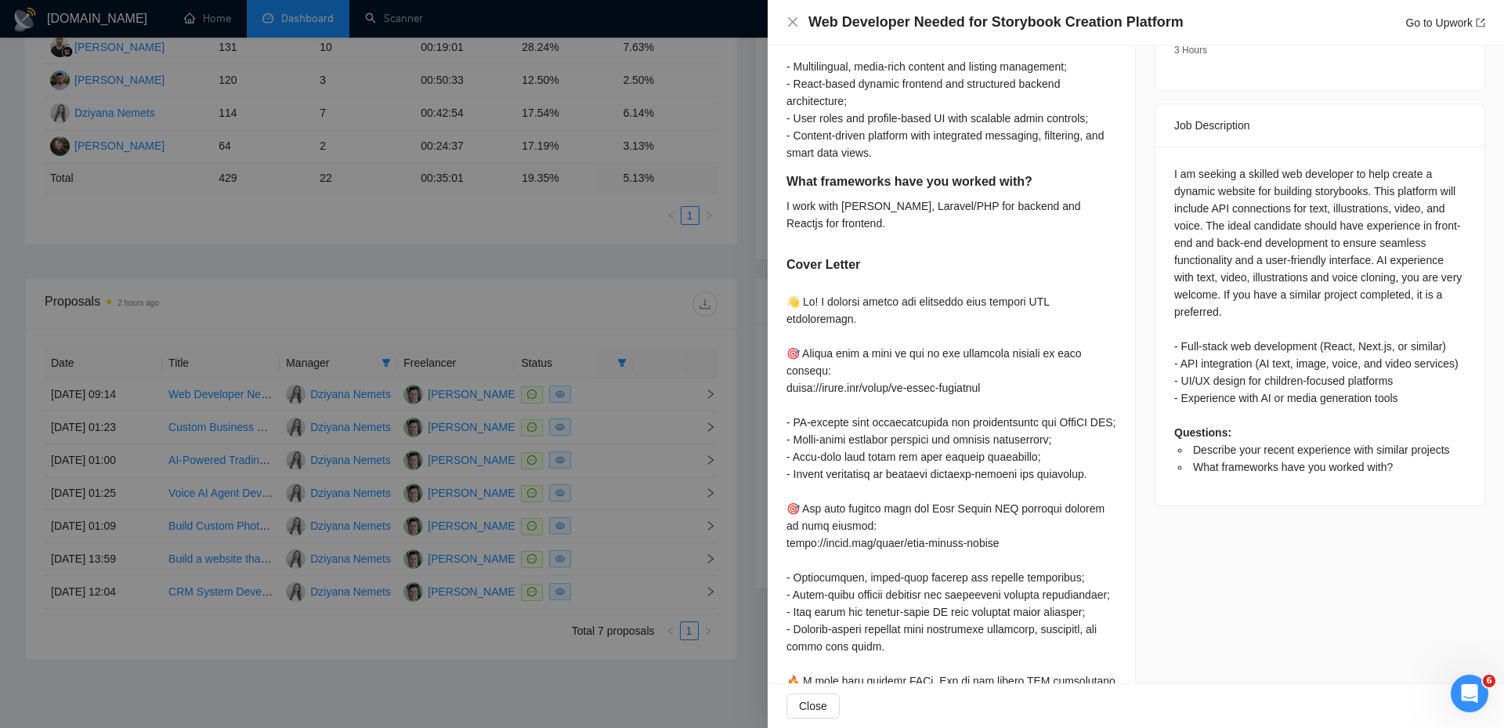
scroll to position [705, 0]
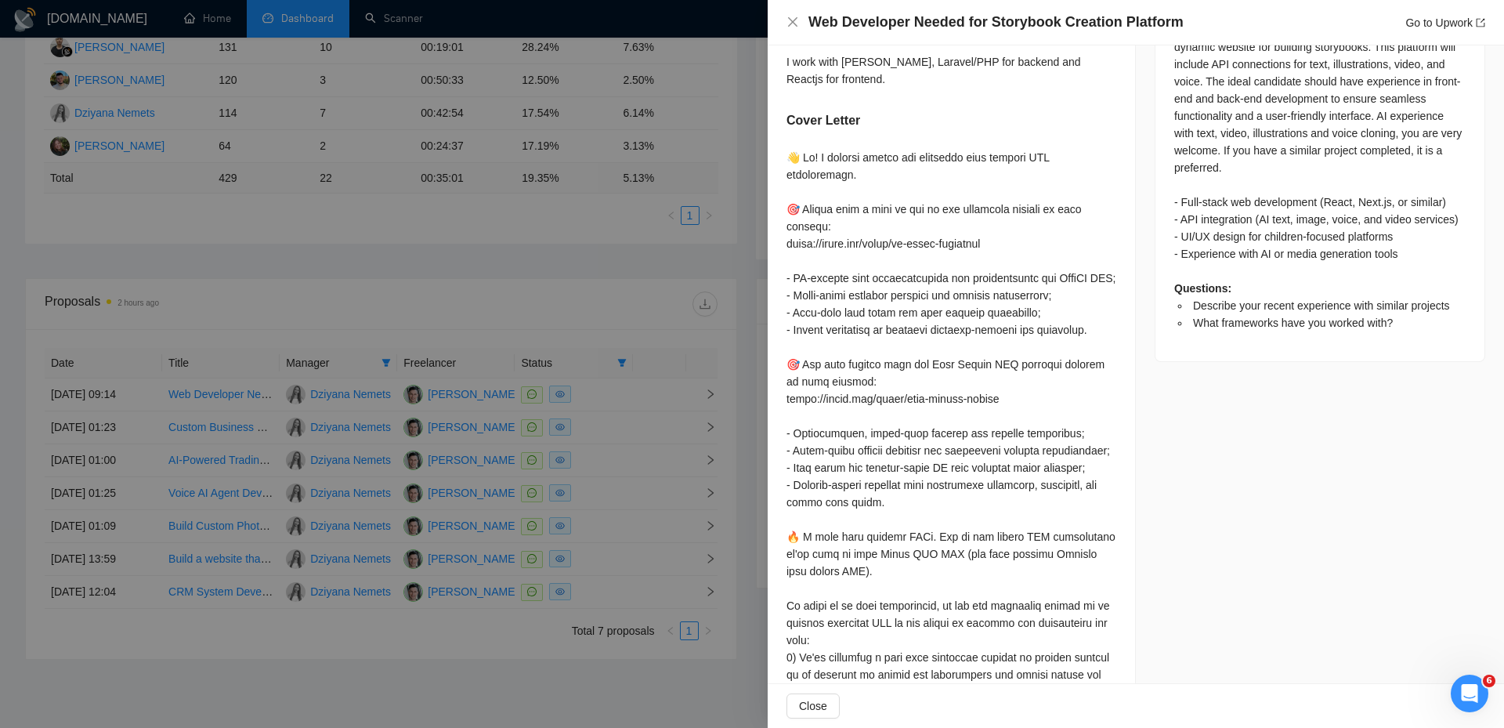
click at [574, 392] on div at bounding box center [752, 364] width 1504 height 728
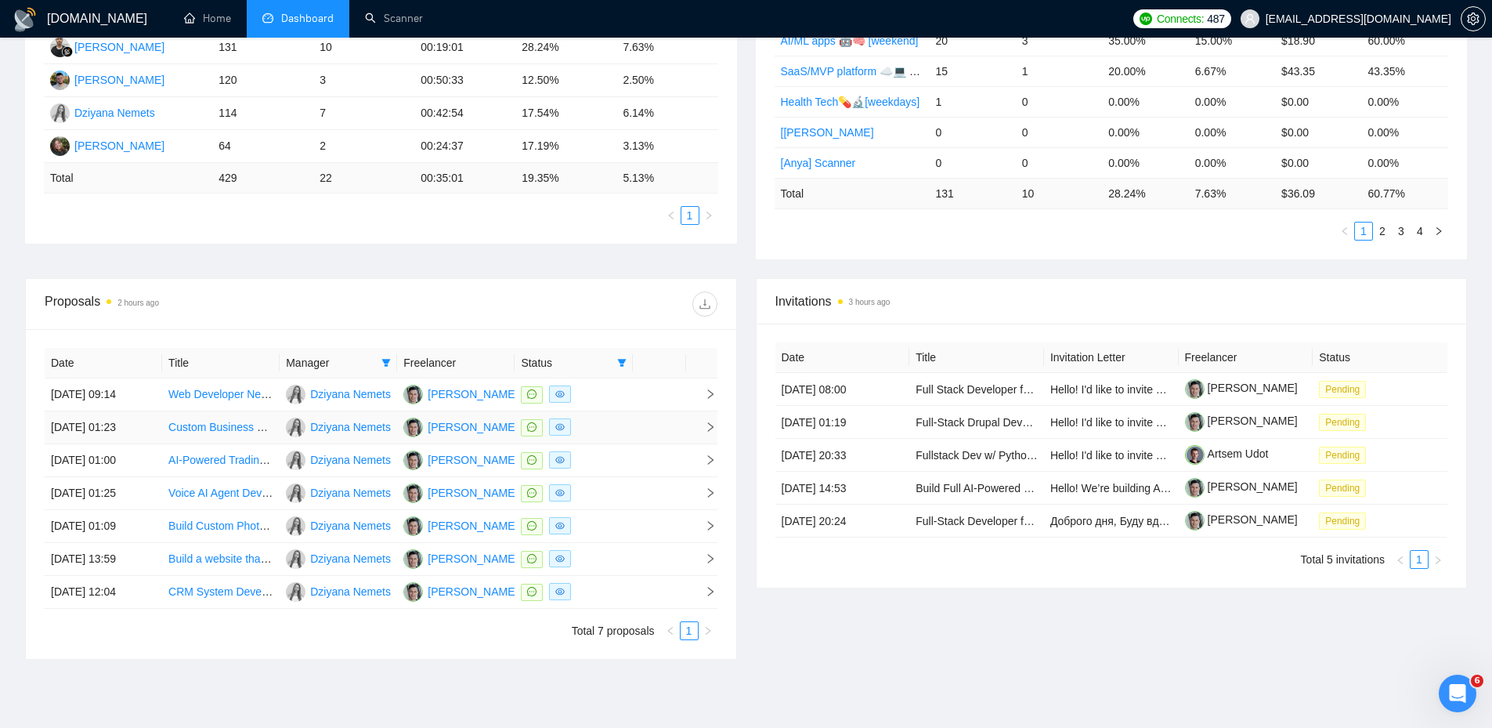
click at [712, 426] on icon "right" at bounding box center [709, 426] width 5 height 9
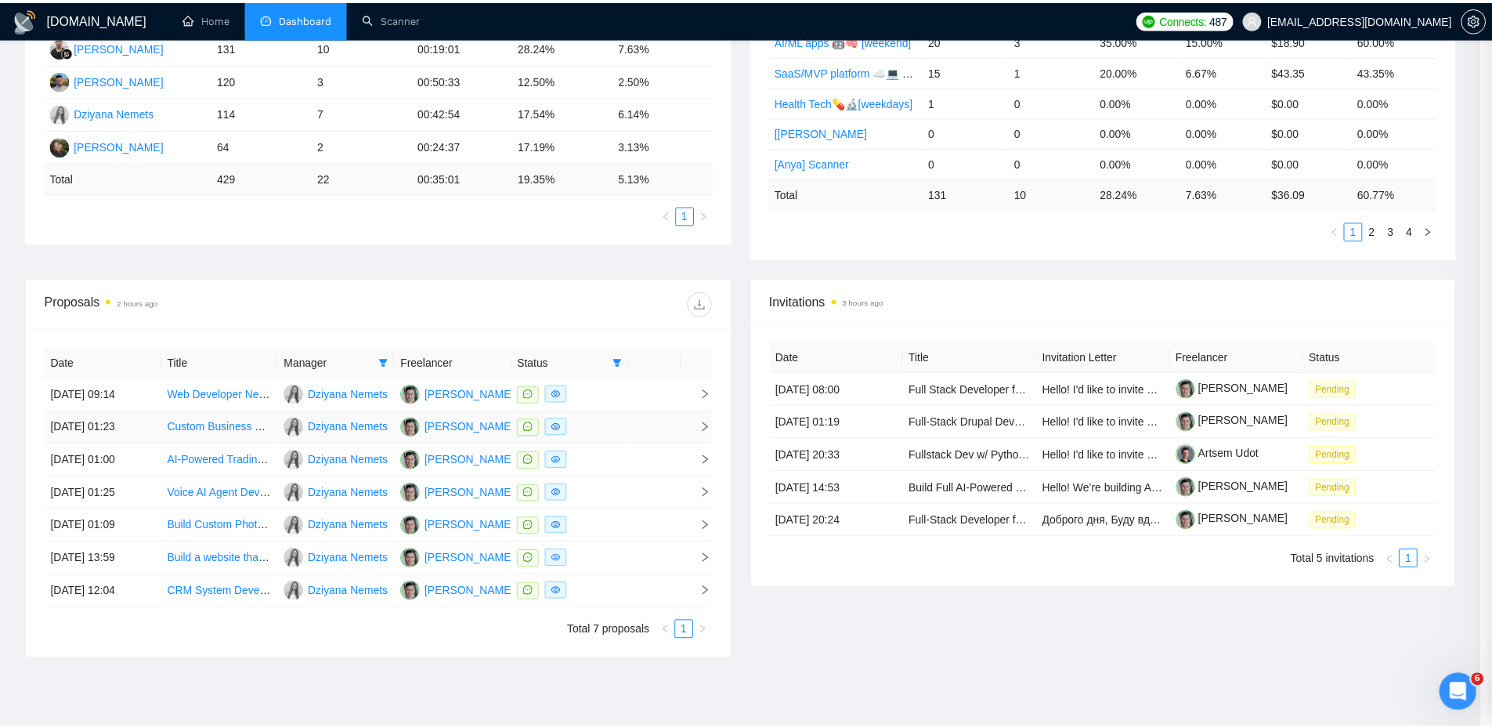
scroll to position [327, 0]
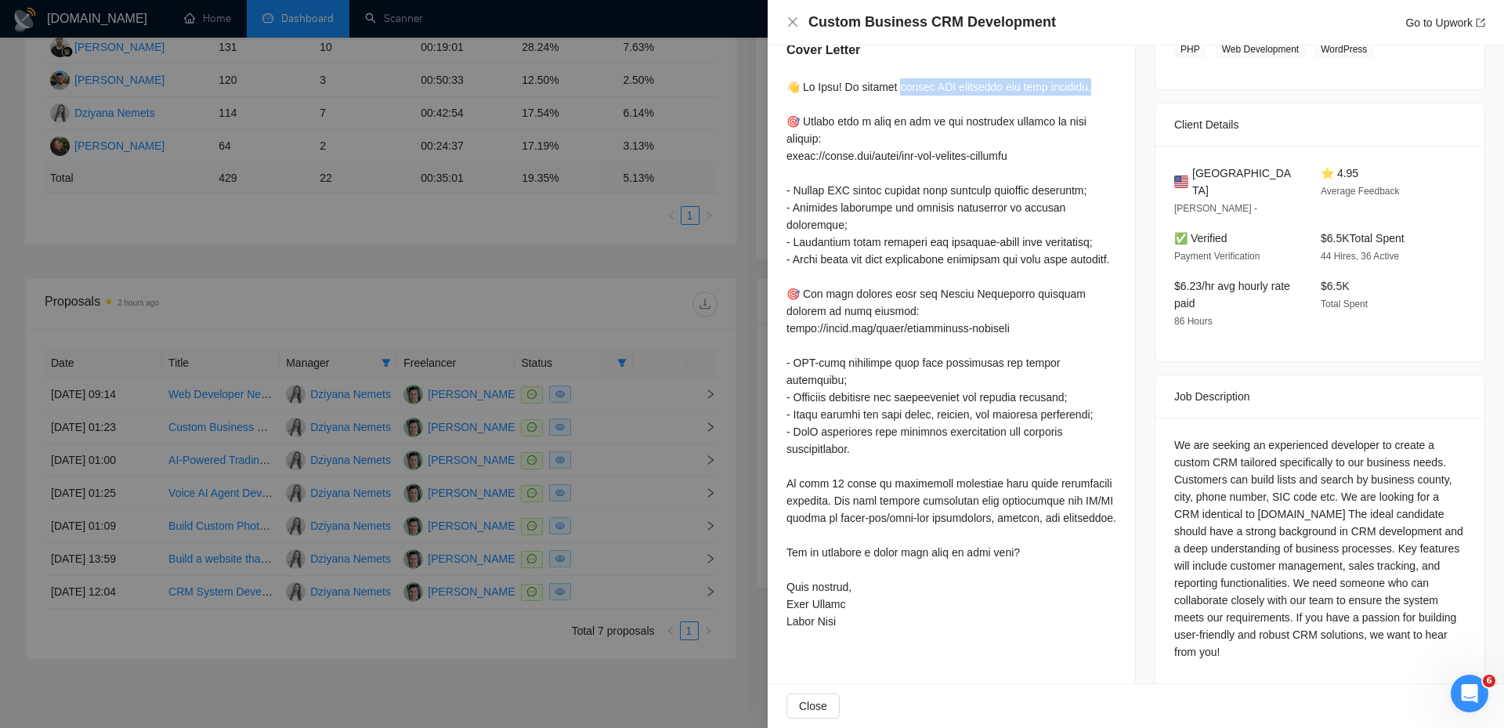
drag, startPoint x: 899, startPoint y: 85, endPoint x: 1089, endPoint y: 87, distance: 190.3
click at [1089, 87] on div at bounding box center [951, 353] width 330 height 551
click at [412, 165] on div at bounding box center [752, 364] width 1504 height 728
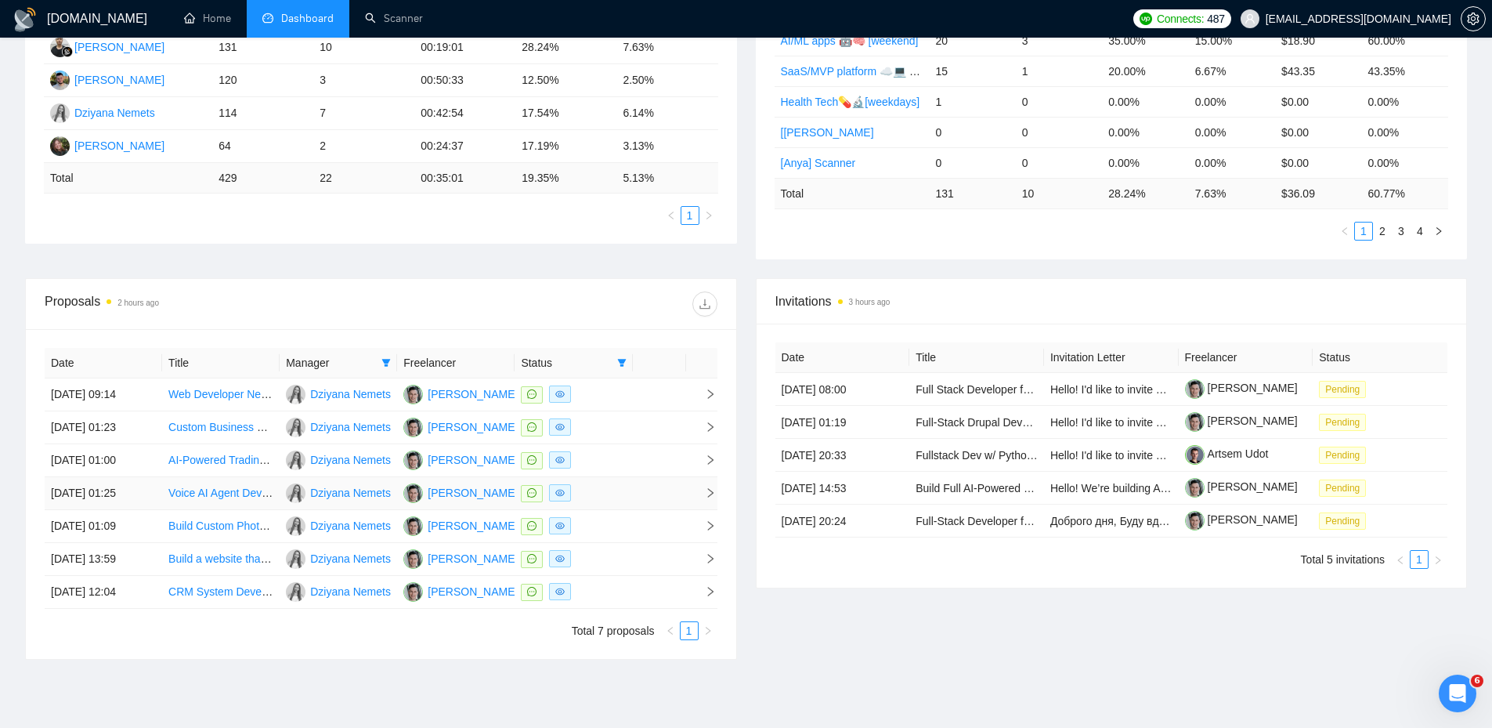
click at [713, 477] on td at bounding box center [701, 493] width 31 height 33
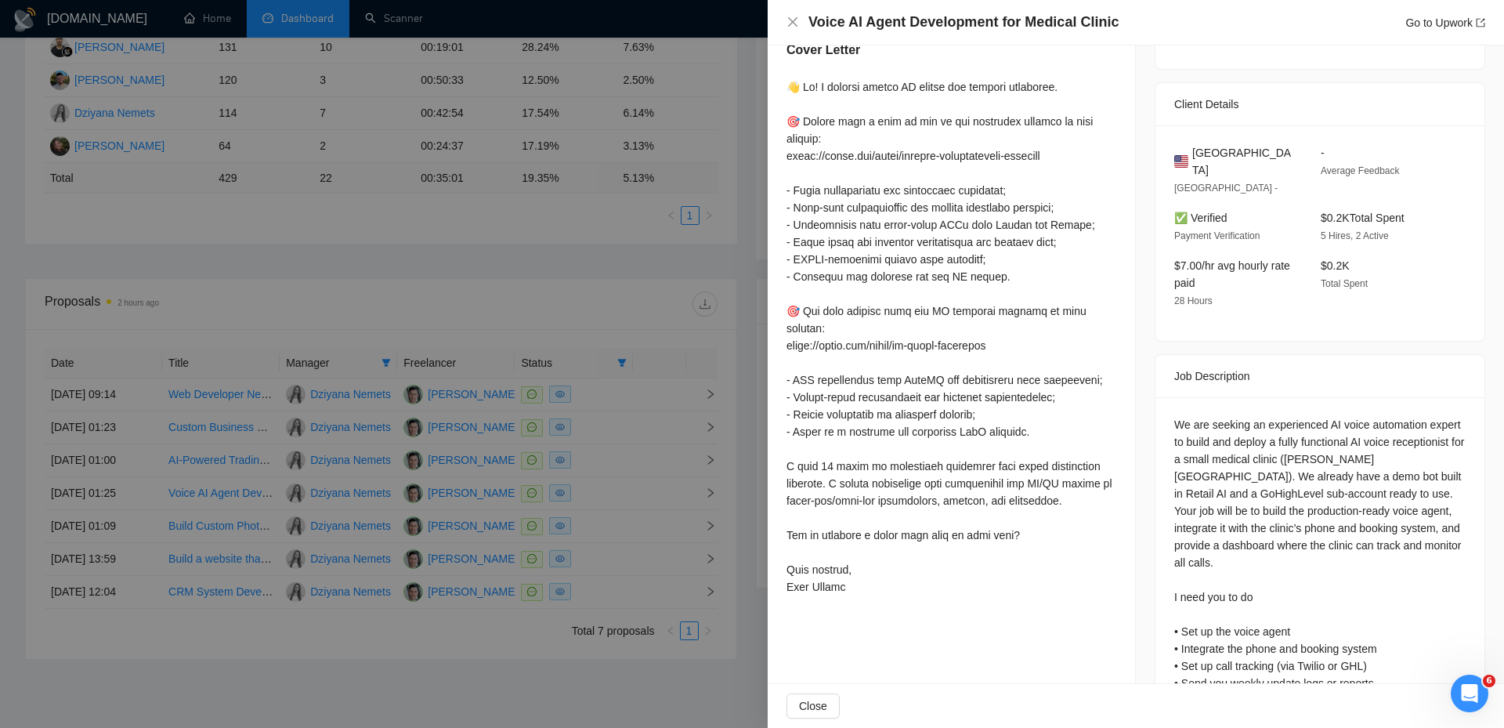
click at [714, 462] on div at bounding box center [752, 364] width 1504 height 728
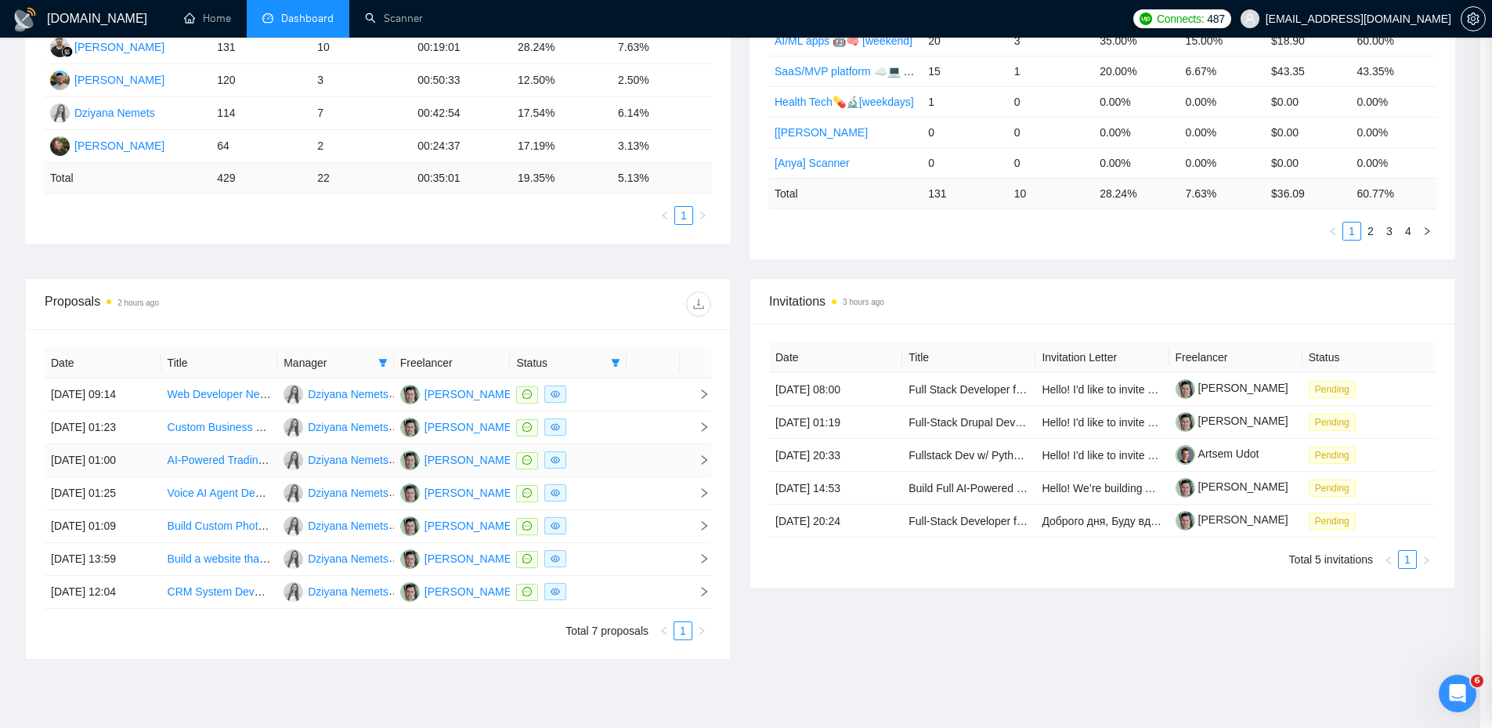
click at [706, 460] on icon "right" at bounding box center [704, 459] width 11 height 11
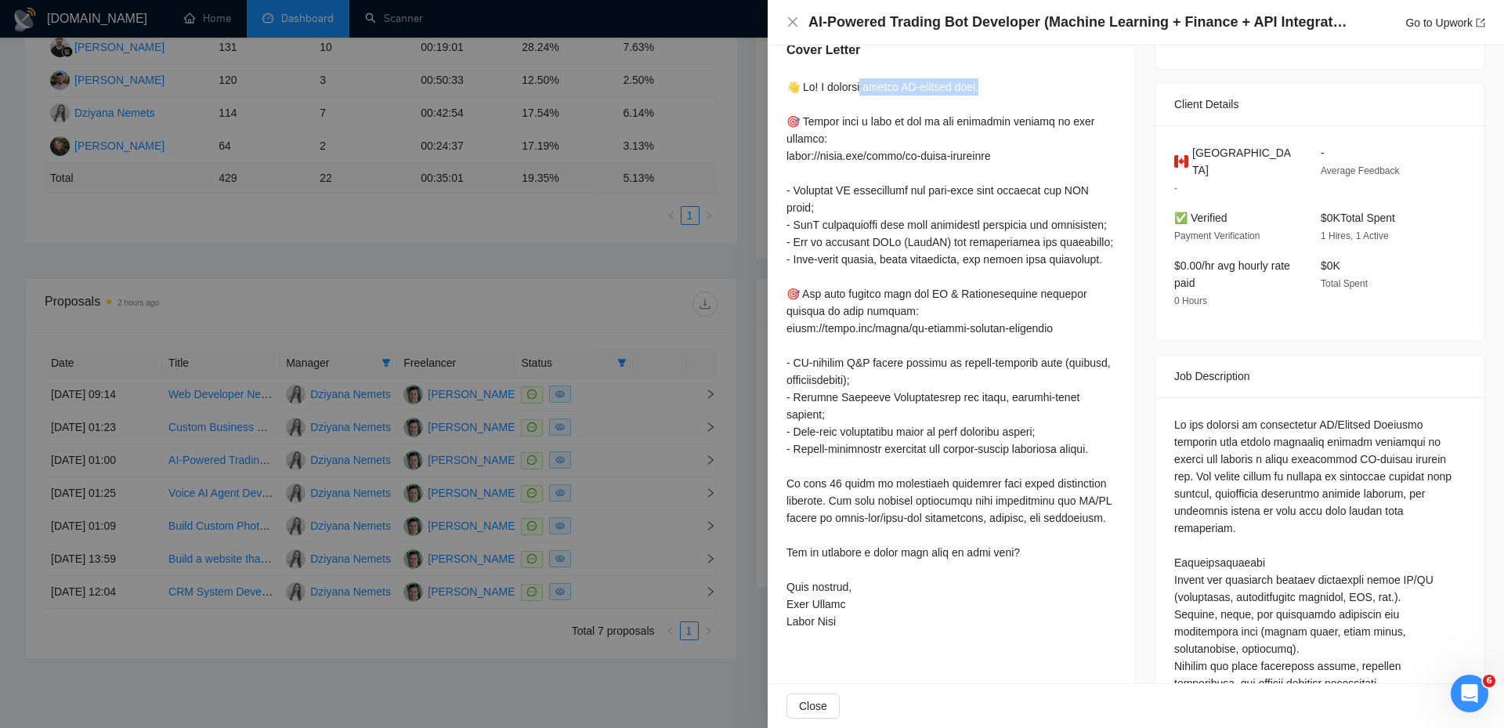
drag, startPoint x: 1019, startPoint y: 81, endPoint x: 861, endPoint y: 81, distance: 157.4
click at [861, 81] on div at bounding box center [951, 353] width 330 height 551
click at [866, 81] on div at bounding box center [951, 353] width 330 height 551
drag, startPoint x: 656, startPoint y: 411, endPoint x: 667, endPoint y: 429, distance: 21.1
click at [656, 411] on div at bounding box center [752, 364] width 1504 height 728
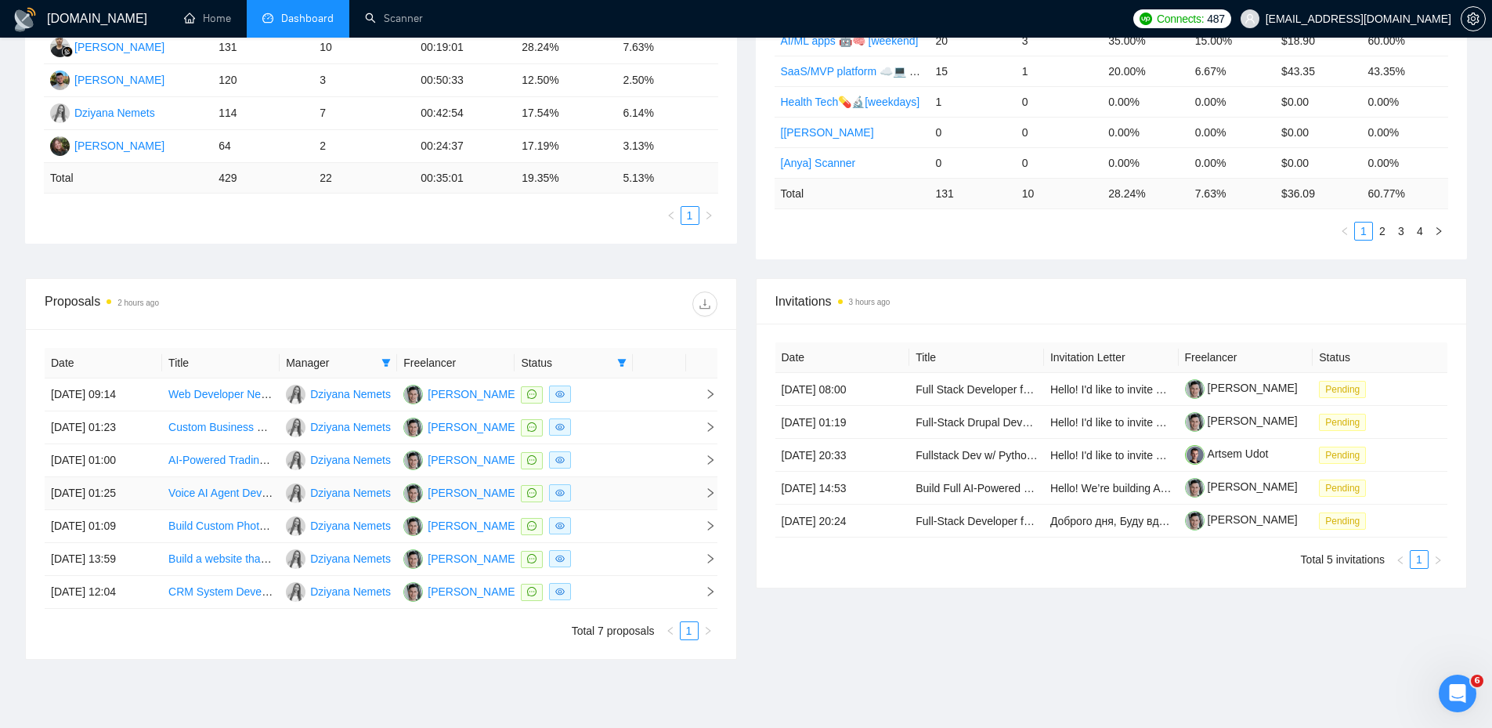
click at [709, 492] on icon "right" at bounding box center [710, 492] width 11 height 11
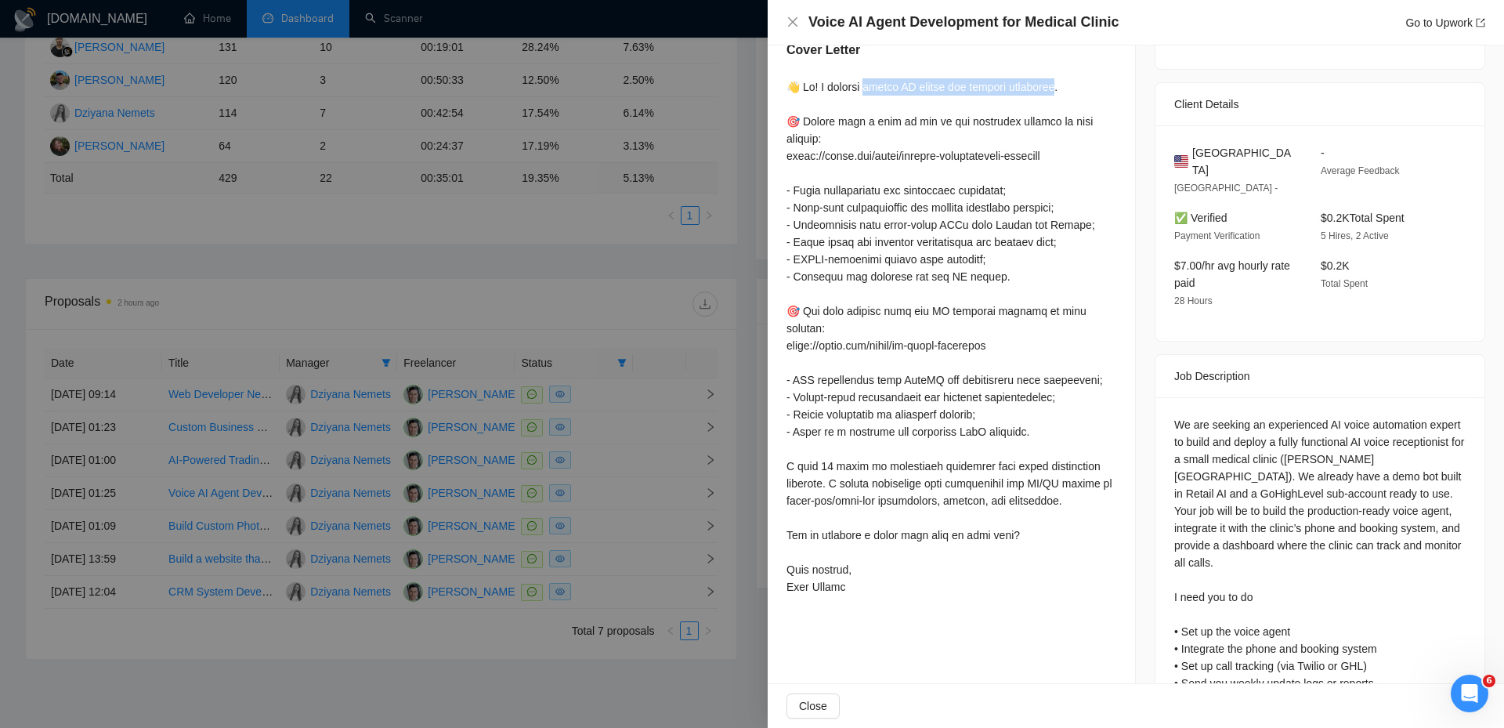
drag, startPoint x: 865, startPoint y: 84, endPoint x: 1060, endPoint y: 84, distance: 195.8
click at [1060, 84] on div at bounding box center [951, 336] width 330 height 517
click at [719, 411] on div at bounding box center [752, 364] width 1504 height 728
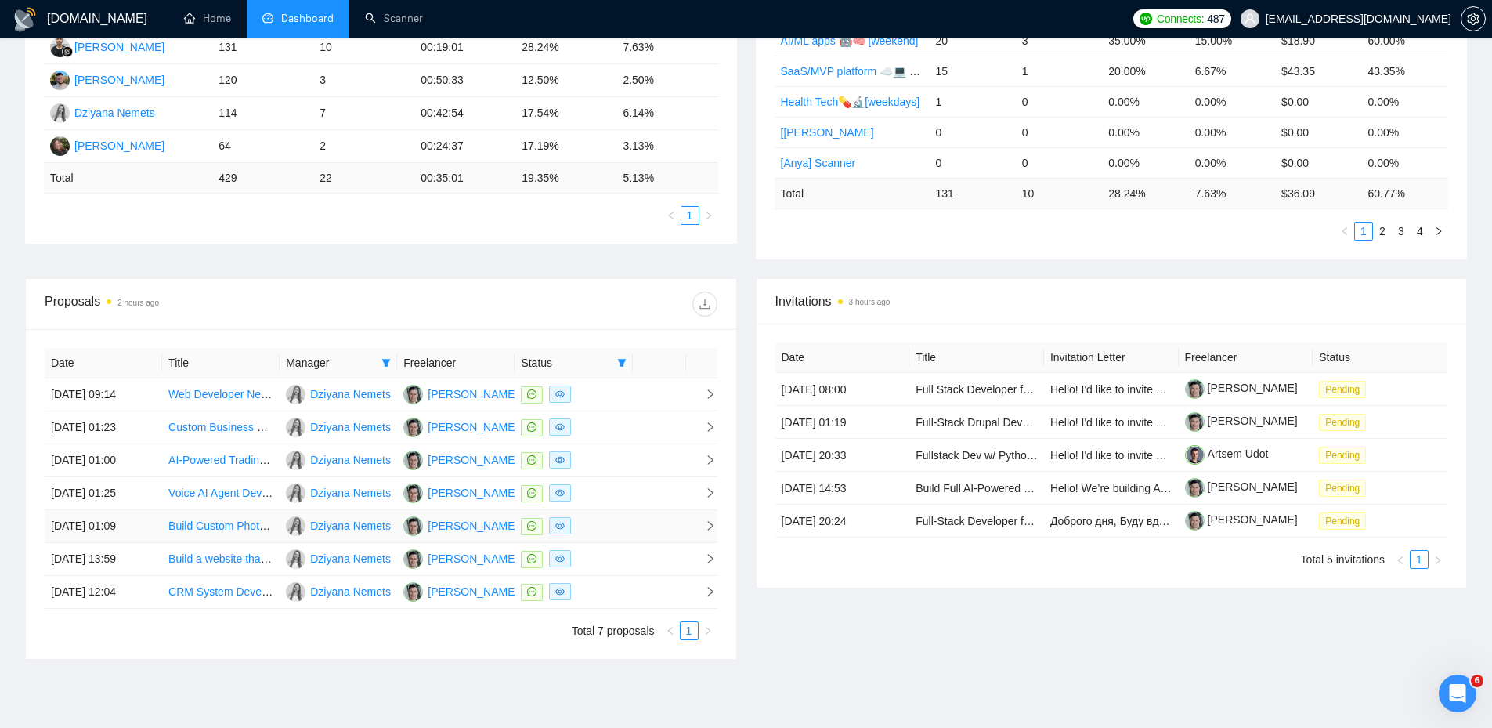
click at [714, 531] on icon "right" at bounding box center [710, 525] width 11 height 11
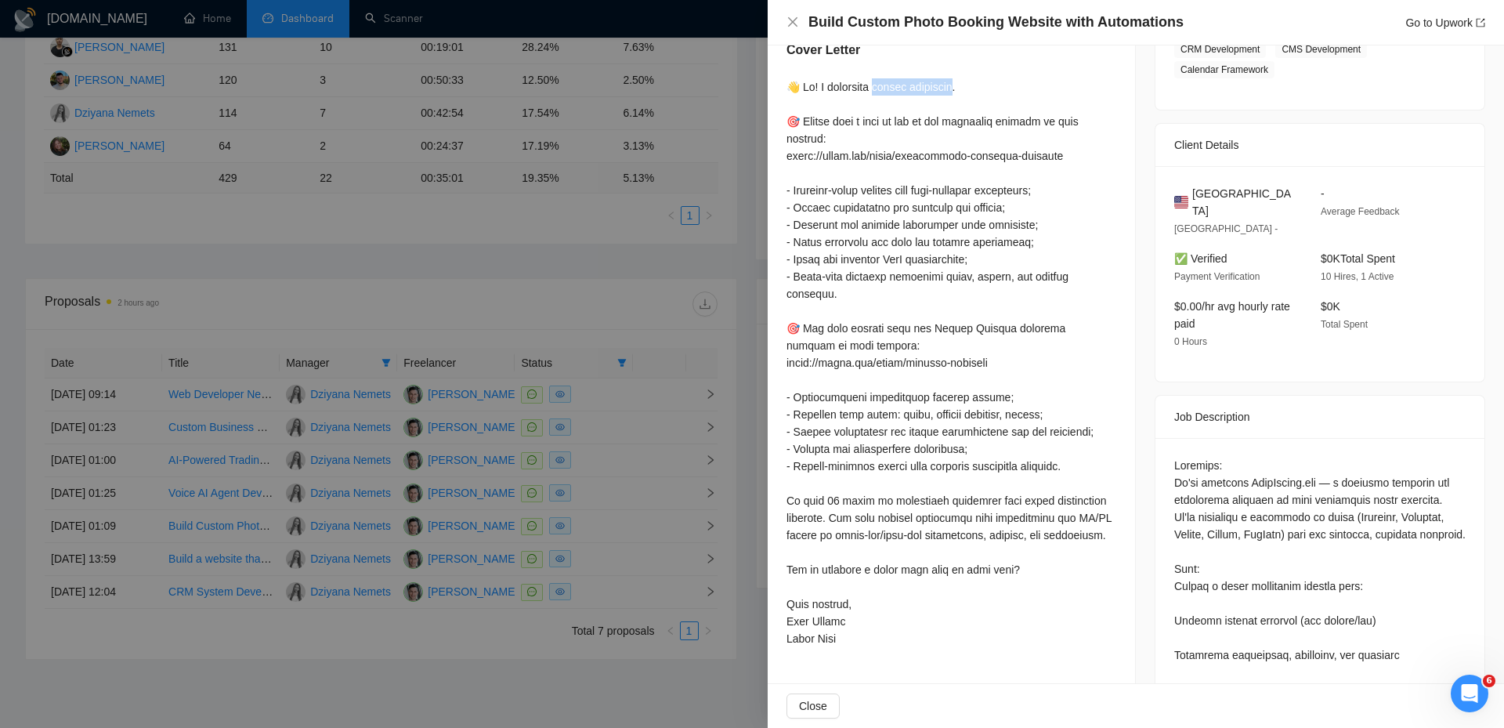
drag, startPoint x: 956, startPoint y: 82, endPoint x: 875, endPoint y: 87, distance: 81.6
click at [875, 87] on div at bounding box center [951, 362] width 330 height 569
click at [572, 284] on div at bounding box center [752, 364] width 1504 height 728
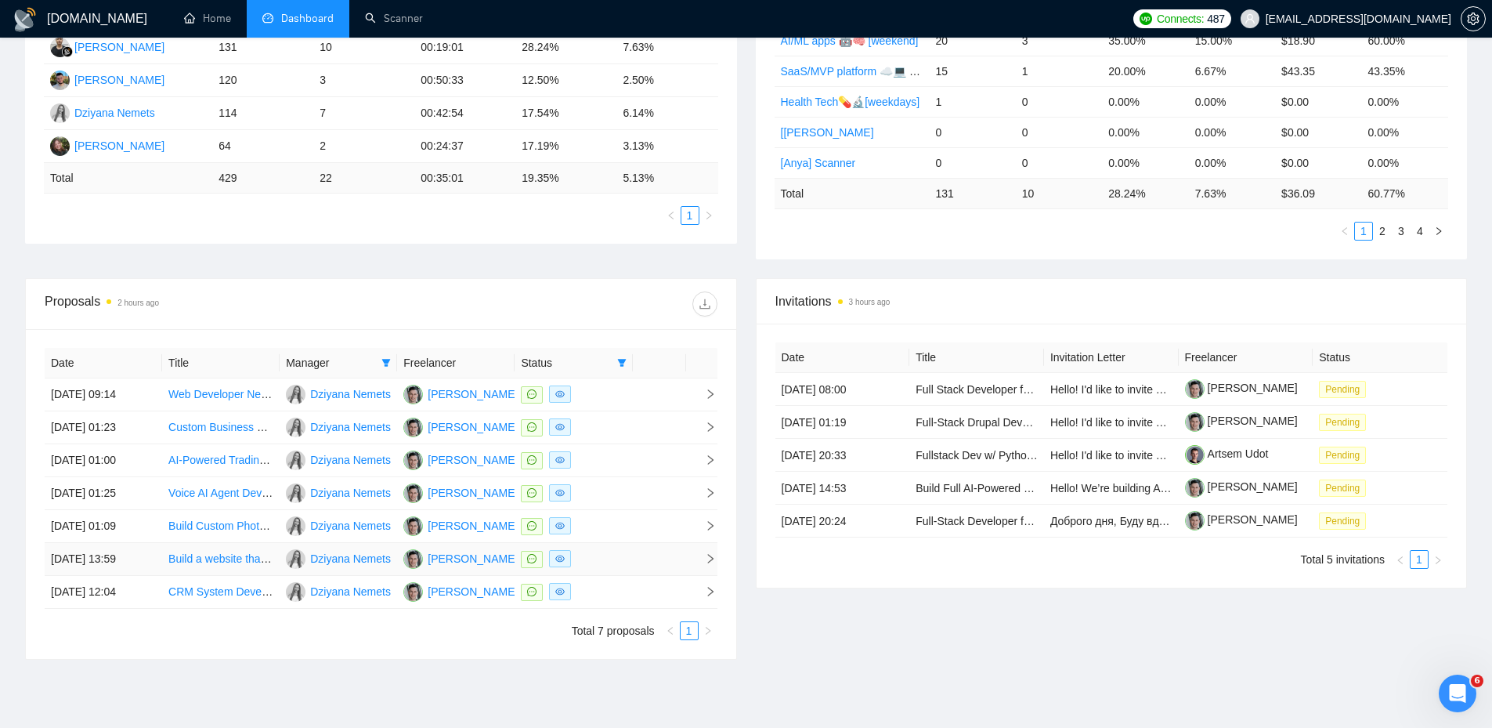
click at [716, 556] on td at bounding box center [701, 559] width 31 height 33
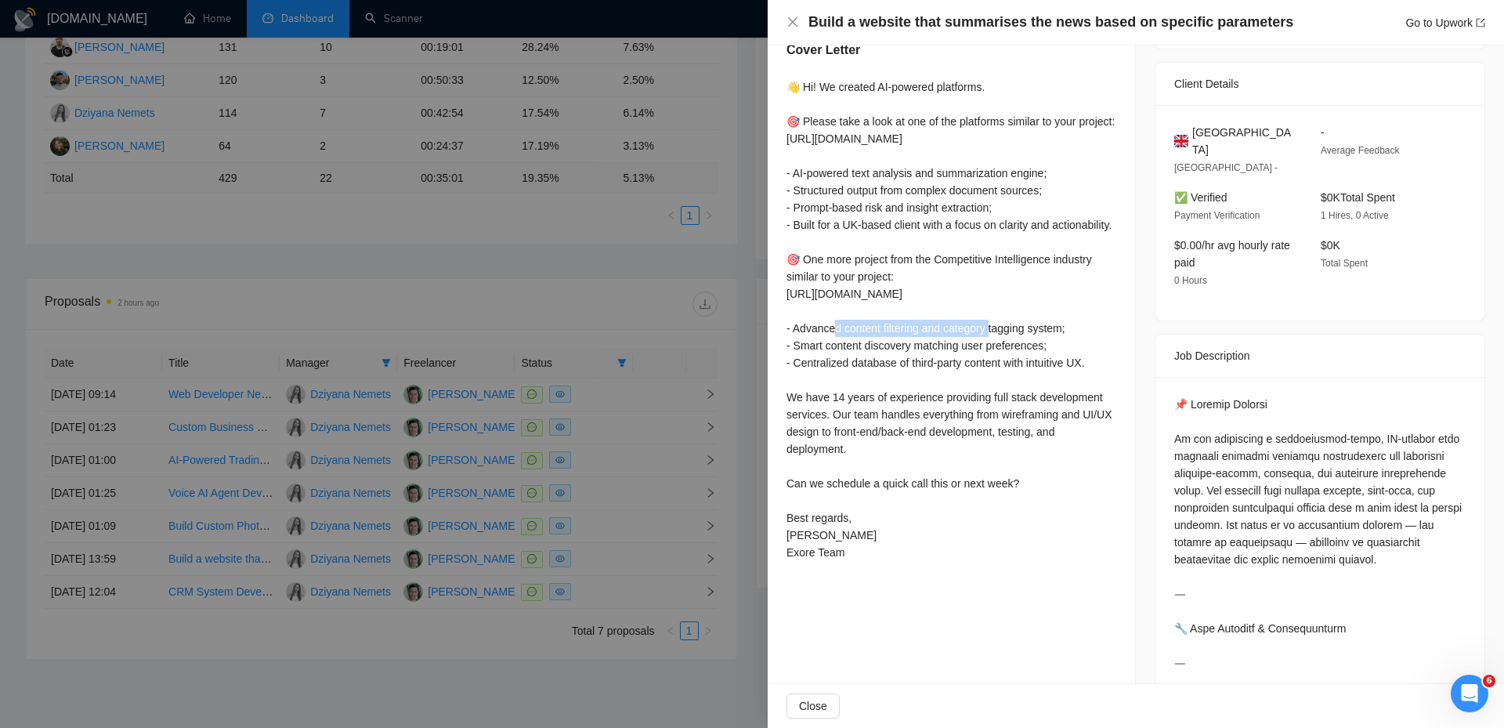
drag, startPoint x: 811, startPoint y: 320, endPoint x: 800, endPoint y: 266, distance: 55.0
click at [794, 303] on div "Cover Letter 👋 Hi! We created AI-powered platforms. 🎯 Please take a look at one…" at bounding box center [950, 304] width 367 height 564
click at [929, 112] on div "👋 Hi! We created AI-powered platforms. 🎯 Please take a look at one of the platf…" at bounding box center [951, 319] width 330 height 482
drag, startPoint x: 985, startPoint y: 88, endPoint x: 879, endPoint y: 88, distance: 106.5
click at [879, 88] on div "👋 Hi! We created AI-powered platforms. 🎯 Please take a look at one of the platf…" at bounding box center [951, 319] width 330 height 482
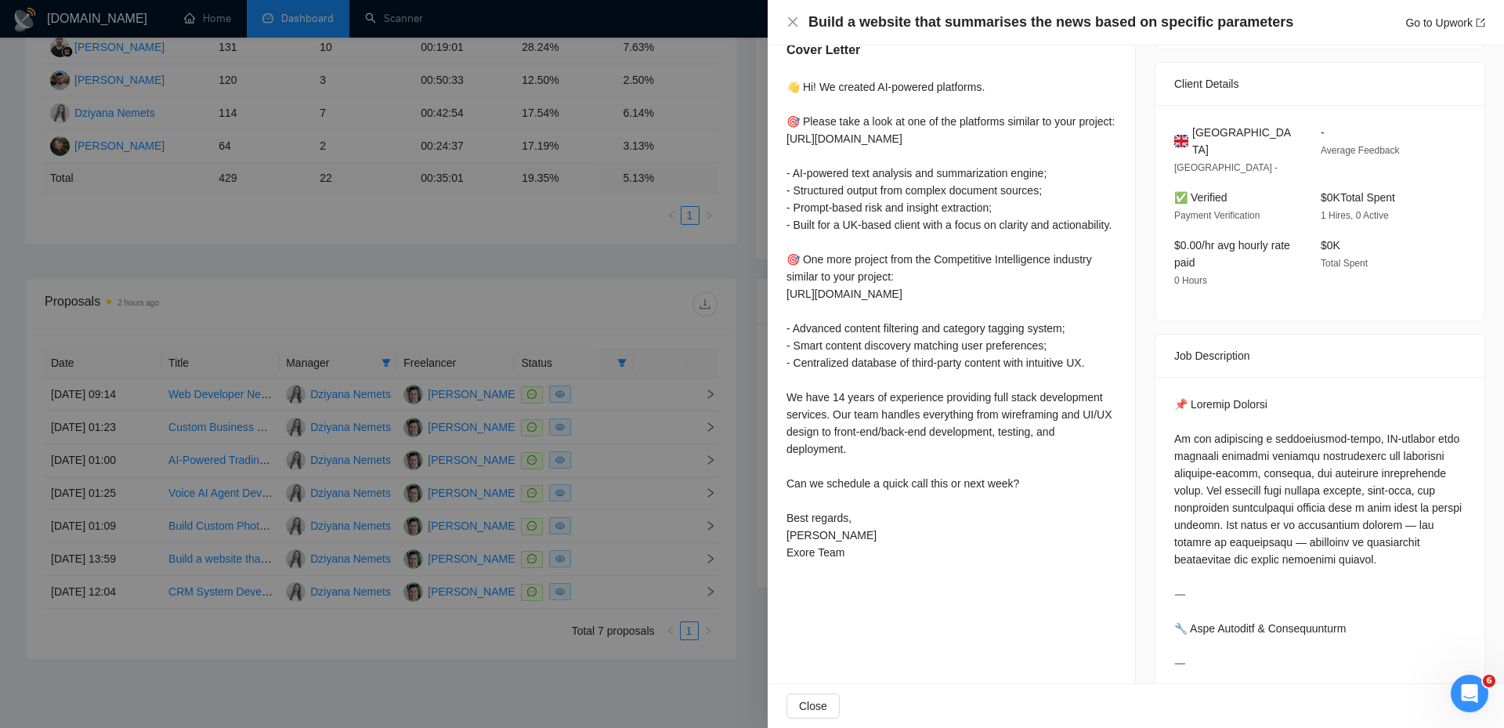
click at [865, 245] on div "👋 Hi! We created AI-powered platforms. 🎯 Please take a look at one of the platf…" at bounding box center [951, 319] width 330 height 482
click at [667, 289] on div at bounding box center [752, 364] width 1504 height 728
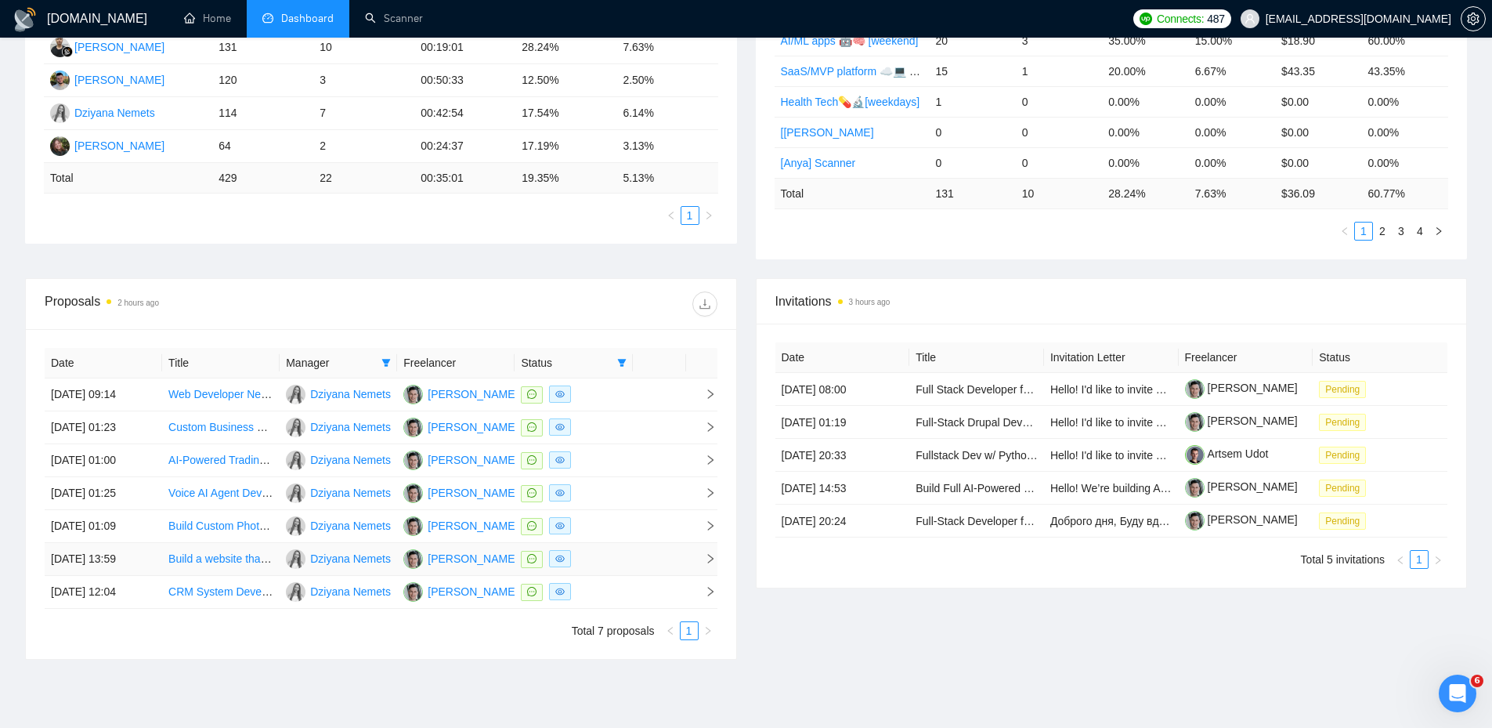
click at [648, 551] on td at bounding box center [659, 559] width 53 height 33
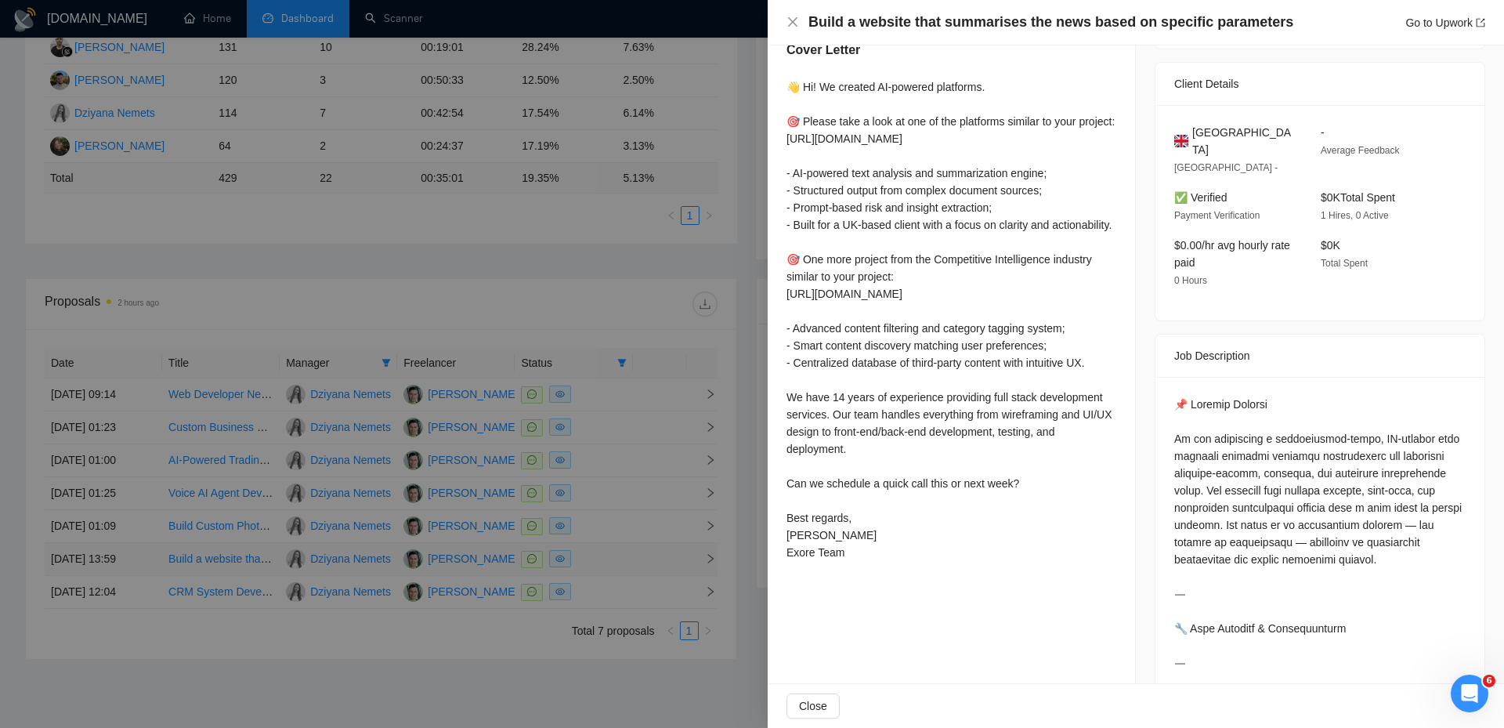
click at [648, 551] on div at bounding box center [752, 364] width 1504 height 728
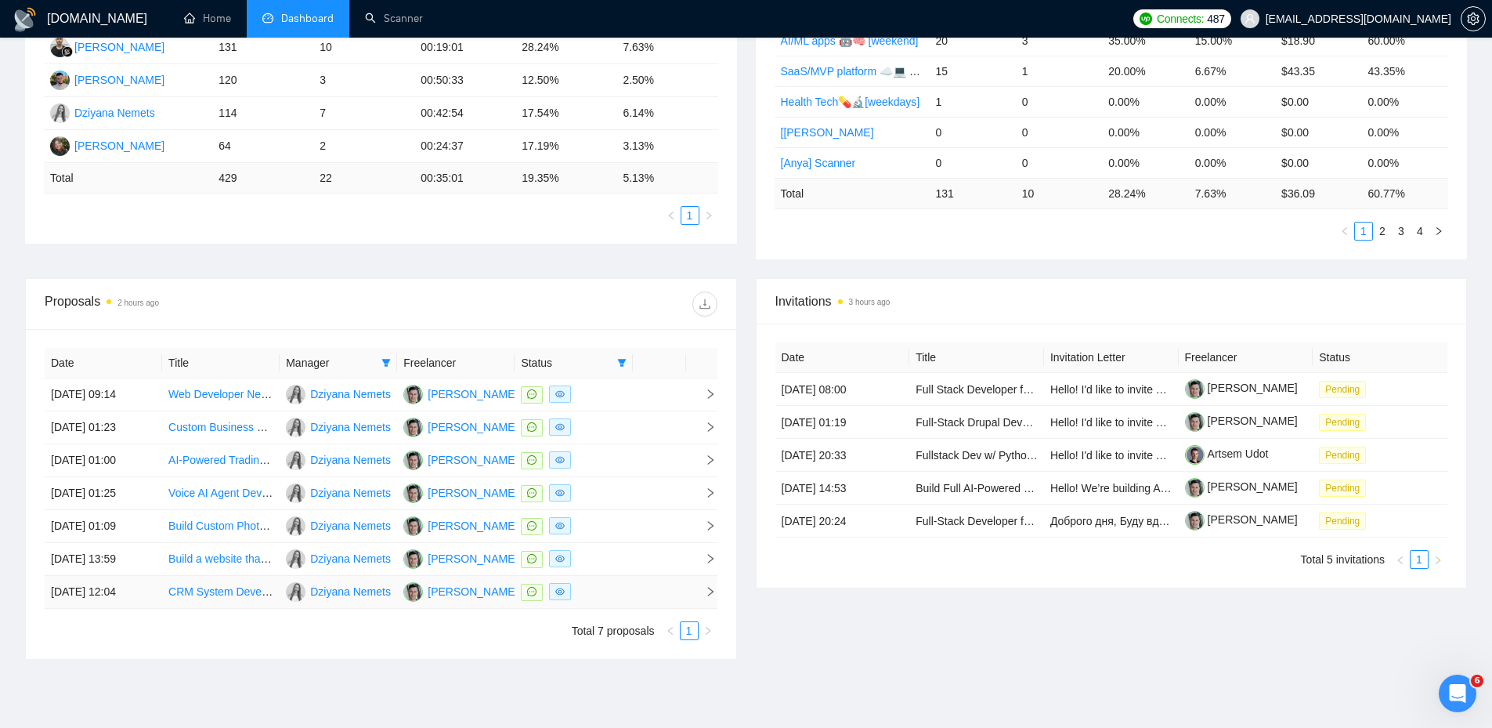
click at [634, 588] on td at bounding box center [659, 592] width 53 height 33
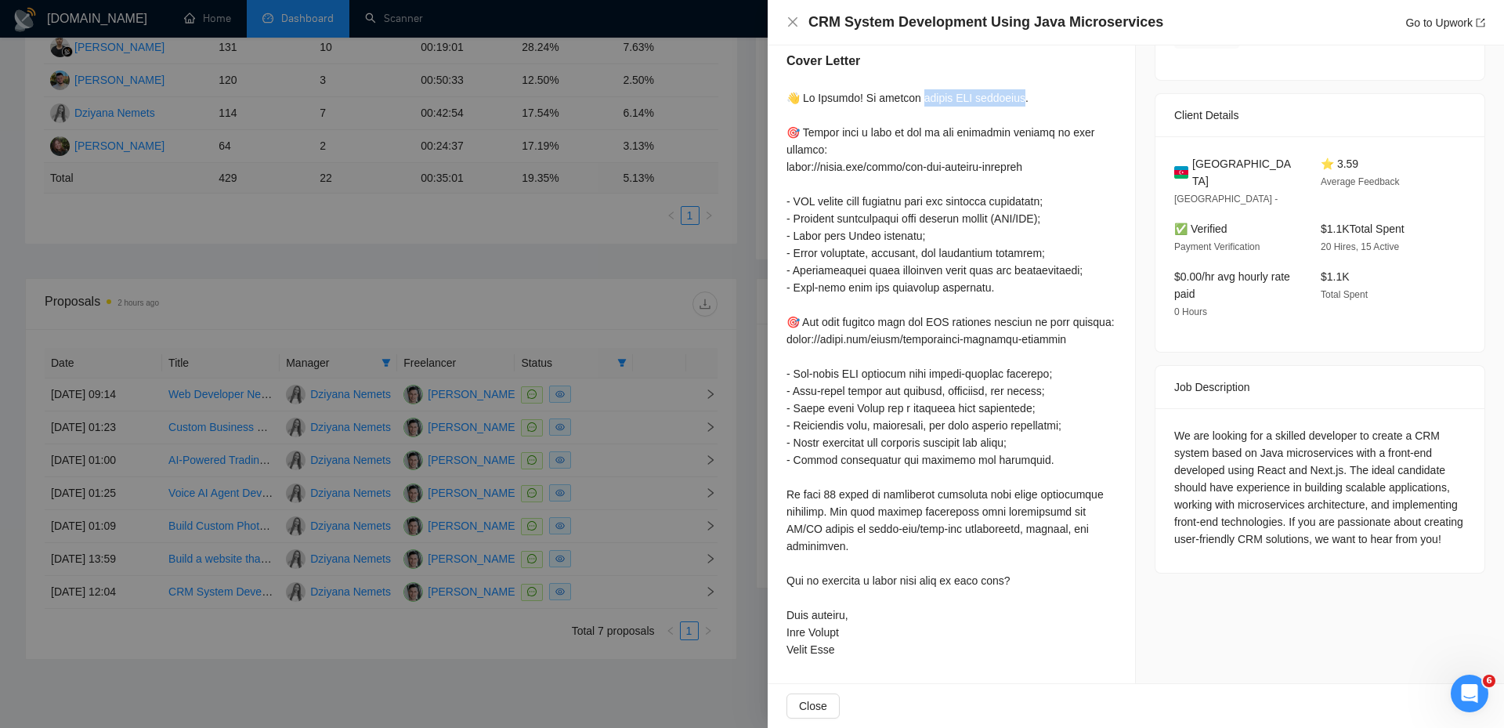
drag, startPoint x: 922, startPoint y: 82, endPoint x: 1032, endPoint y: 88, distance: 110.6
click at [1032, 89] on div at bounding box center [951, 373] width 330 height 569
click at [730, 310] on div at bounding box center [752, 364] width 1504 height 728
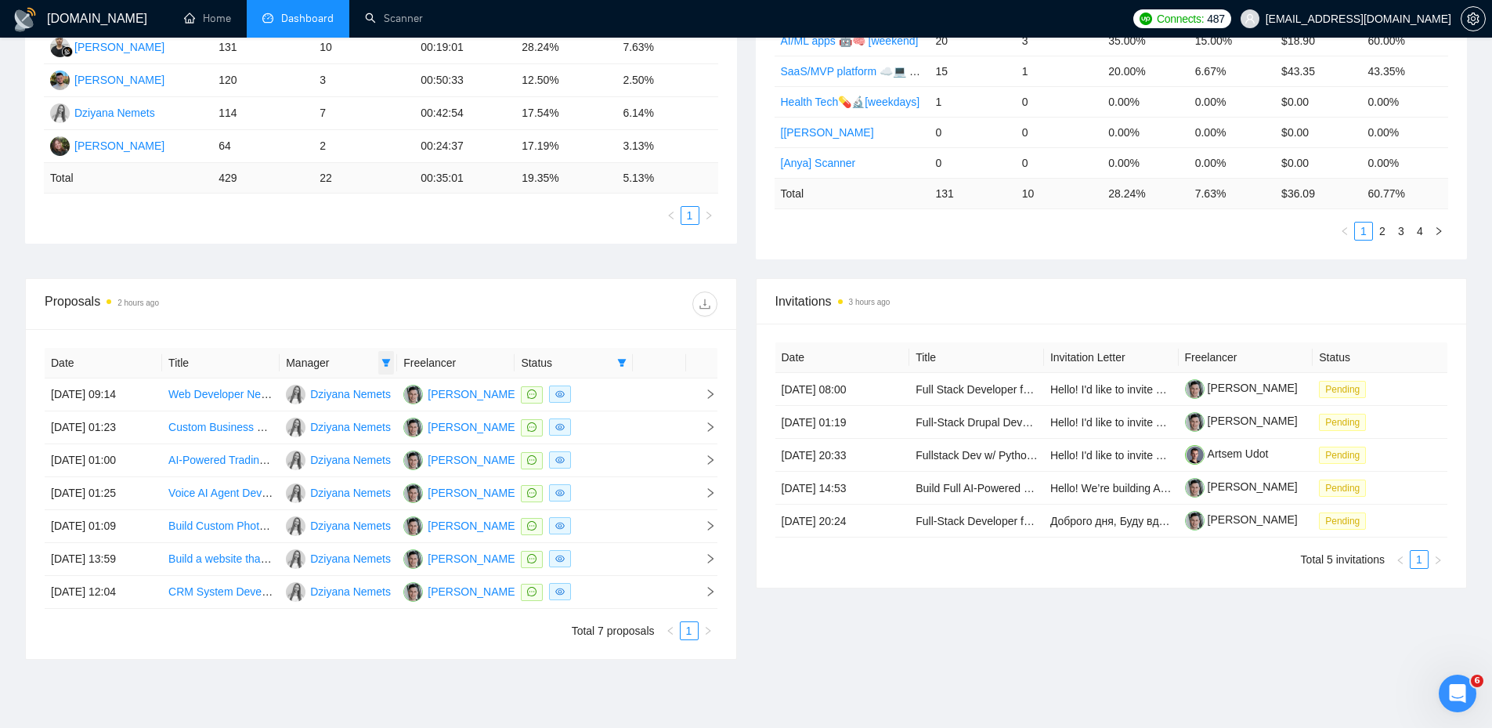
click at [392, 359] on span at bounding box center [386, 362] width 16 height 23
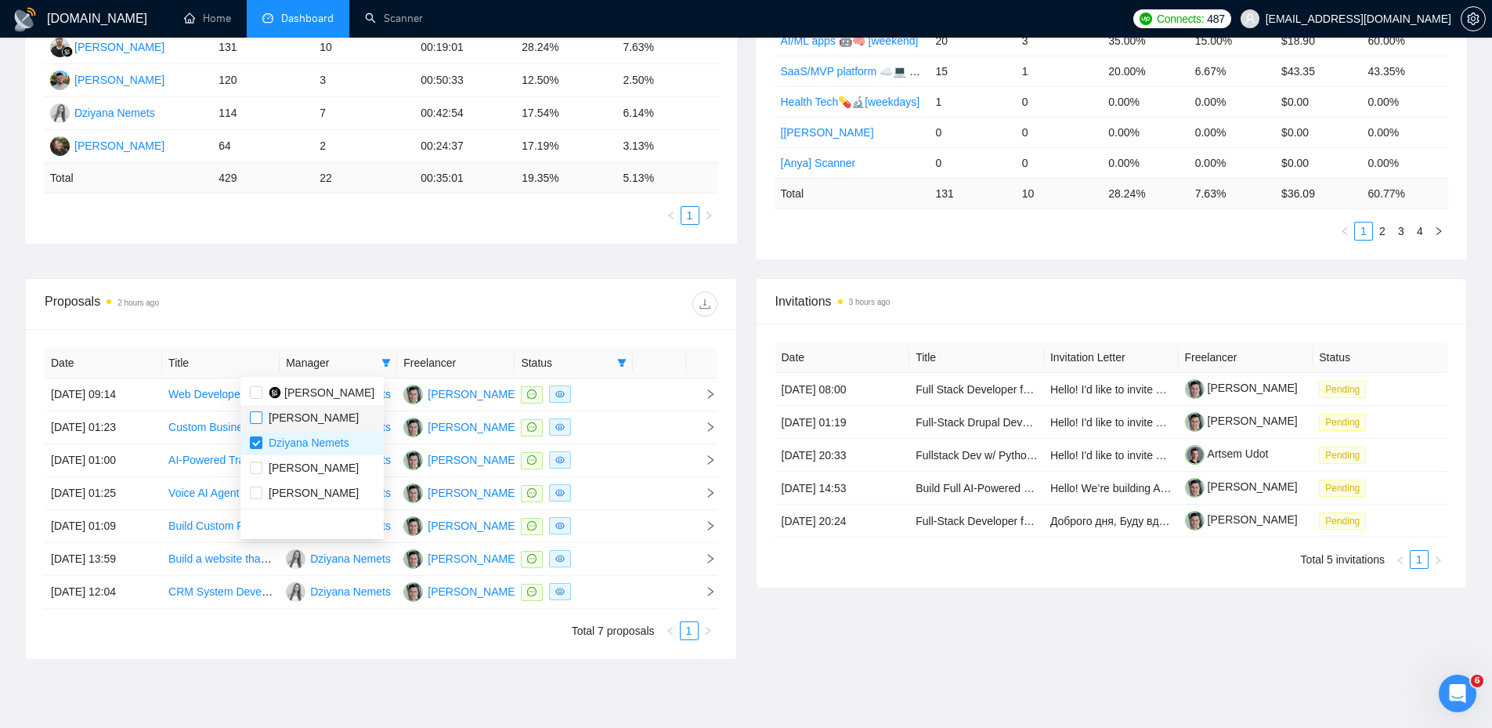
click at [255, 424] on label at bounding box center [256, 417] width 13 height 17
click at [255, 424] on input "checkbox" at bounding box center [256, 417] width 13 height 13
checkbox input "false"
click at [255, 436] on input "checkbox" at bounding box center [256, 442] width 13 height 13
checkbox input "false"
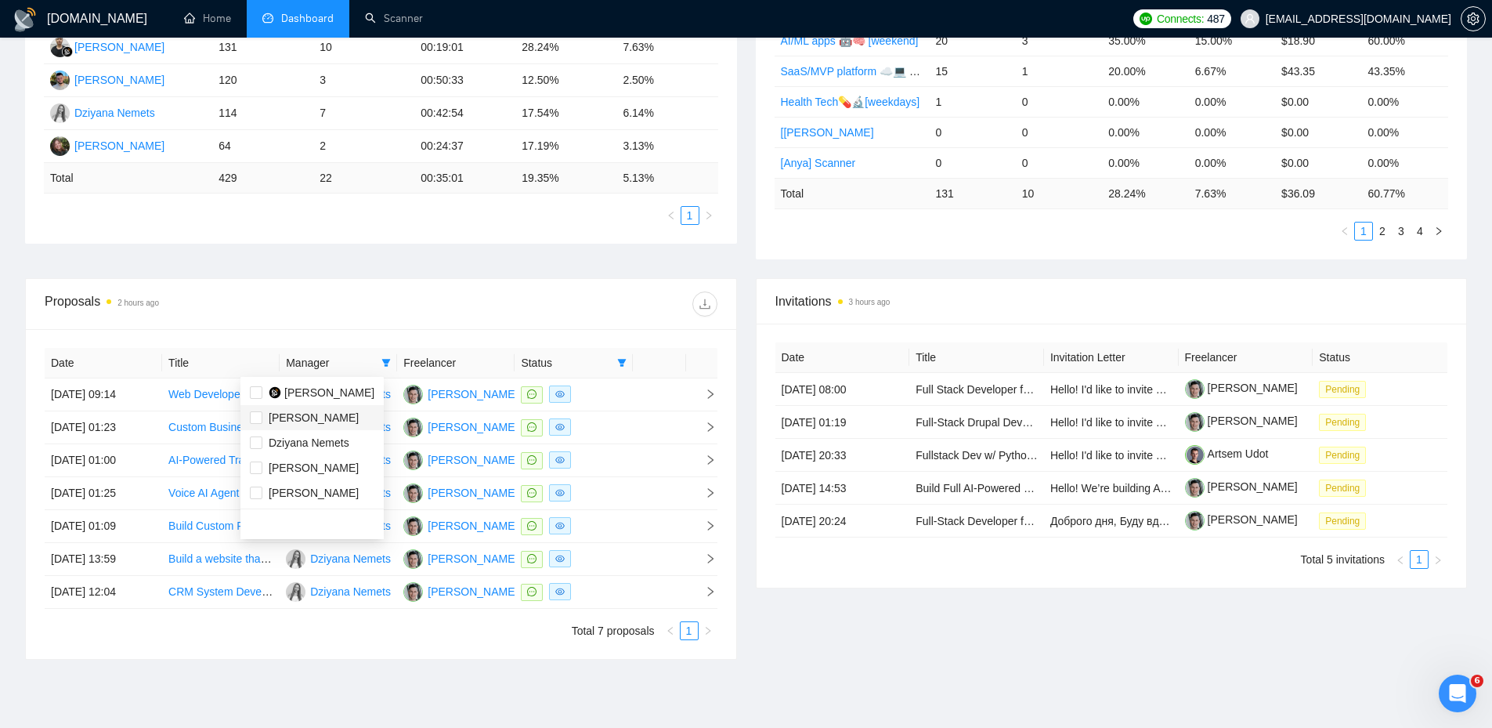
click at [255, 426] on li "[PERSON_NAME]" at bounding box center [311, 417] width 143 height 25
checkbox input "true"
click at [366, 306] on div "Proposals 2 hours ago" at bounding box center [213, 303] width 336 height 25
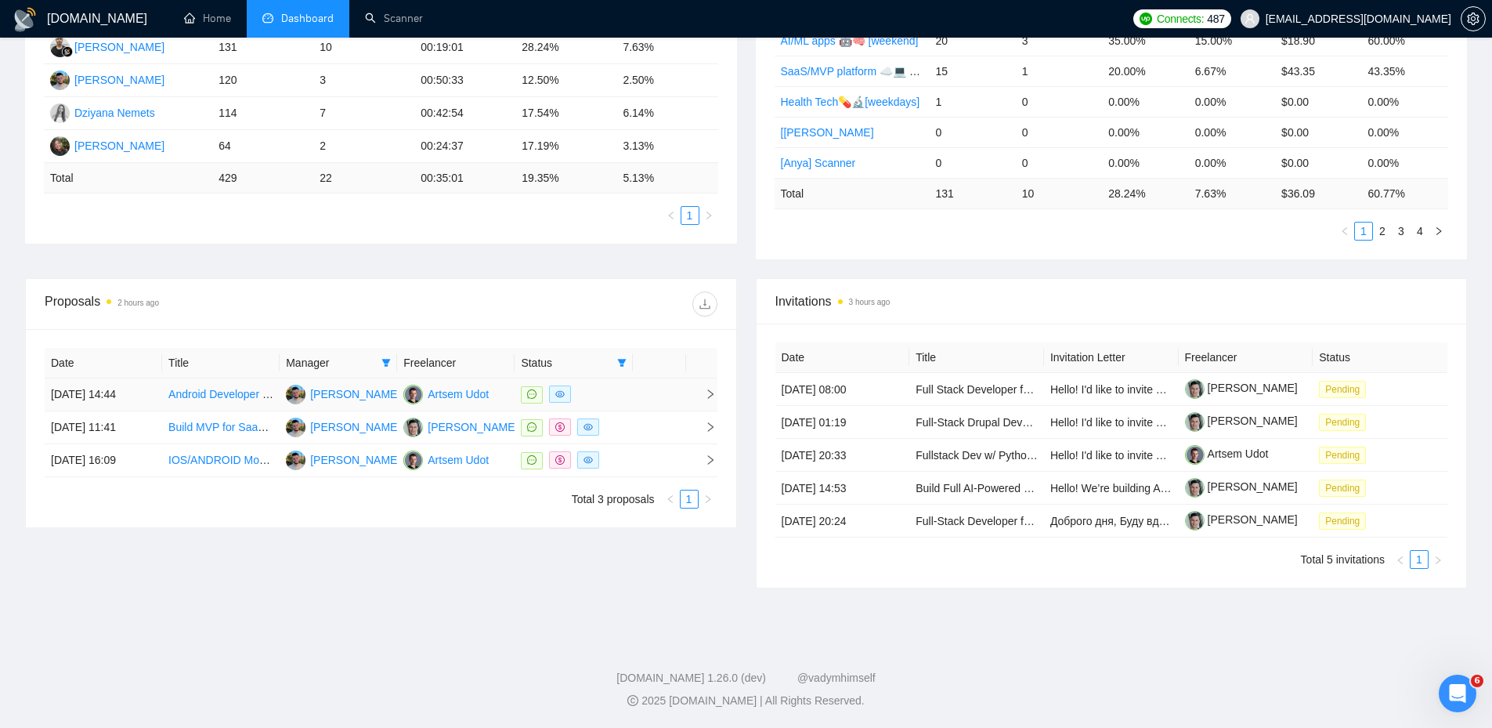
click at [717, 392] on td at bounding box center [701, 394] width 31 height 33
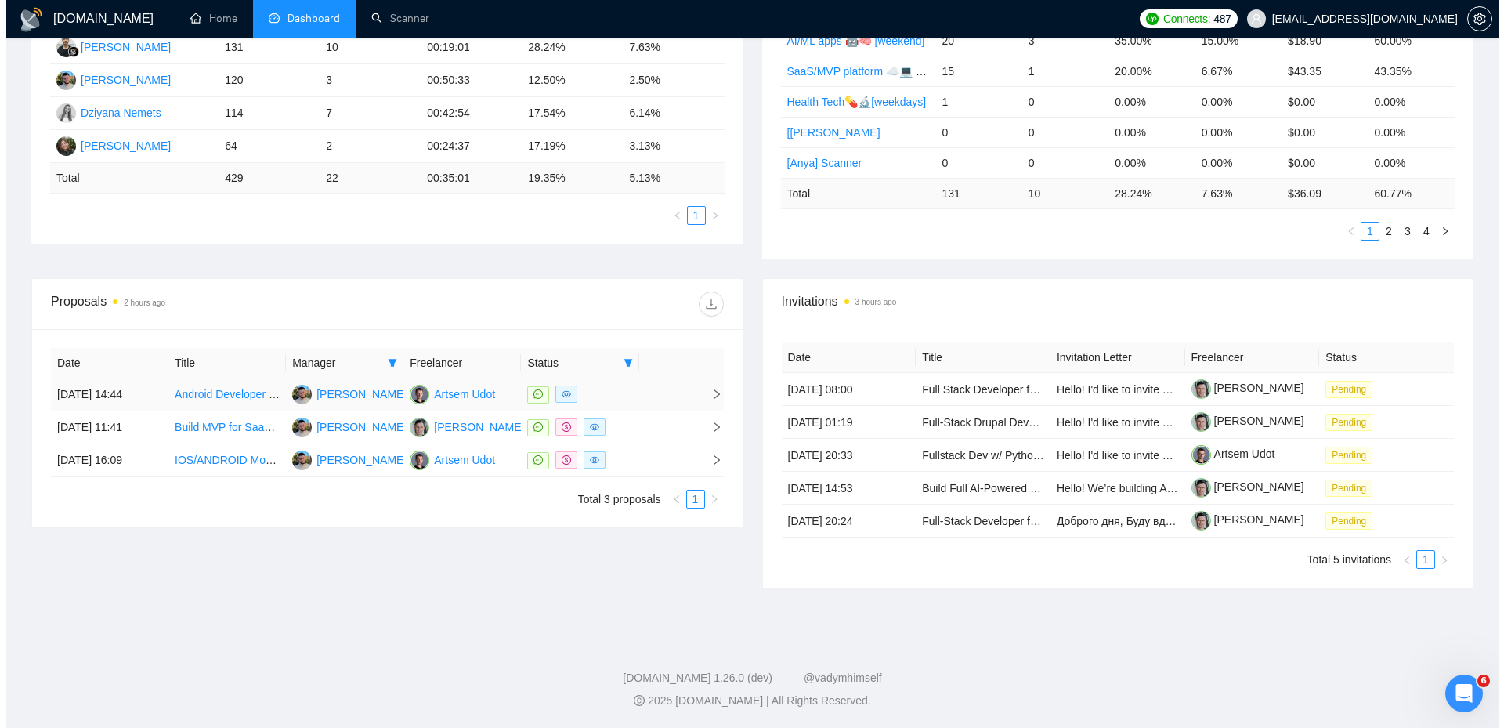
scroll to position [258, 0]
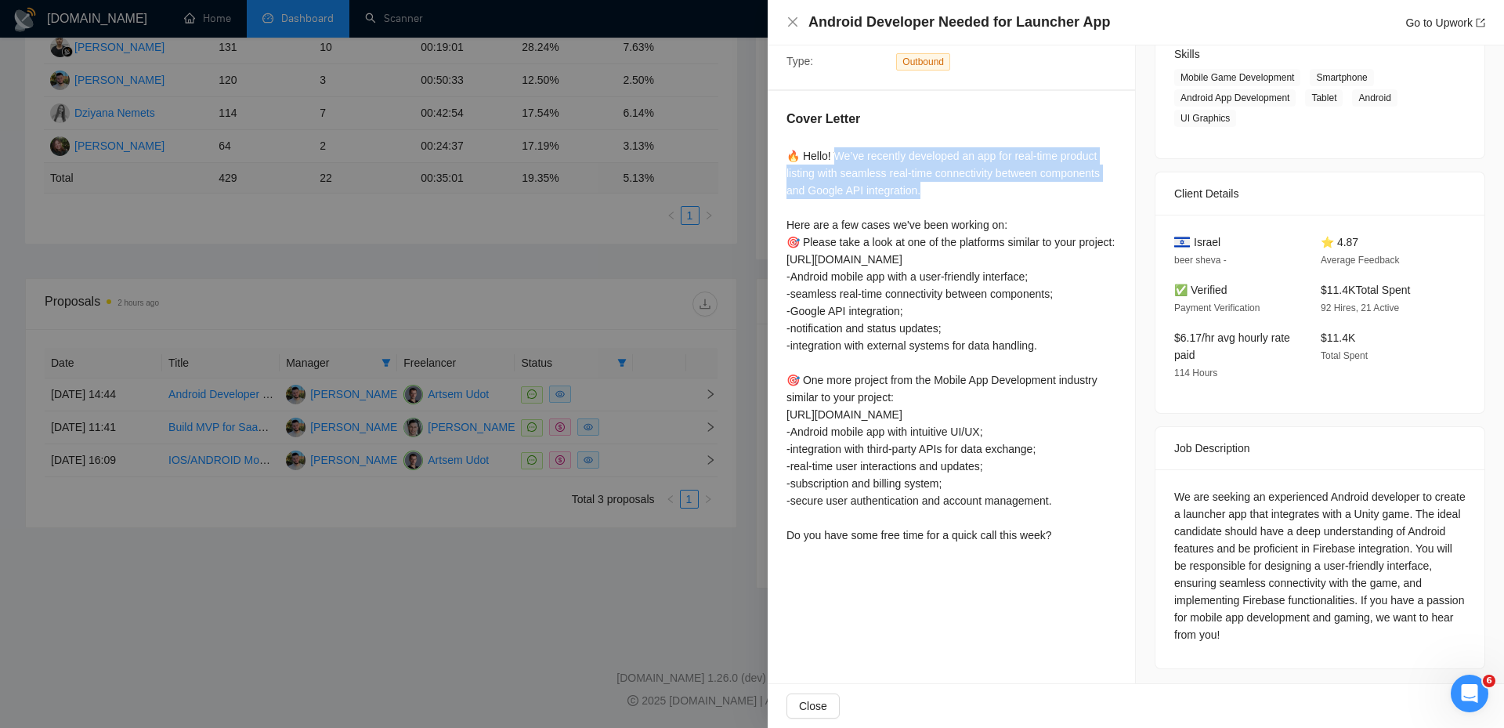
drag, startPoint x: 834, startPoint y: 153, endPoint x: 968, endPoint y: 191, distance: 139.3
click at [968, 191] on div "🔥 Hello! We’ve recently developed an app for real-time product listing with sea…" at bounding box center [951, 345] width 330 height 396
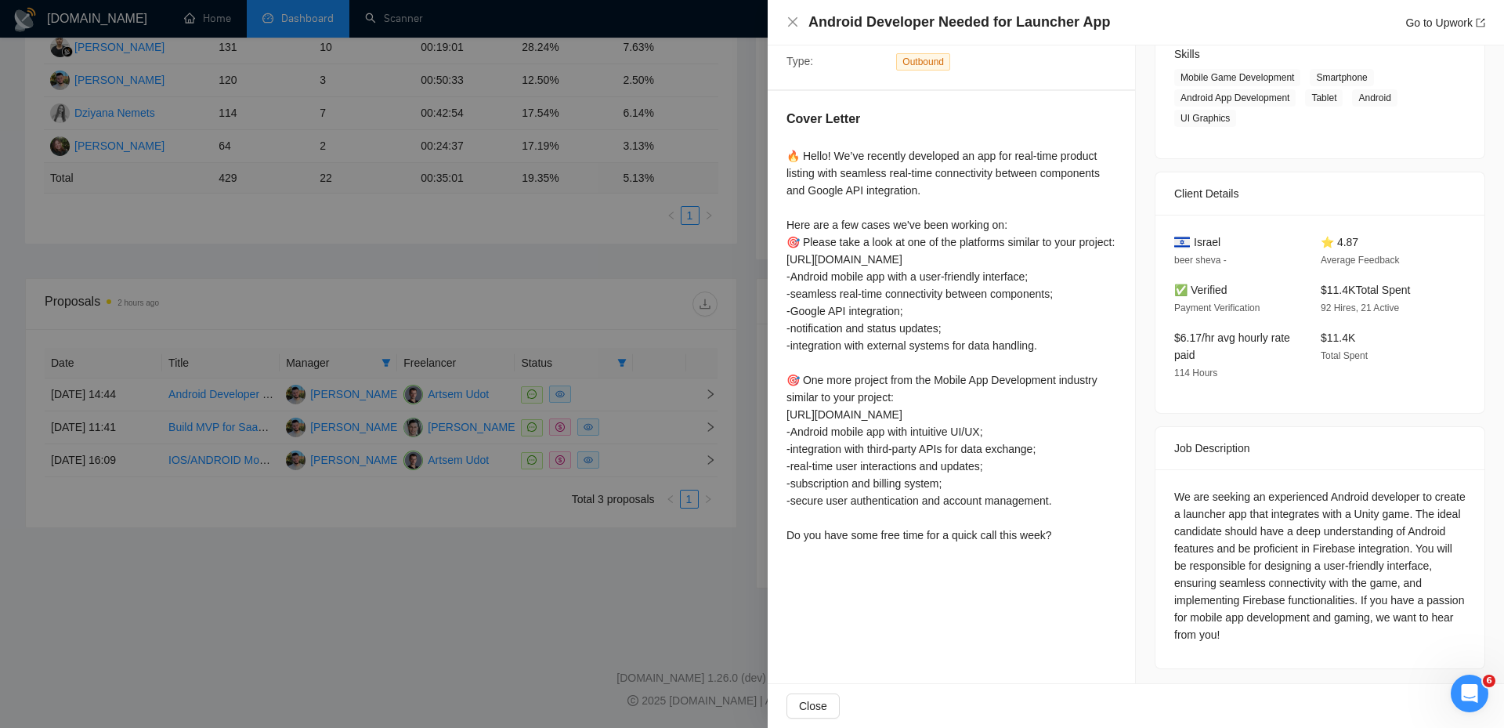
drag, startPoint x: 392, startPoint y: 266, endPoint x: 417, endPoint y: 272, distance: 25.7
click at [399, 266] on div at bounding box center [752, 364] width 1504 height 728
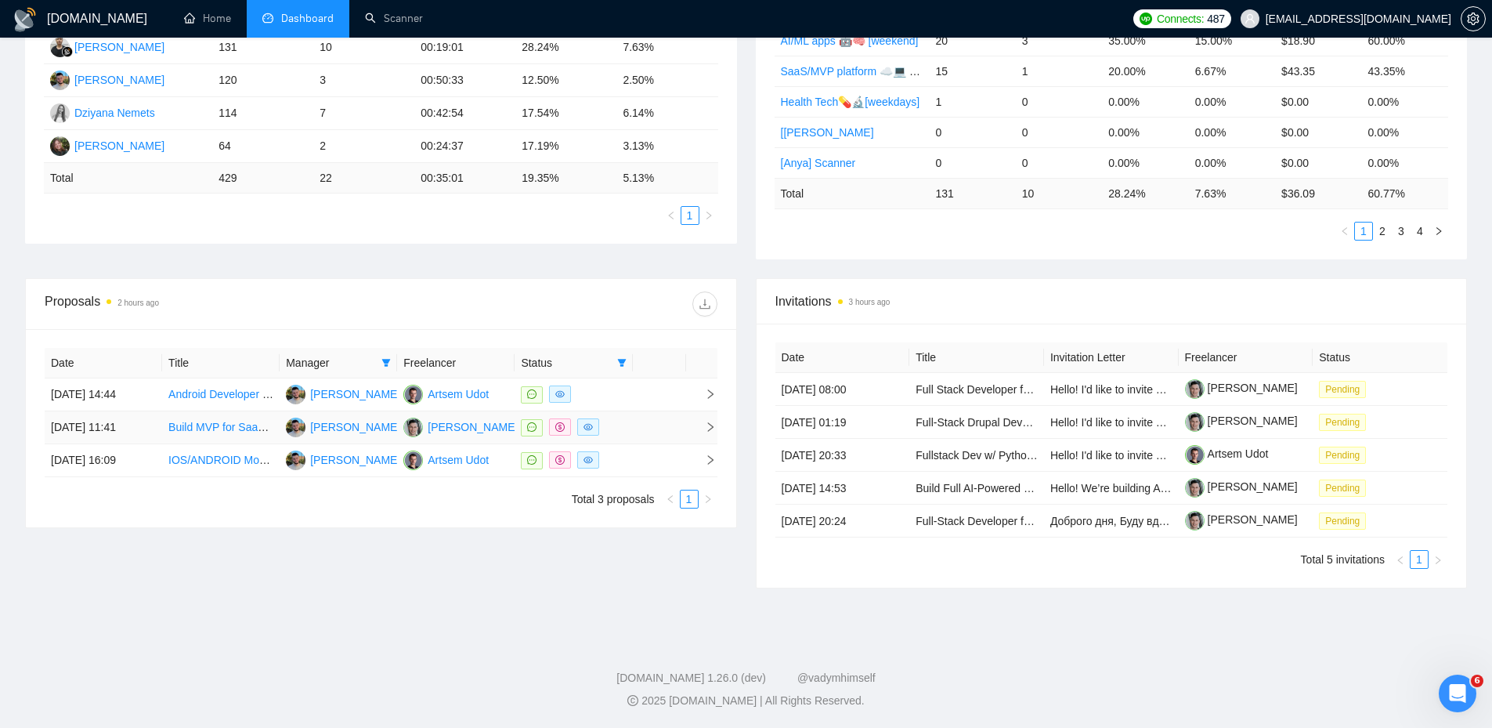
click at [713, 430] on icon "right" at bounding box center [710, 426] width 11 height 11
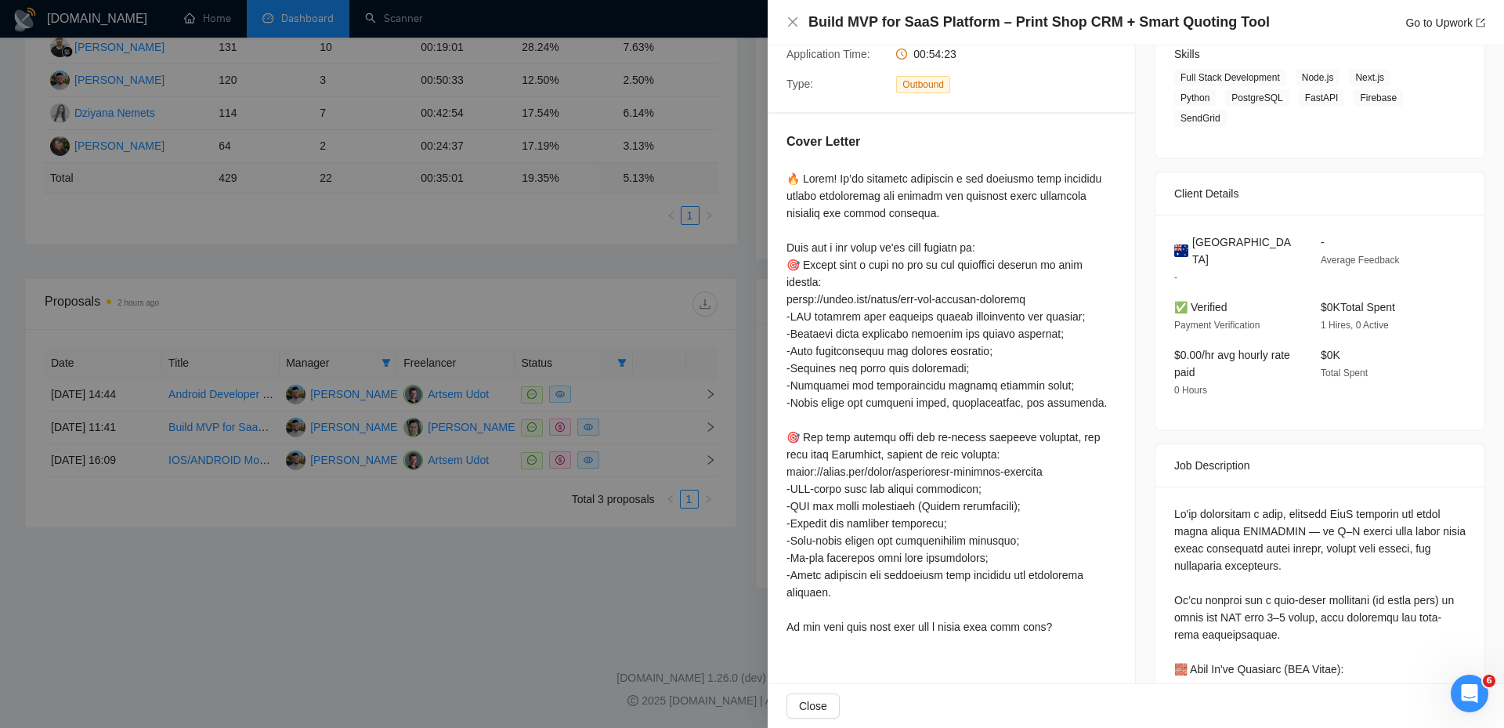
click at [635, 424] on div at bounding box center [752, 364] width 1504 height 728
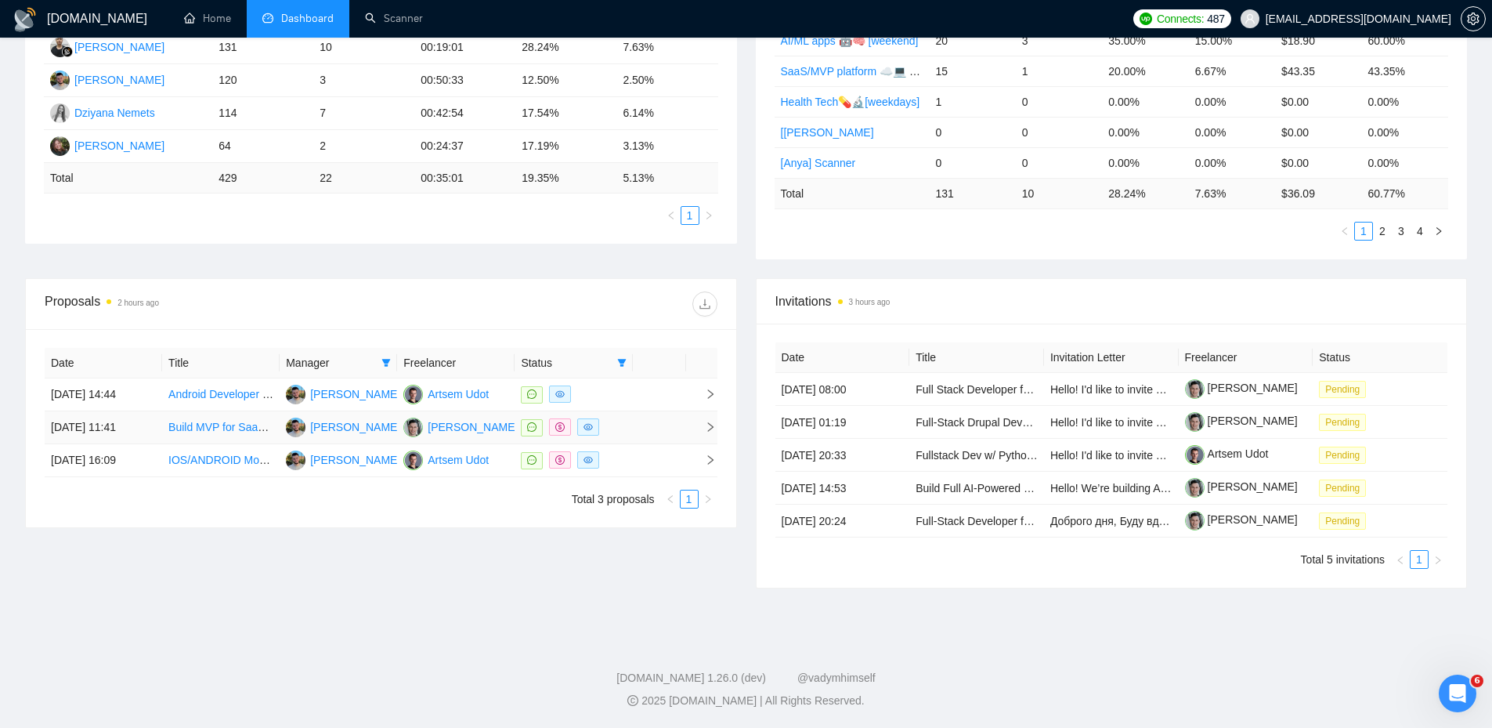
click at [712, 429] on icon "right" at bounding box center [710, 426] width 11 height 11
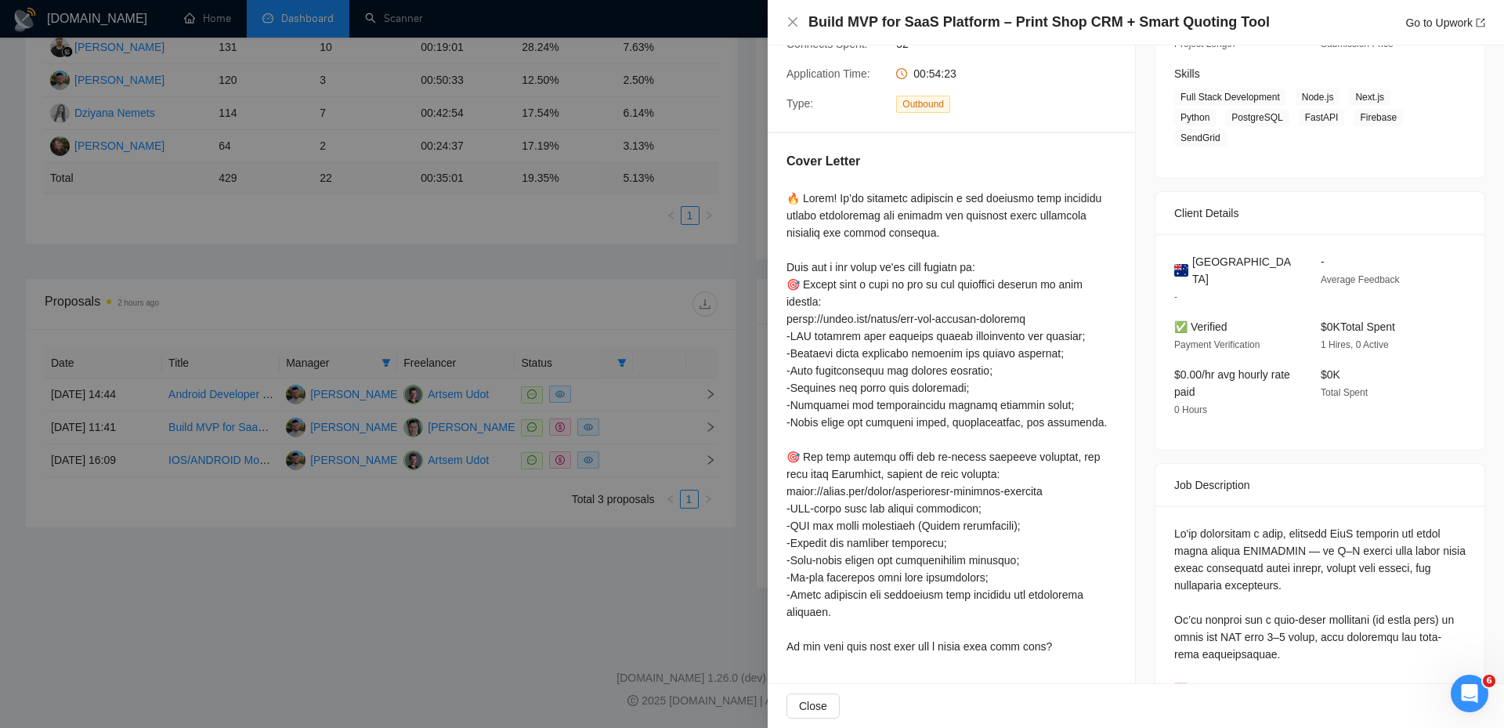
scroll to position [235, 0]
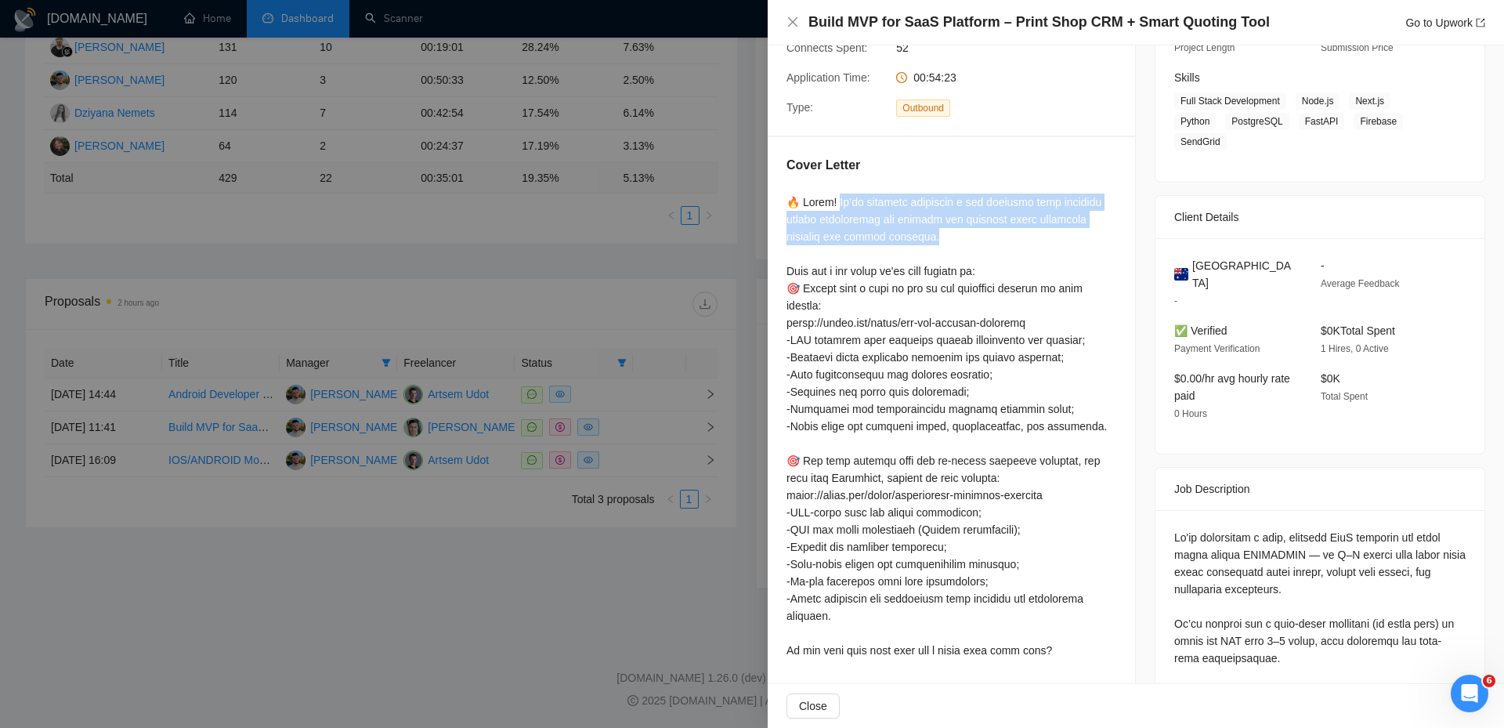
drag, startPoint x: 942, startPoint y: 233, endPoint x: 836, endPoint y: 200, distance: 110.7
click at [836, 200] on div at bounding box center [951, 425] width 330 height 465
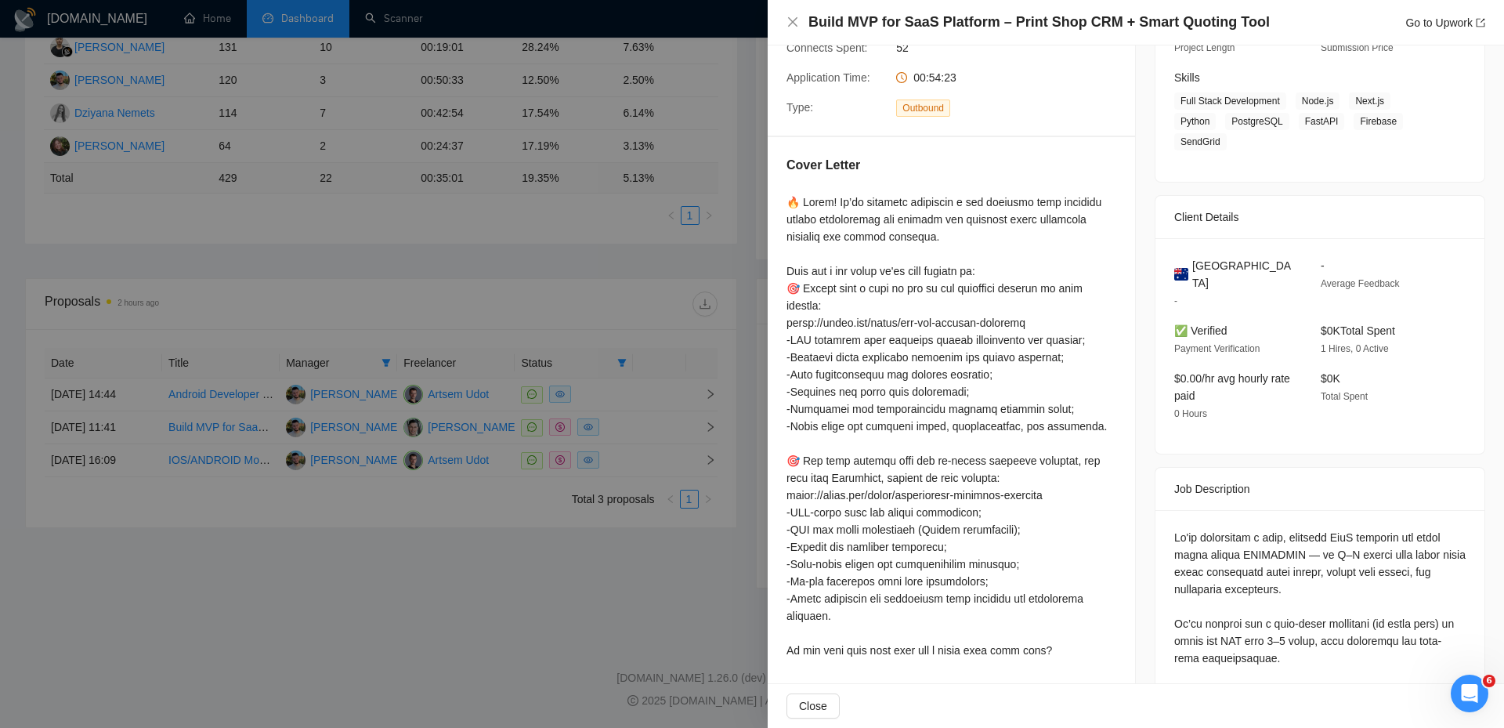
click at [1035, 450] on div at bounding box center [951, 425] width 330 height 465
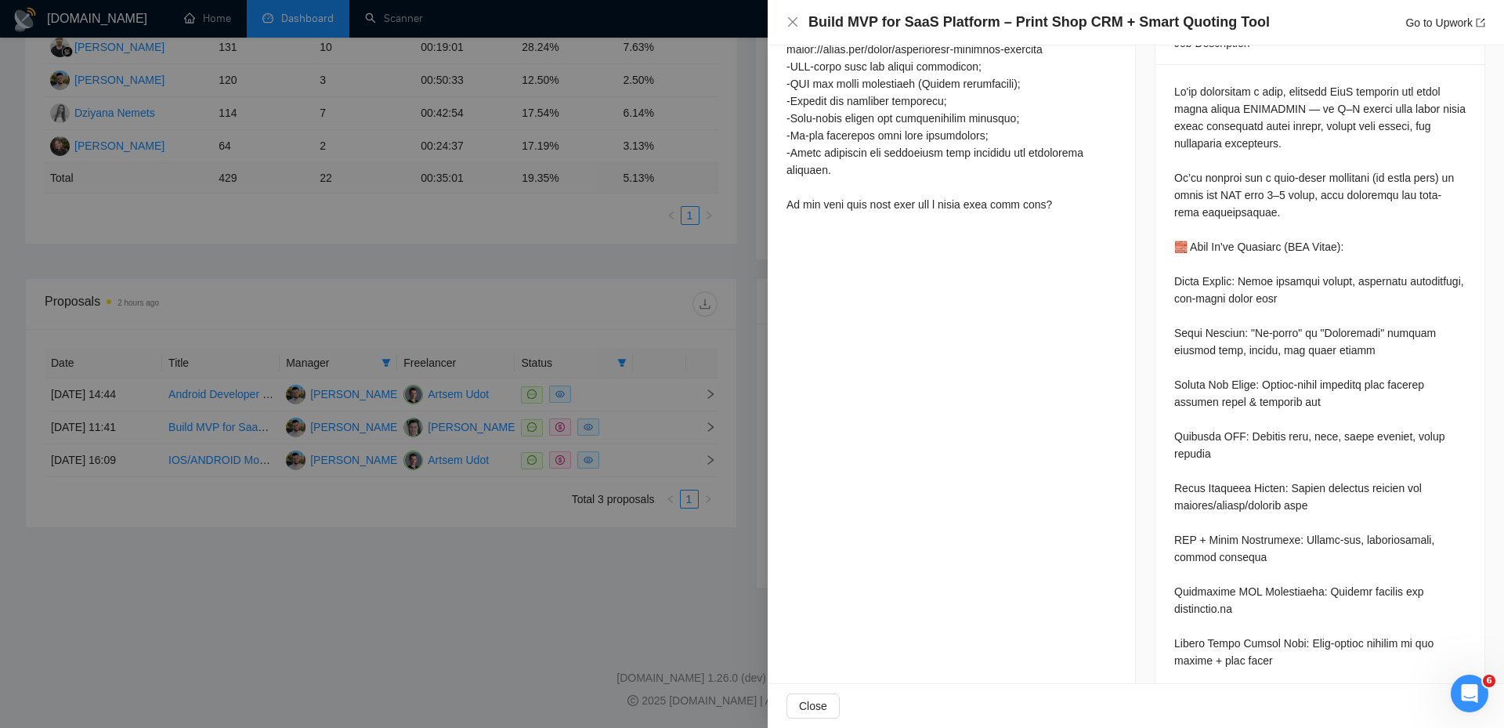
scroll to position [597, 0]
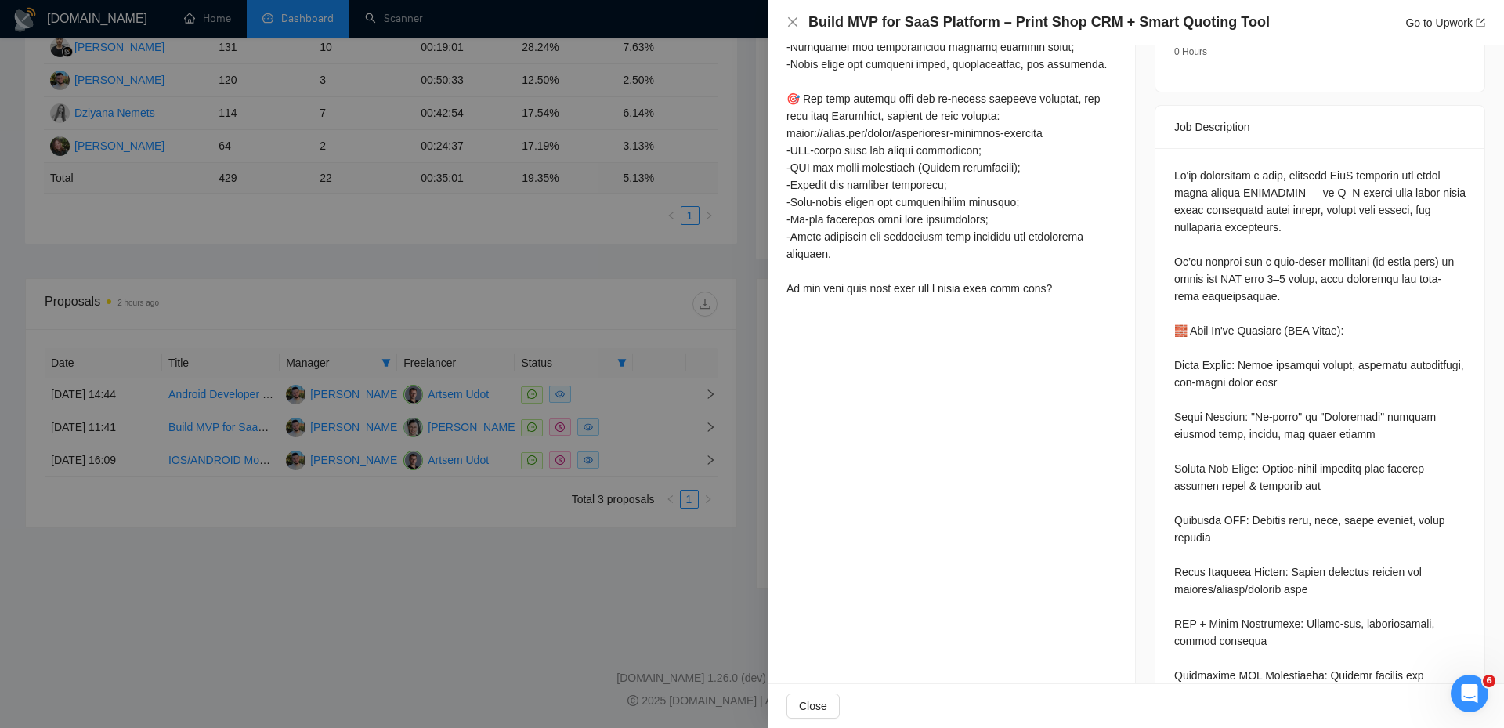
click at [620, 357] on div at bounding box center [752, 364] width 1504 height 728
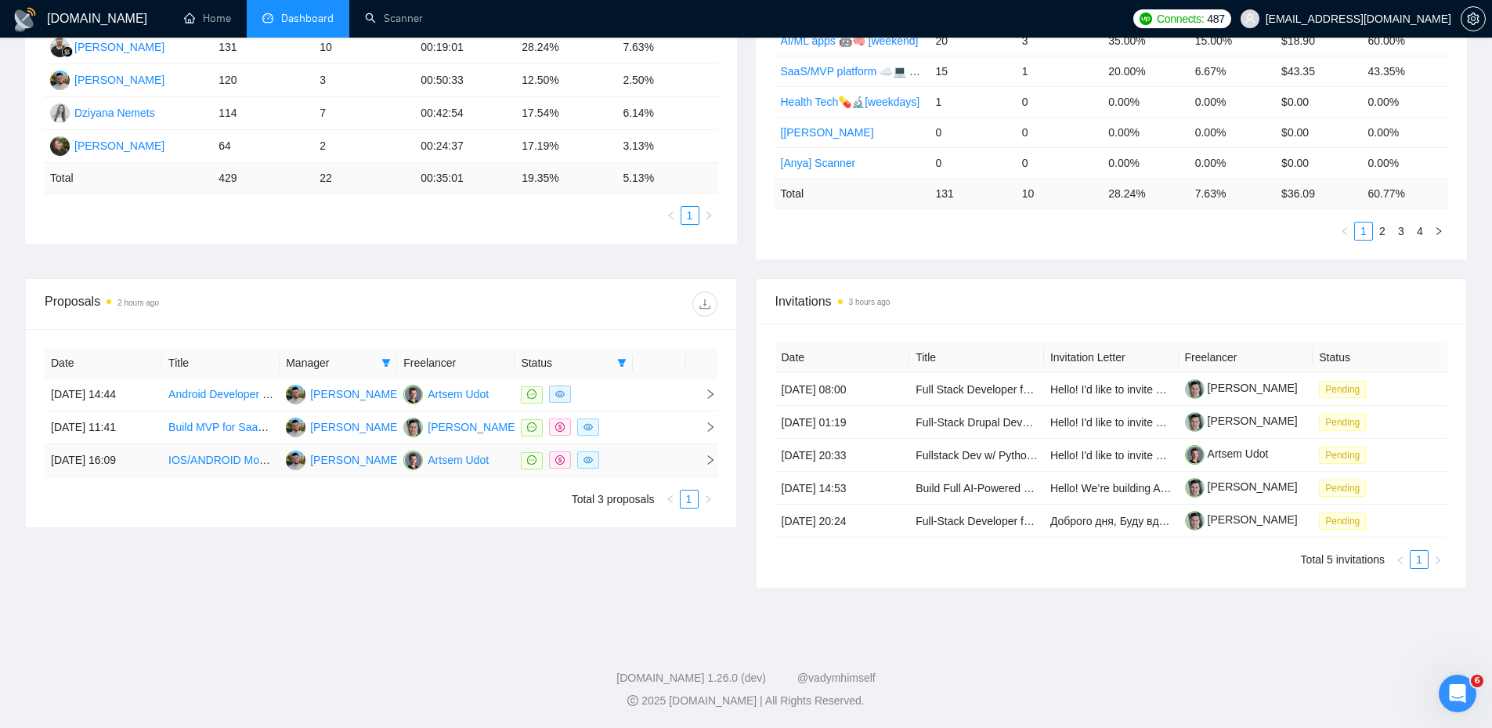
click at [709, 459] on icon "right" at bounding box center [710, 459] width 11 height 11
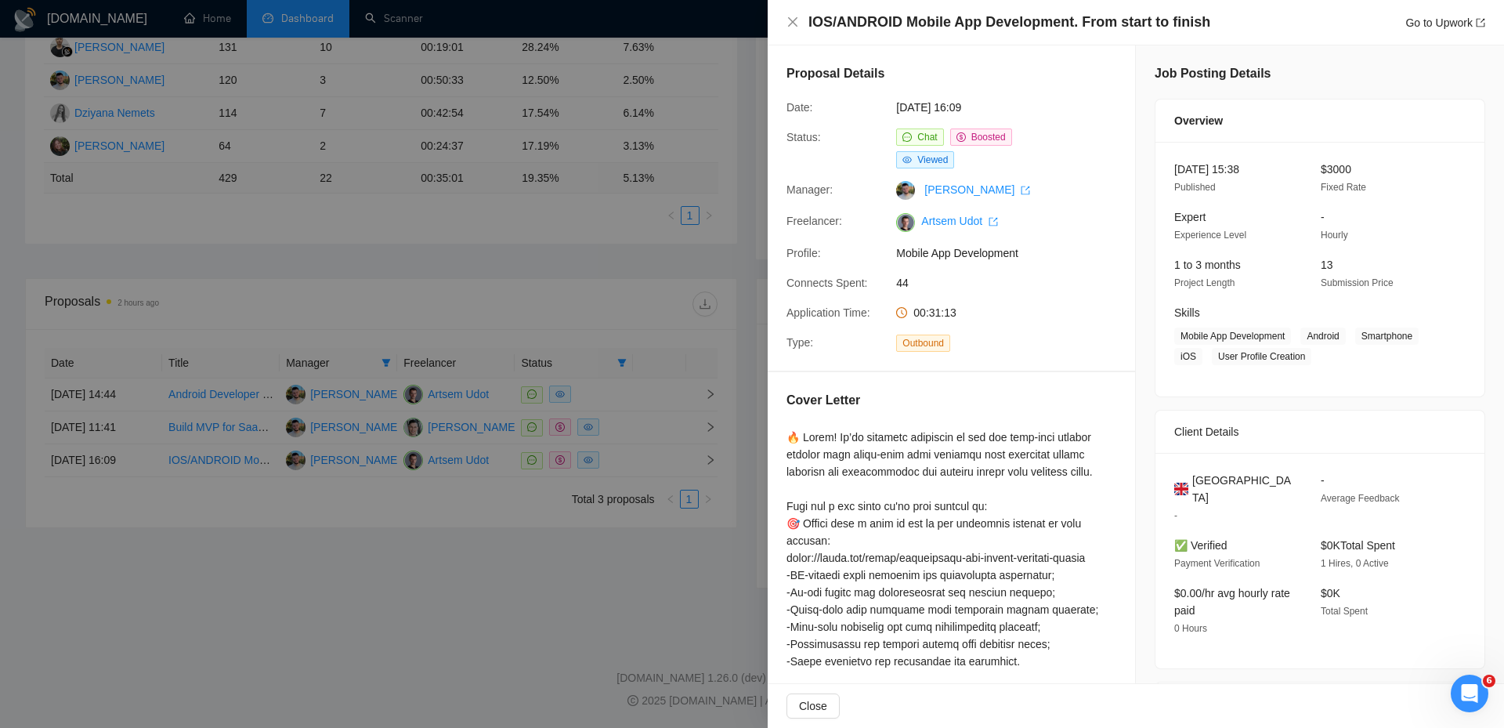
scroll to position [78, 0]
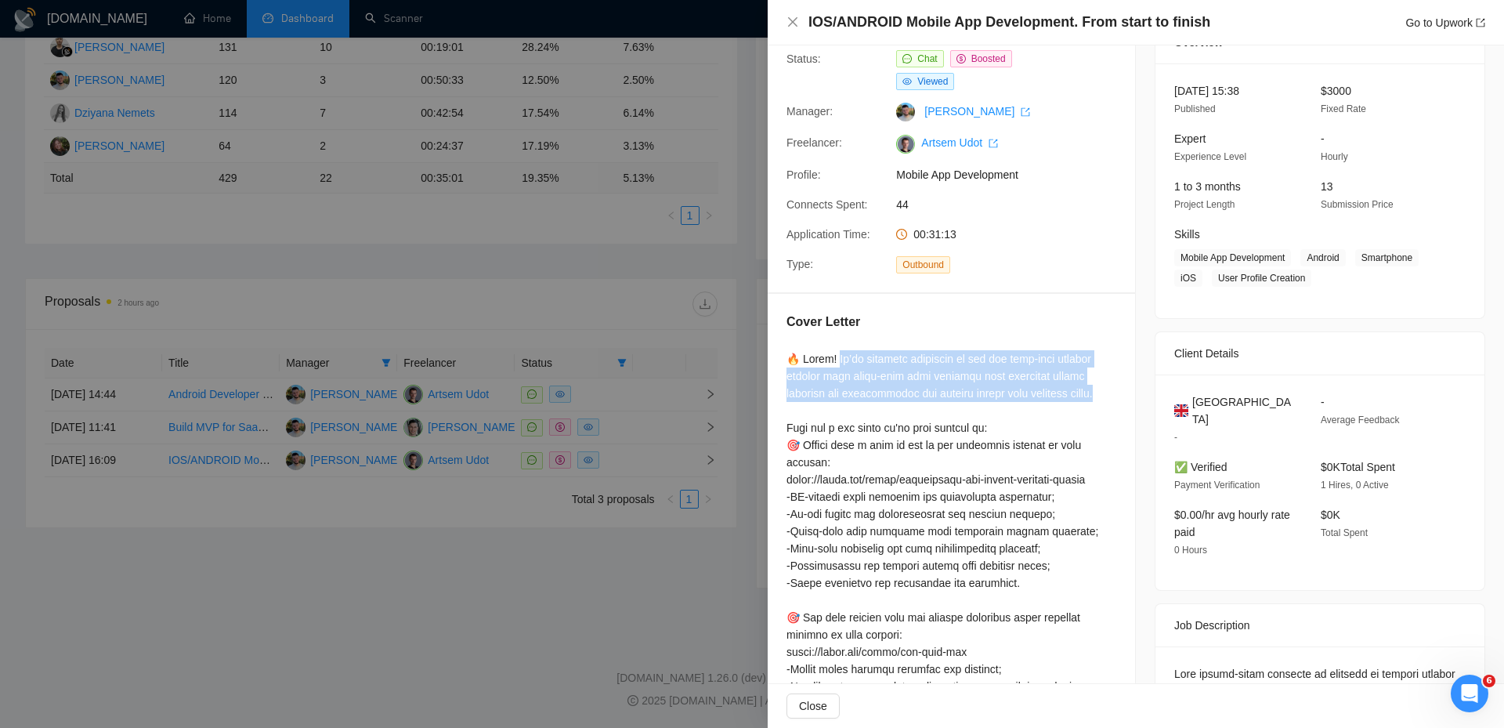
drag, startPoint x: 835, startPoint y: 361, endPoint x: 1103, endPoint y: 391, distance: 270.3
click at [1103, 391] on div at bounding box center [951, 565] width 330 height 431
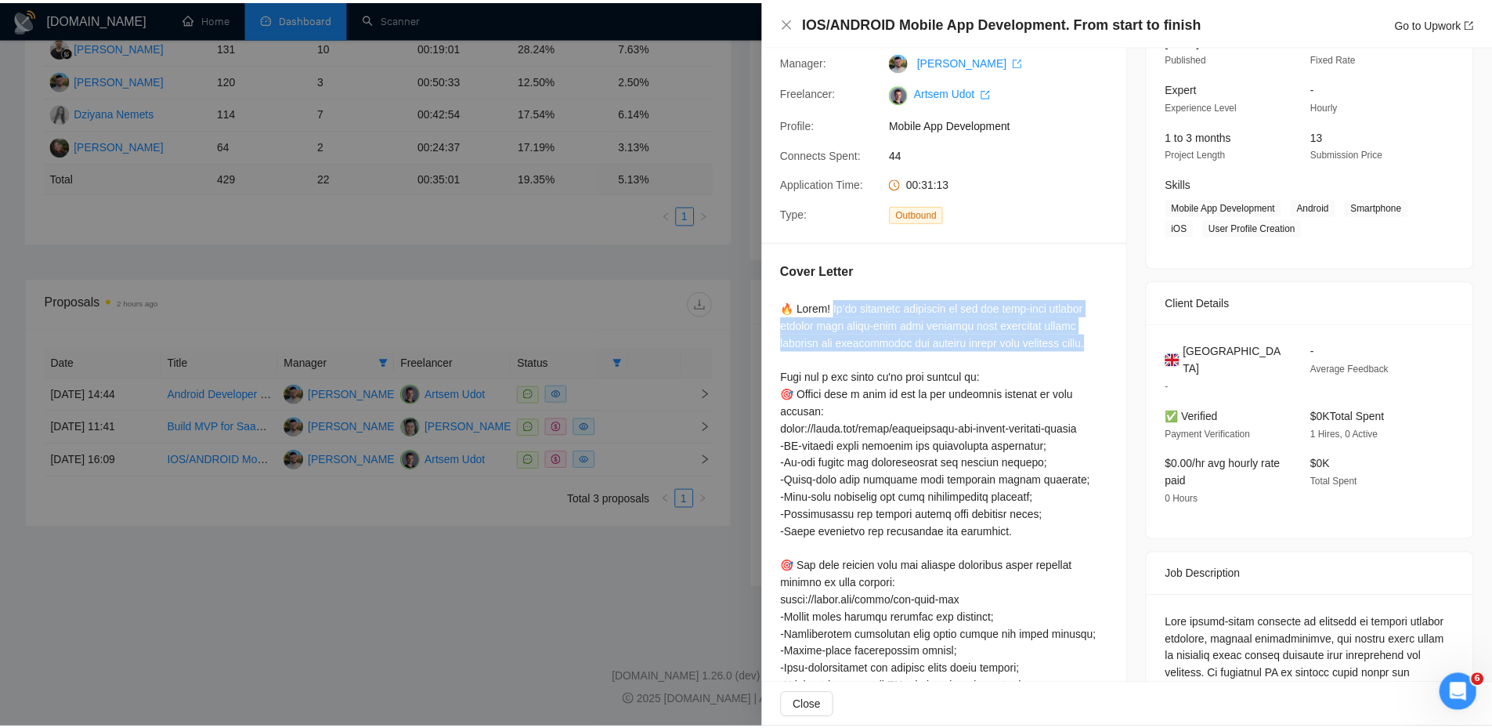
scroll to position [470, 0]
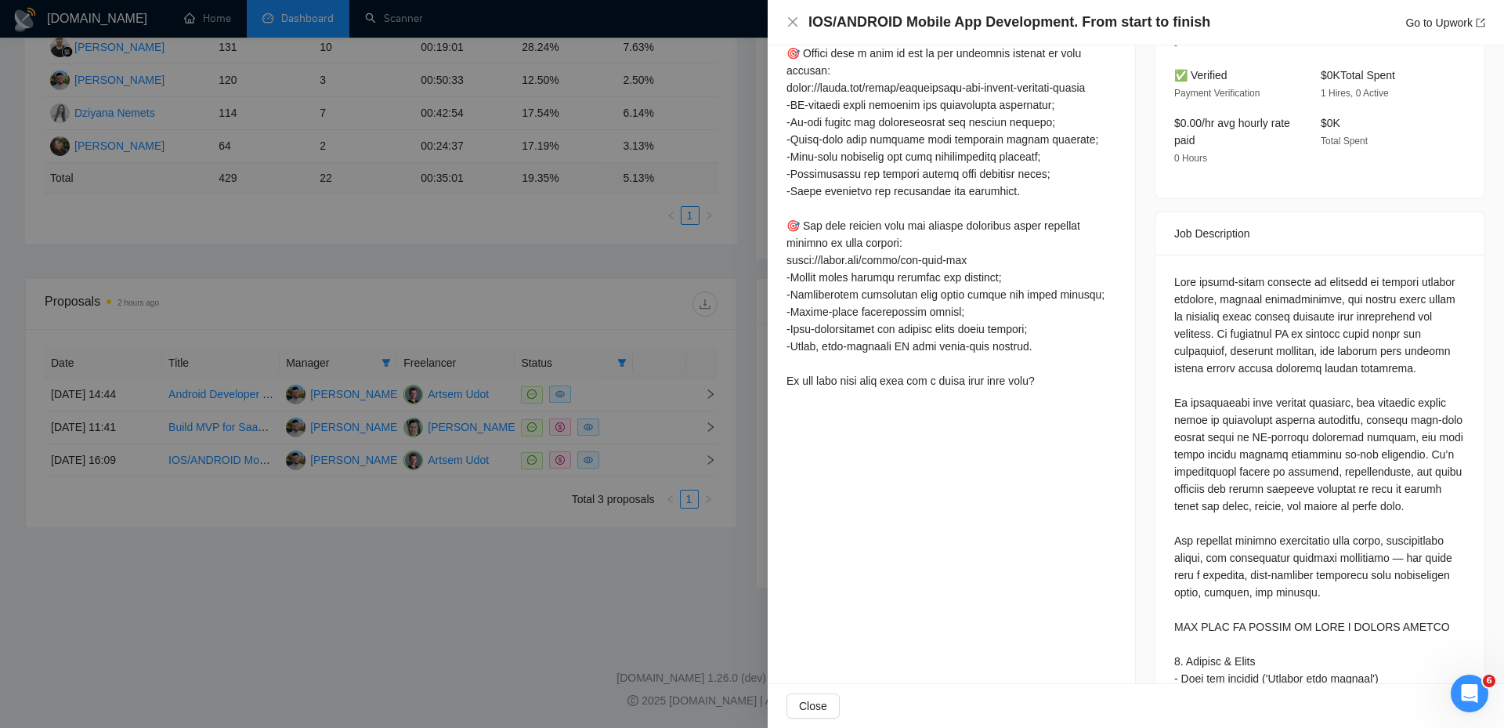
click at [515, 230] on div at bounding box center [752, 364] width 1504 height 728
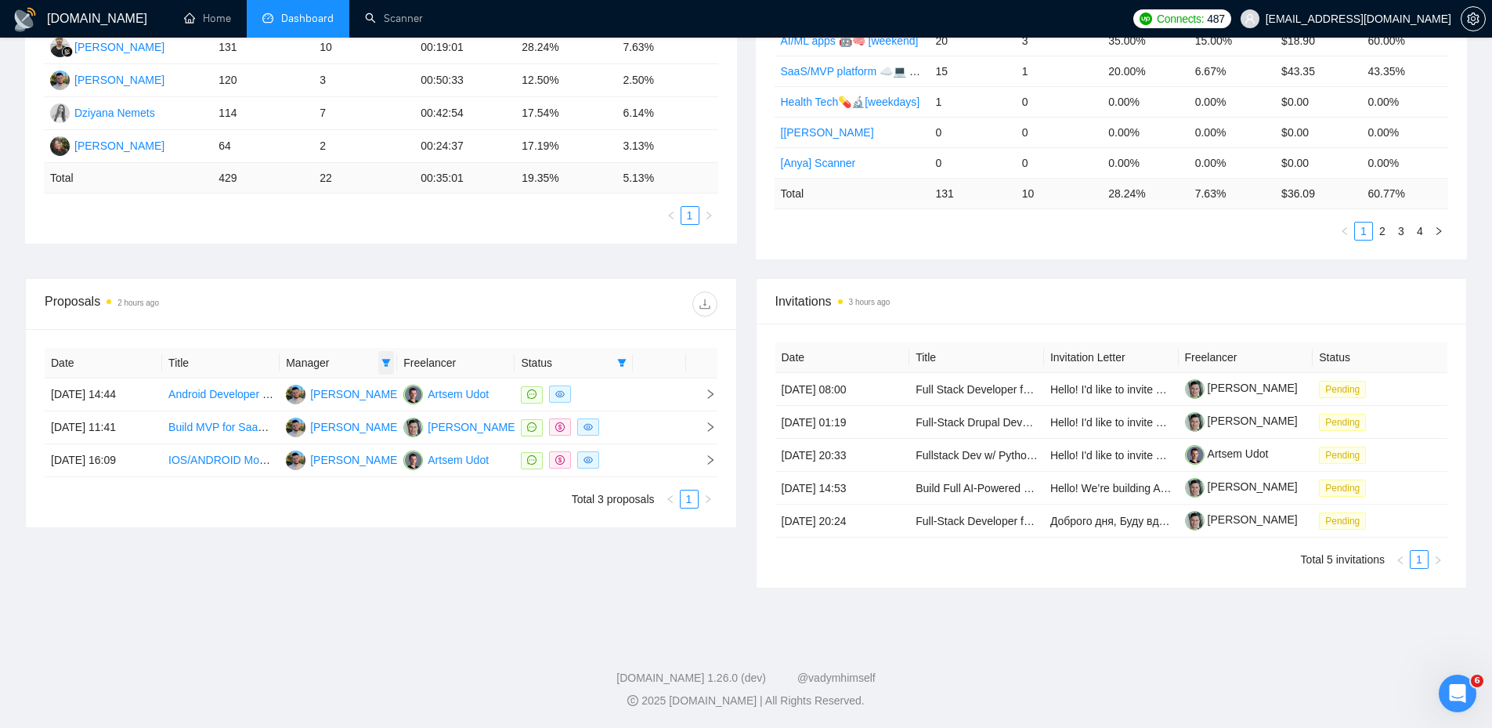
click at [388, 362] on icon "filter" at bounding box center [386, 363] width 9 height 8
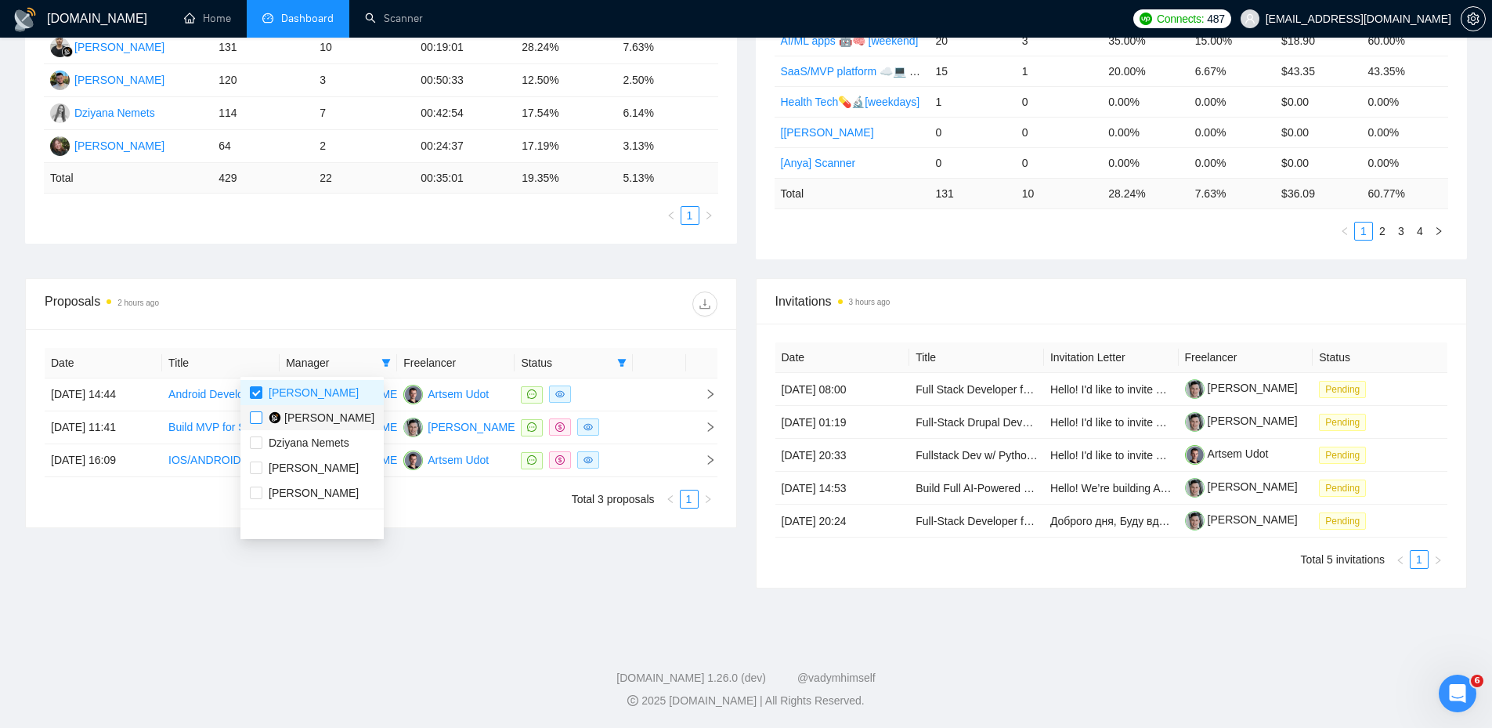
click at [255, 414] on input "checkbox" at bounding box center [256, 417] width 13 height 13
checkbox input "true"
click at [258, 394] on input "checkbox" at bounding box center [256, 392] width 13 height 13
checkbox input "false"
click at [352, 305] on div "Proposals 2 hours ago" at bounding box center [213, 303] width 336 height 25
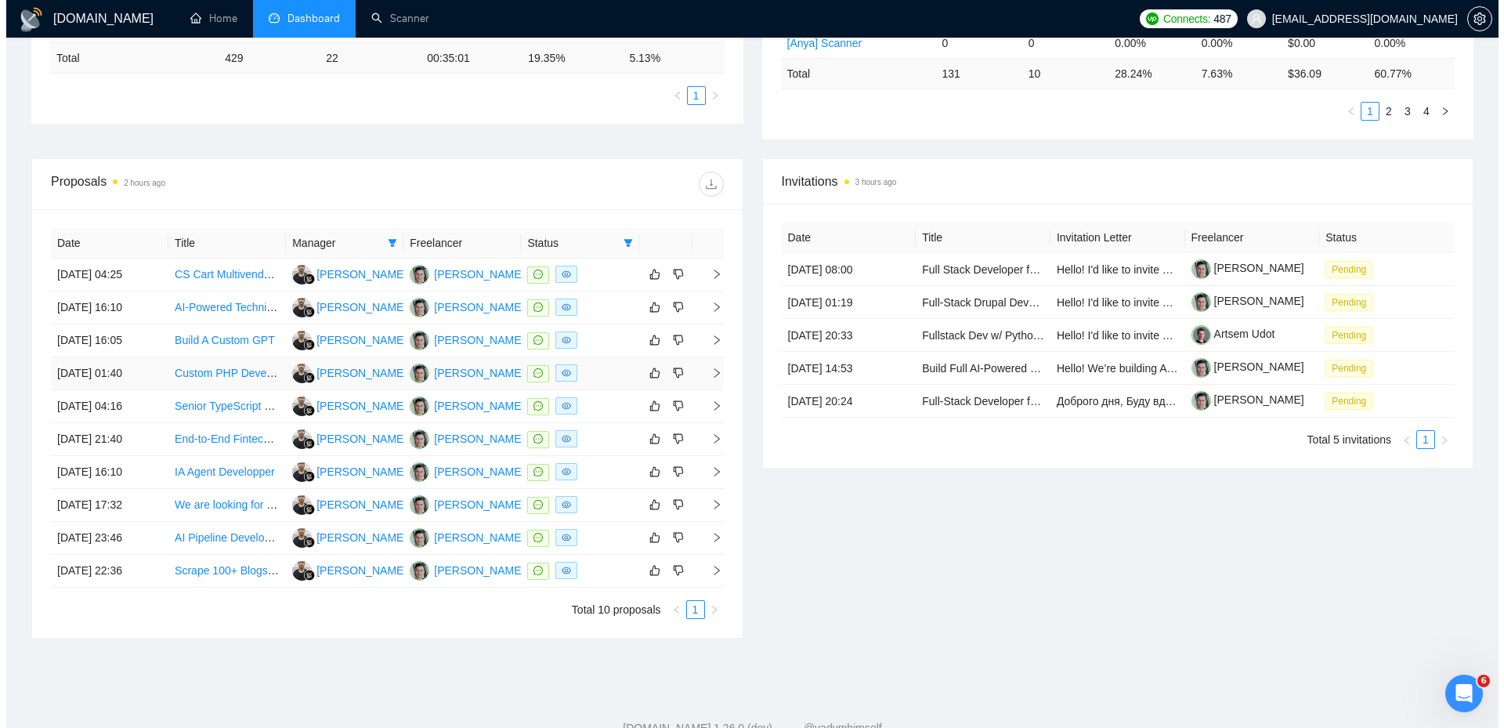
scroll to position [435, 0]
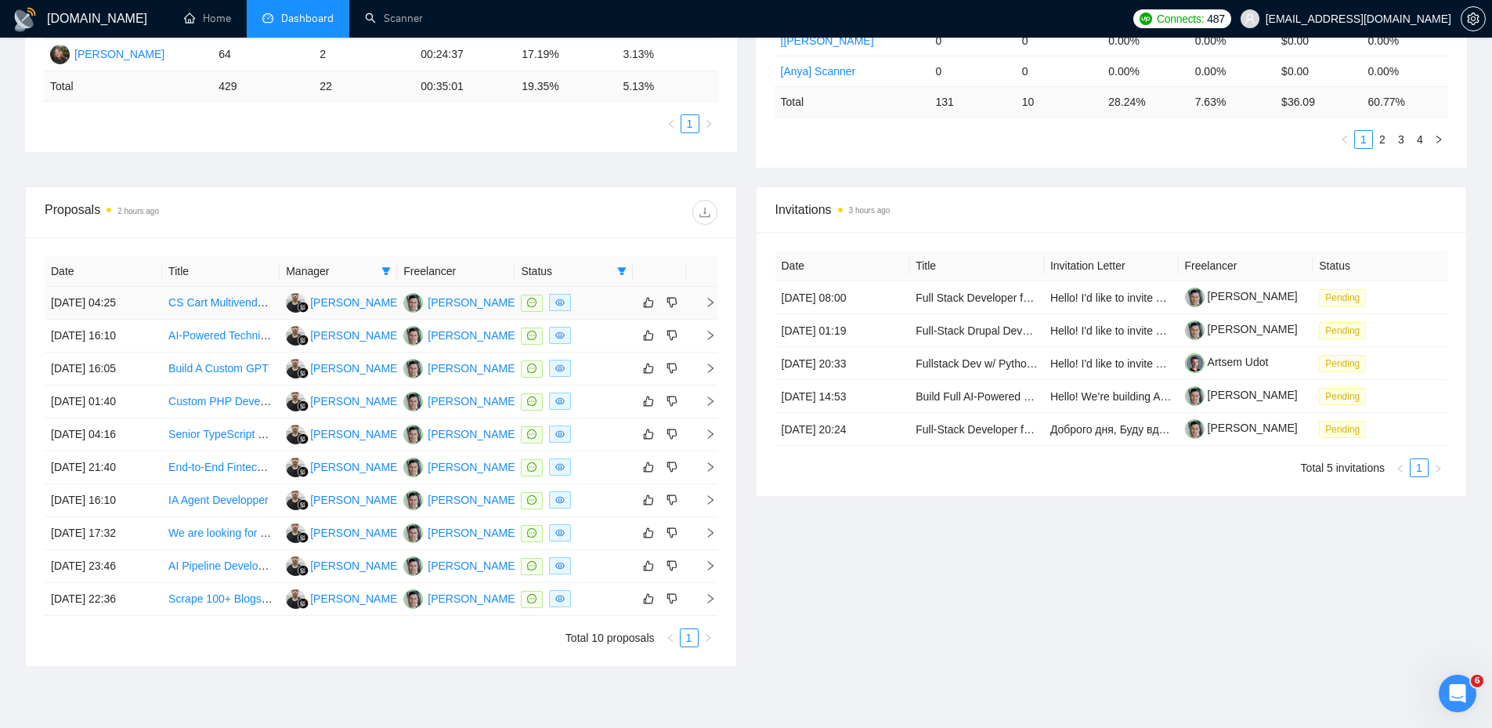
click at [712, 309] on td at bounding box center [701, 303] width 31 height 33
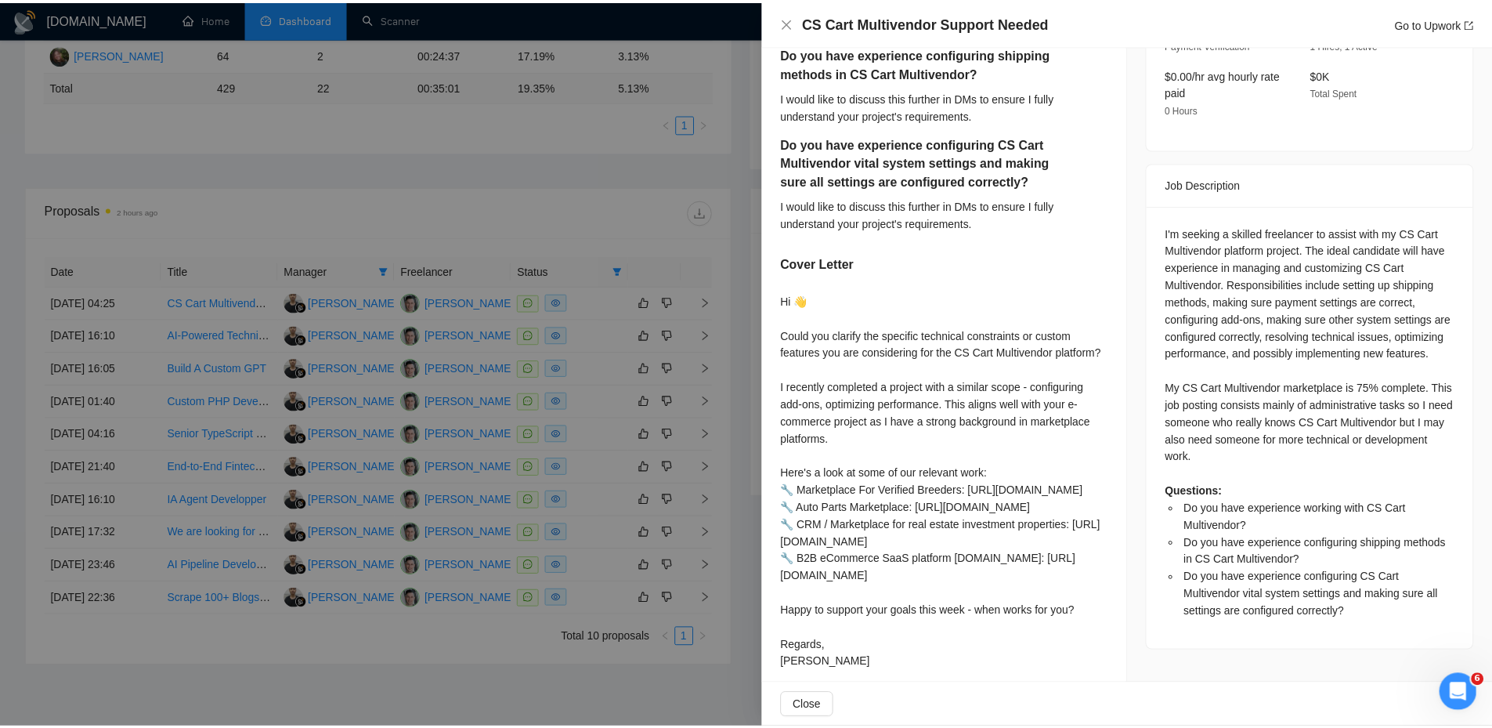
scroll to position [566, 0]
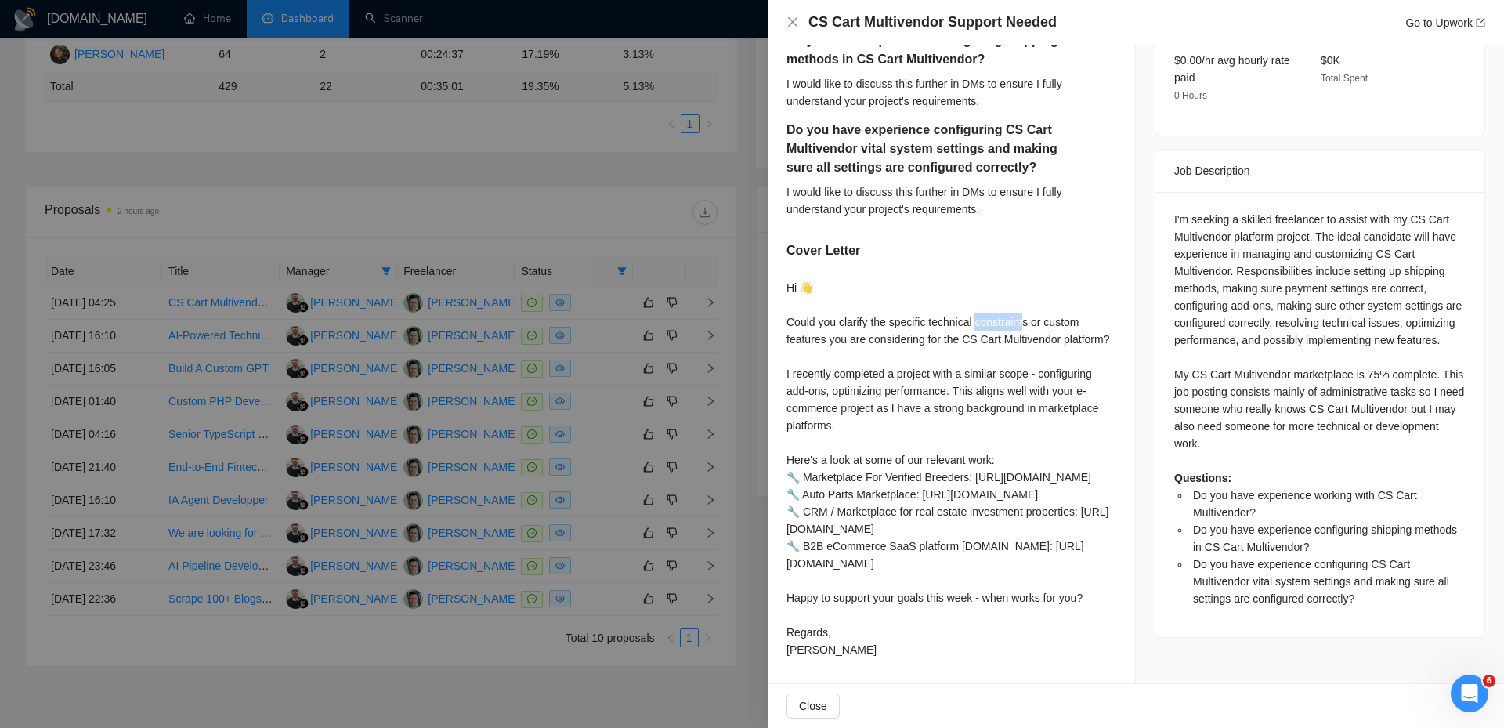
drag, startPoint x: 1021, startPoint y: 287, endPoint x: 976, endPoint y: 286, distance: 45.4
click at [976, 286] on div "Hi 👋 Could you clarify the specific technical constraints or custom features yo…" at bounding box center [951, 468] width 330 height 379
drag, startPoint x: 1045, startPoint y: 287, endPoint x: 1080, endPoint y: 287, distance: 35.2
click at [1080, 287] on div "Hi 👋 Could you clarify the specific technical constraints or custom features yo…" at bounding box center [951, 468] width 330 height 379
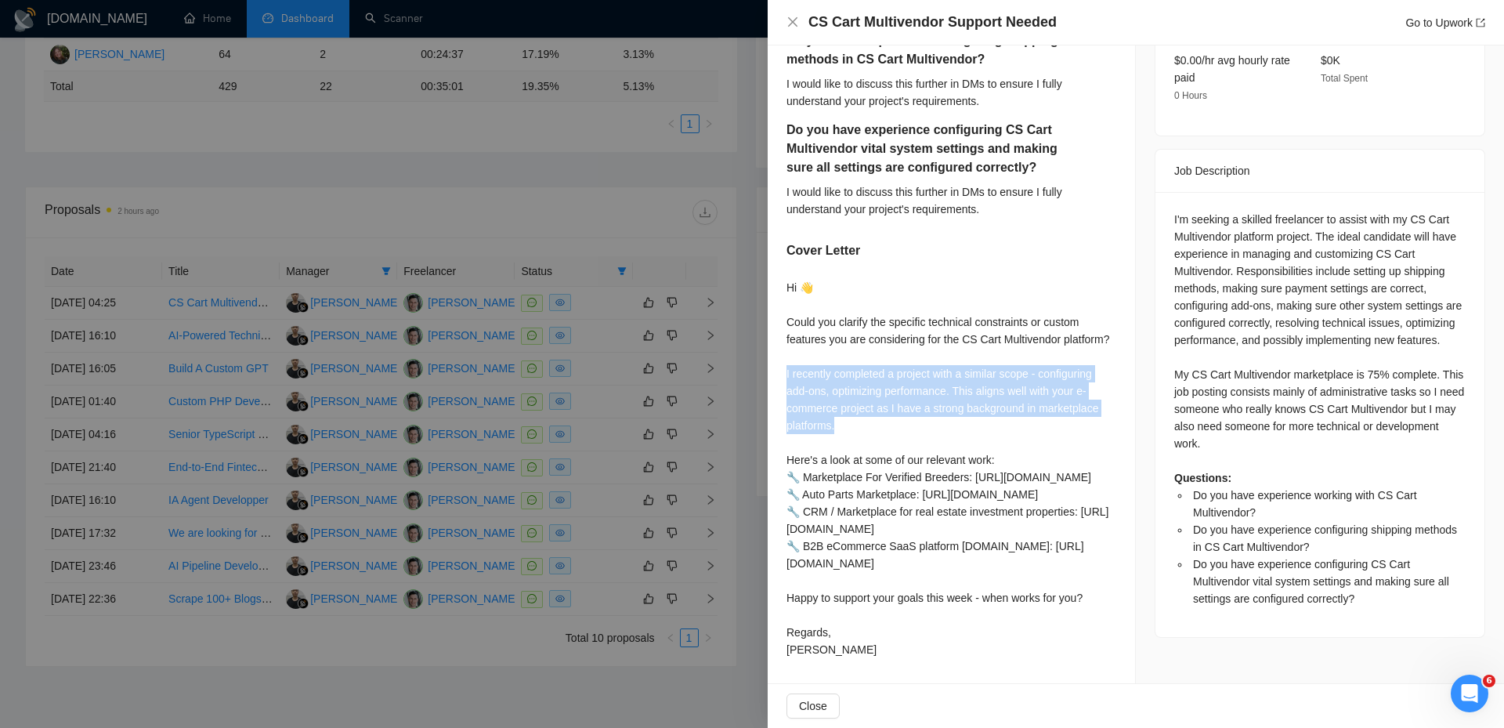
drag, startPoint x: 853, startPoint y: 391, endPoint x: 785, endPoint y: 341, distance: 84.1
click at [785, 341] on div "Do you have experience working with CS Cart Multivendor? I would like to discus…" at bounding box center [950, 303] width 367 height 760
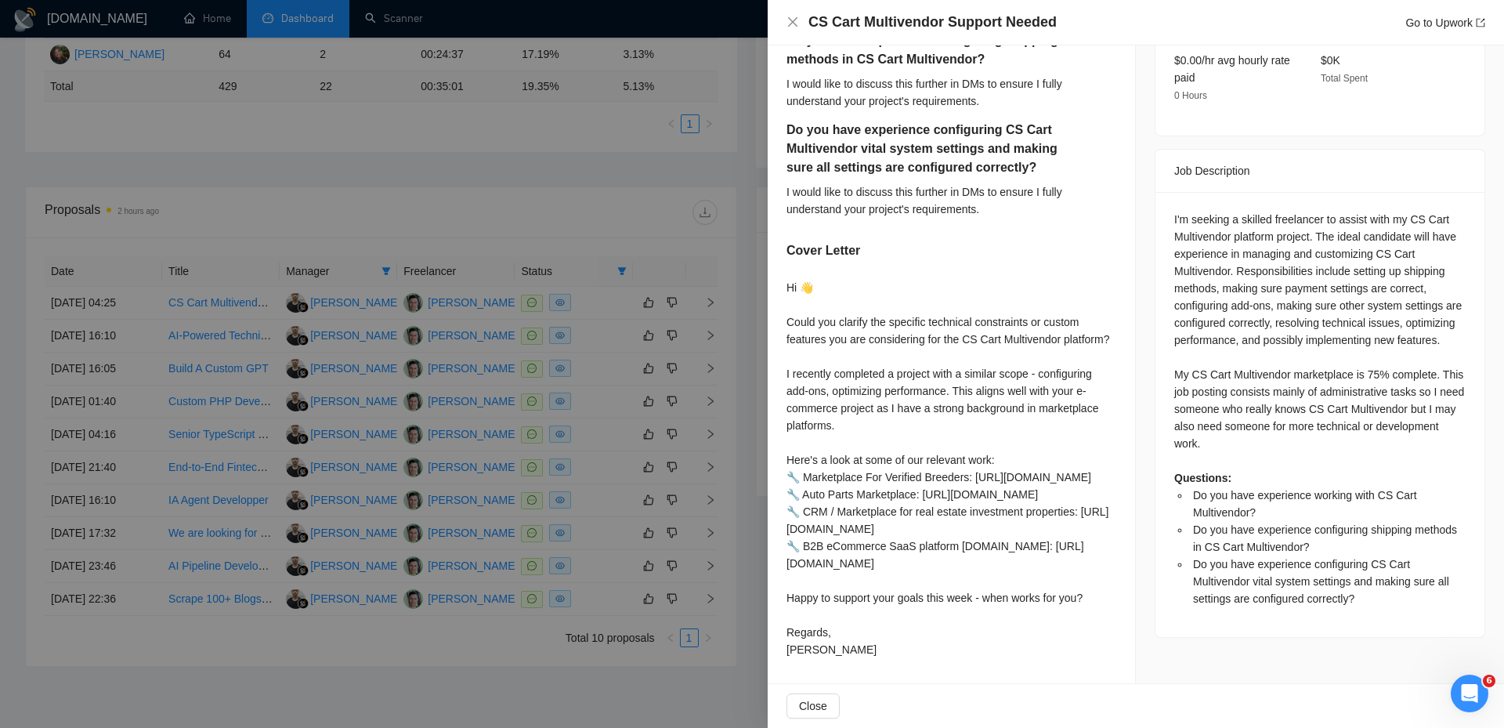
click at [708, 309] on div at bounding box center [752, 364] width 1504 height 728
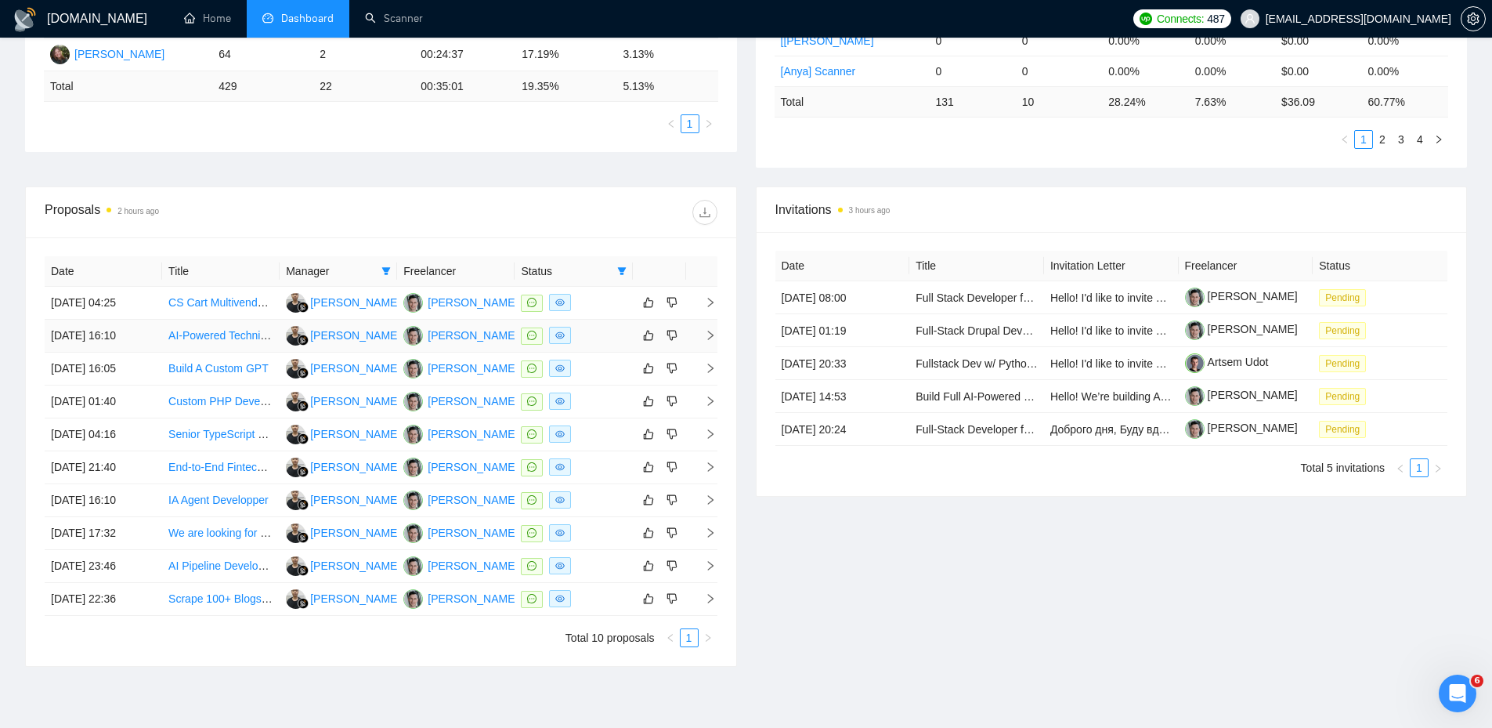
click at [706, 335] on icon "right" at bounding box center [710, 335] width 11 height 11
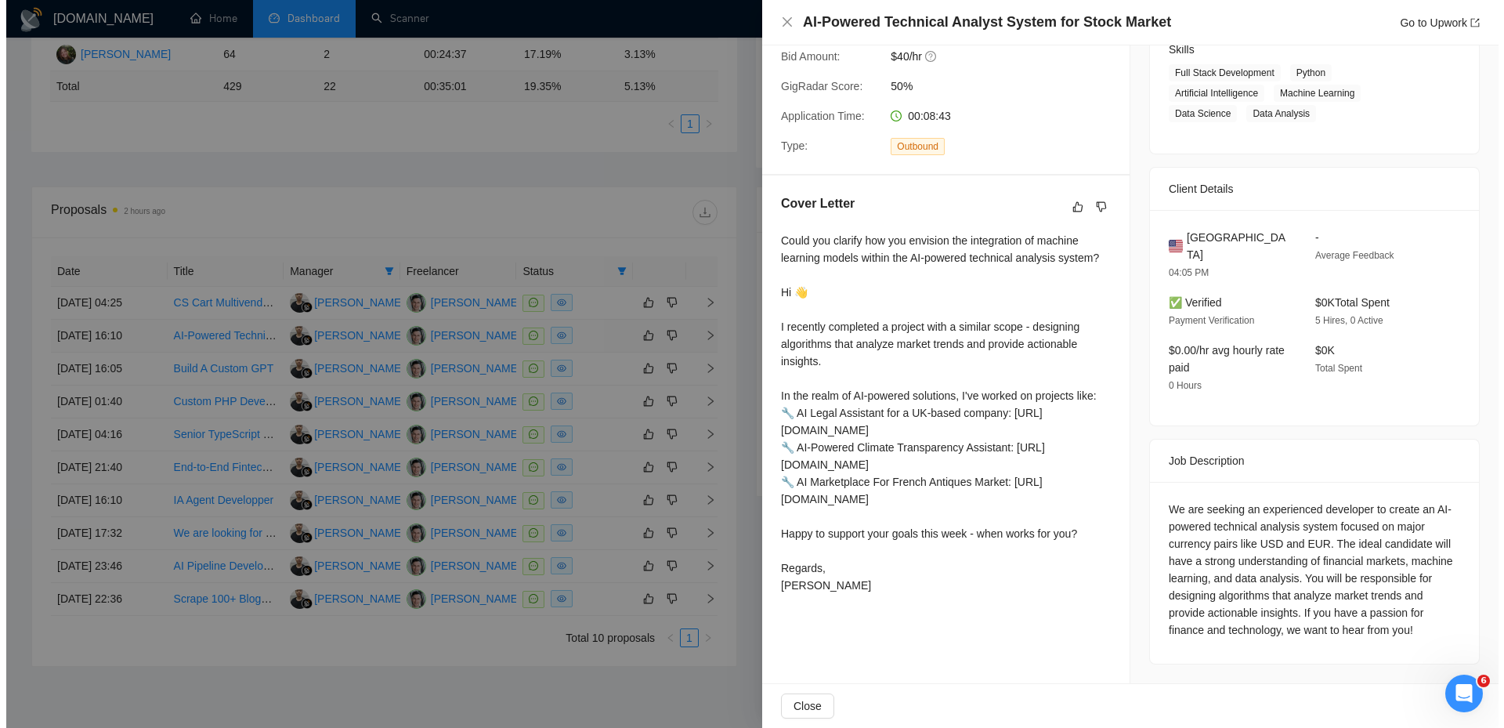
scroll to position [241, 0]
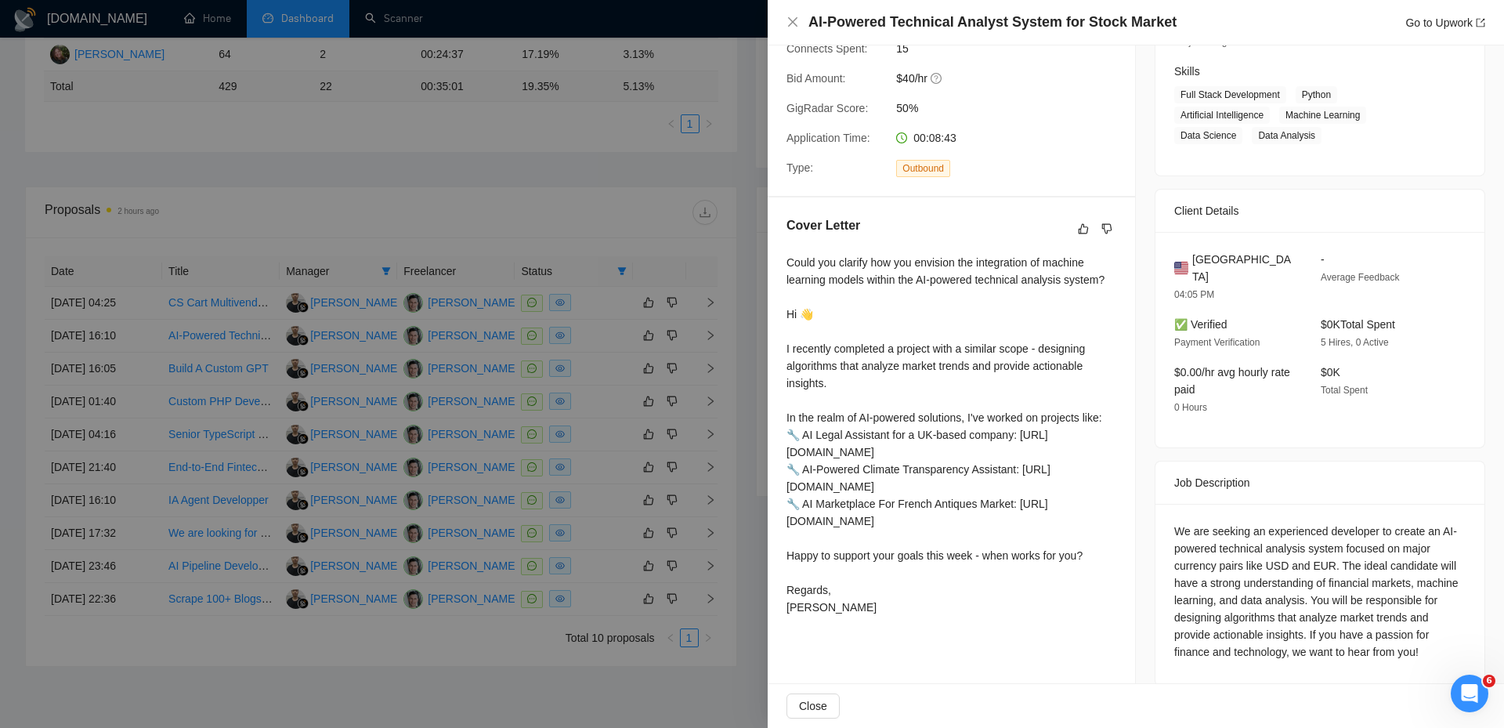
click at [648, 314] on div at bounding box center [752, 364] width 1504 height 728
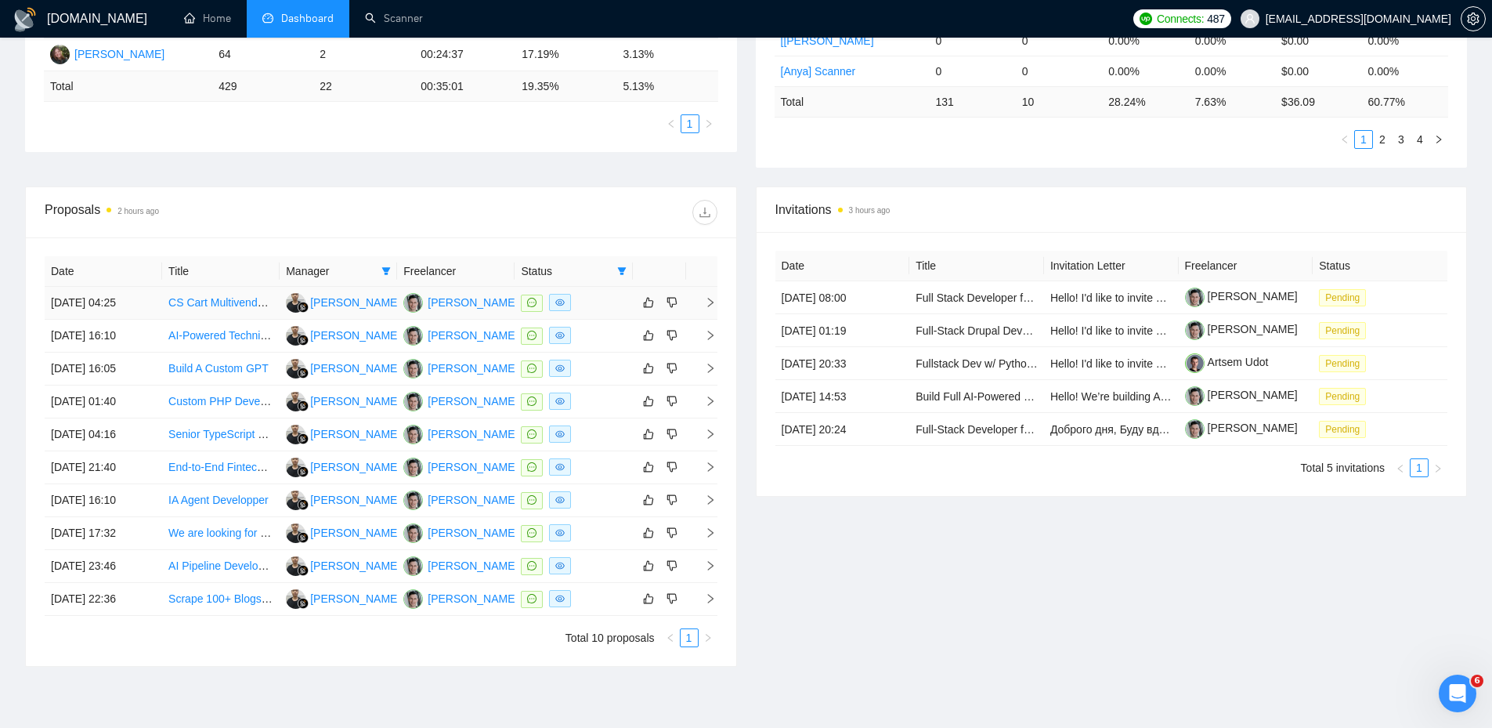
click at [717, 302] on div "Date Title Manager Freelancer Status [DATE] 04:25 CS Cart Multivendor Support N…" at bounding box center [381, 451] width 710 height 428
click at [712, 302] on icon "right" at bounding box center [709, 302] width 5 height 9
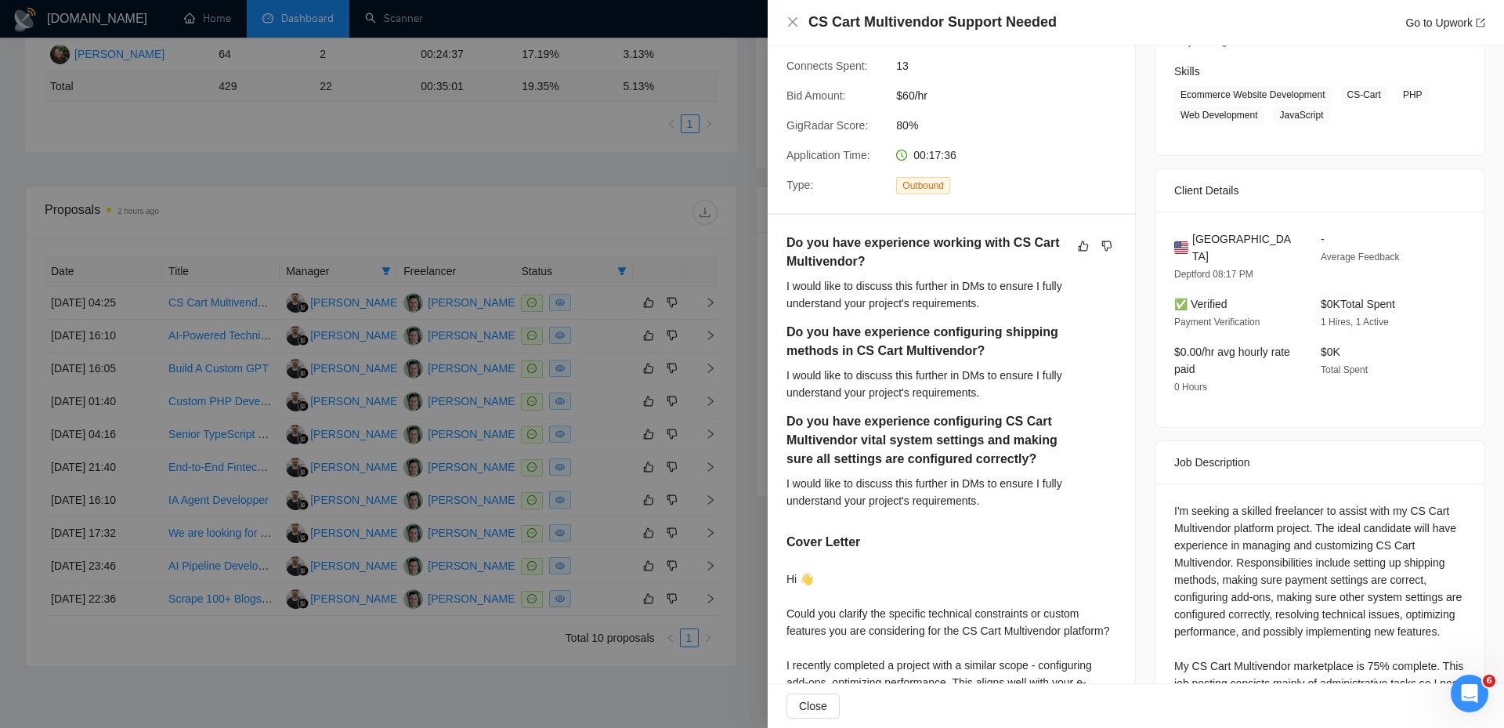
click at [710, 257] on div at bounding box center [752, 364] width 1504 height 728
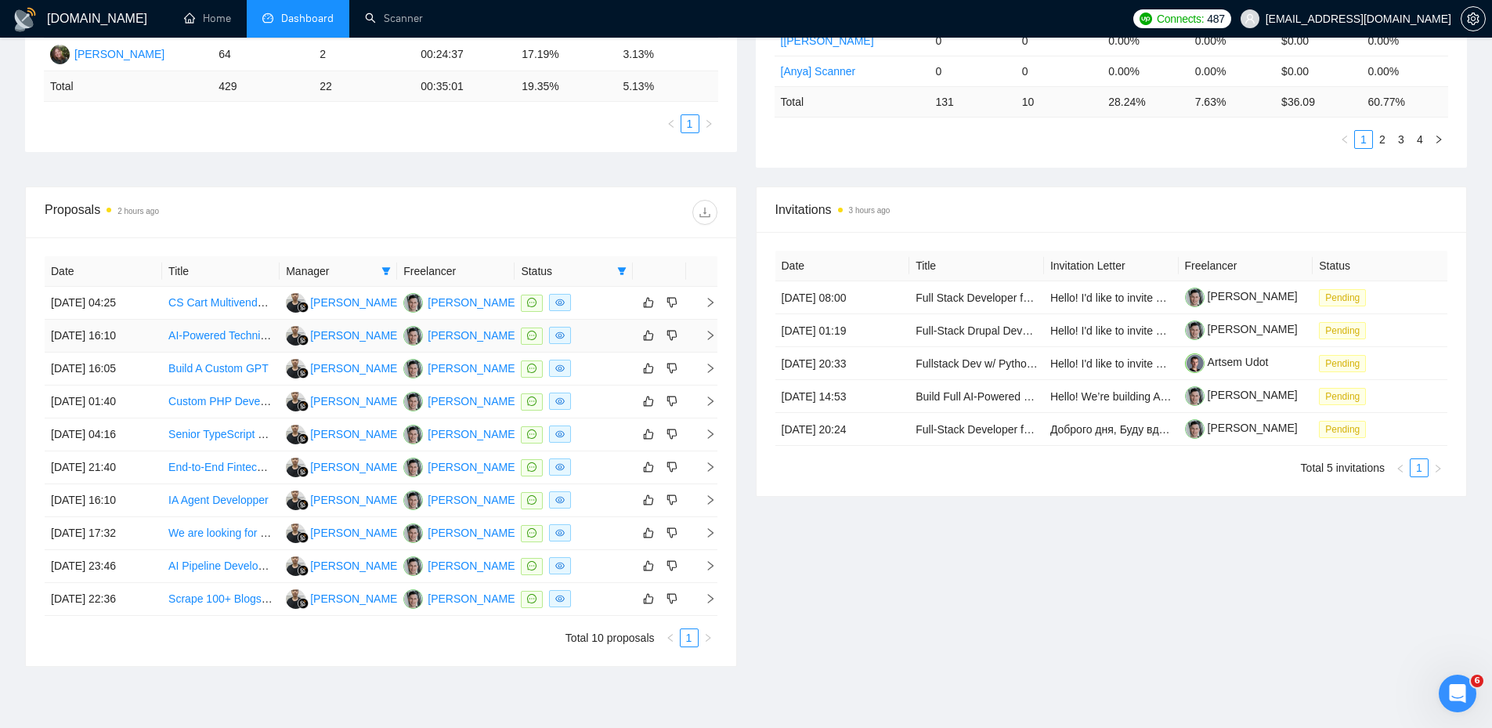
click at [713, 335] on icon "right" at bounding box center [710, 335] width 11 height 11
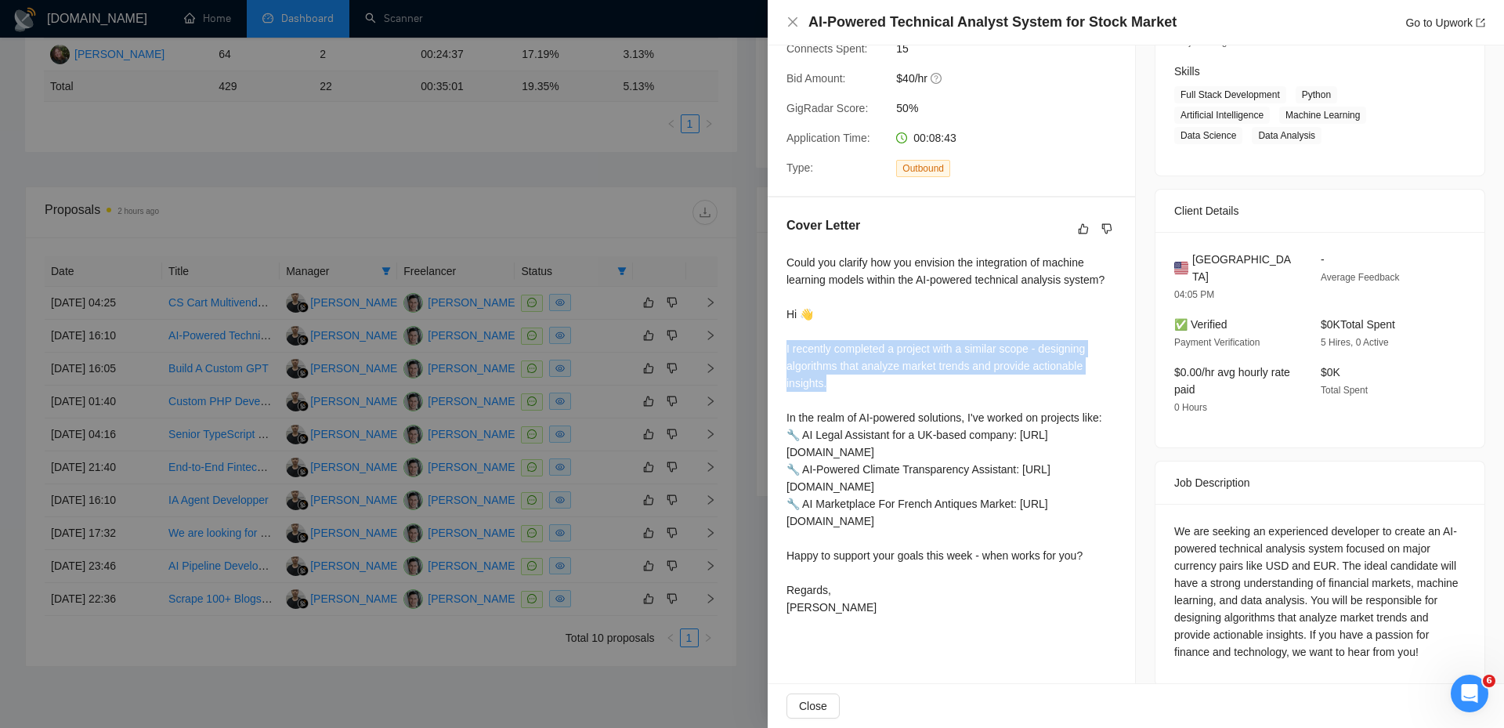
drag, startPoint x: 825, startPoint y: 384, endPoint x: 777, endPoint y: 353, distance: 57.4
click at [777, 353] on div "Cover Letter Could you clarify how you envision the integration of machine lear…" at bounding box center [950, 418] width 367 height 443
click at [609, 409] on div at bounding box center [752, 364] width 1504 height 728
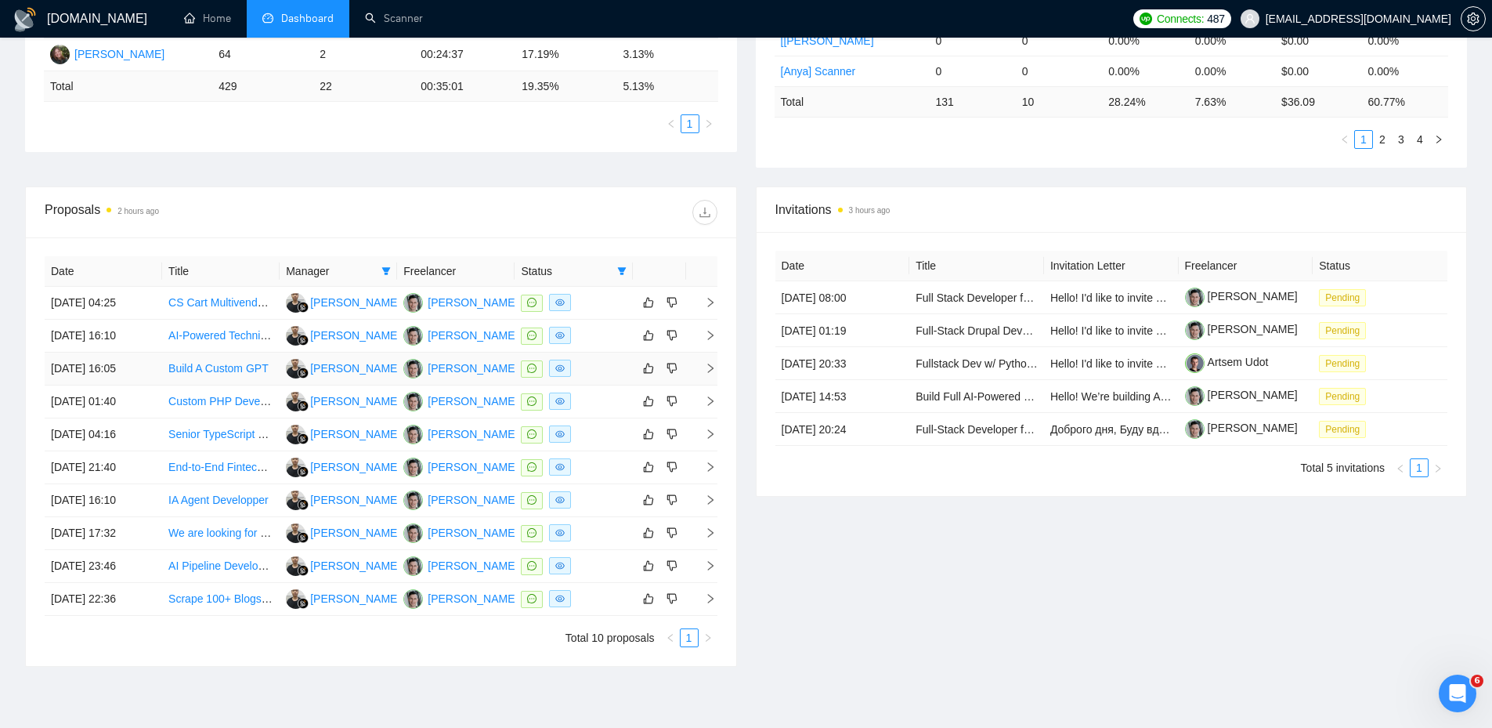
click at [712, 369] on icon "right" at bounding box center [710, 368] width 11 height 11
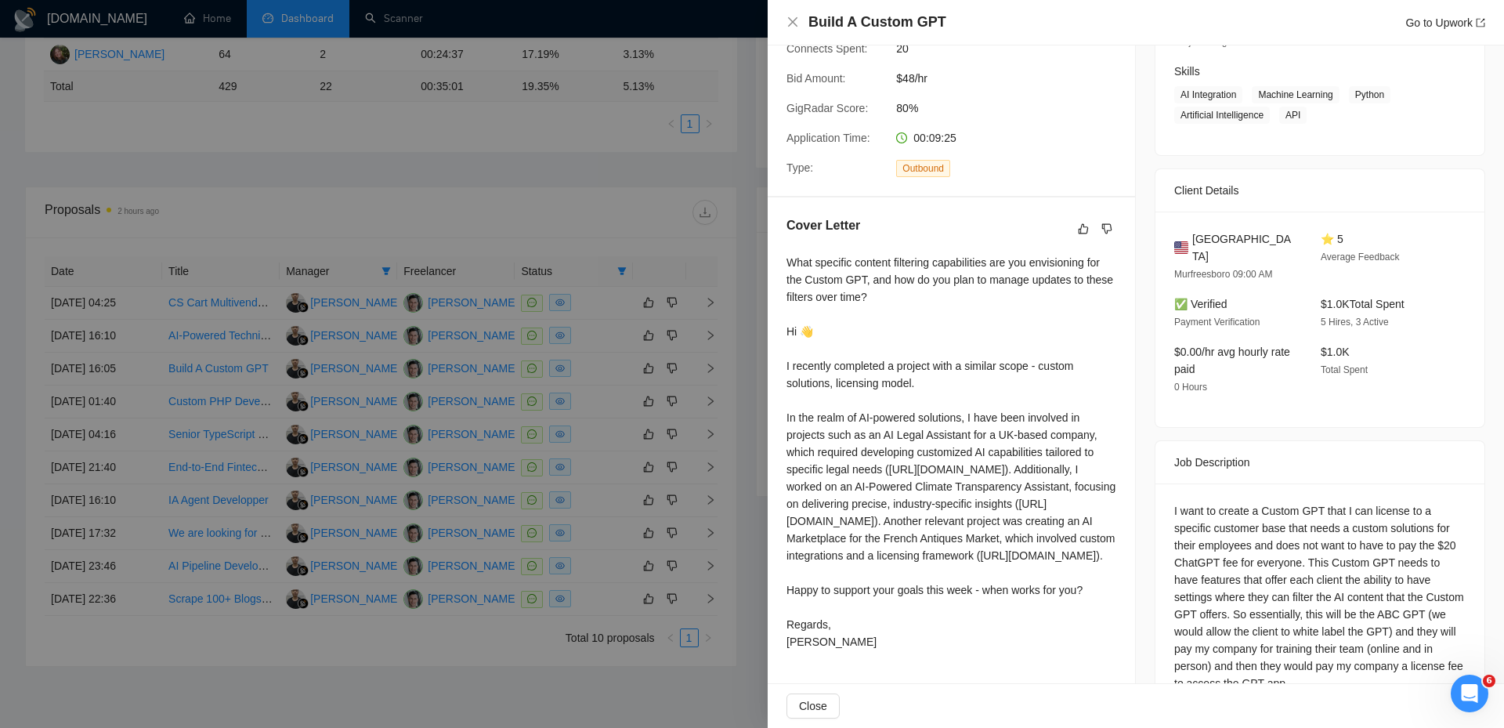
drag, startPoint x: 652, startPoint y: 374, endPoint x: 687, endPoint y: 377, distance: 34.6
click at [653, 374] on div at bounding box center [752, 364] width 1504 height 728
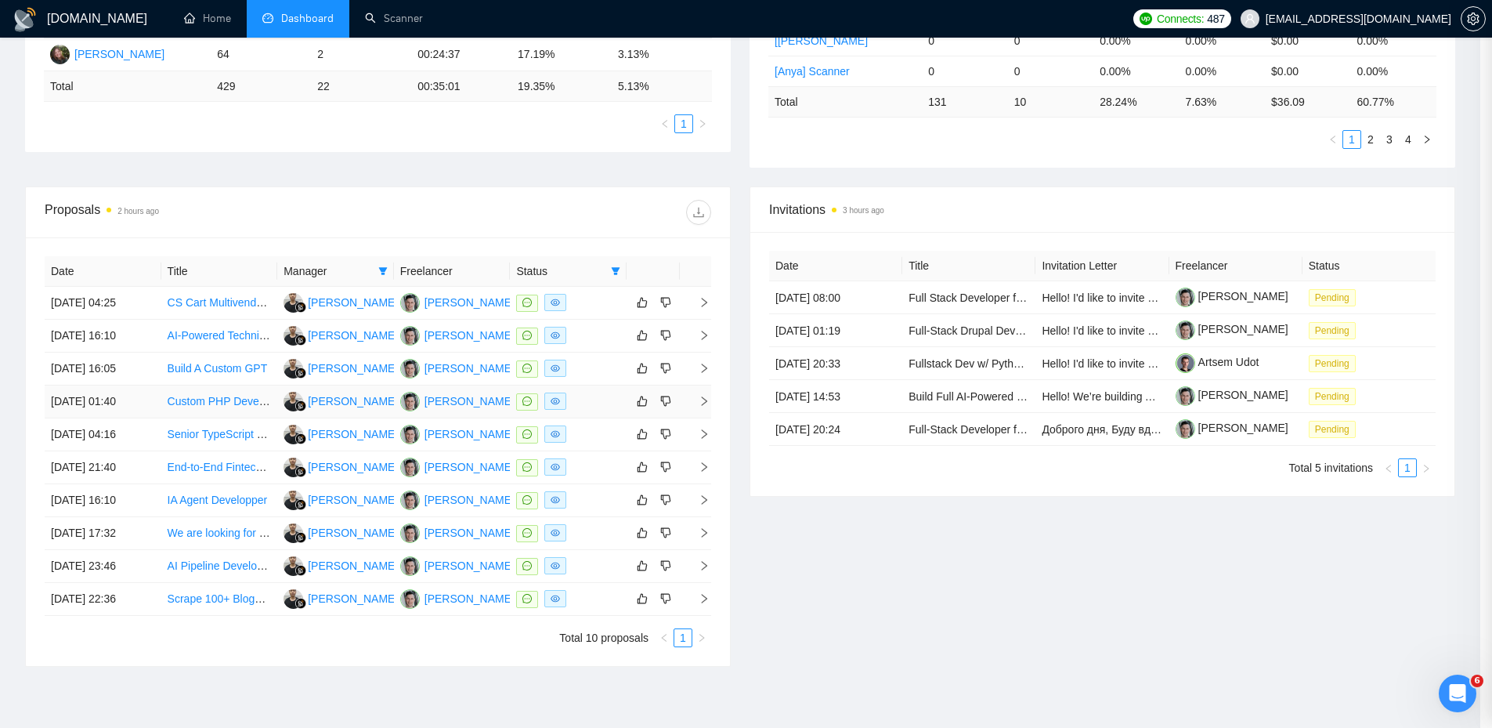
click at [711, 397] on td at bounding box center [695, 401] width 31 height 33
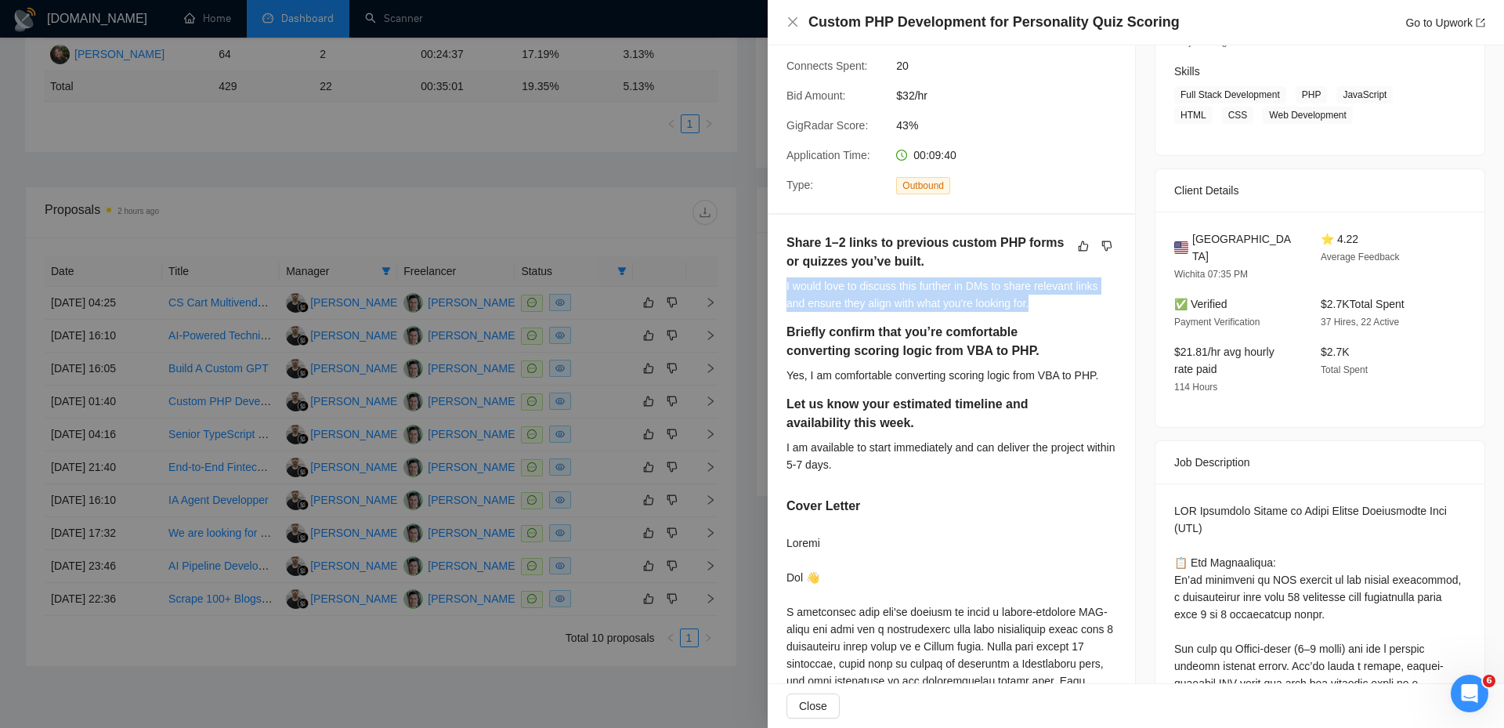
drag, startPoint x: 1050, startPoint y: 305, endPoint x: 781, endPoint y: 289, distance: 269.9
click at [781, 289] on div "Share 1–2 links to previous custom PHP forms or quizzes you’ve built. I would l…" at bounding box center [950, 663] width 367 height 896
click at [926, 406] on h5 "Let us know your estimated timeline and availability this week." at bounding box center [926, 414] width 280 height 38
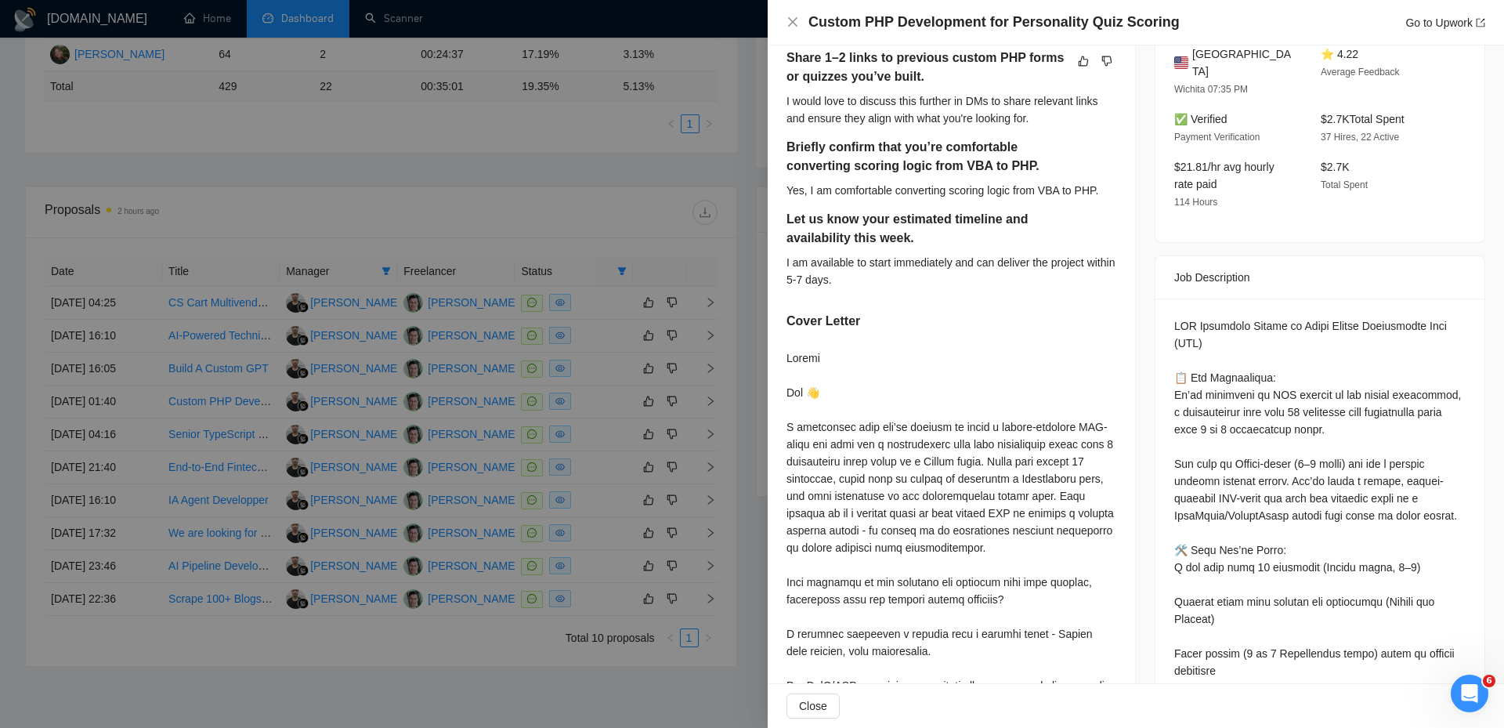
scroll to position [398, 0]
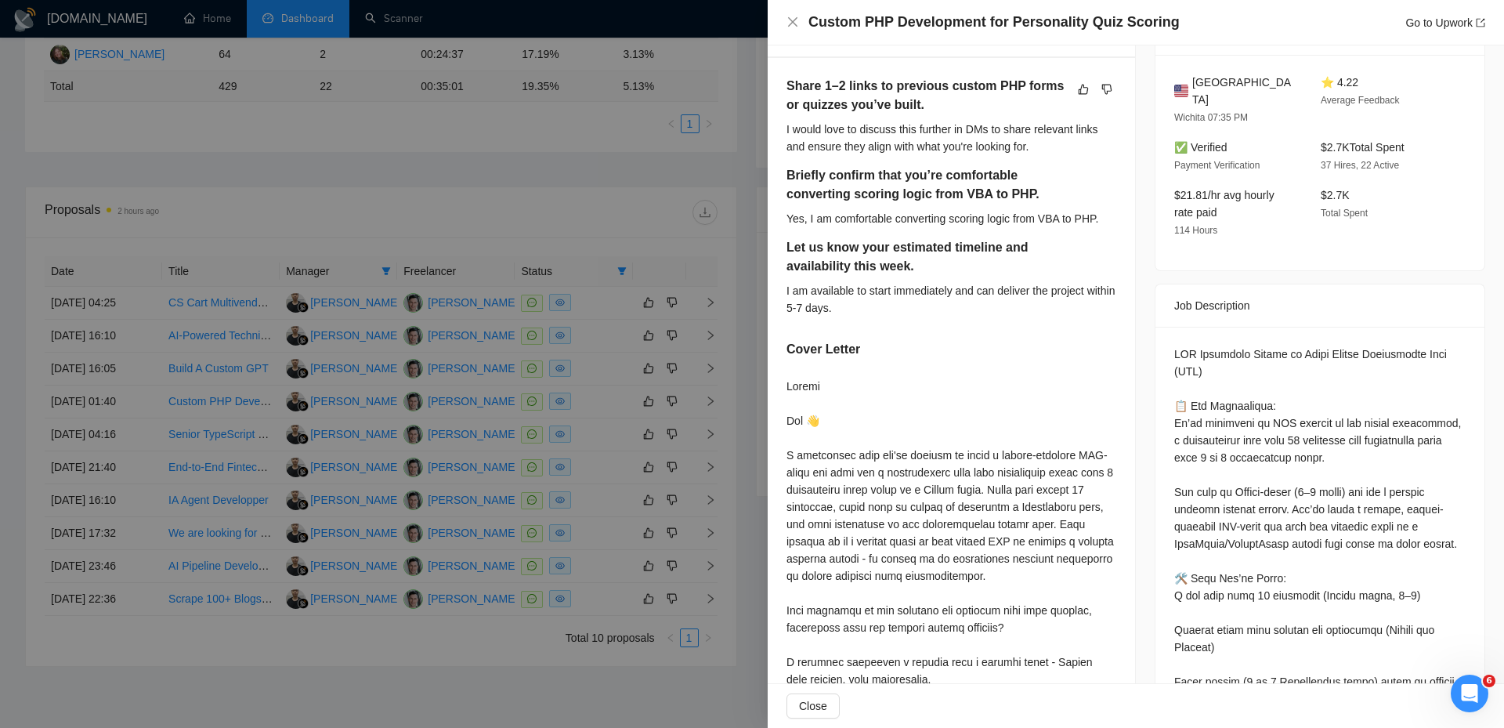
click at [800, 380] on div at bounding box center [951, 652] width 330 height 551
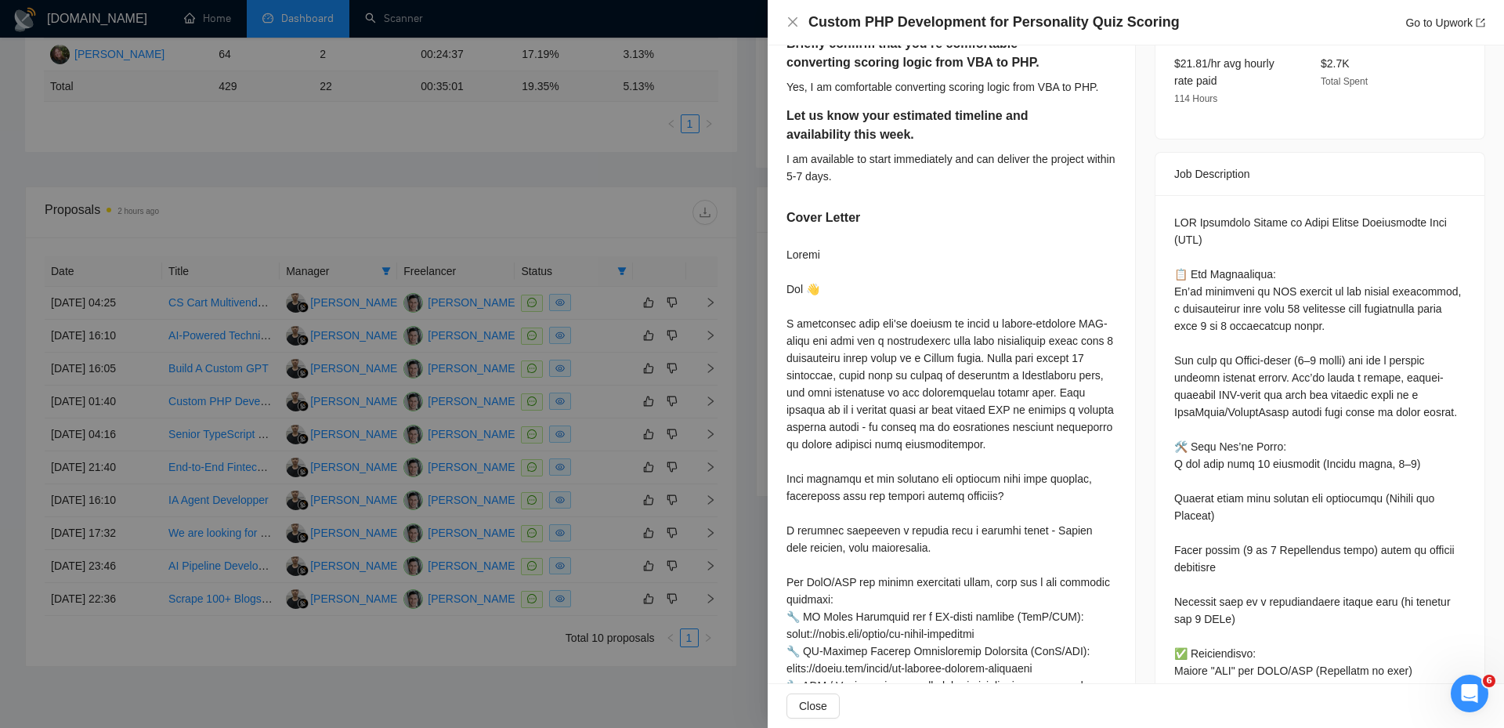
scroll to position [501, 0]
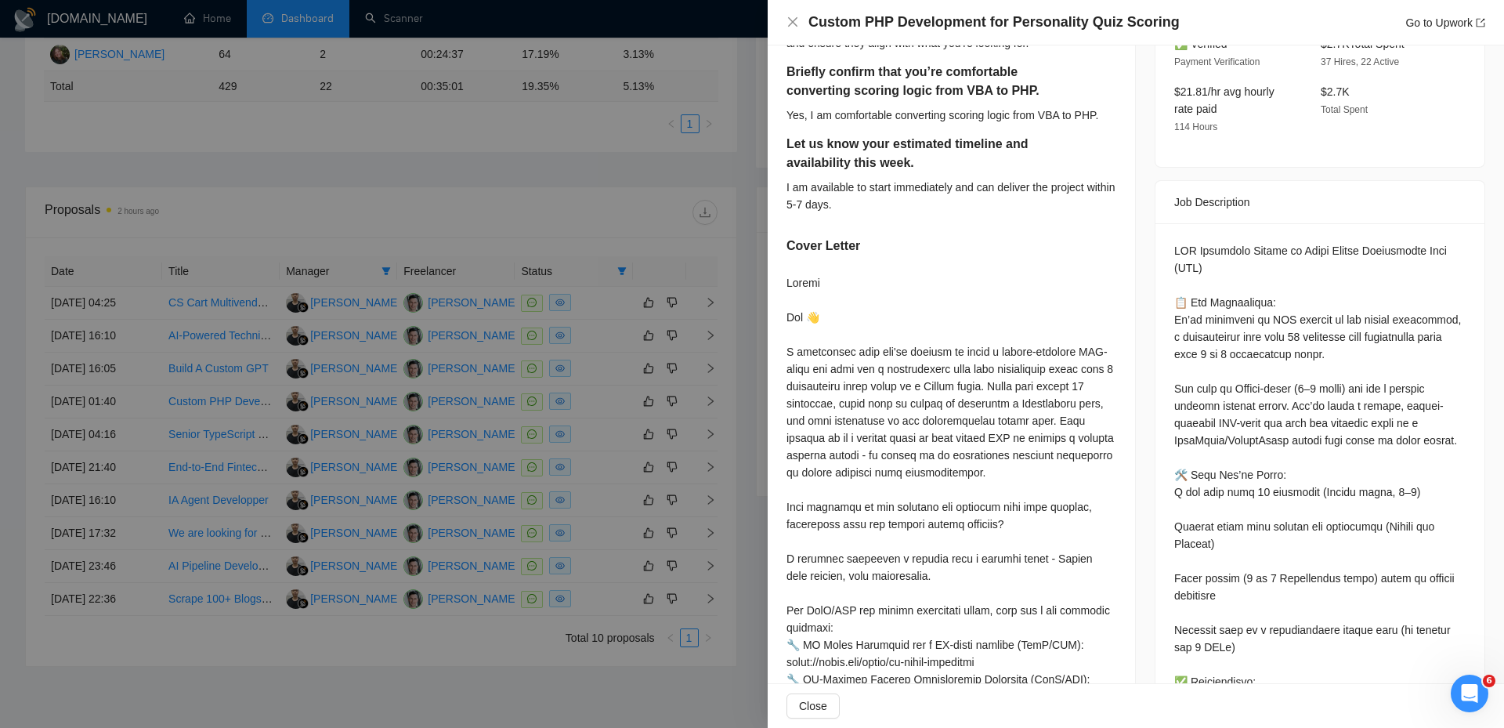
click at [616, 383] on div at bounding box center [752, 364] width 1504 height 728
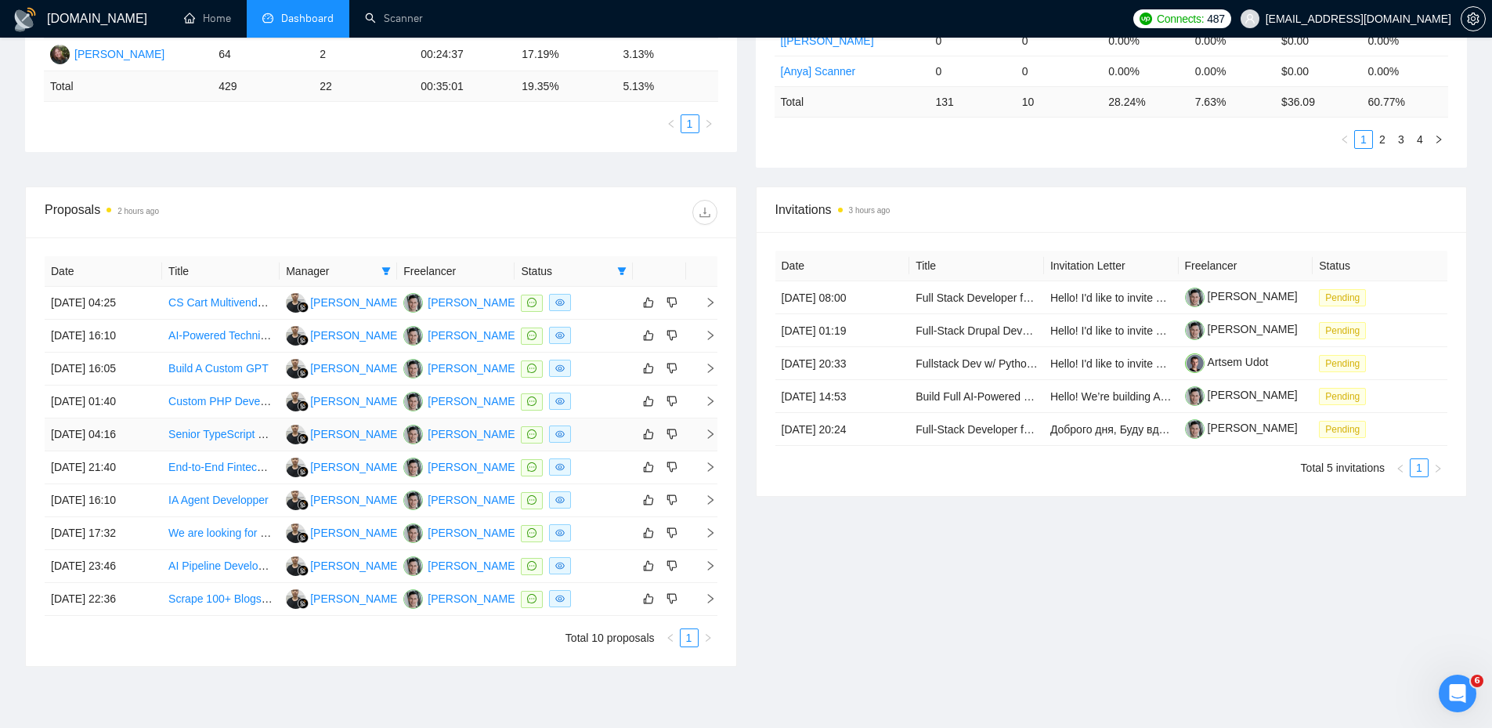
click at [713, 427] on td at bounding box center [701, 434] width 31 height 33
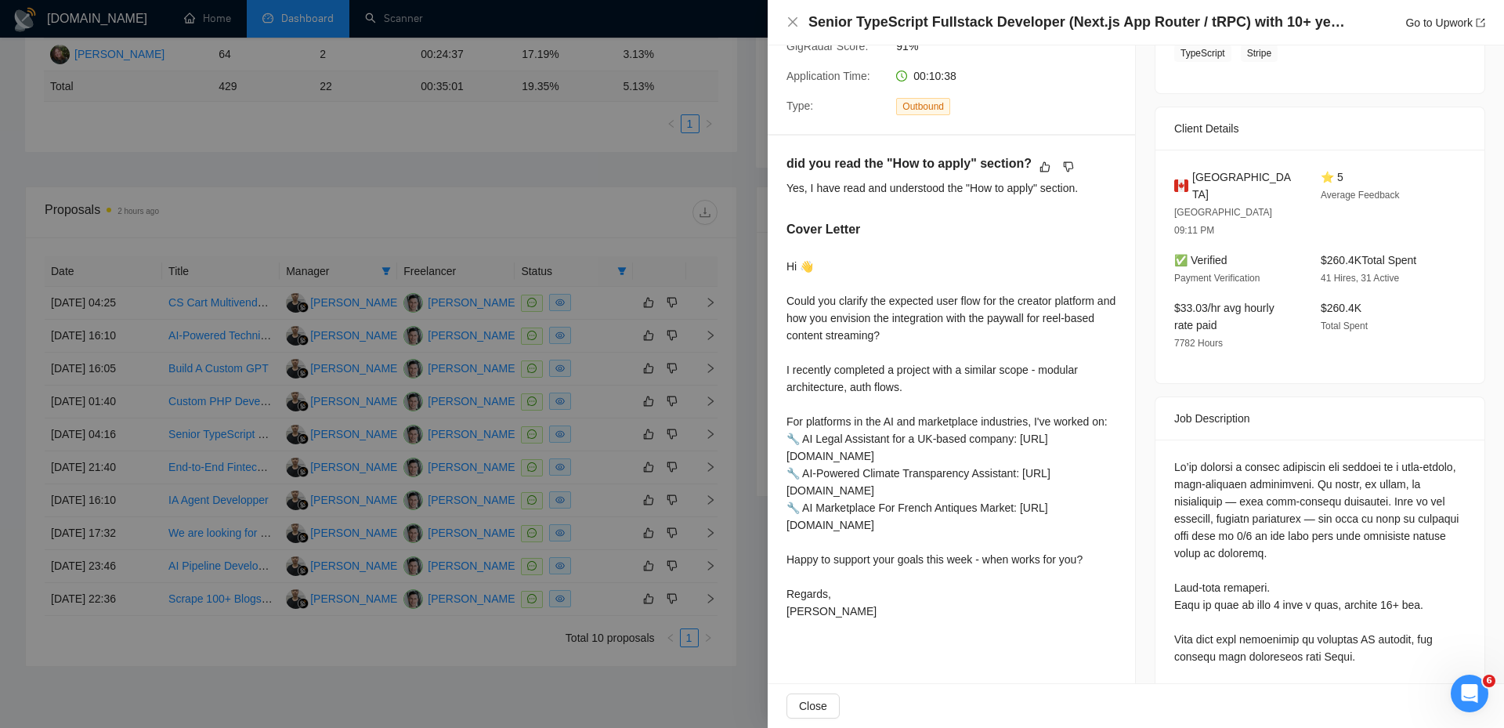
scroll to position [266, 0]
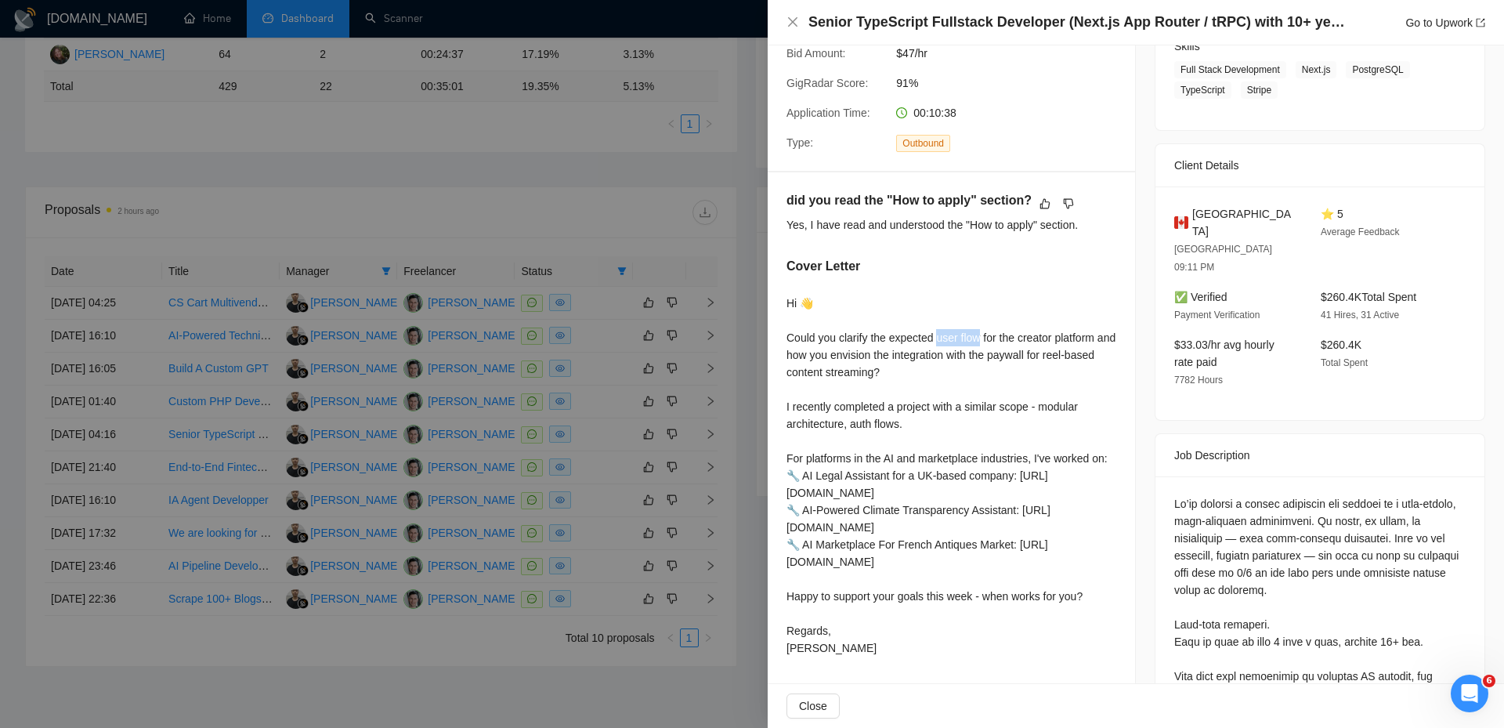
drag, startPoint x: 936, startPoint y: 338, endPoint x: 979, endPoint y: 339, distance: 43.1
click at [979, 339] on div "Hi 👋 Could you clarify the expected user flow for the creator platform and how …" at bounding box center [951, 475] width 330 height 362
click at [626, 341] on div at bounding box center [752, 364] width 1504 height 728
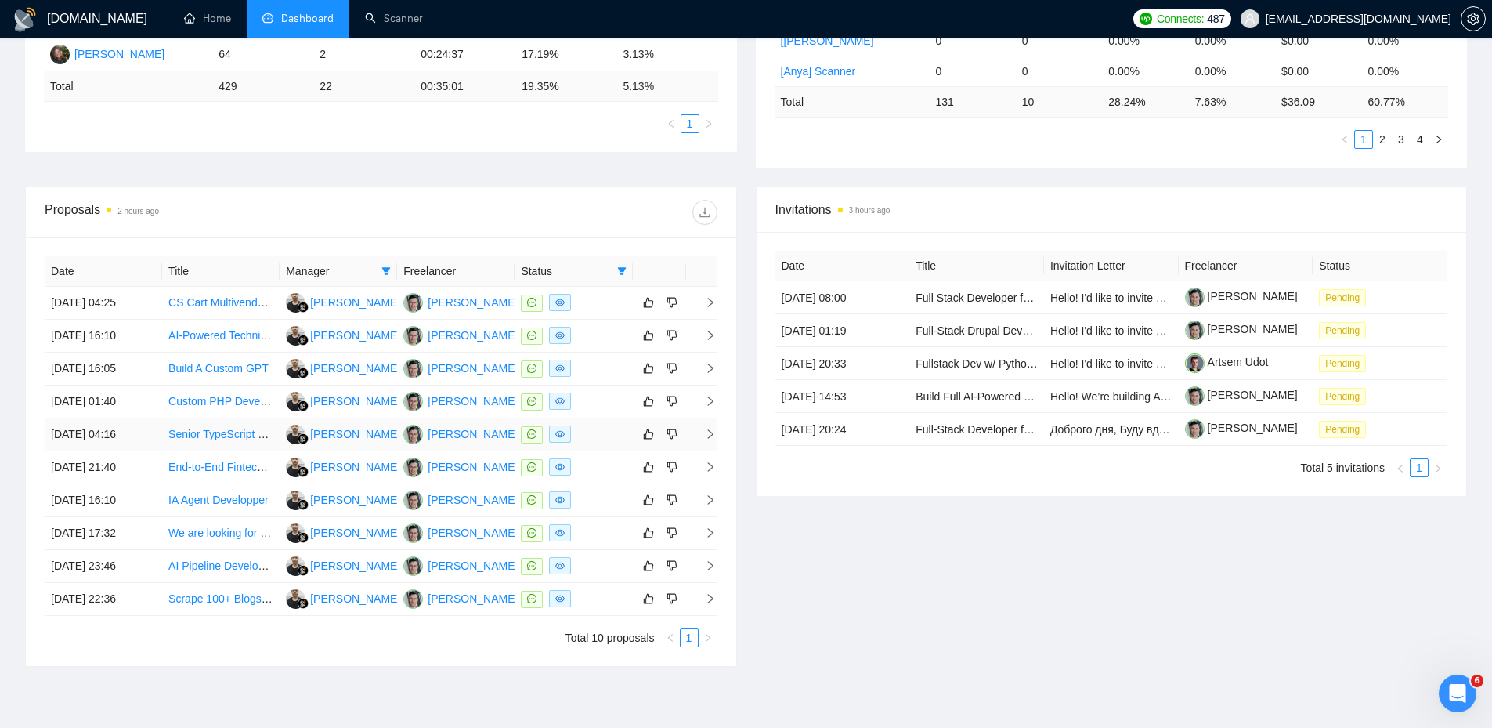
click at [710, 442] on td at bounding box center [701, 434] width 31 height 33
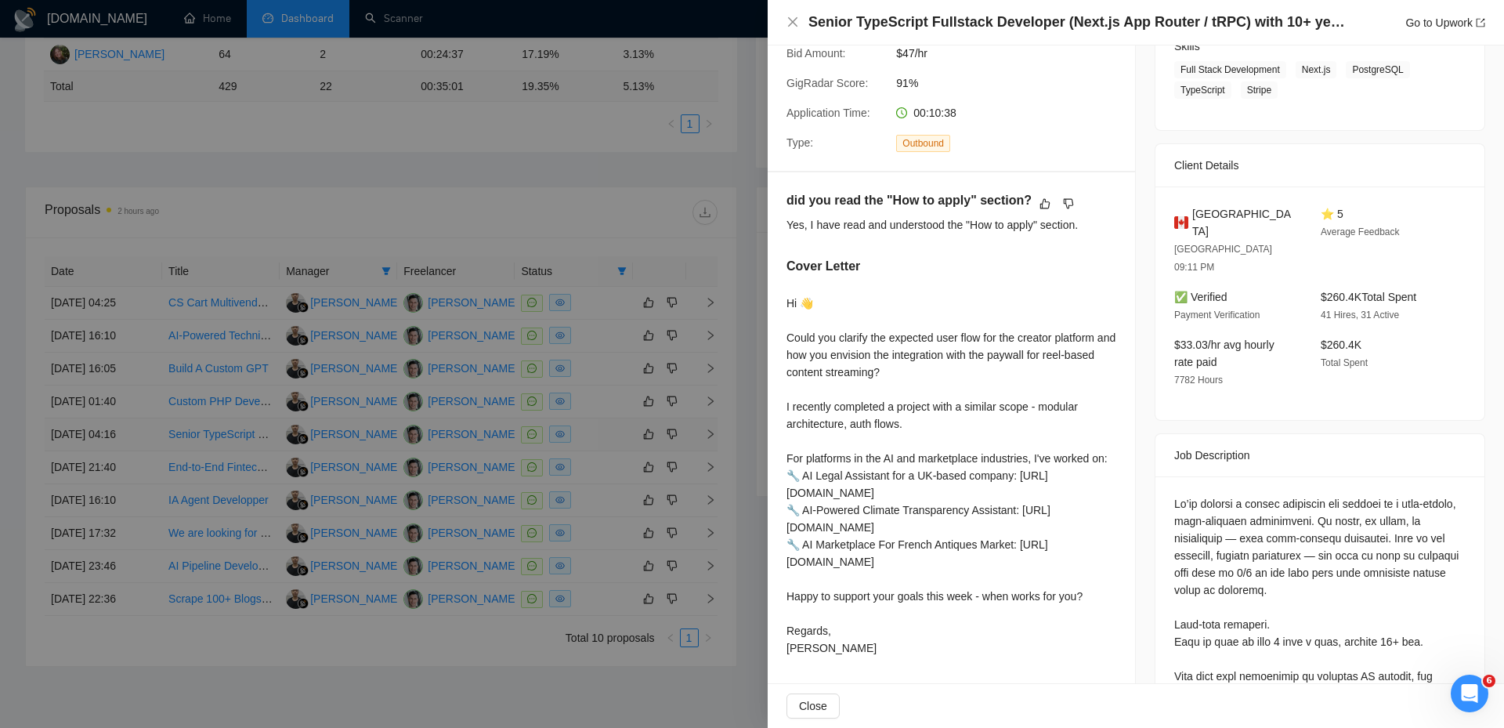
click at [710, 442] on div at bounding box center [752, 364] width 1504 height 728
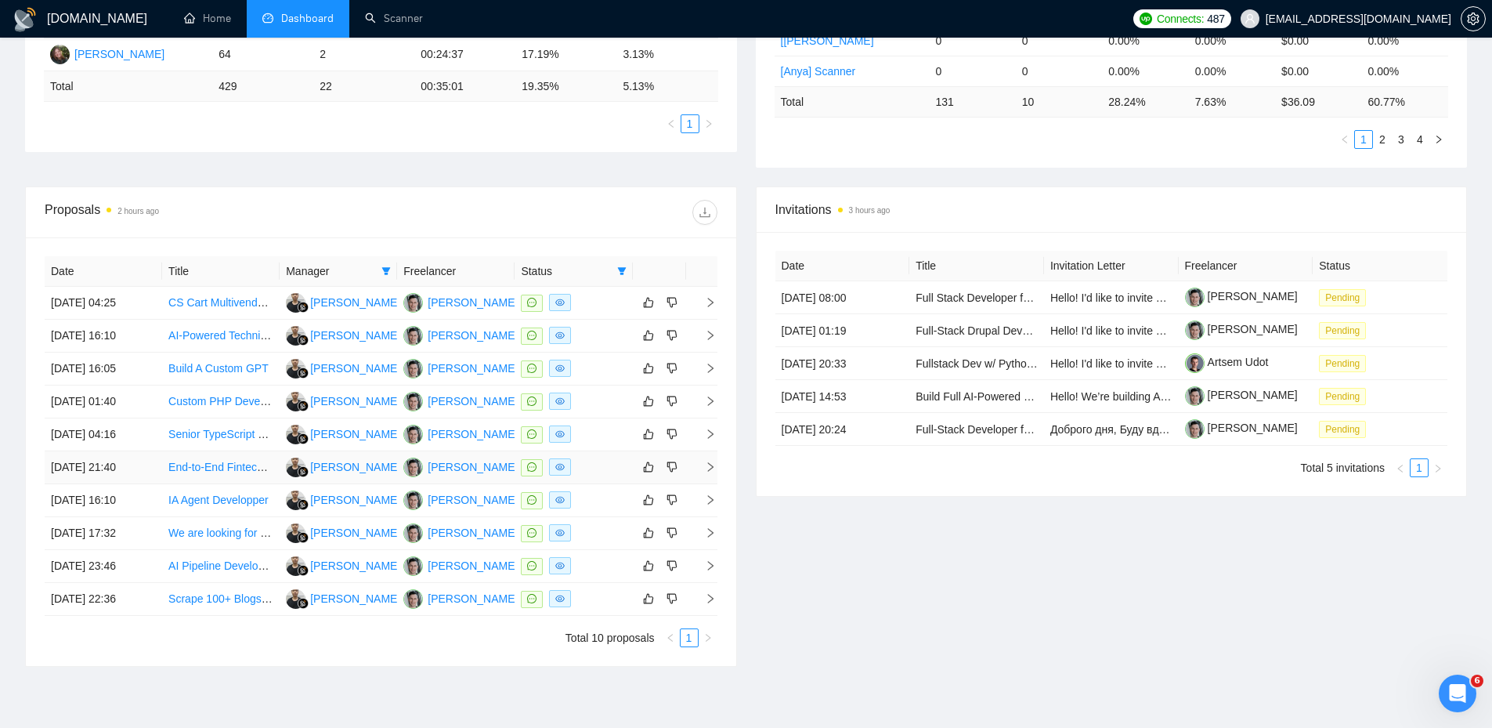
click at [708, 461] on icon "right" at bounding box center [710, 466] width 11 height 11
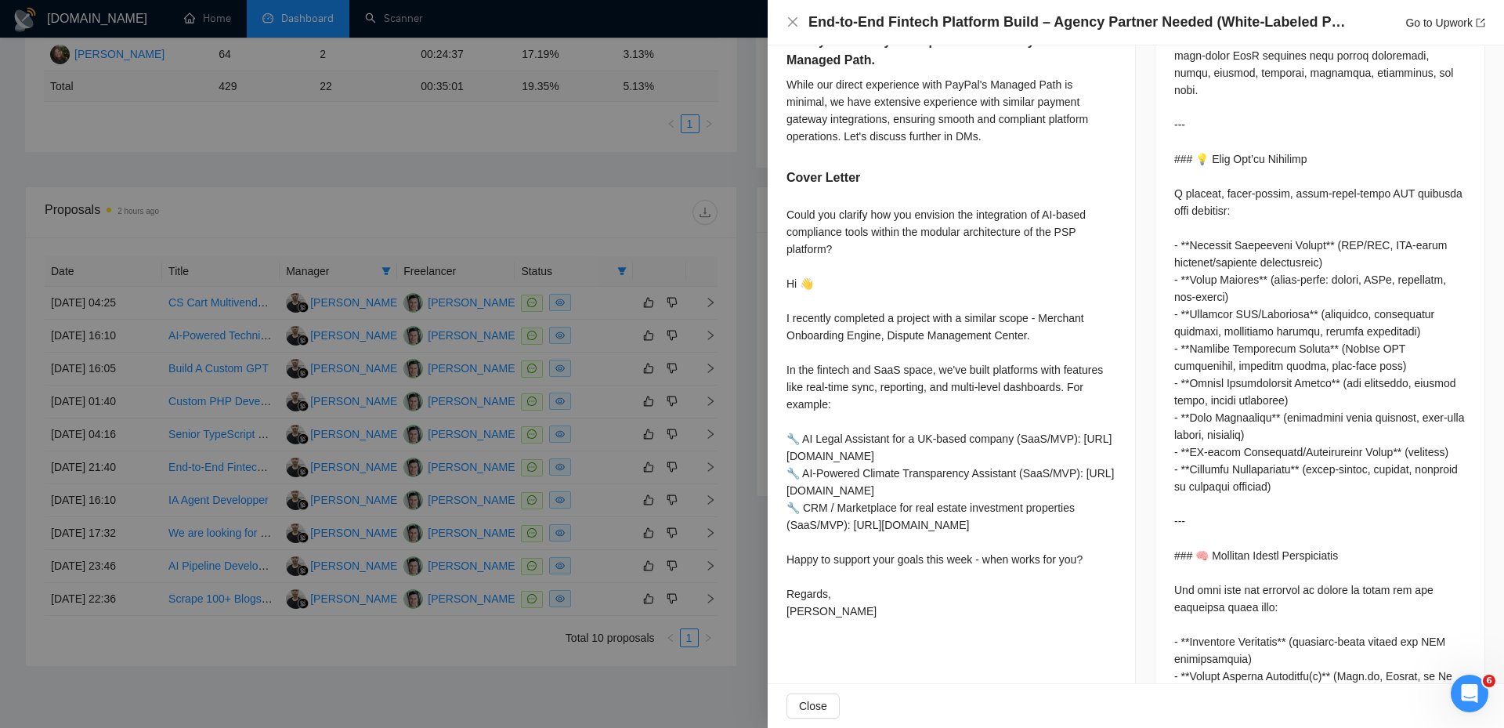
scroll to position [893, 0]
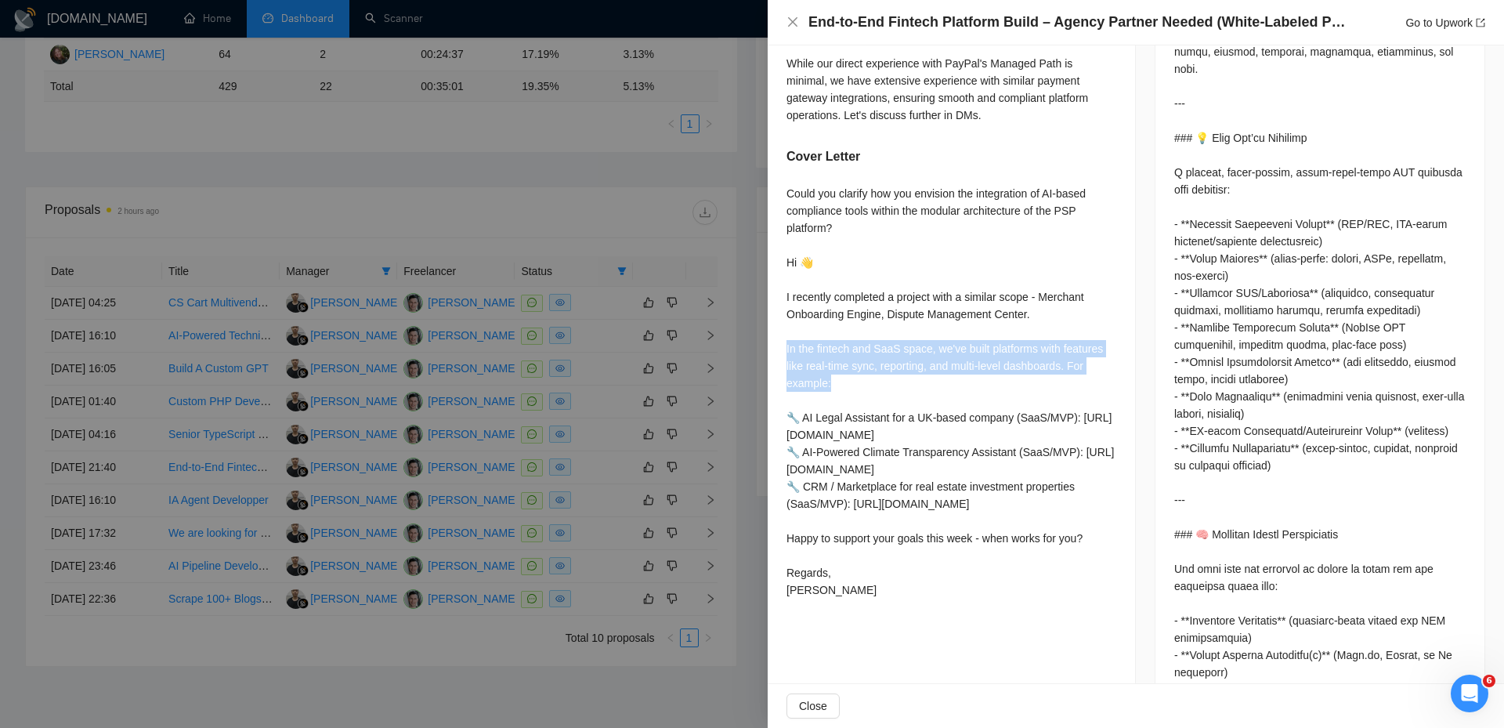
drag, startPoint x: 890, startPoint y: 384, endPoint x: 780, endPoint y: 345, distance: 116.2
click at [780, 345] on div "Describe a past project where your agency built or maintained a platform with m…" at bounding box center [950, 93] width 367 height 1060
click at [781, 301] on div "Describe a past project where your agency built or maintained a platform with m…" at bounding box center [950, 93] width 367 height 1060
click at [730, 471] on div at bounding box center [752, 364] width 1504 height 728
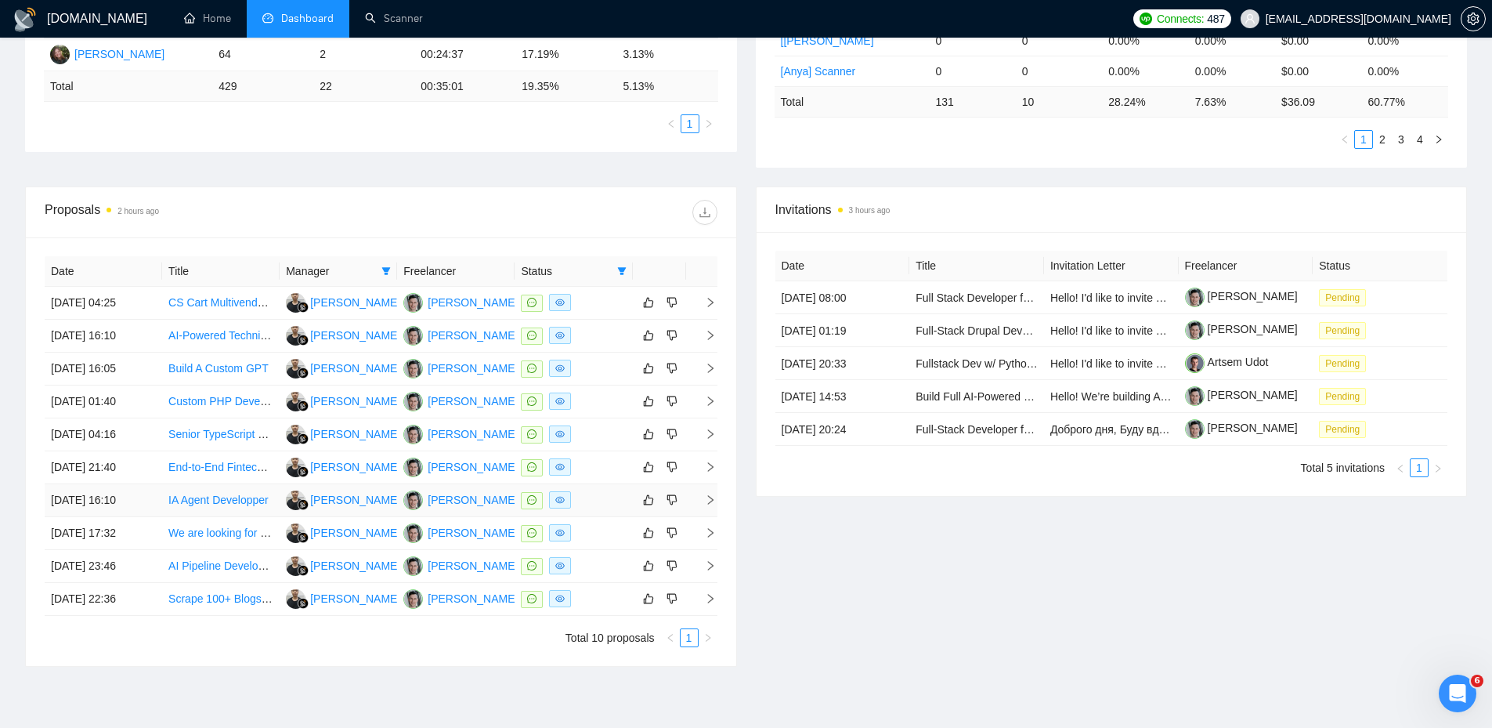
click at [709, 500] on icon "right" at bounding box center [710, 499] width 11 height 11
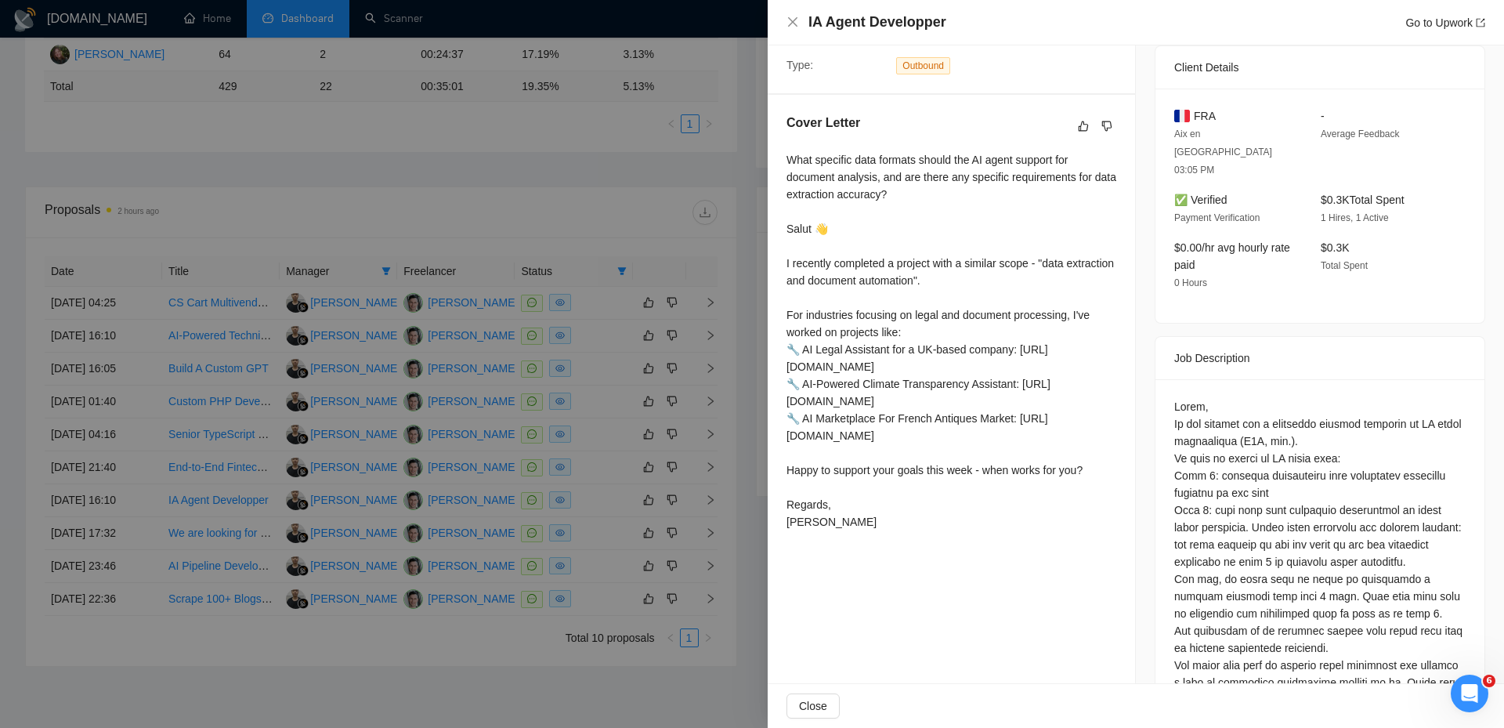
scroll to position [343, 0]
click at [722, 533] on div at bounding box center [752, 364] width 1504 height 728
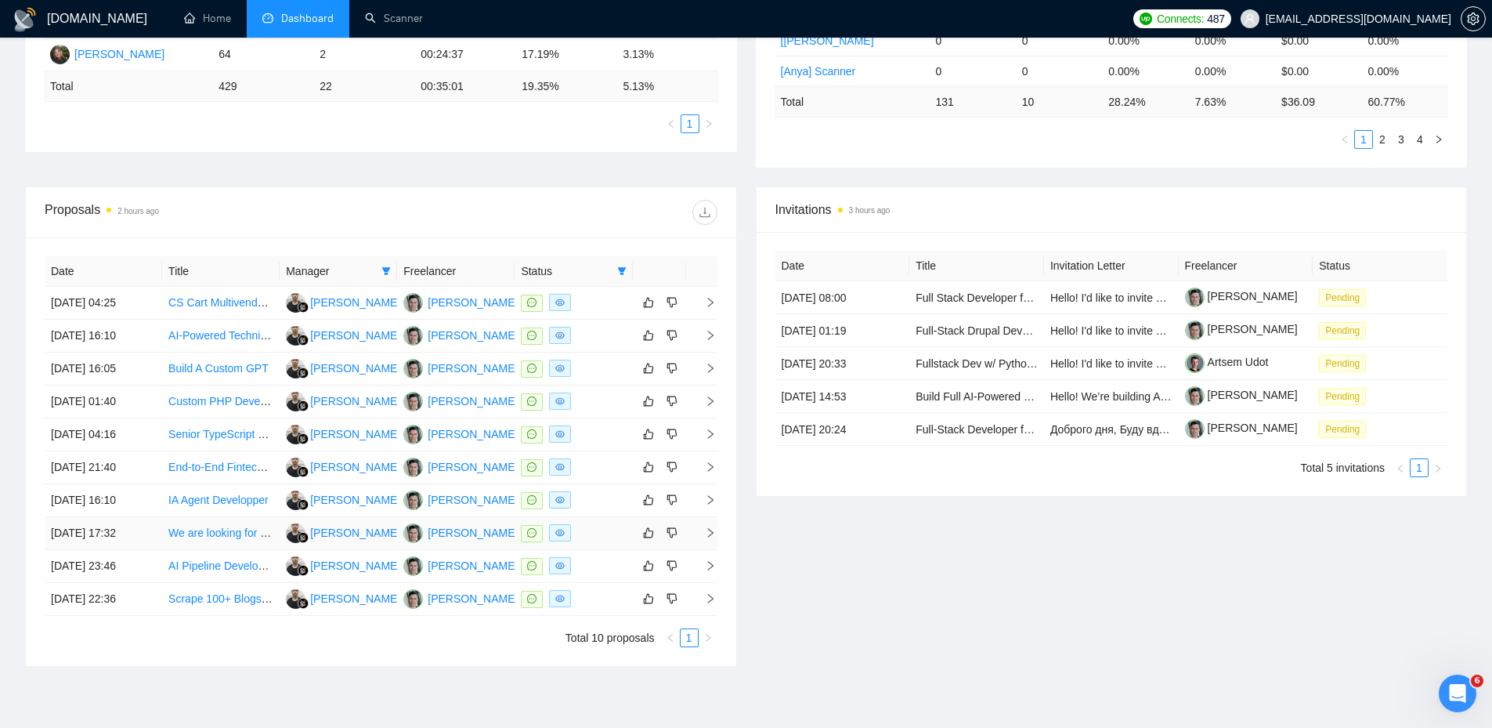
click at [710, 533] on icon "right" at bounding box center [710, 532] width 11 height 11
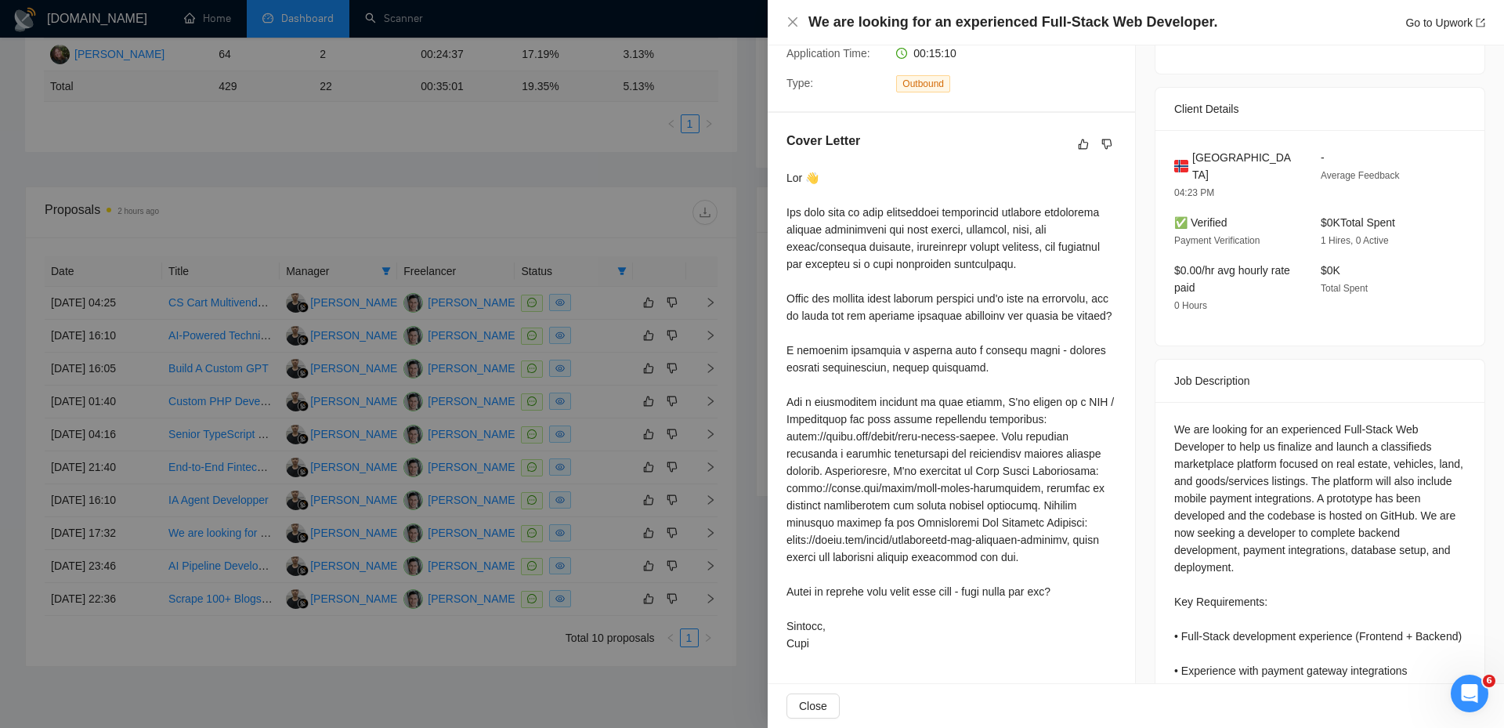
click at [701, 555] on div at bounding box center [752, 364] width 1504 height 728
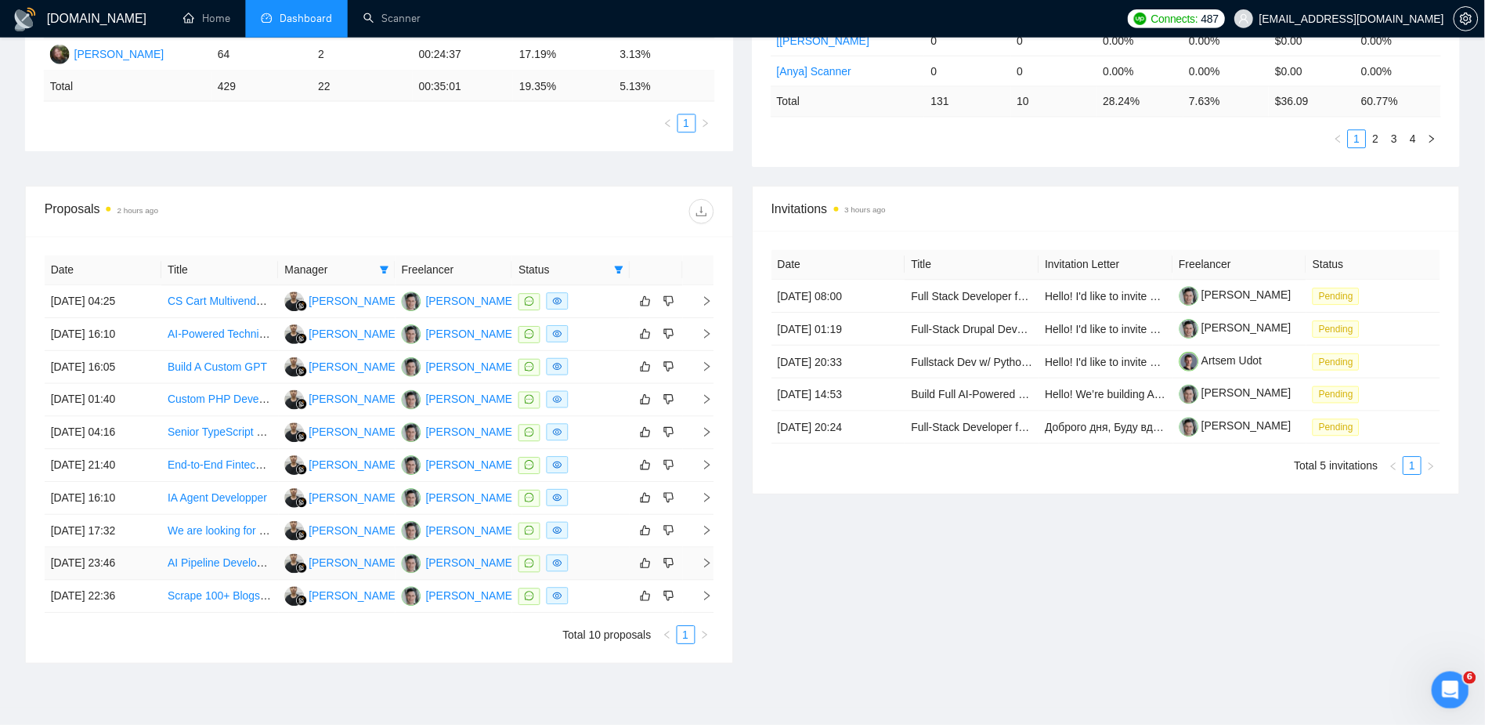
click at [708, 567] on icon "right" at bounding box center [710, 565] width 11 height 11
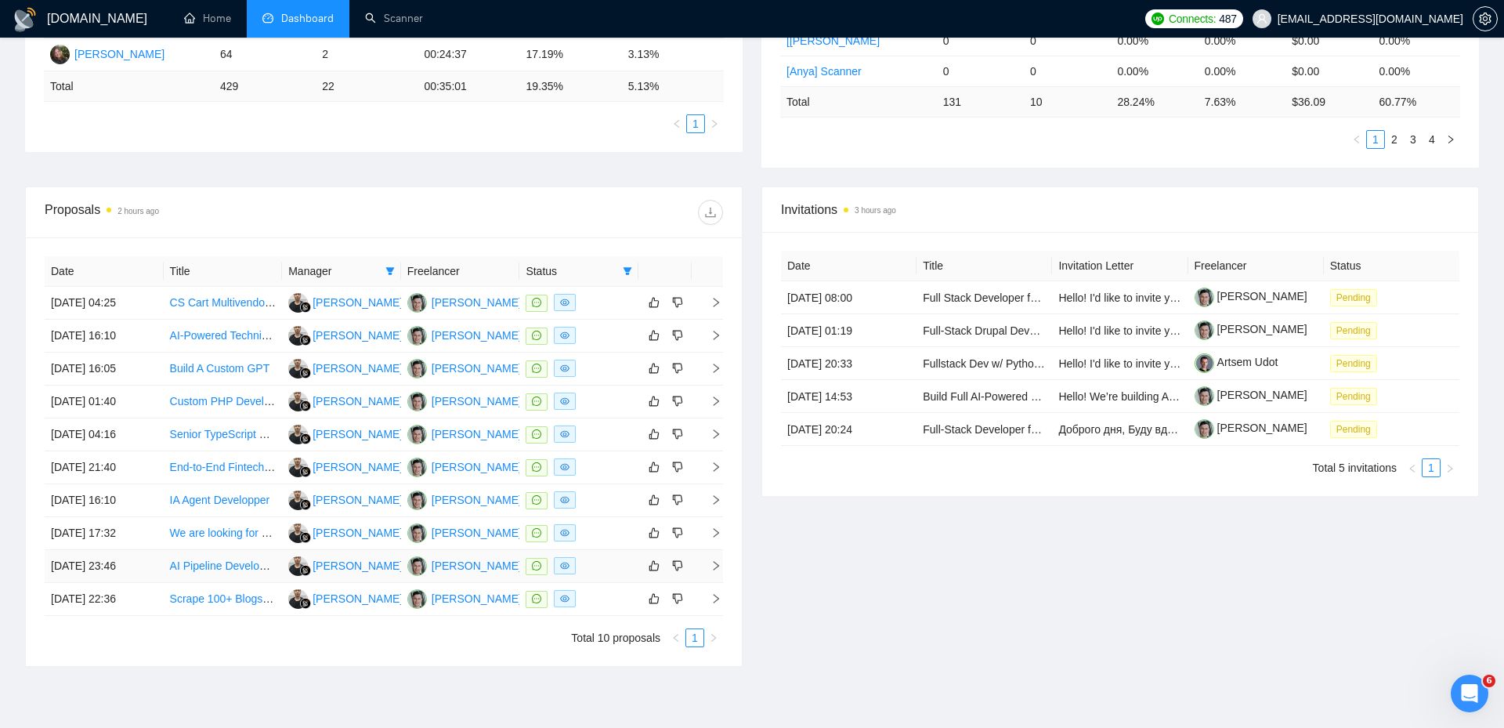
scroll to position [238, 0]
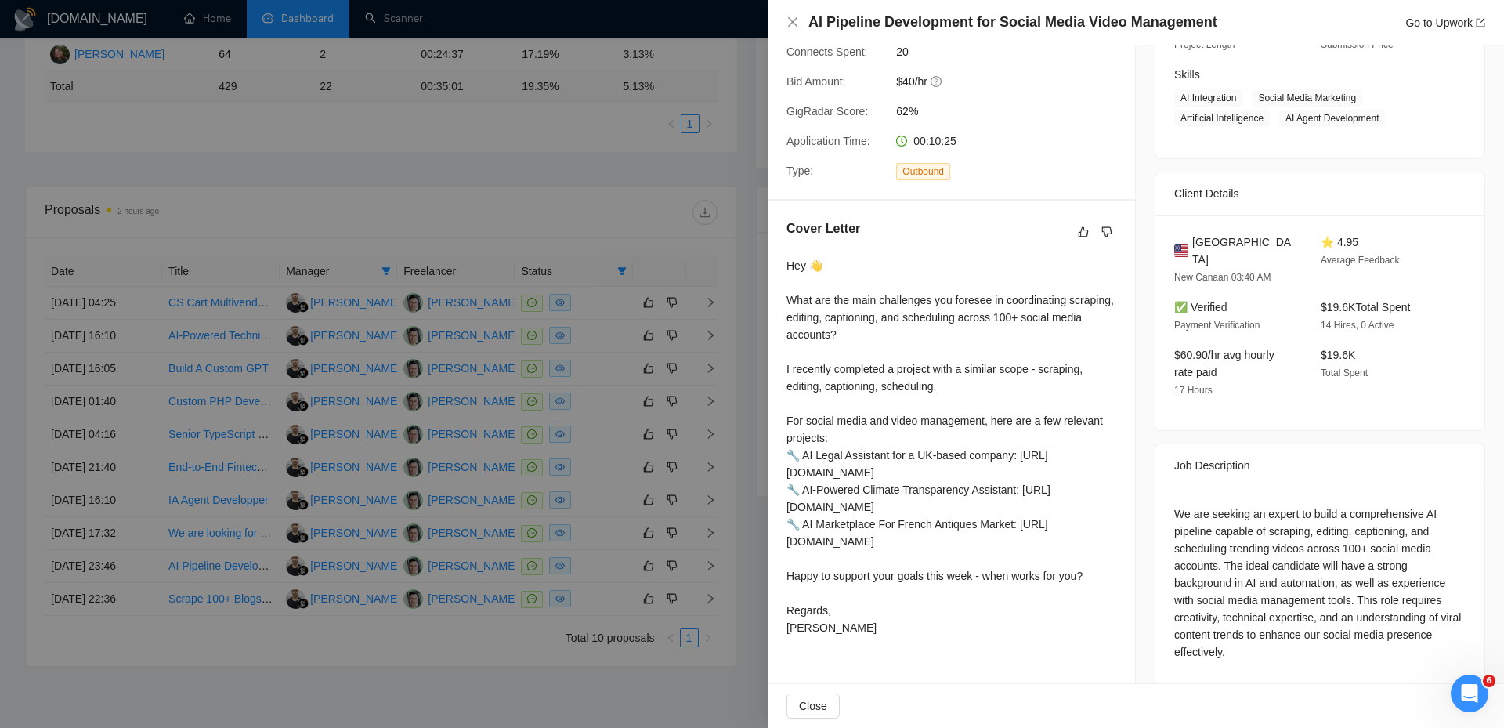
click at [731, 549] on div at bounding box center [752, 364] width 1504 height 728
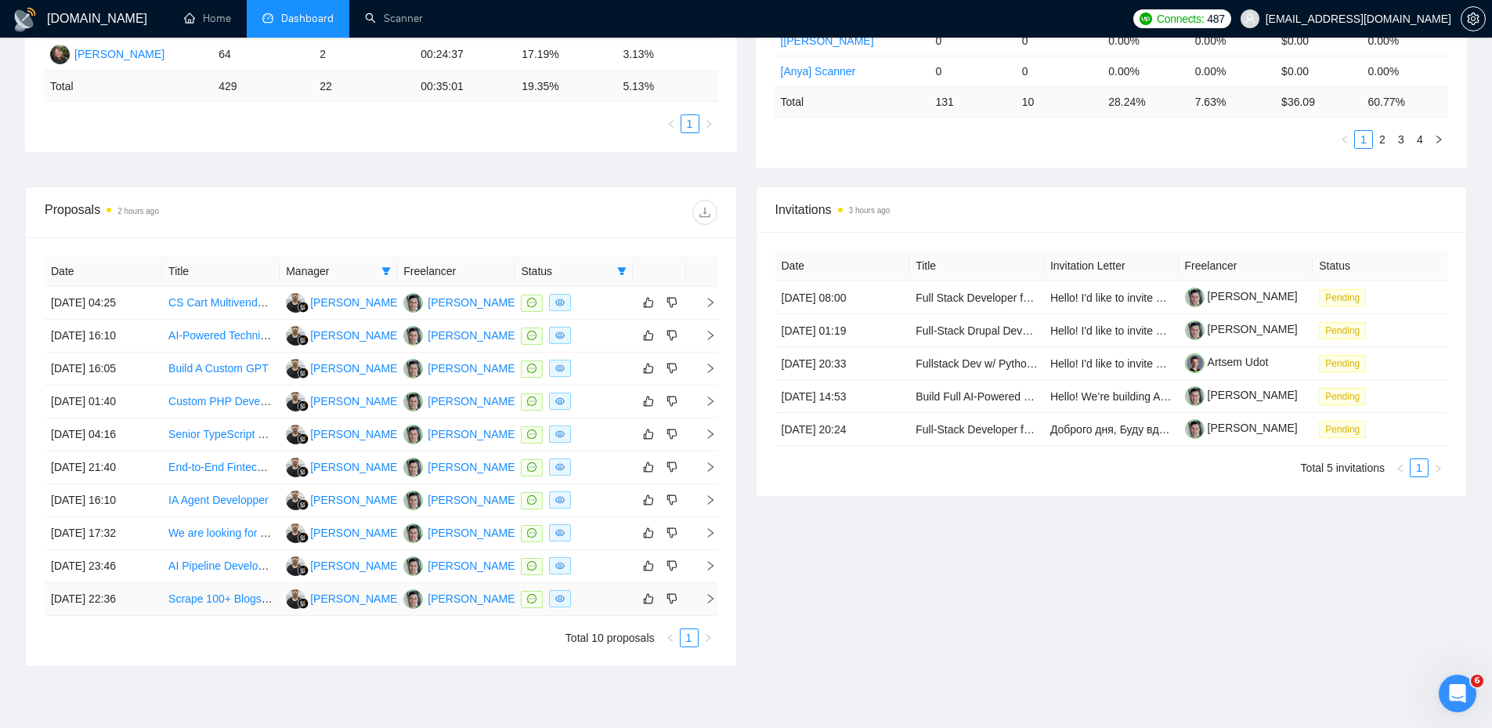
click at [706, 598] on icon "right" at bounding box center [710, 598] width 11 height 11
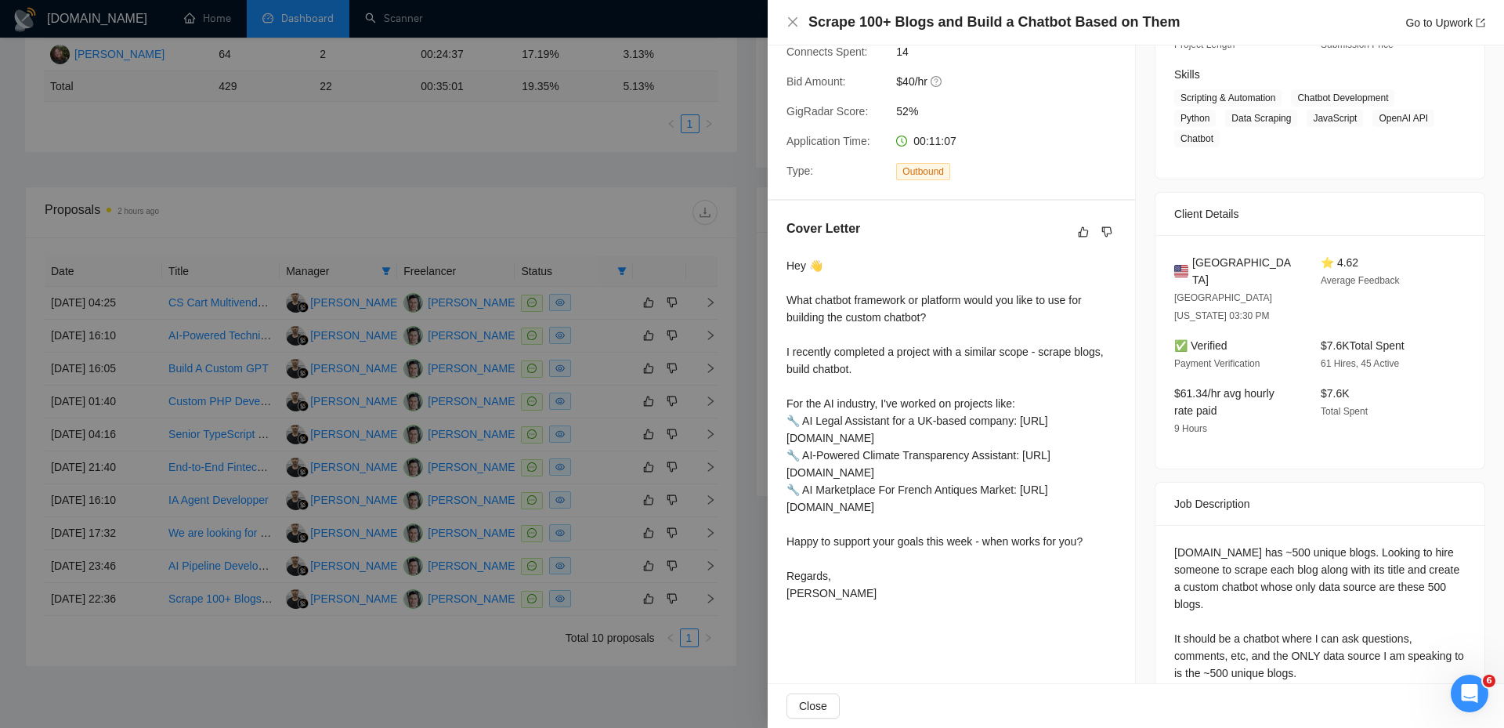
click at [704, 542] on div at bounding box center [752, 364] width 1504 height 728
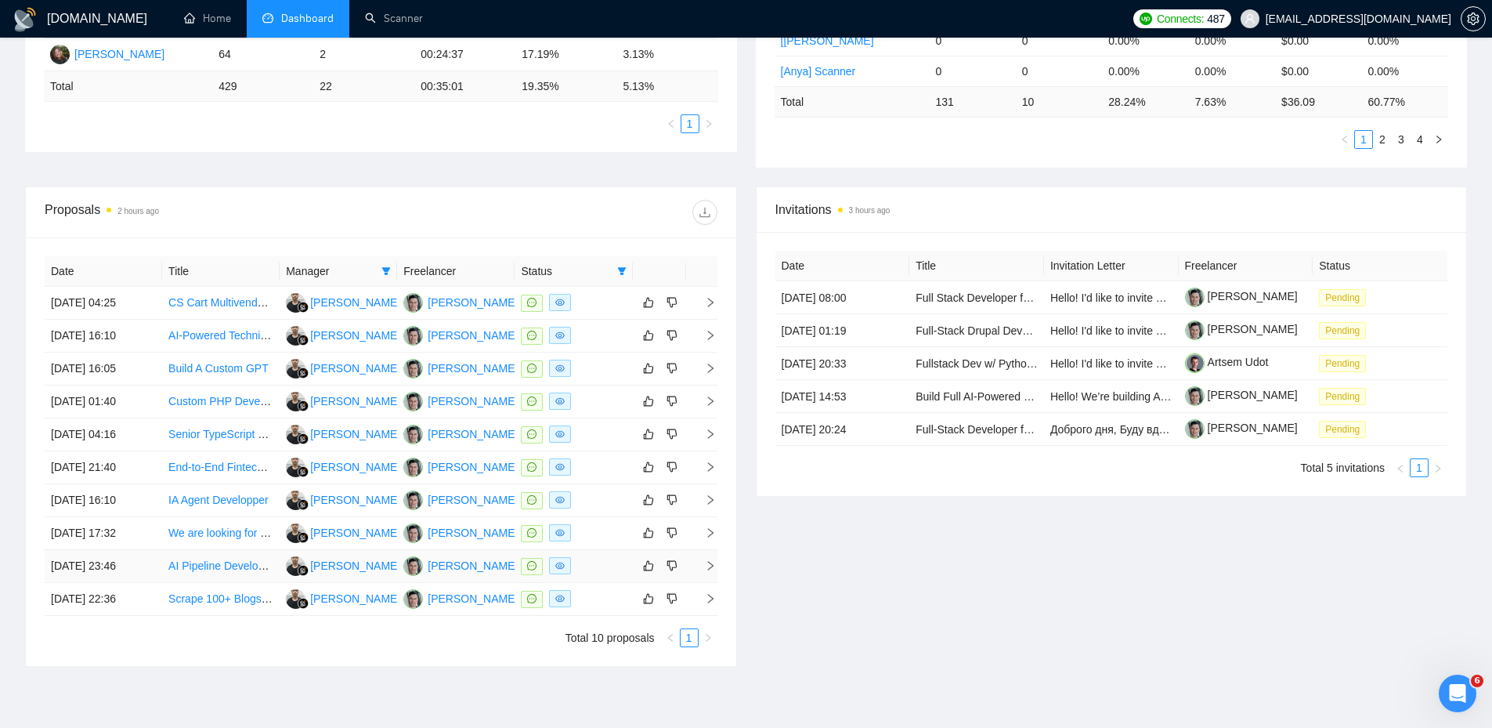
click at [710, 569] on icon "right" at bounding box center [710, 565] width 11 height 11
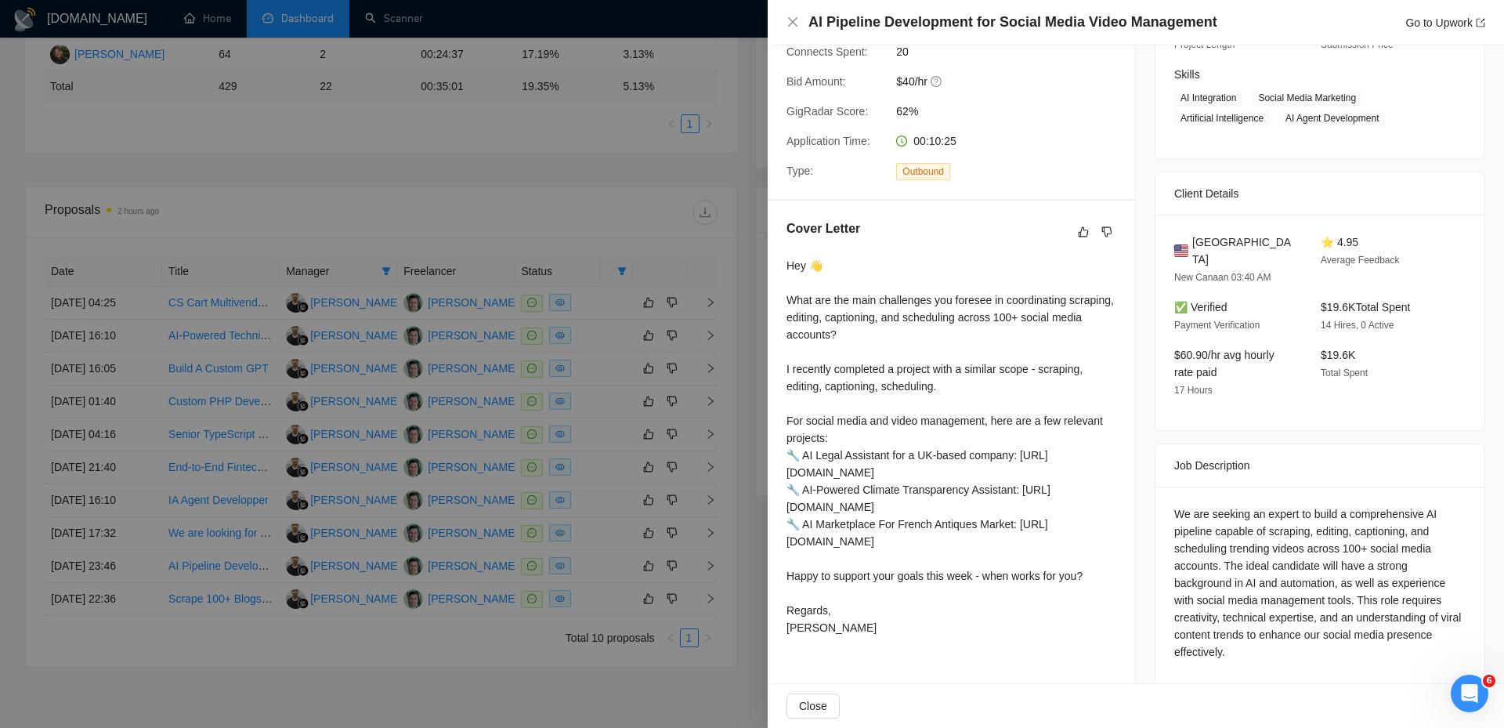
click at [722, 568] on div at bounding box center [752, 364] width 1504 height 728
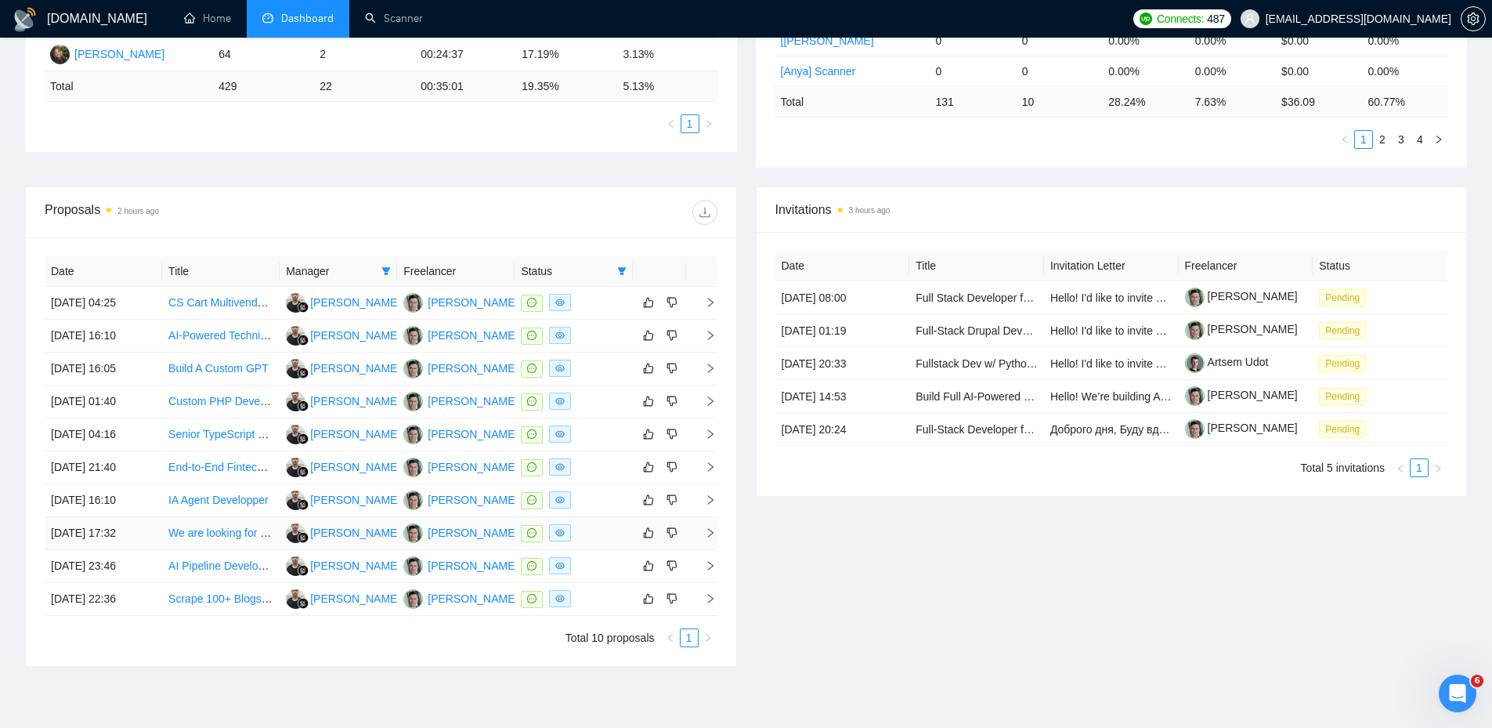
click at [707, 534] on icon "right" at bounding box center [710, 532] width 11 height 11
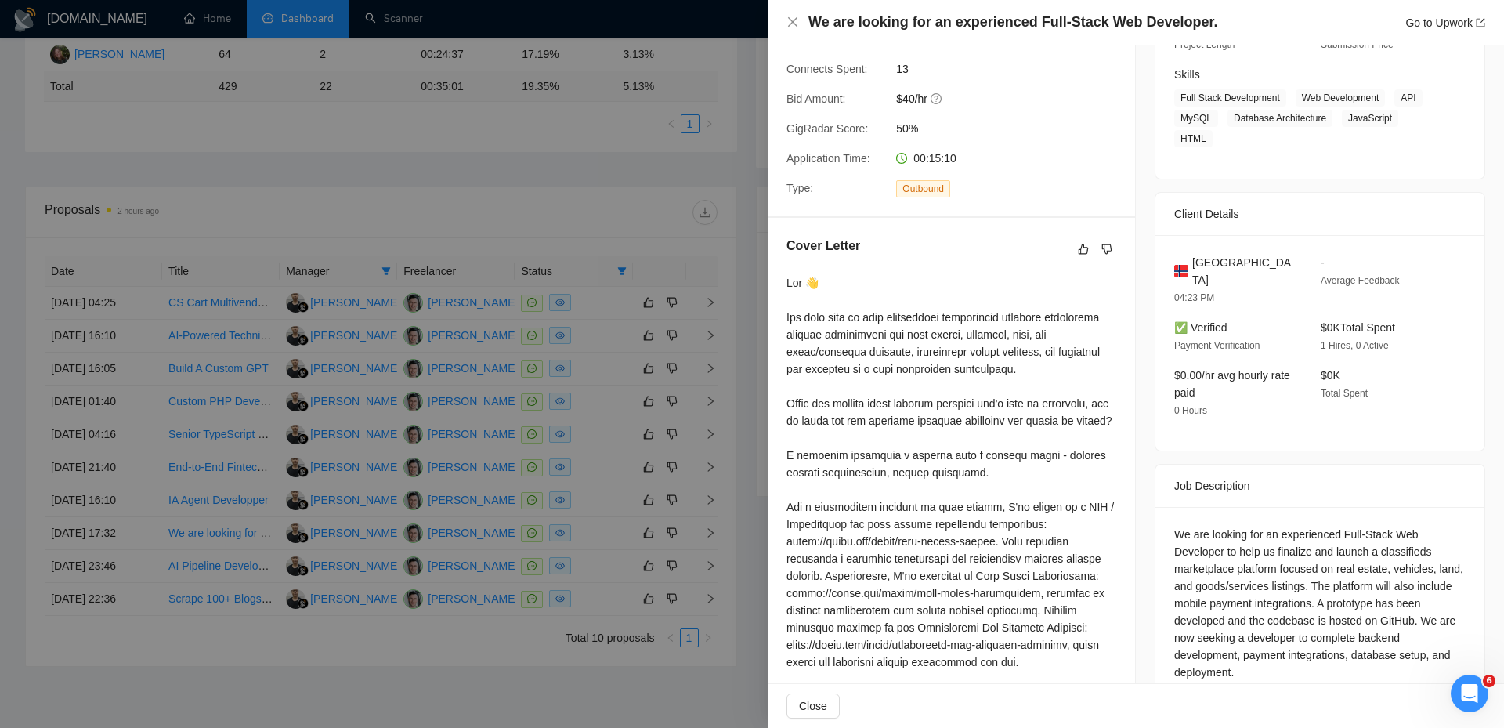
click at [724, 534] on div at bounding box center [752, 364] width 1504 height 728
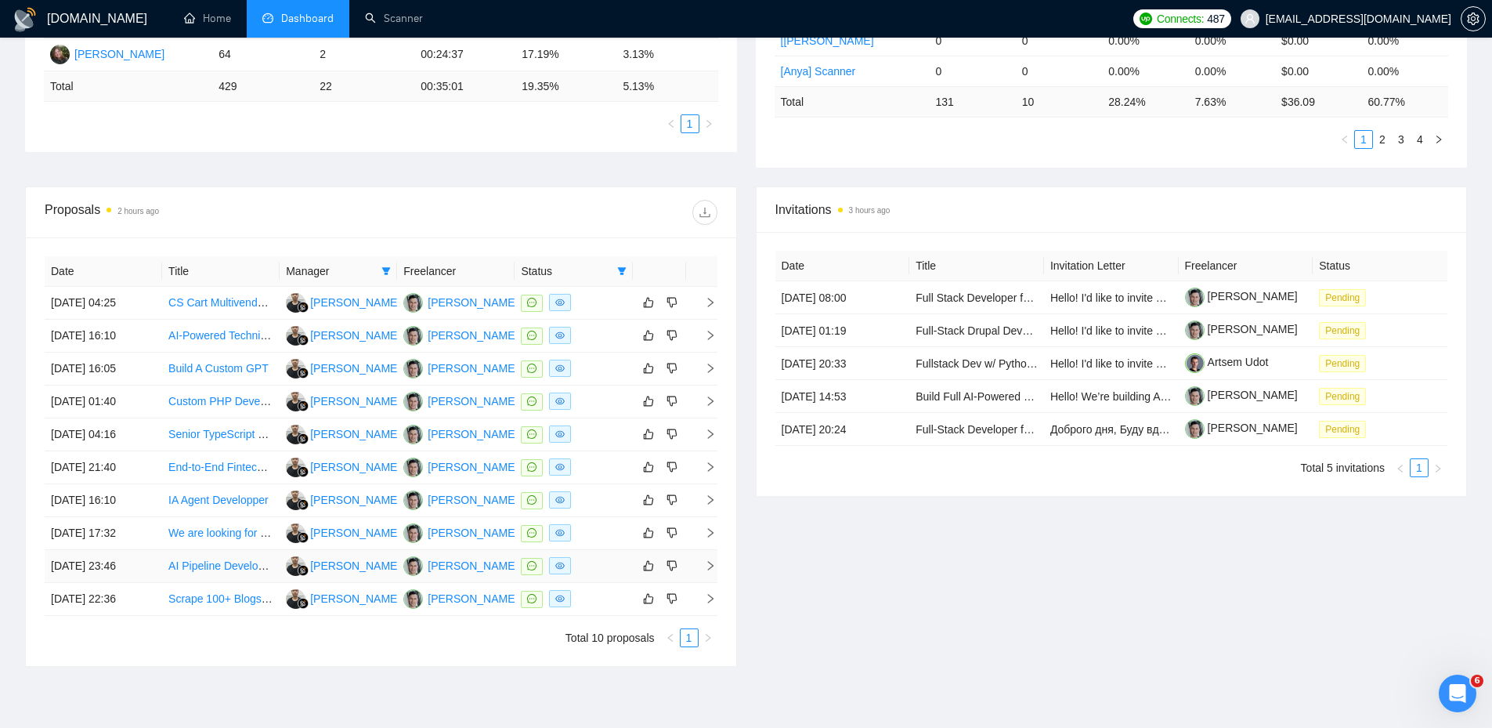
click at [711, 570] on icon "right" at bounding box center [710, 565] width 11 height 11
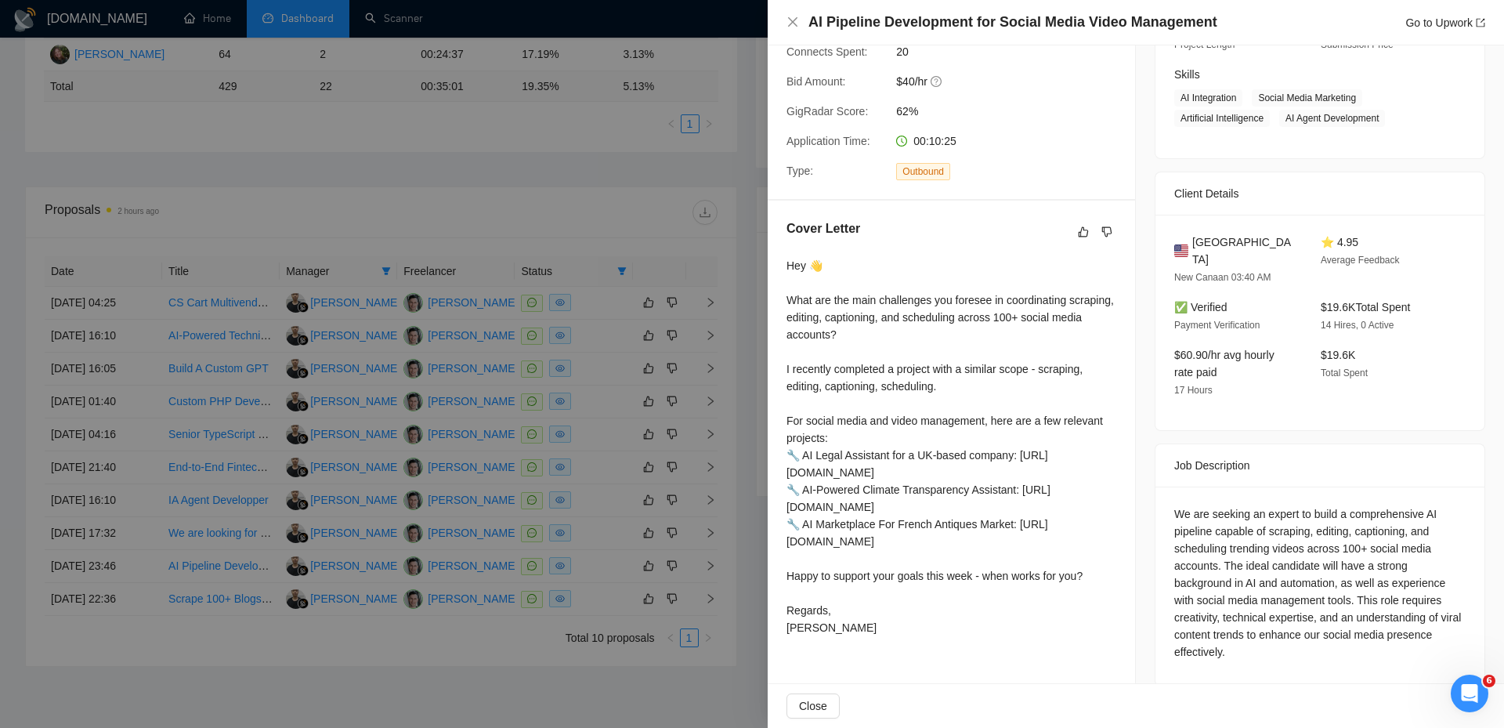
click at [719, 577] on div at bounding box center [752, 364] width 1504 height 728
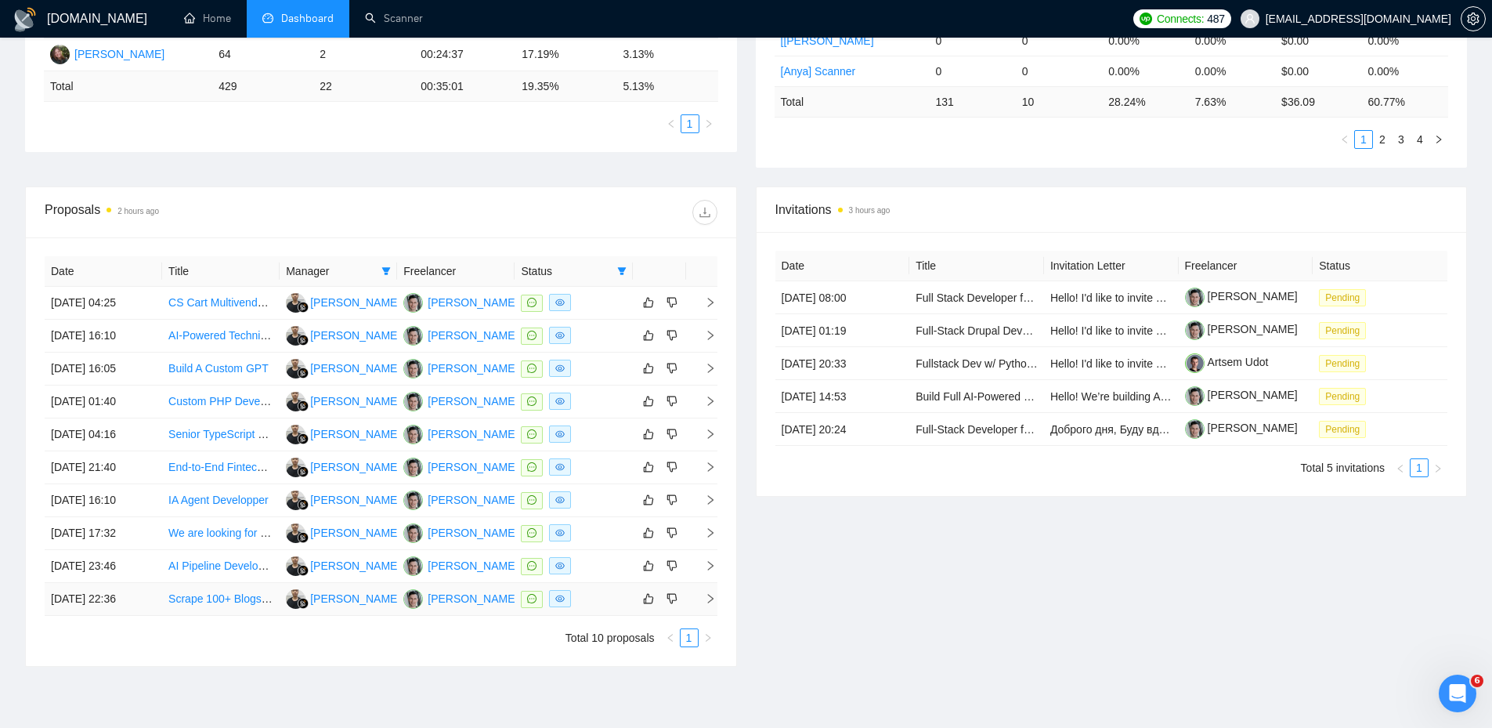
click at [709, 594] on td at bounding box center [701, 599] width 31 height 33
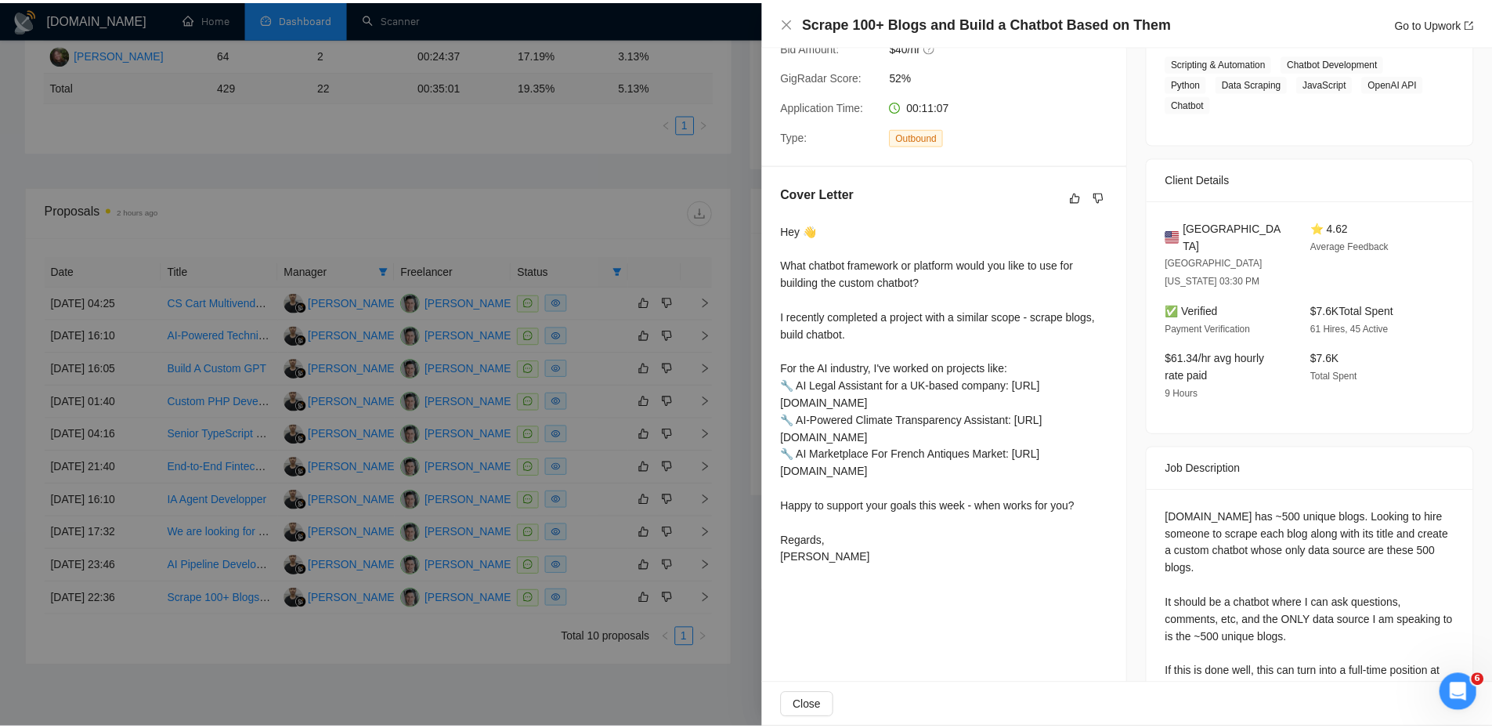
scroll to position [293, 0]
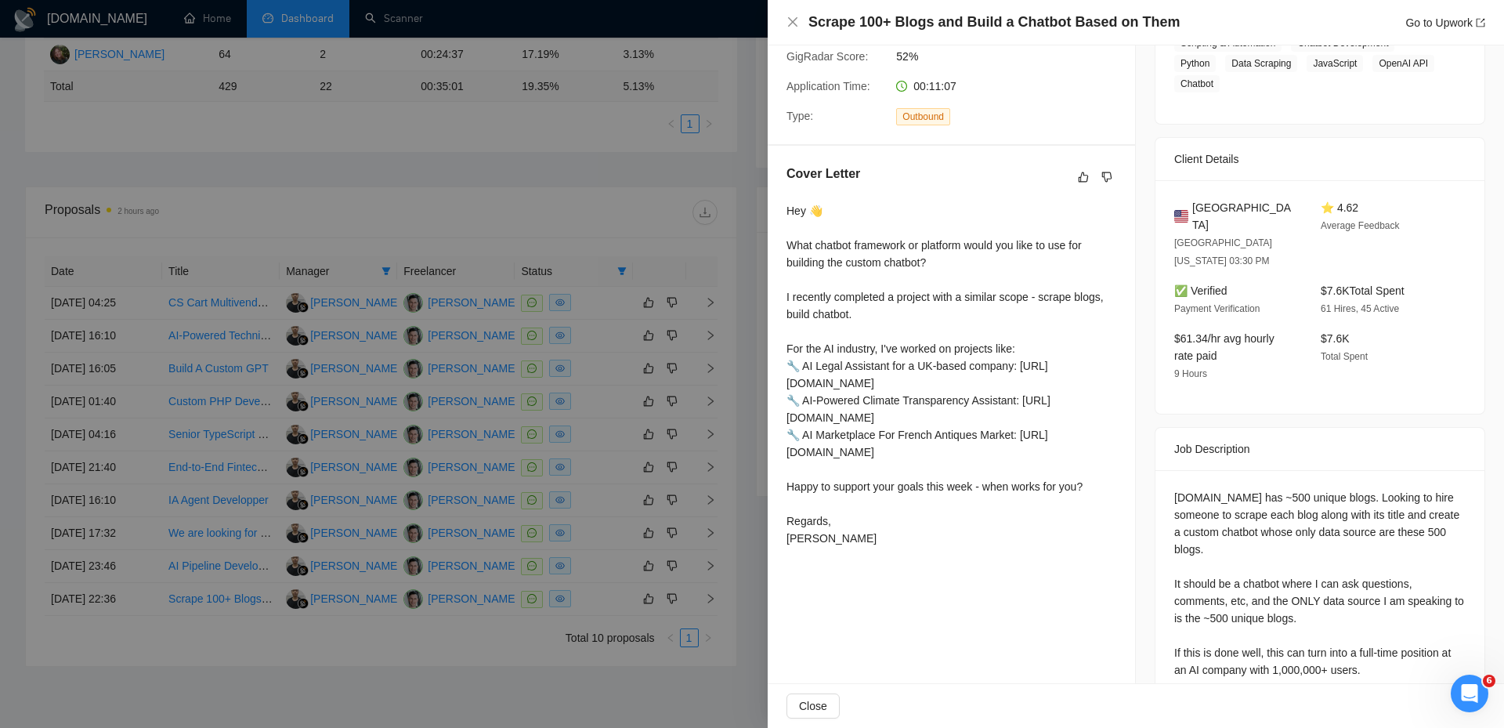
click at [711, 289] on div at bounding box center [752, 364] width 1504 height 728
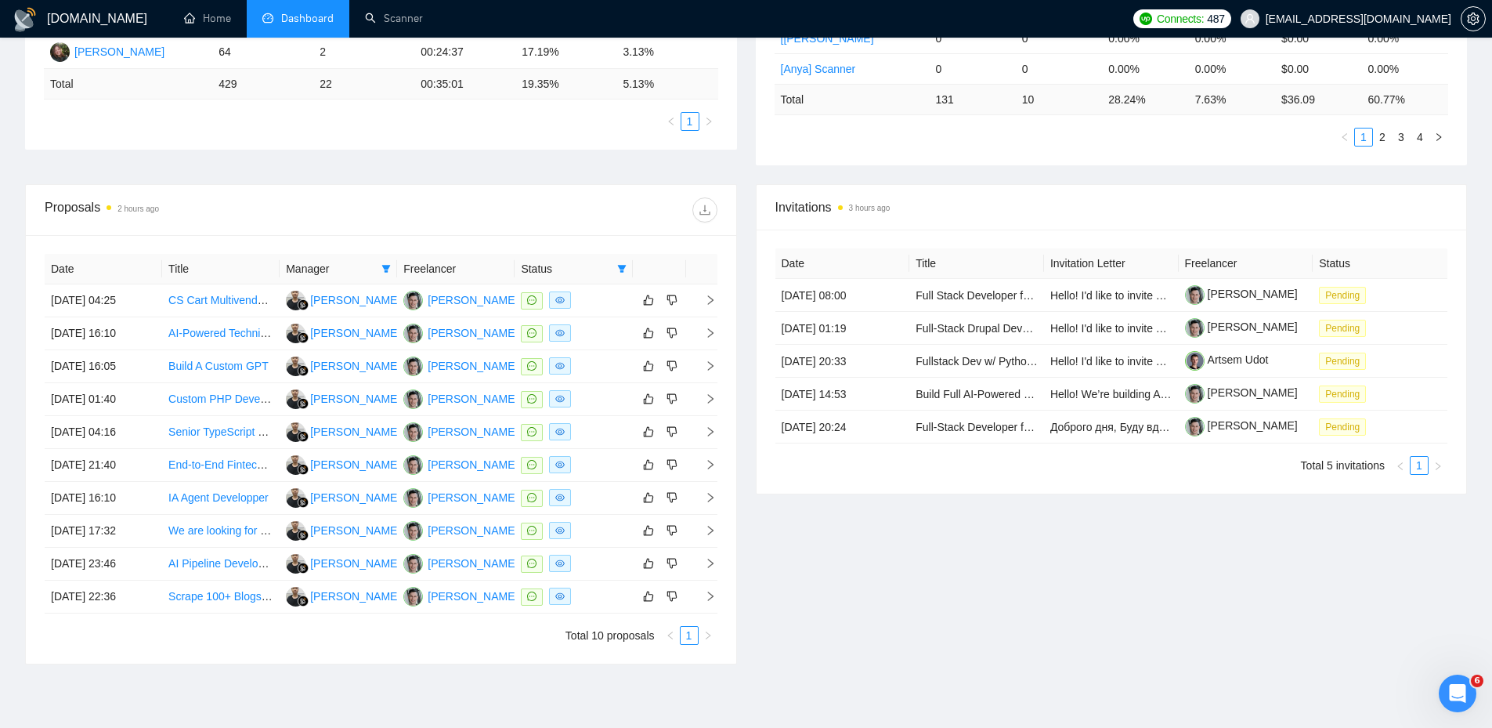
scroll to position [470, 0]
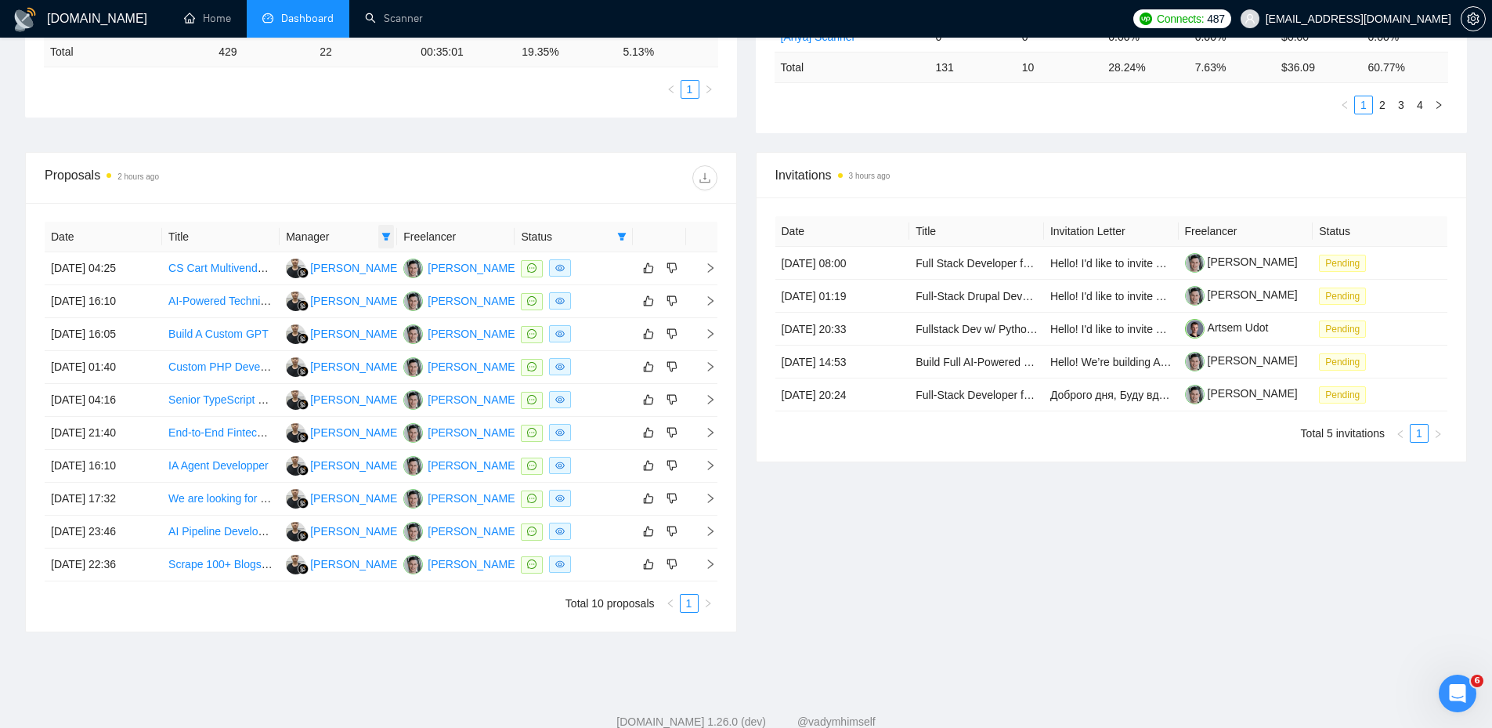
click at [387, 240] on icon "filter" at bounding box center [386, 237] width 9 height 8
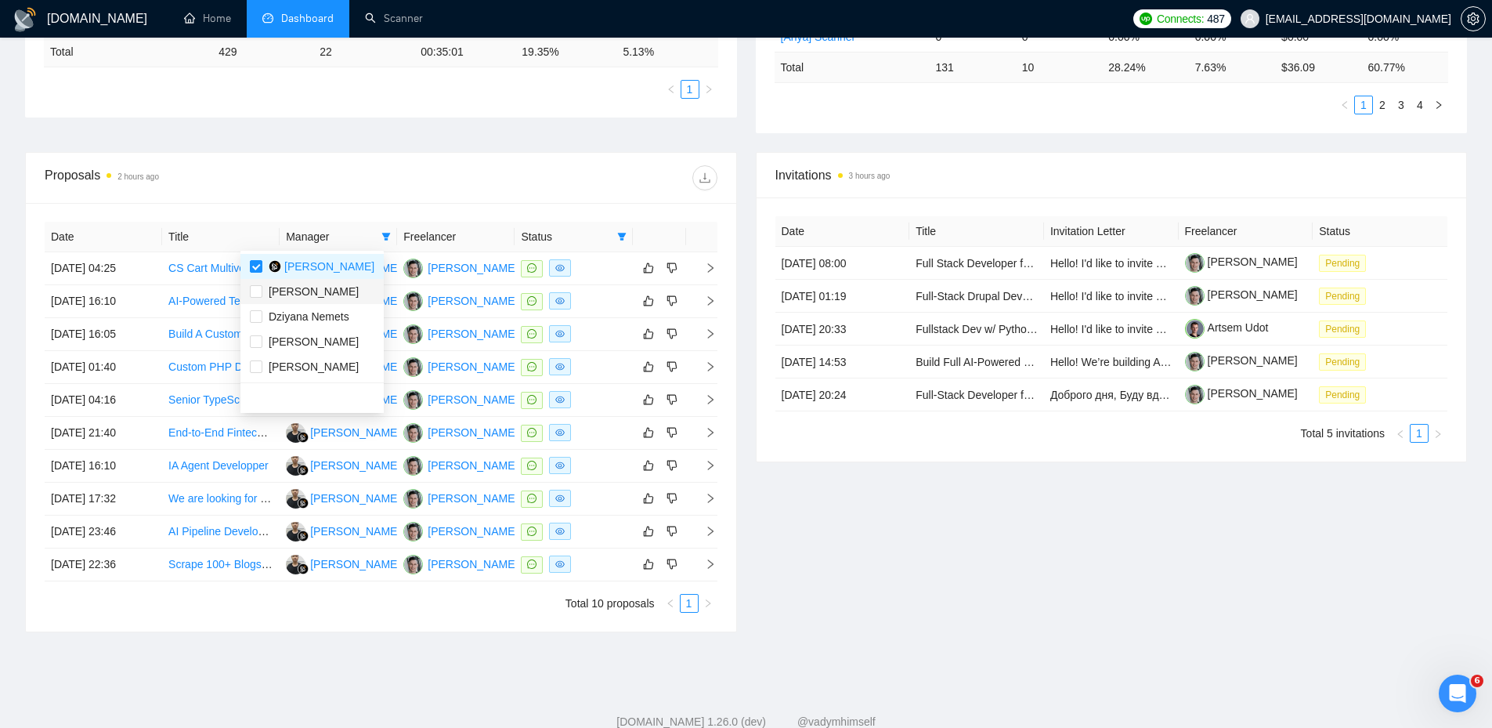
click at [303, 285] on span "[PERSON_NAME]" at bounding box center [314, 291] width 90 height 13
click at [300, 303] on li "[PERSON_NAME]" at bounding box center [311, 291] width 143 height 25
click at [296, 299] on div "[PERSON_NAME]" at bounding box center [314, 291] width 90 height 17
checkbox input "true"
click at [299, 318] on span "Dziyana Nemets" at bounding box center [309, 316] width 81 height 13
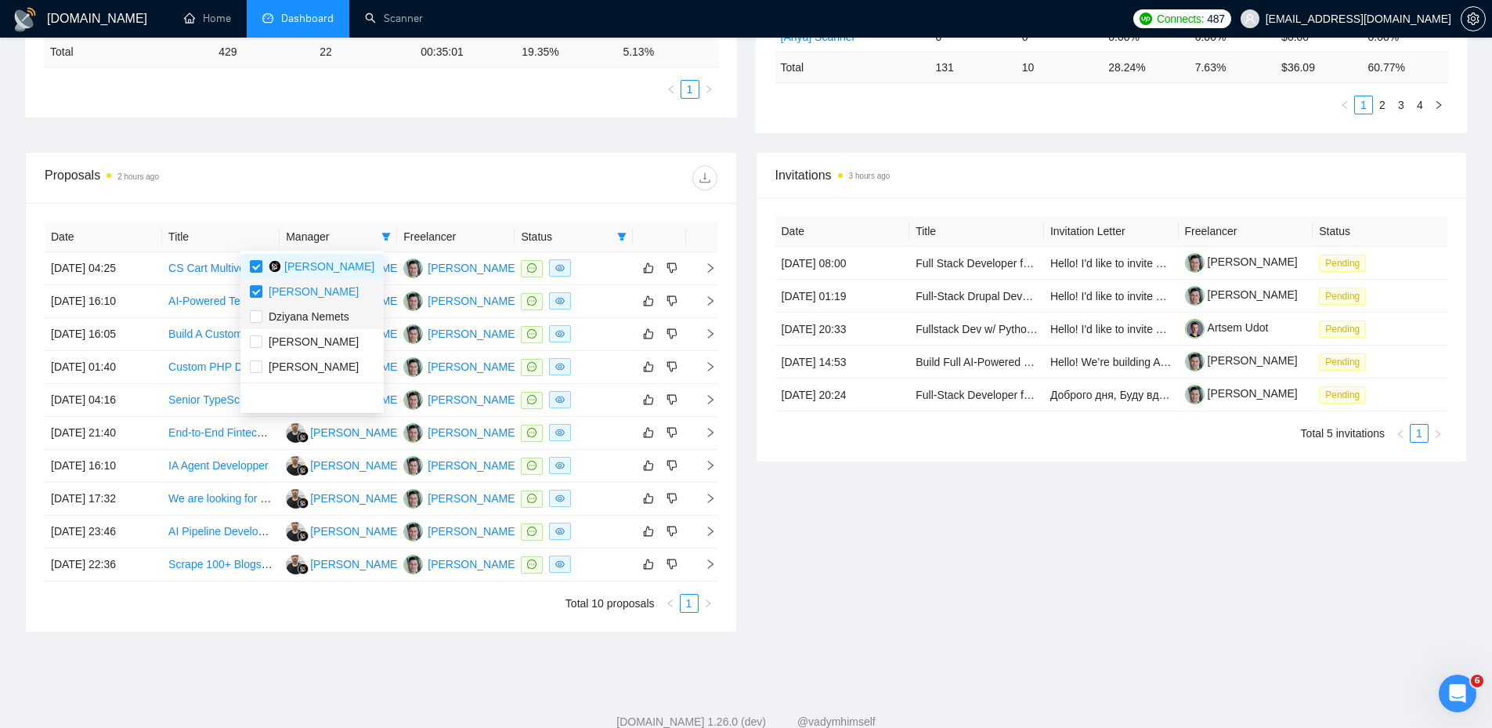
checkbox input "true"
click at [294, 333] on li "[PERSON_NAME]" at bounding box center [311, 341] width 143 height 25
checkbox input "true"
click at [294, 360] on span "[PERSON_NAME]" at bounding box center [314, 366] width 90 height 13
checkbox input "true"
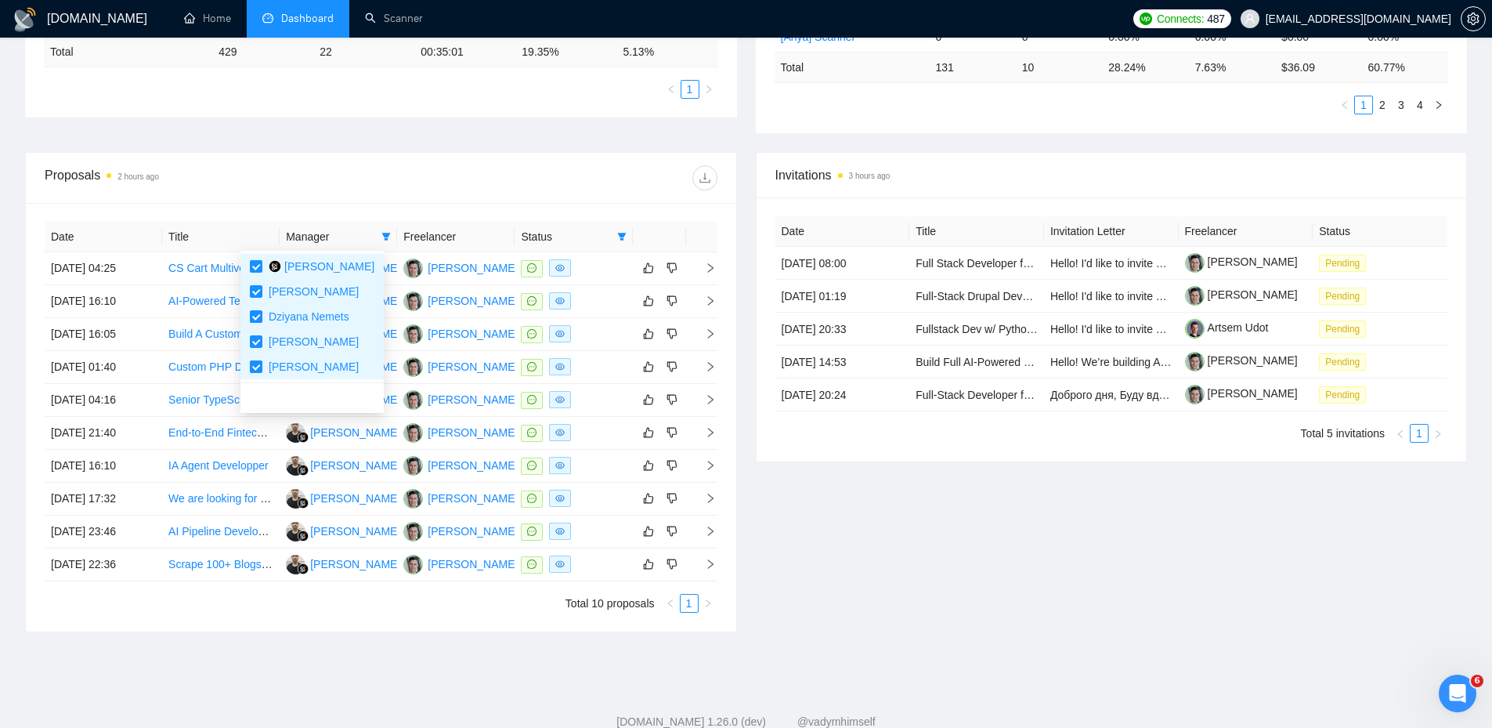
click at [416, 186] on div at bounding box center [549, 177] width 336 height 25
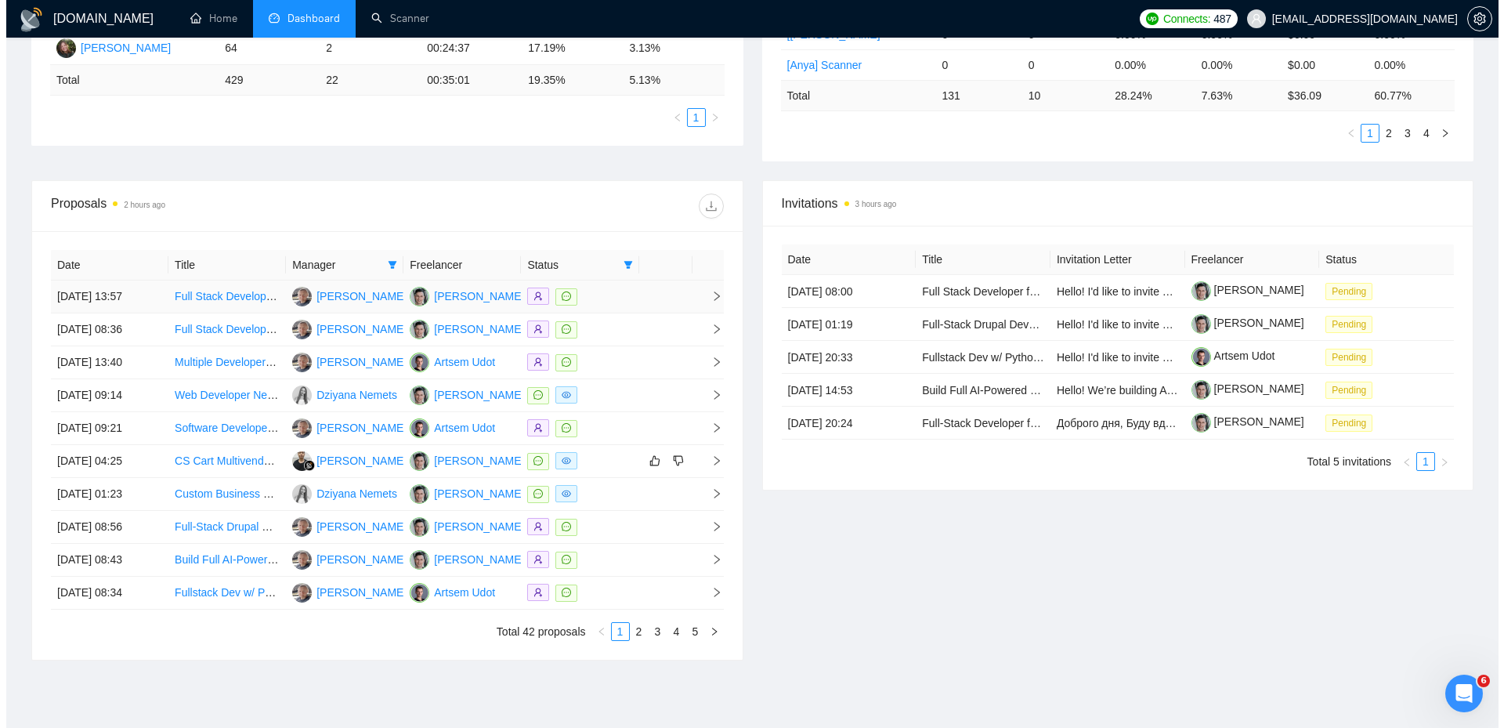
scroll to position [470, 0]
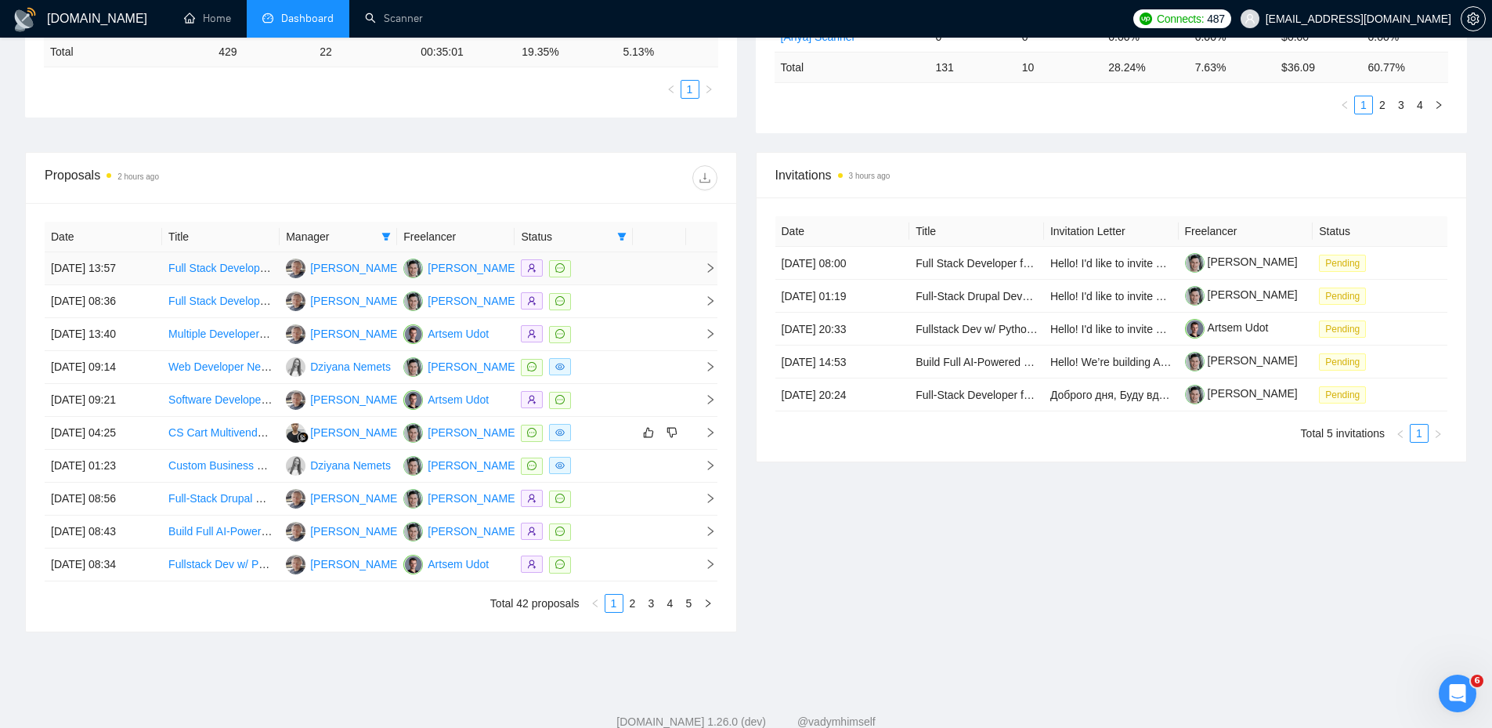
click at [705, 272] on span "right" at bounding box center [703, 267] width 23 height 11
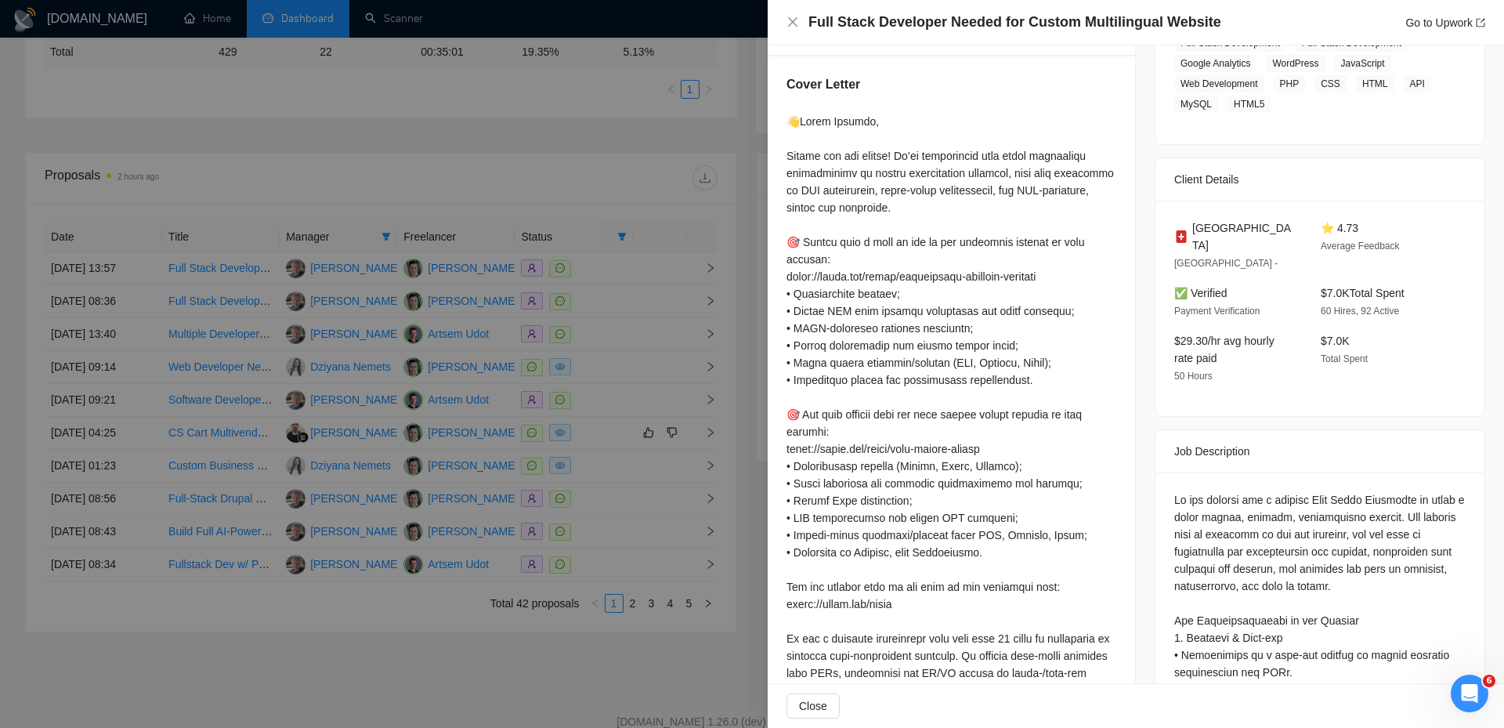
click at [694, 166] on div at bounding box center [752, 364] width 1504 height 728
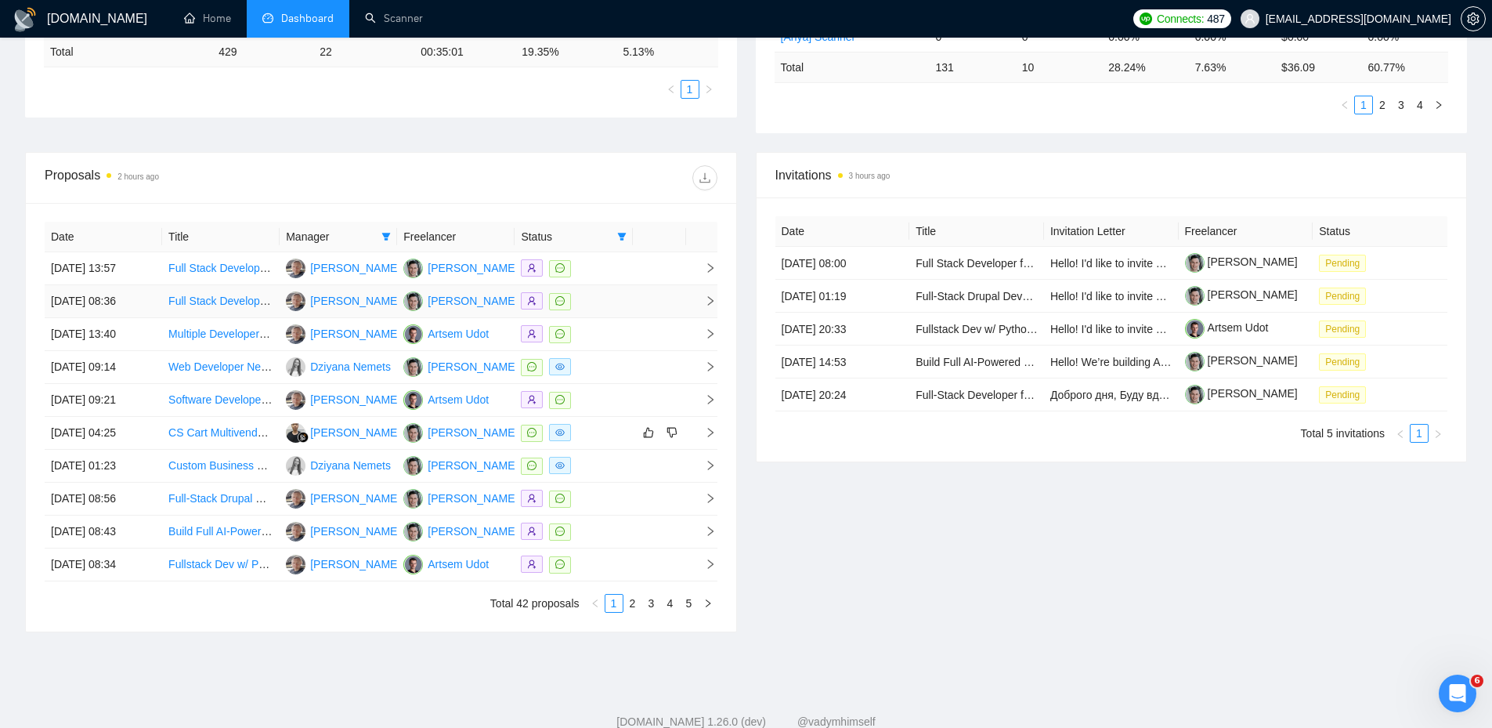
click at [711, 298] on icon "right" at bounding box center [710, 300] width 11 height 11
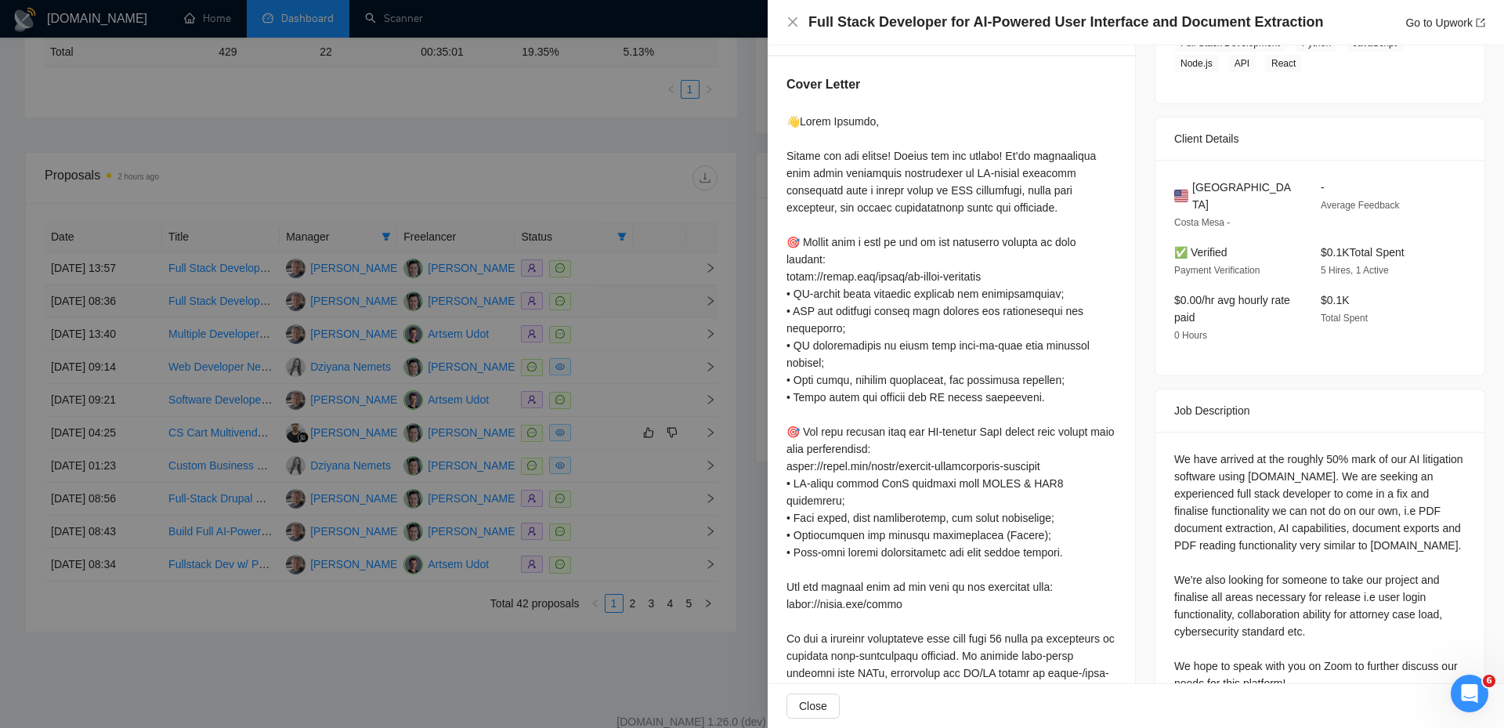
click at [711, 298] on div at bounding box center [752, 364] width 1504 height 728
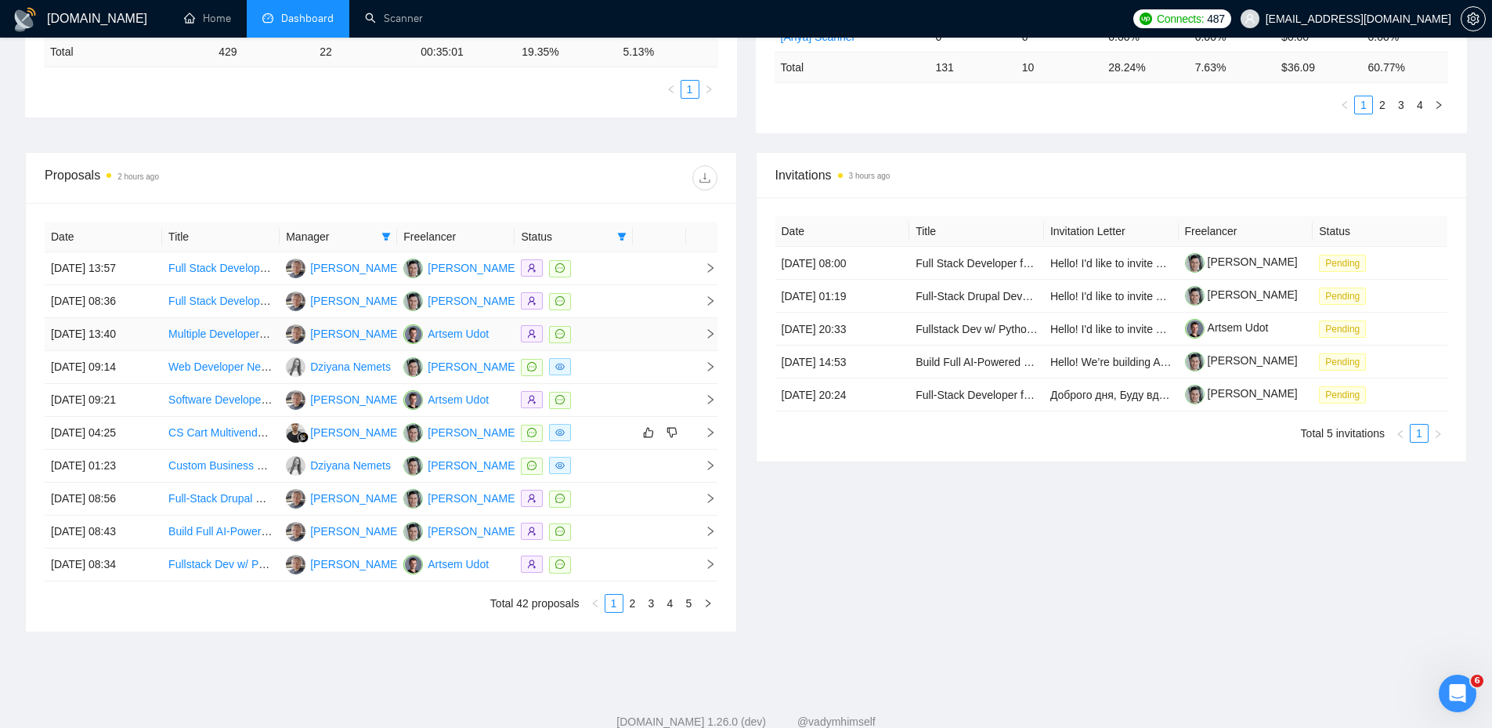
click at [707, 328] on icon "right" at bounding box center [710, 333] width 11 height 11
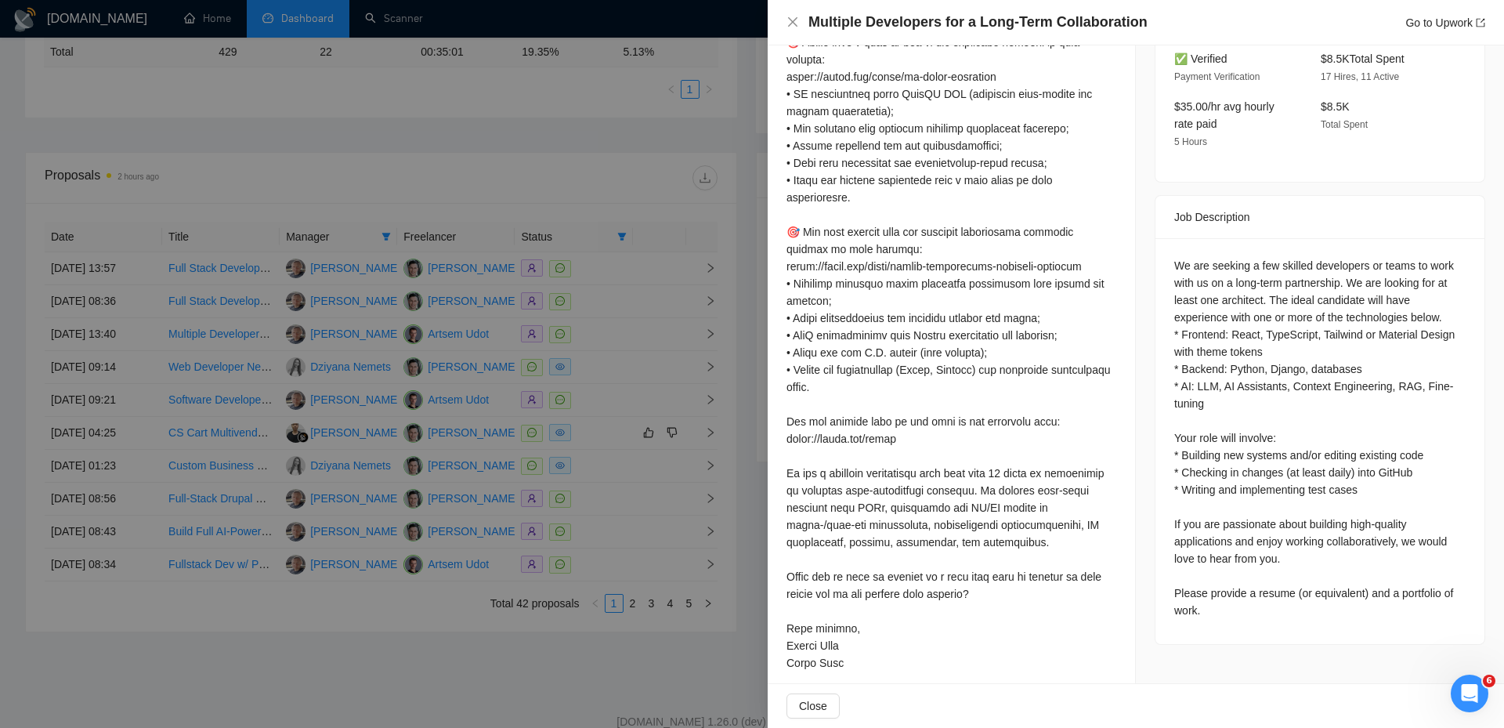
scroll to position [540, 0]
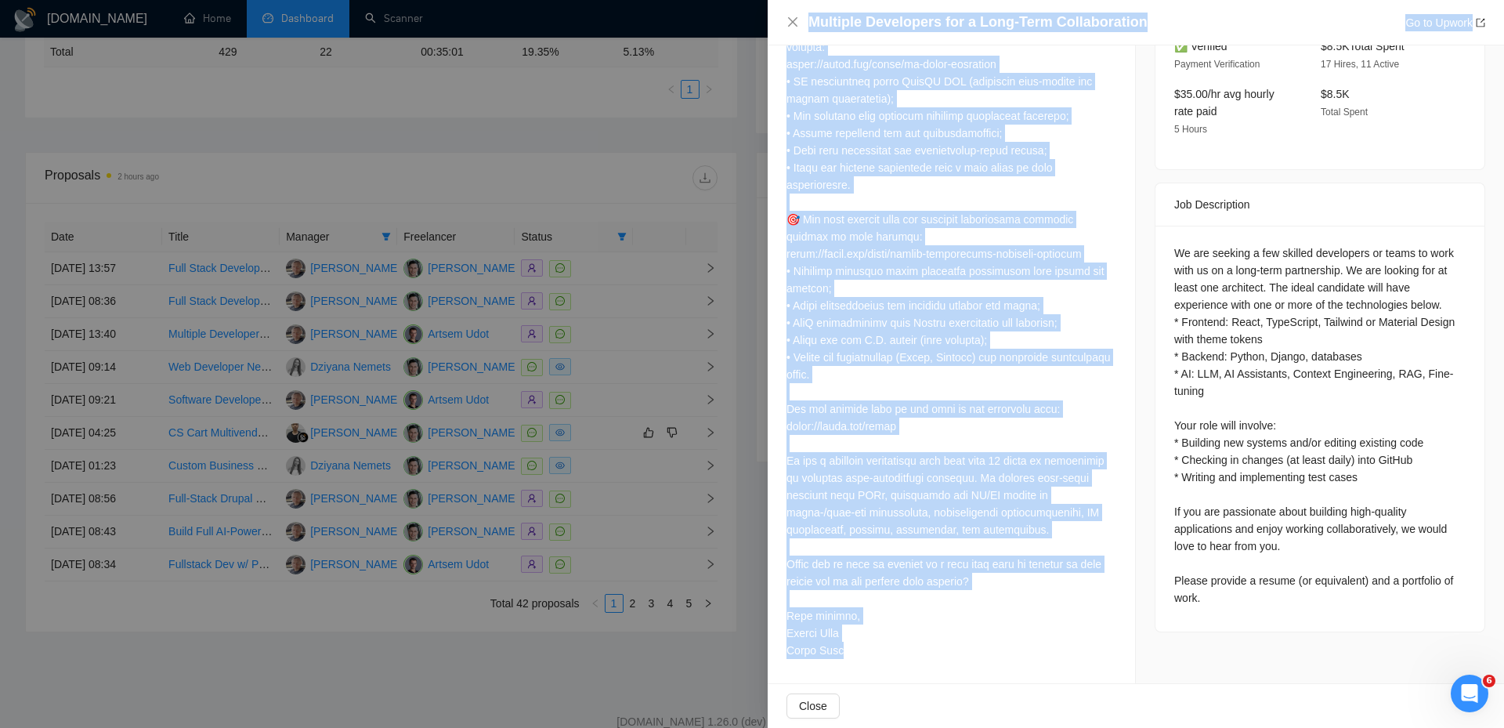
drag, startPoint x: 824, startPoint y: 649, endPoint x: 753, endPoint y: 648, distance: 70.5
click at [753, 648] on div "Multiple Developers for a Long-Term Collaboration Go to Upwork Proposal Details…" at bounding box center [752, 364] width 1504 height 728
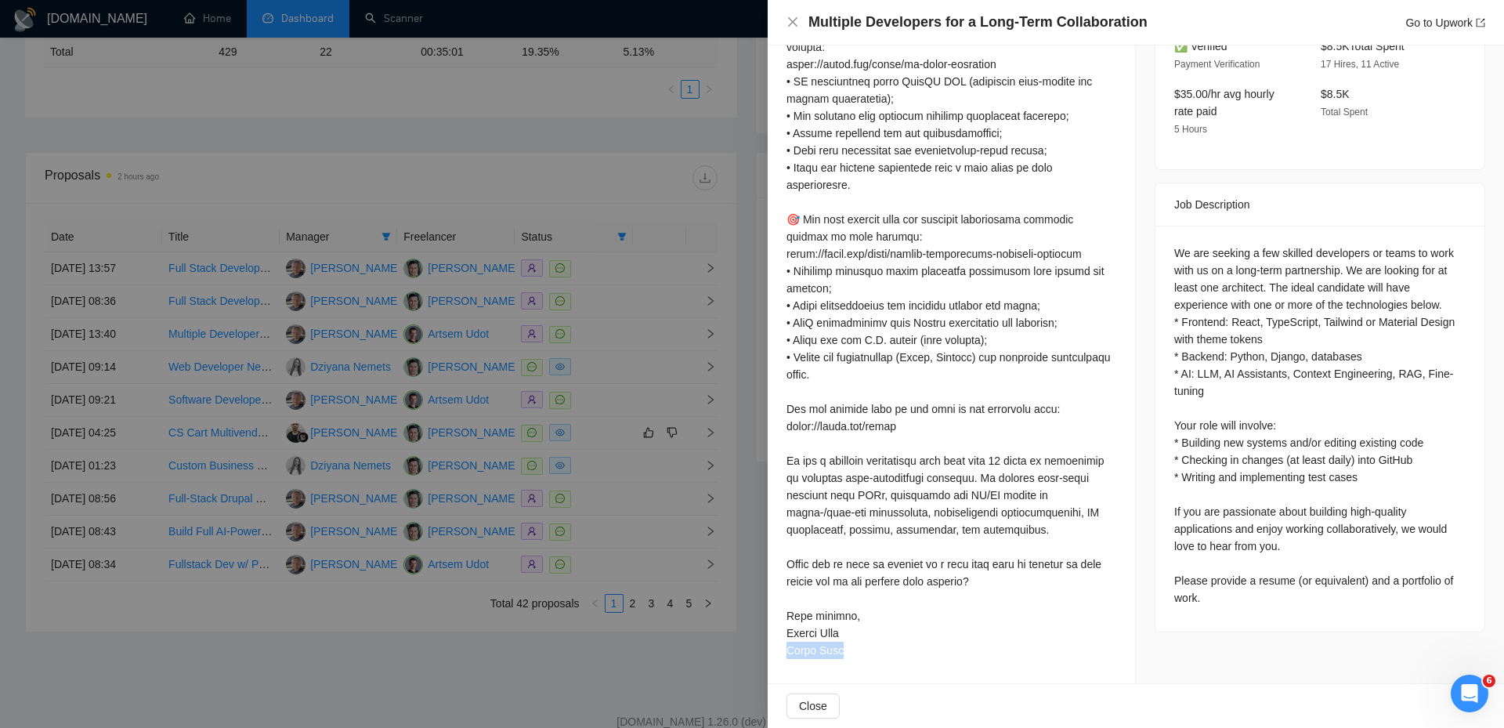
click at [781, 645] on div "Cover Letter" at bounding box center [950, 247] width 367 height 874
